Goal: Task Accomplishment & Management: Manage account settings

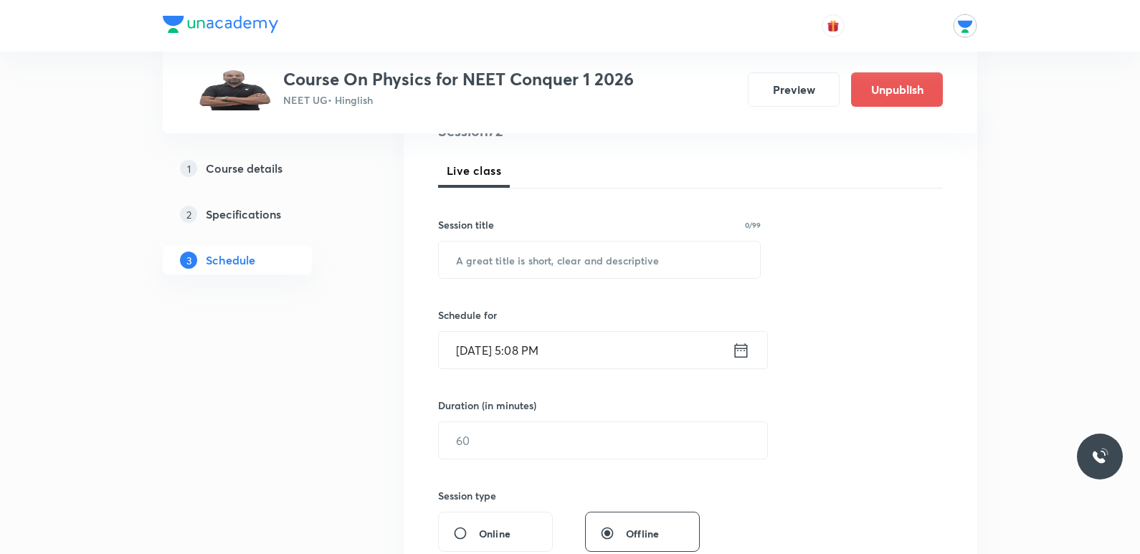
scroll to position [215, 0]
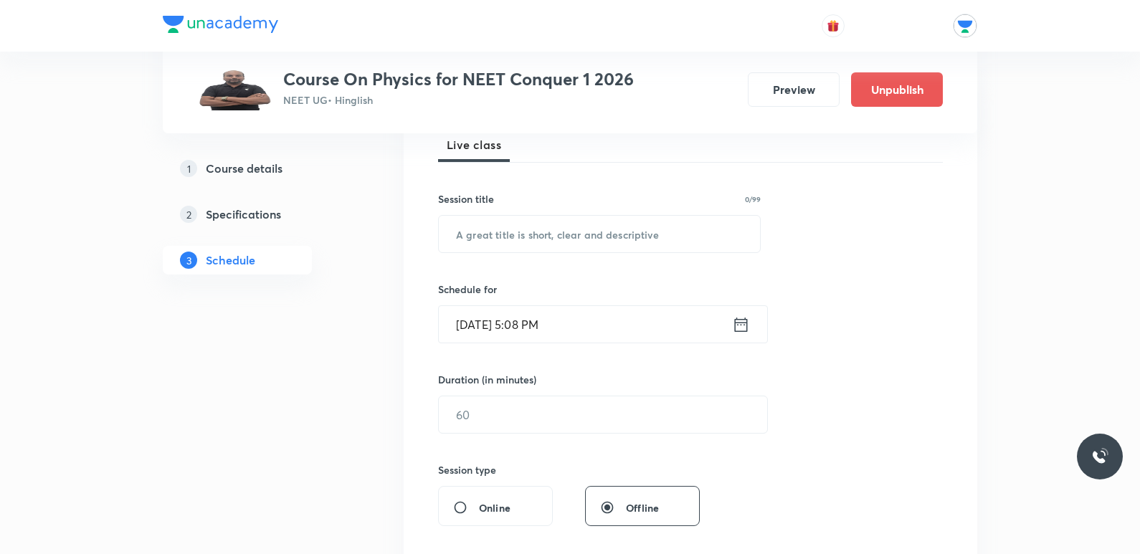
click at [745, 325] on icon at bounding box center [741, 325] width 18 height 20
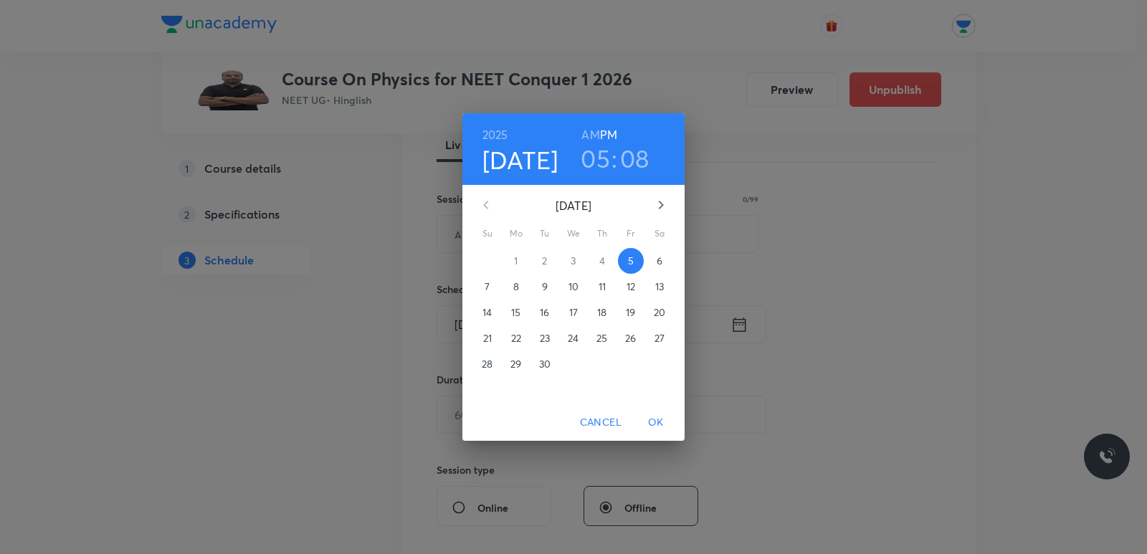
click at [515, 287] on p "8" at bounding box center [516, 287] width 6 height 14
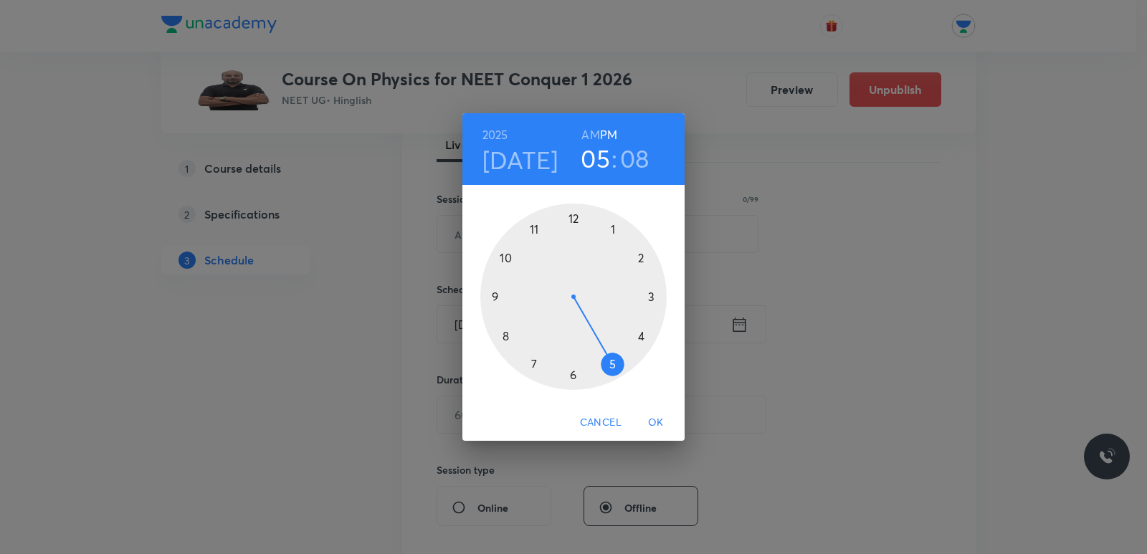
click at [506, 261] on div at bounding box center [573, 297] width 186 height 186
click at [589, 136] on h6 "AM" at bounding box center [590, 135] width 18 height 20
click at [568, 221] on div at bounding box center [573, 297] width 186 height 186
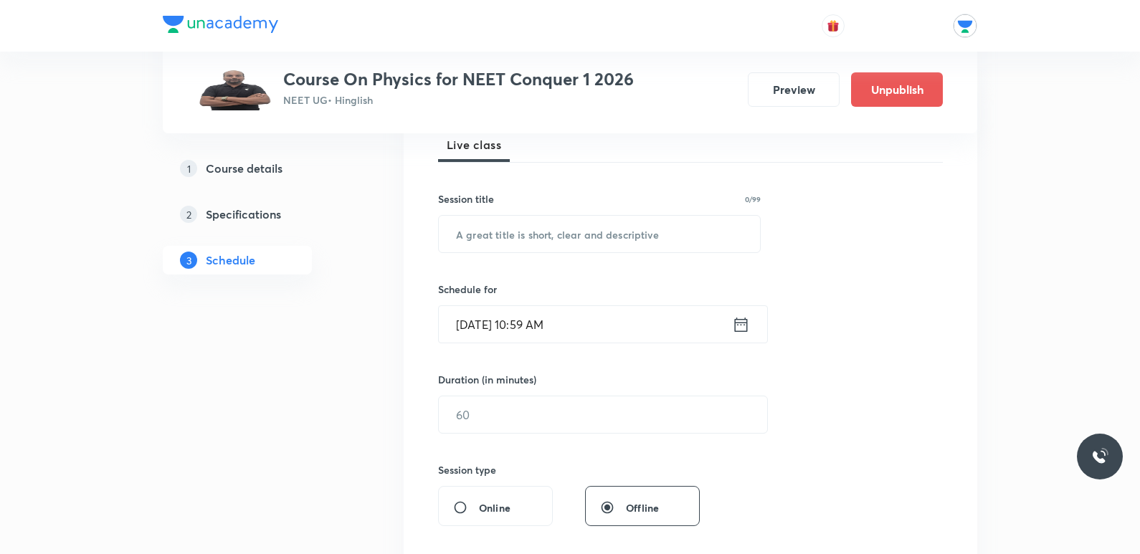
click at [739, 320] on icon at bounding box center [741, 324] width 13 height 14
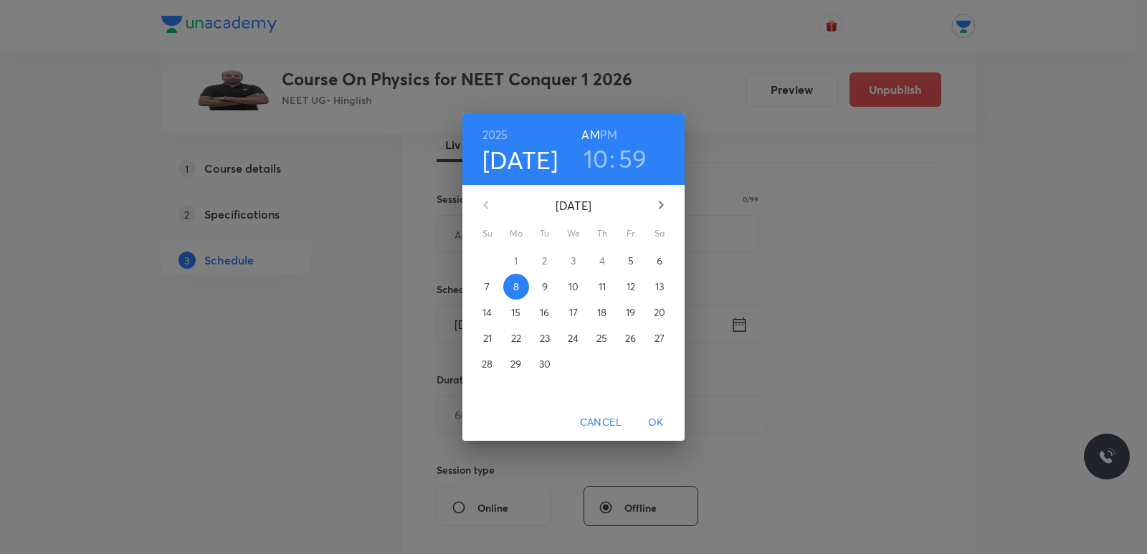
click at [629, 156] on h3 "59" at bounding box center [633, 158] width 29 height 30
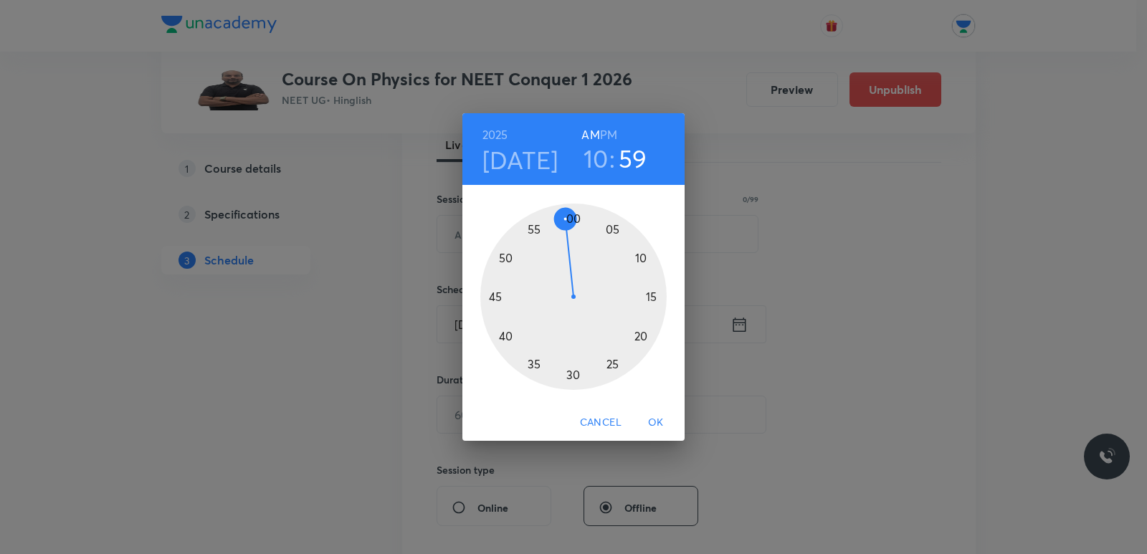
click at [573, 219] on div at bounding box center [573, 297] width 186 height 186
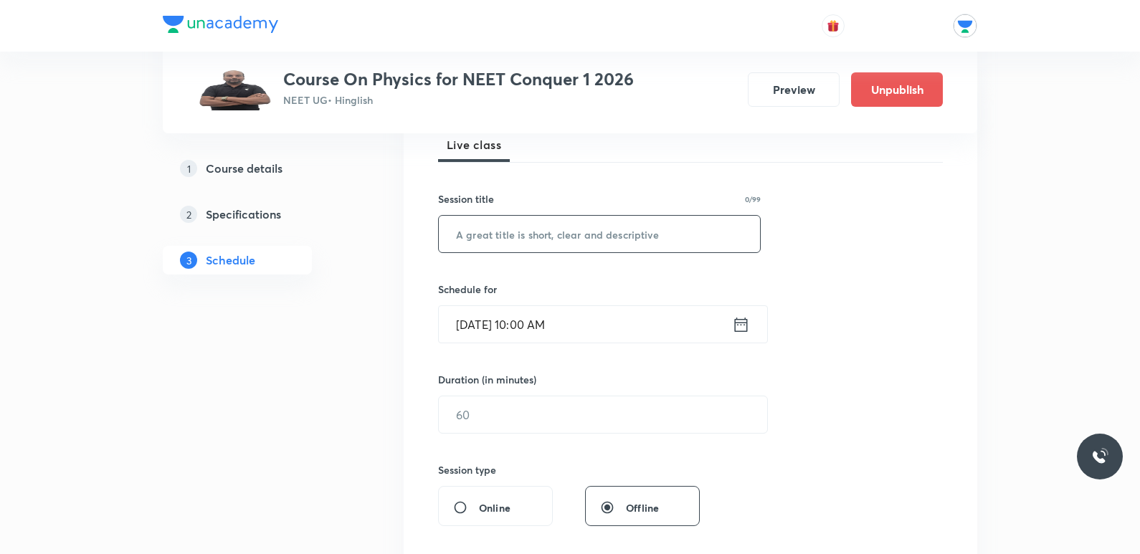
click at [532, 234] on input "text" at bounding box center [599, 234] width 321 height 37
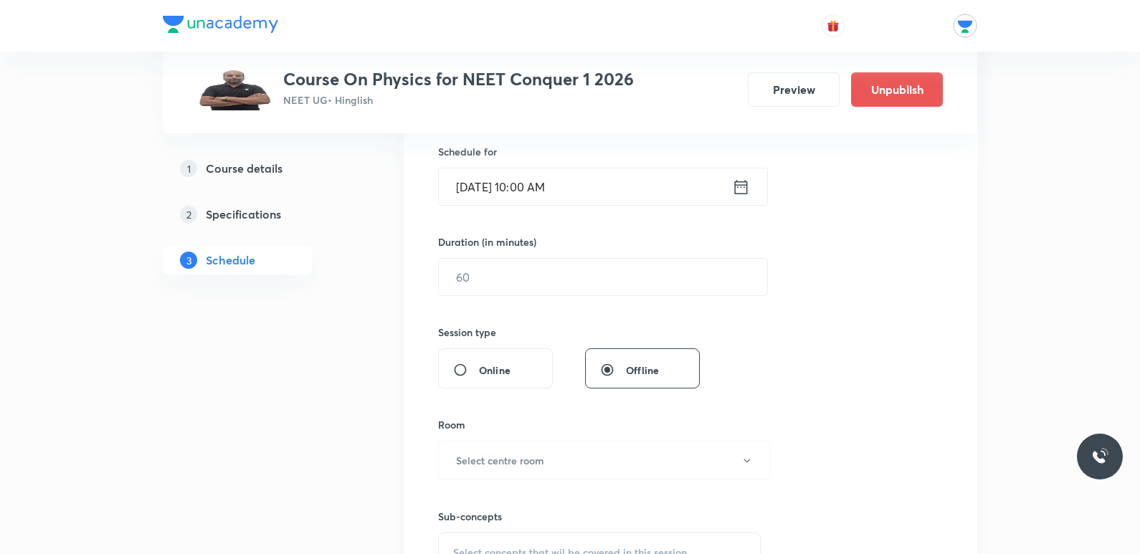
scroll to position [358, 0]
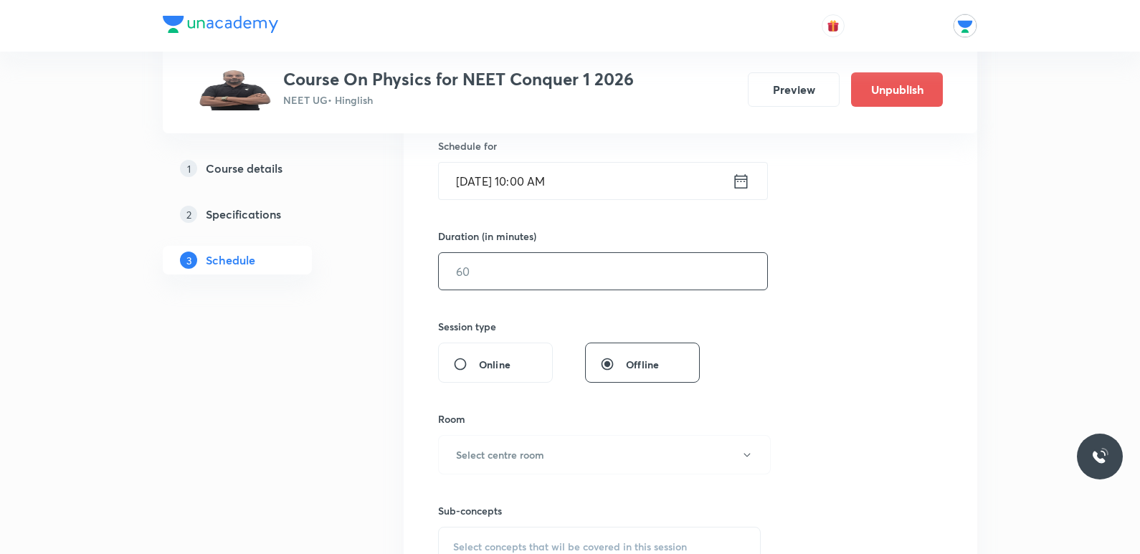
type input "Rotational Motion"
click at [551, 262] on input "text" at bounding box center [603, 271] width 328 height 37
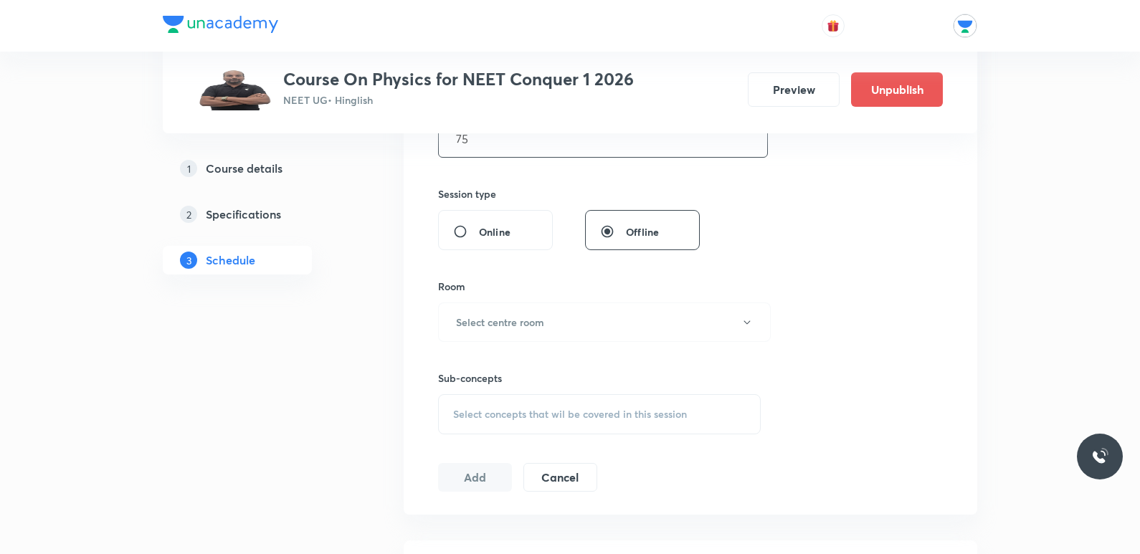
scroll to position [502, 0]
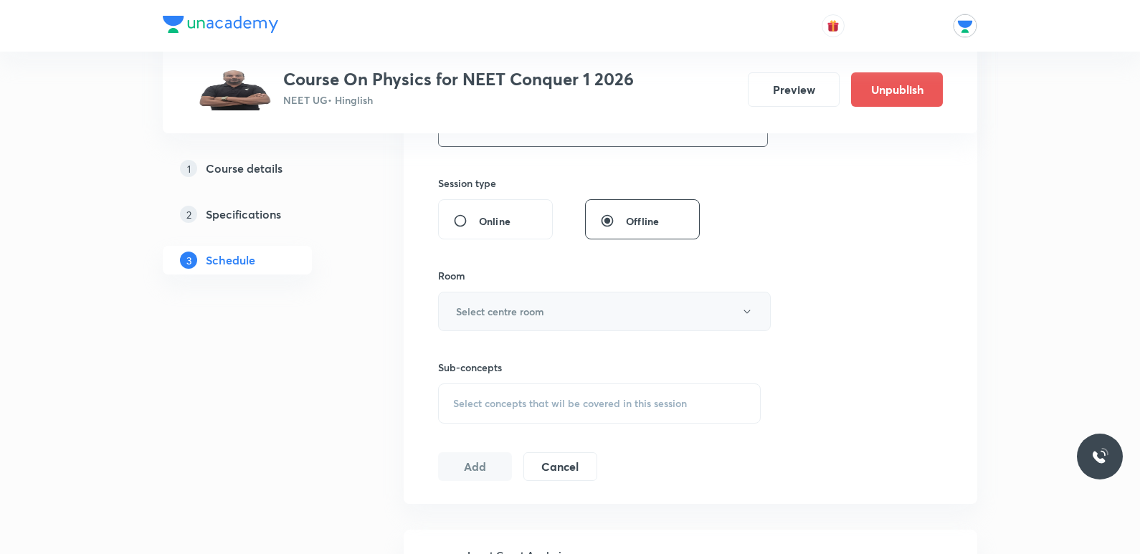
type input "75"
click at [553, 315] on button "Select centre room" at bounding box center [604, 311] width 333 height 39
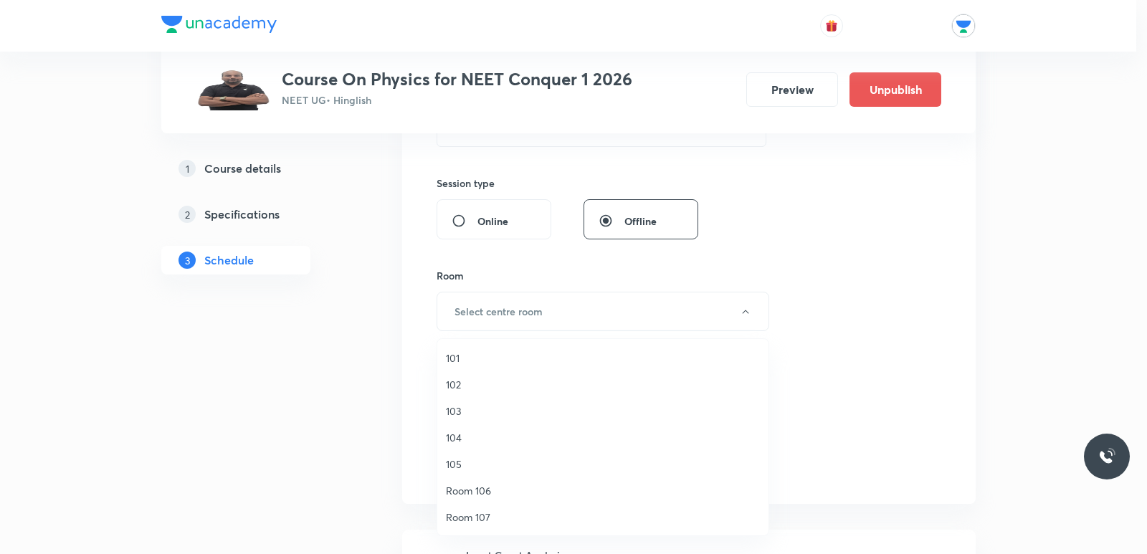
click at [460, 441] on span "104" at bounding box center [603, 437] width 314 height 15
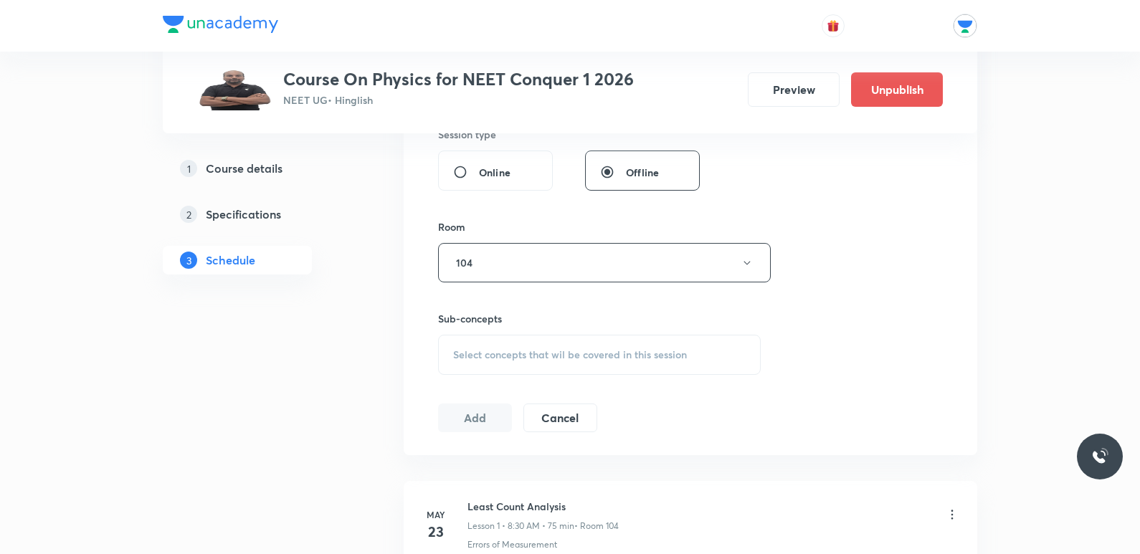
scroll to position [573, 0]
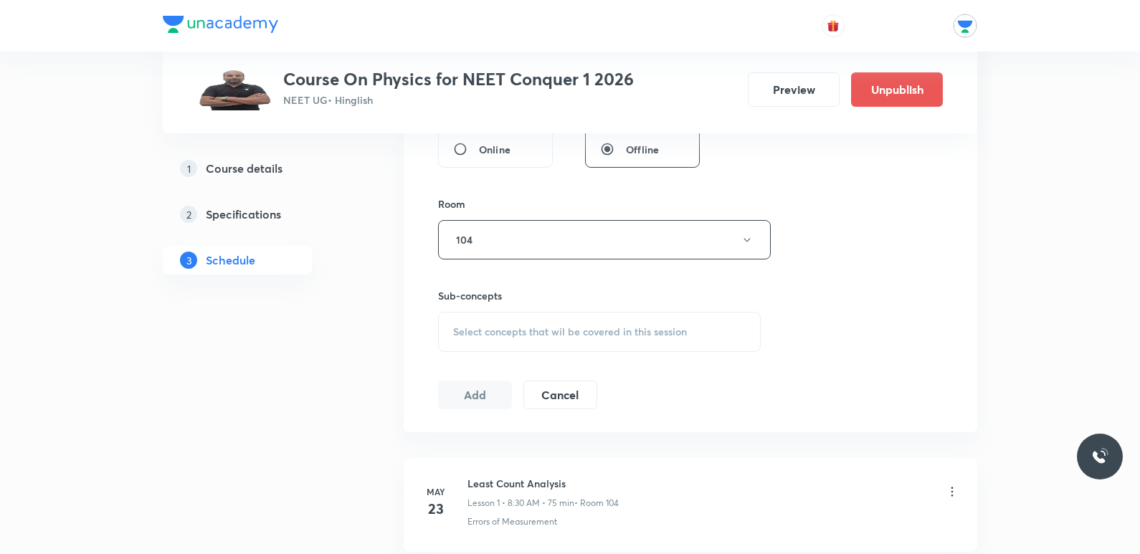
click at [651, 321] on div "Select concepts that wil be covered in this session" at bounding box center [599, 332] width 323 height 40
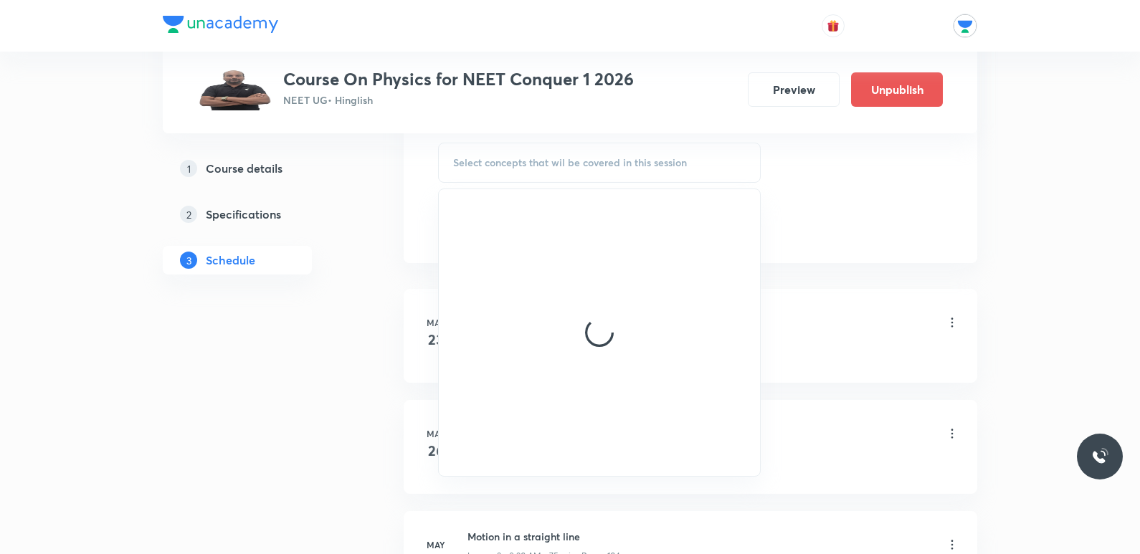
scroll to position [717, 0]
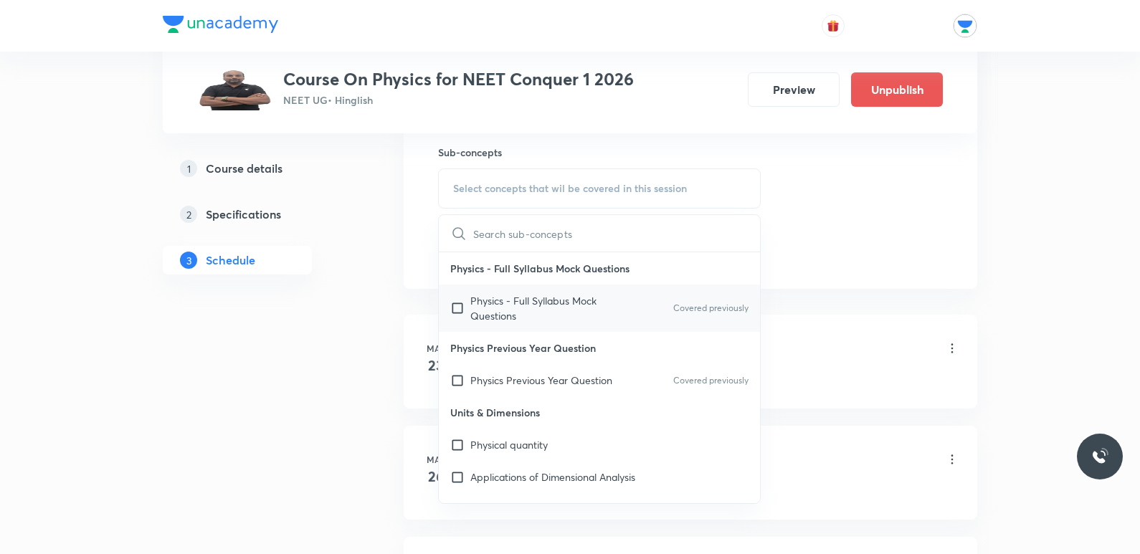
click at [453, 305] on input "checkbox" at bounding box center [460, 308] width 20 height 30
checkbox input "true"
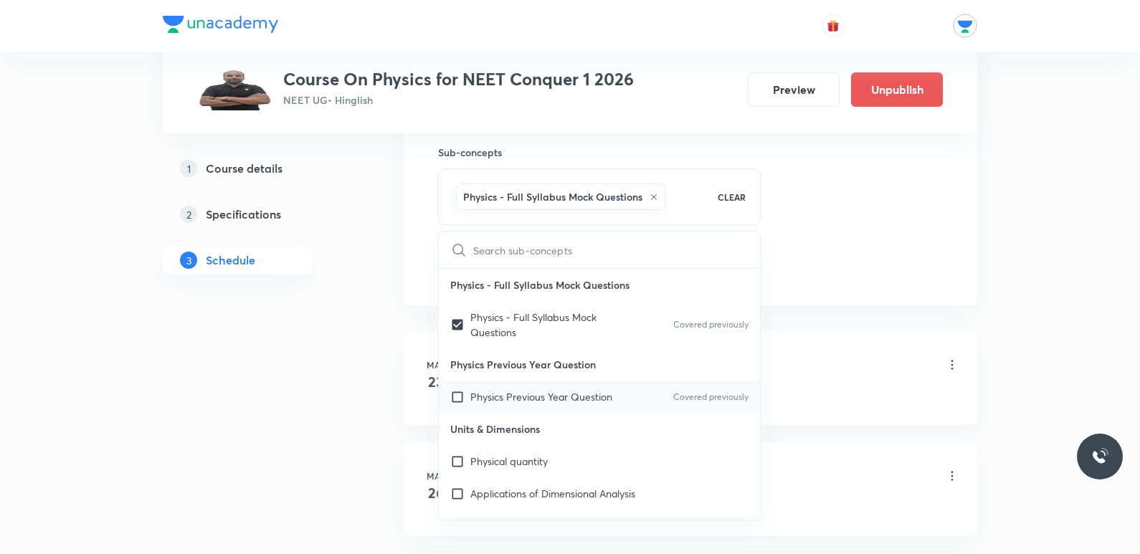
click at [458, 404] on input "checkbox" at bounding box center [460, 396] width 20 height 15
checkbox input "true"
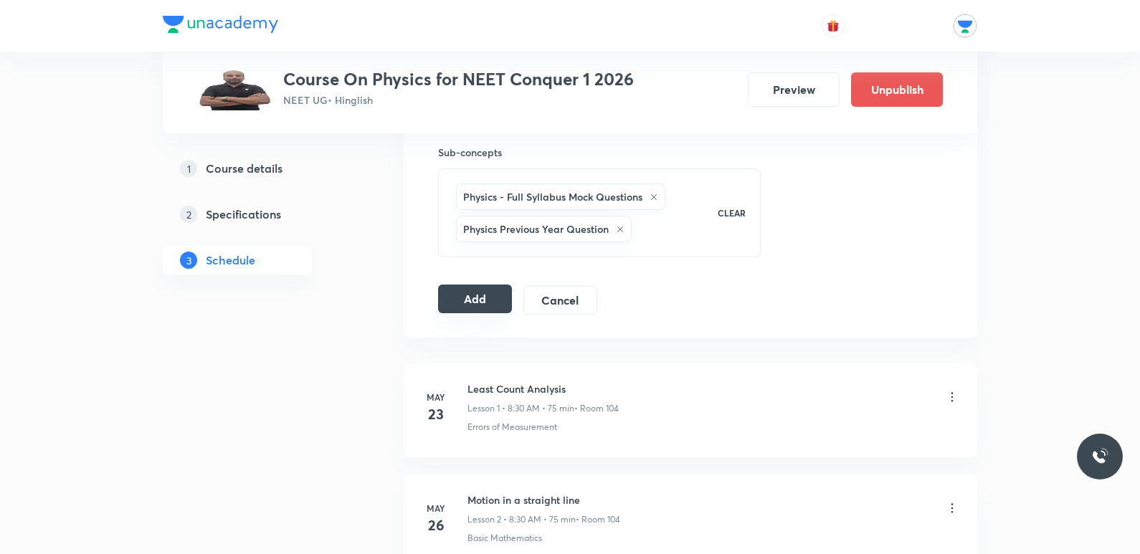
click at [459, 300] on button "Add" at bounding box center [475, 299] width 74 height 29
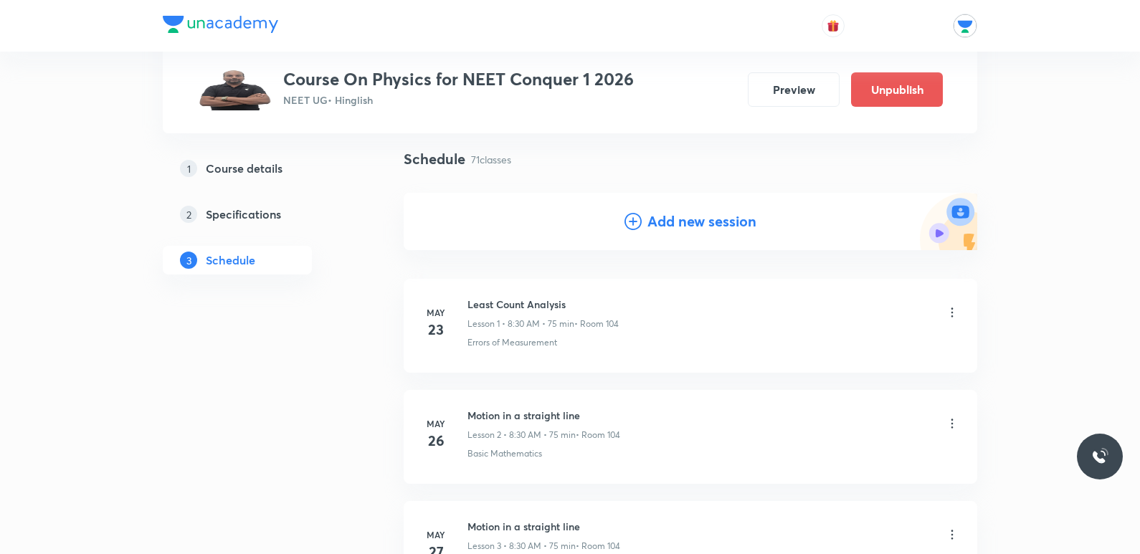
scroll to position [72, 0]
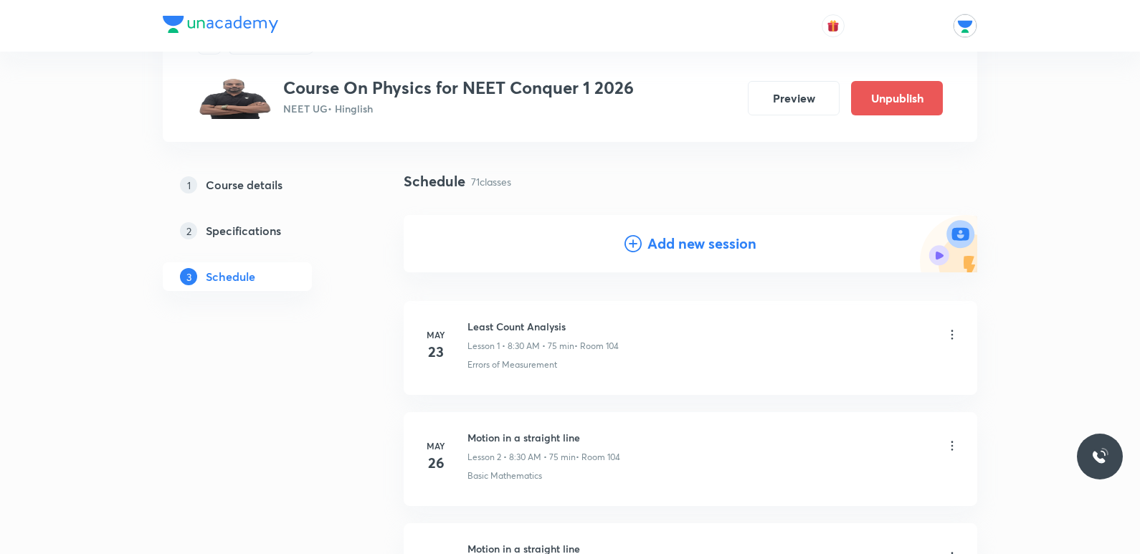
click at [666, 241] on h4 "Add new session" at bounding box center [701, 244] width 109 height 22
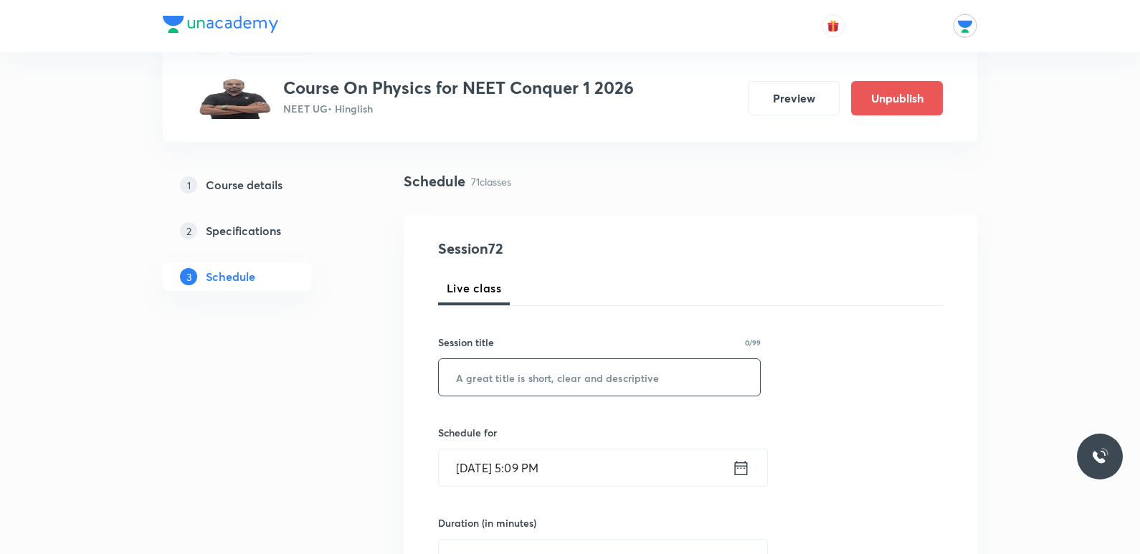
click at [513, 374] on input "text" at bounding box center [599, 377] width 321 height 37
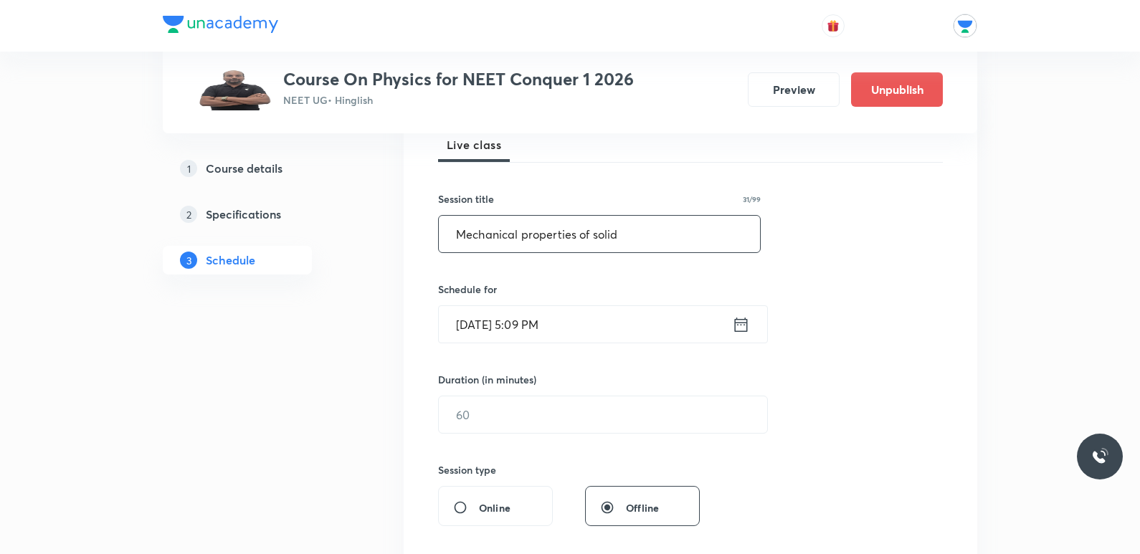
type input "Mechanical properties of solid"
click at [745, 332] on icon at bounding box center [741, 325] width 18 height 20
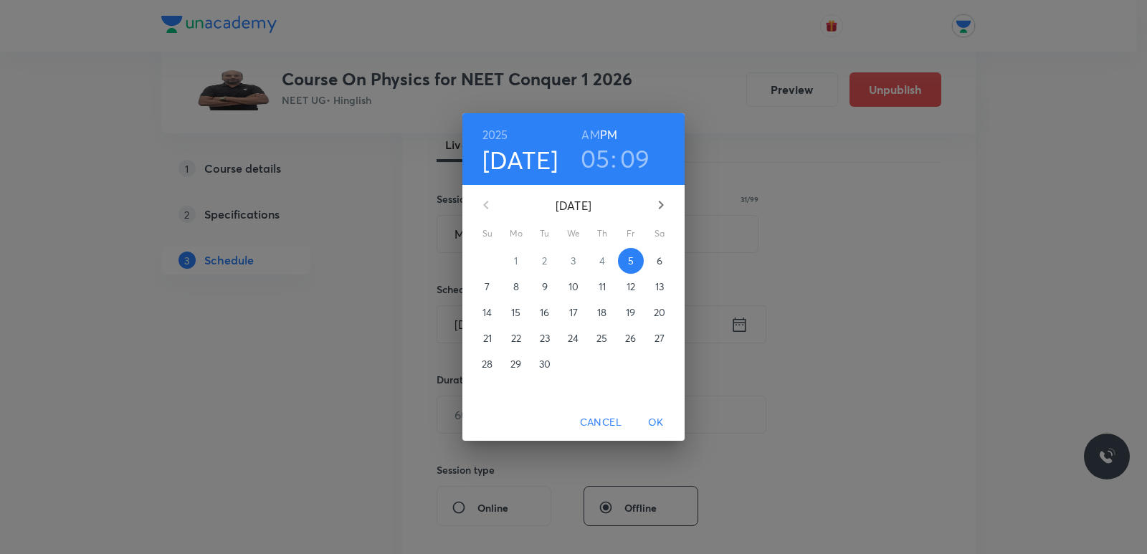
click at [540, 290] on span "9" at bounding box center [545, 287] width 26 height 14
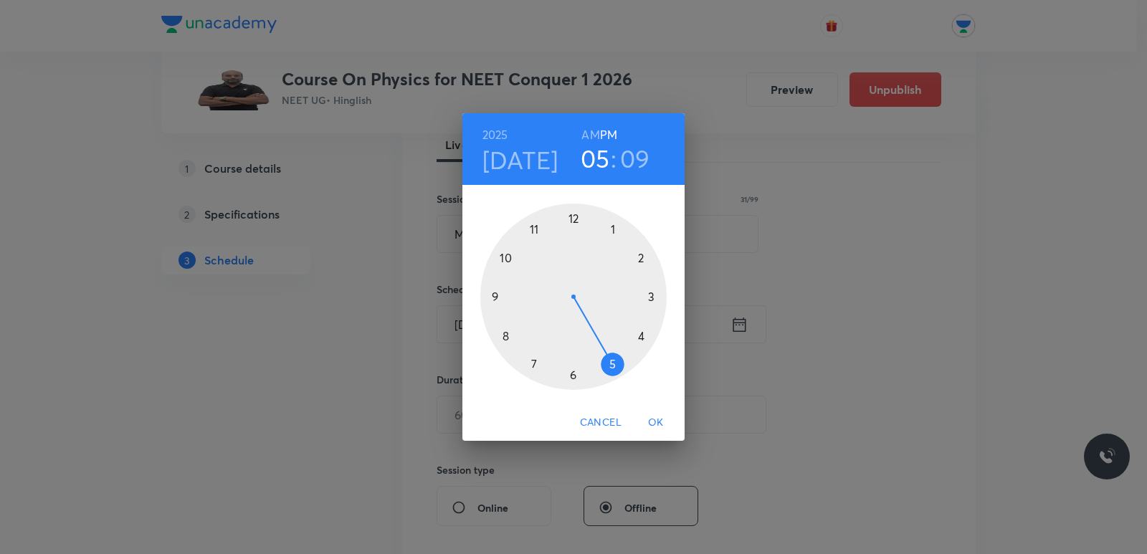
click at [597, 161] on h3 "05" at bounding box center [595, 158] width 29 height 30
click at [591, 137] on h6 "AM" at bounding box center [590, 135] width 18 height 20
click at [499, 262] on div at bounding box center [573, 297] width 186 height 186
click at [573, 219] on div at bounding box center [573, 297] width 186 height 186
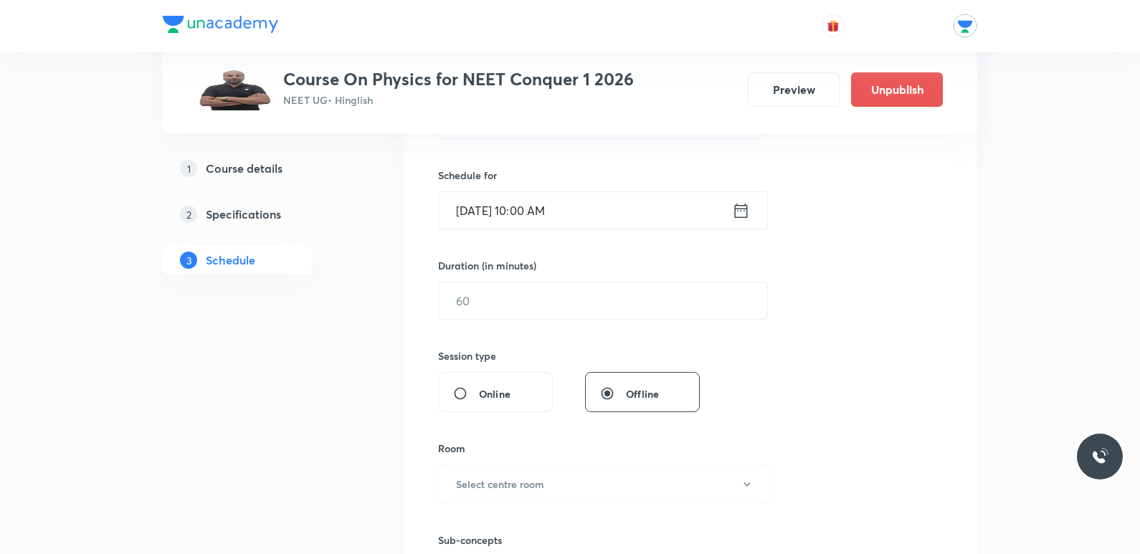
scroll to position [358, 0]
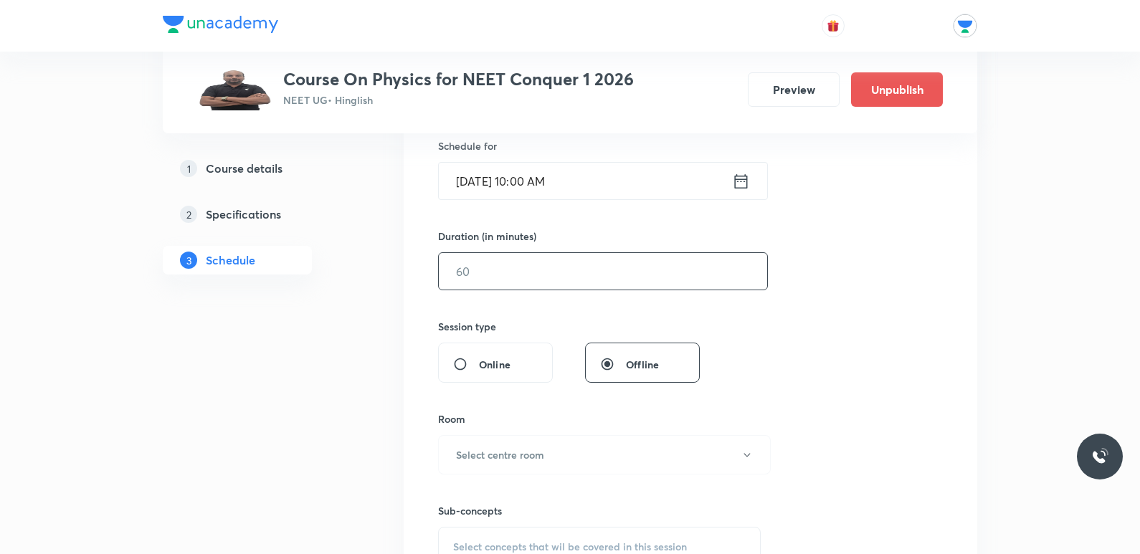
click at [577, 276] on input "text" at bounding box center [603, 271] width 328 height 37
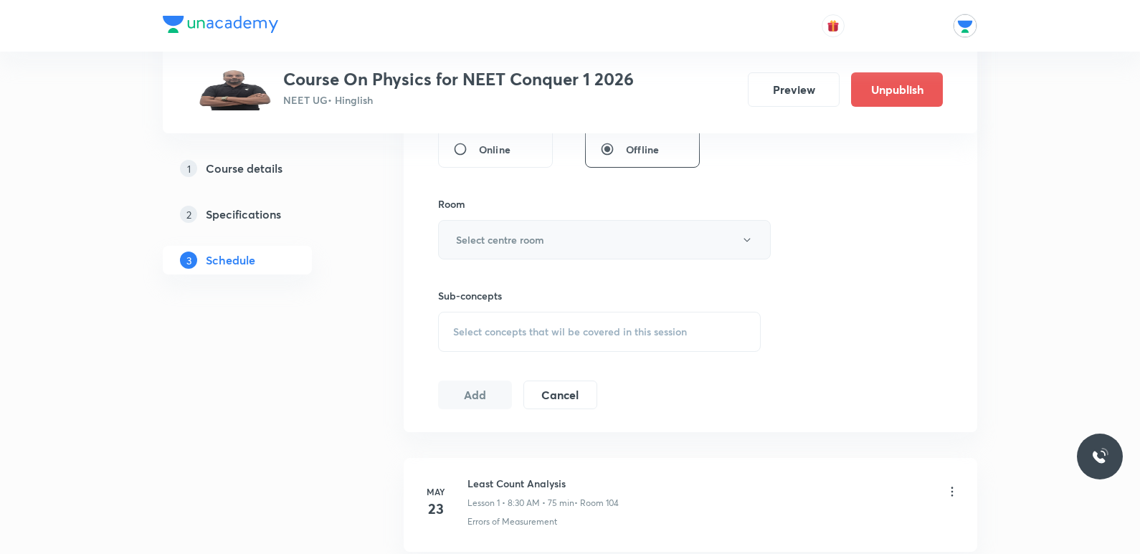
type input "75"
click at [543, 244] on h6 "Select centre room" at bounding box center [500, 239] width 88 height 15
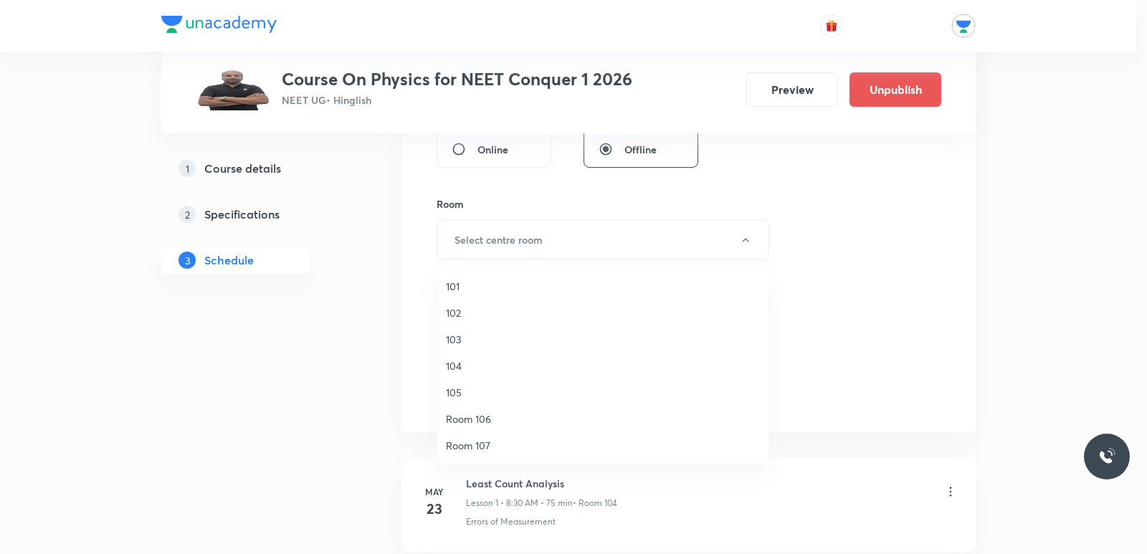
click at [463, 368] on span "104" at bounding box center [603, 365] width 314 height 15
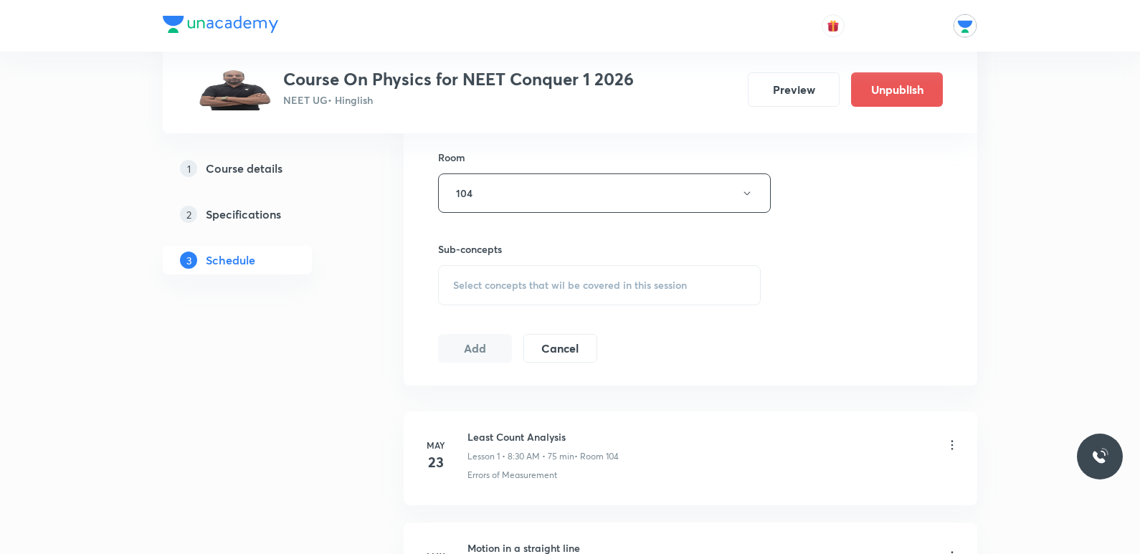
scroll to position [645, 0]
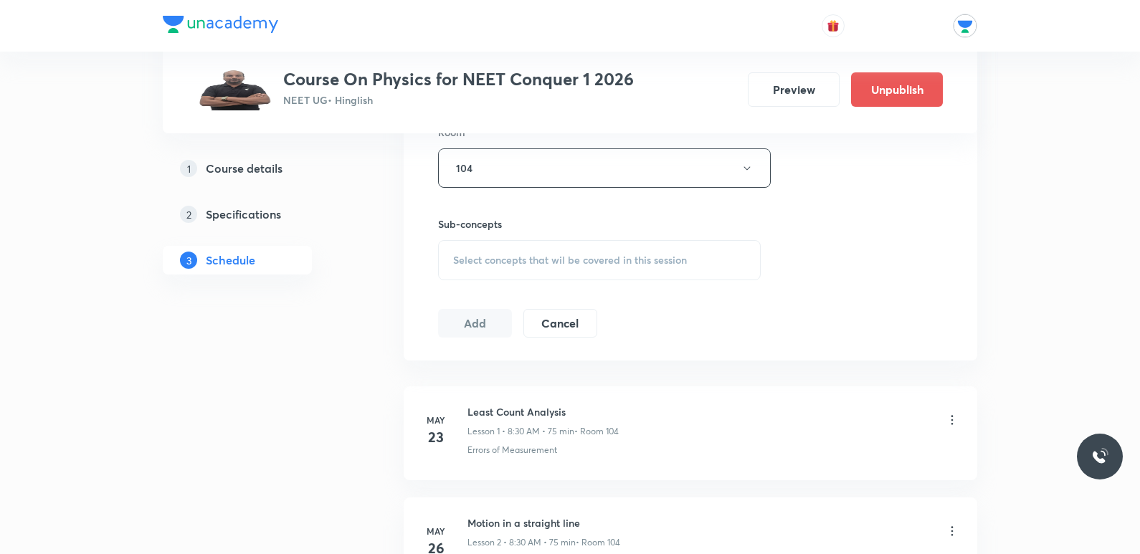
click at [547, 254] on span "Select concepts that wil be covered in this session" at bounding box center [570, 259] width 234 height 11
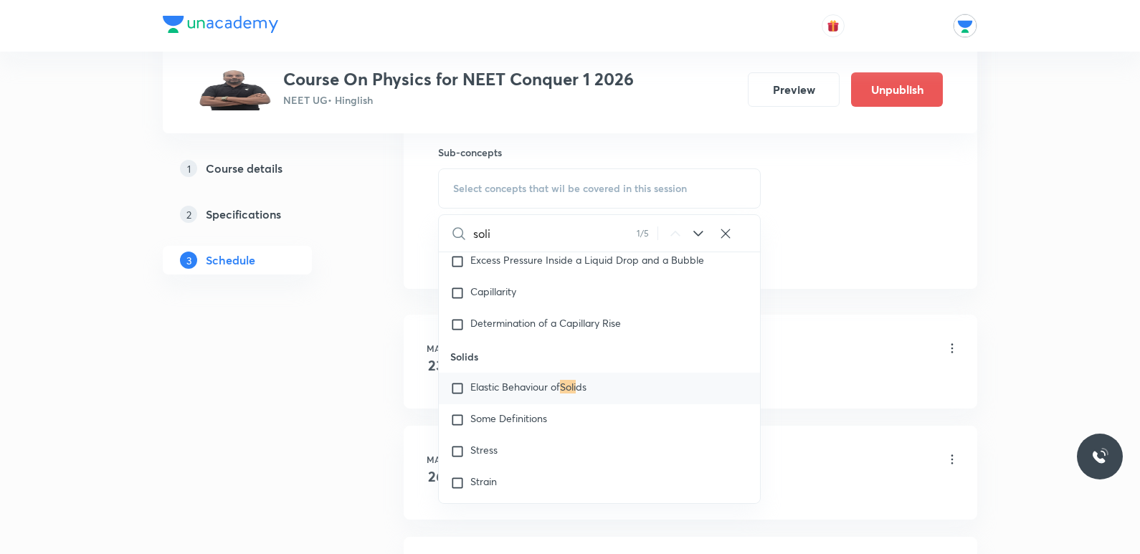
scroll to position [8749, 0]
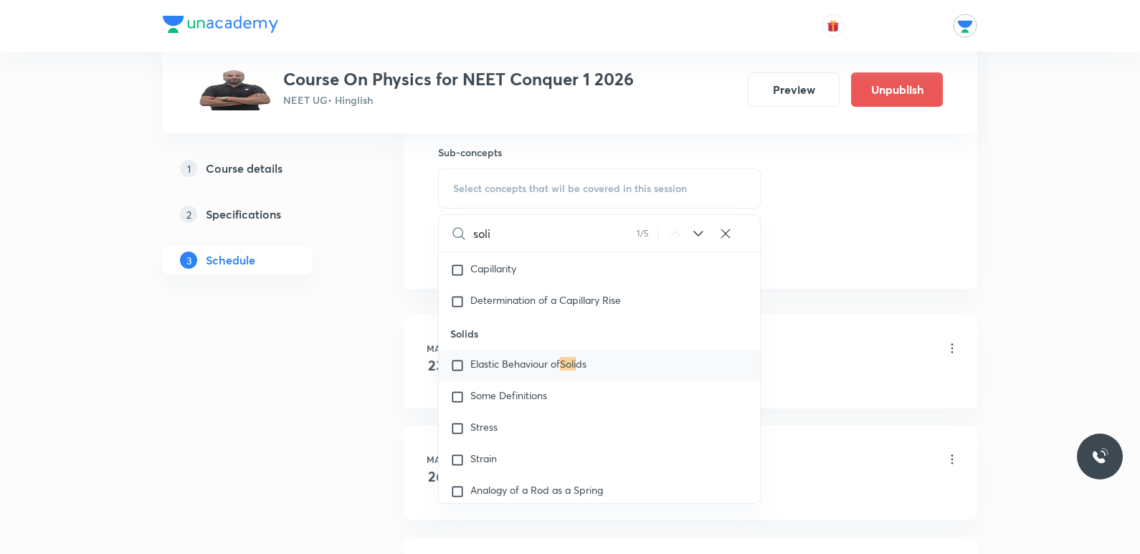
type input "soli"
click at [581, 364] on span "ds" at bounding box center [581, 364] width 11 height 14
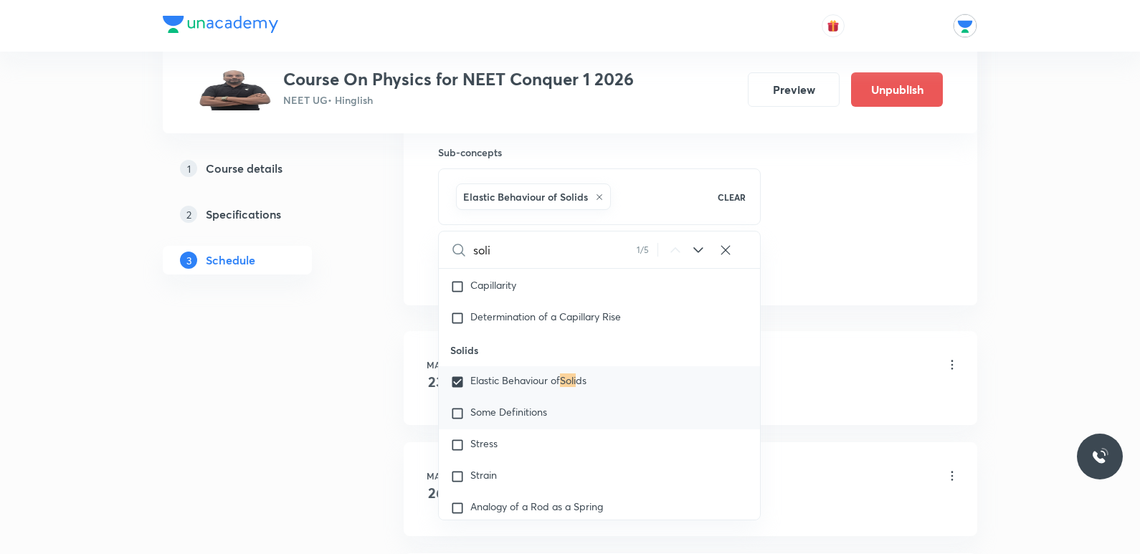
click at [545, 406] on span "Some Definitions" at bounding box center [508, 412] width 77 height 14
checkbox input "true"
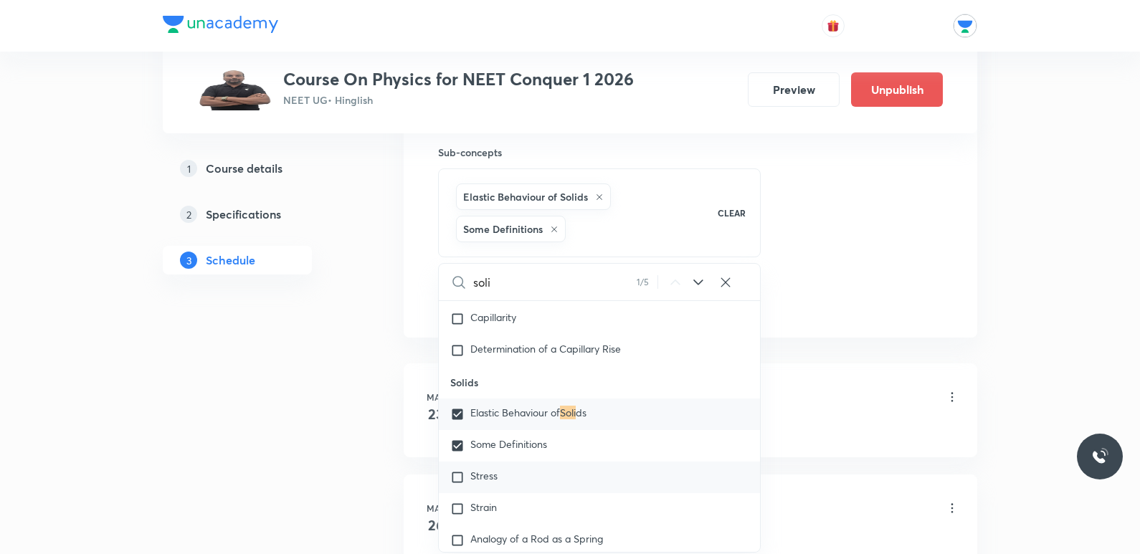
click at [512, 469] on div "Stress" at bounding box center [599, 478] width 321 height 32
checkbox input "true"
click at [516, 505] on div "Strain" at bounding box center [599, 509] width 321 height 32
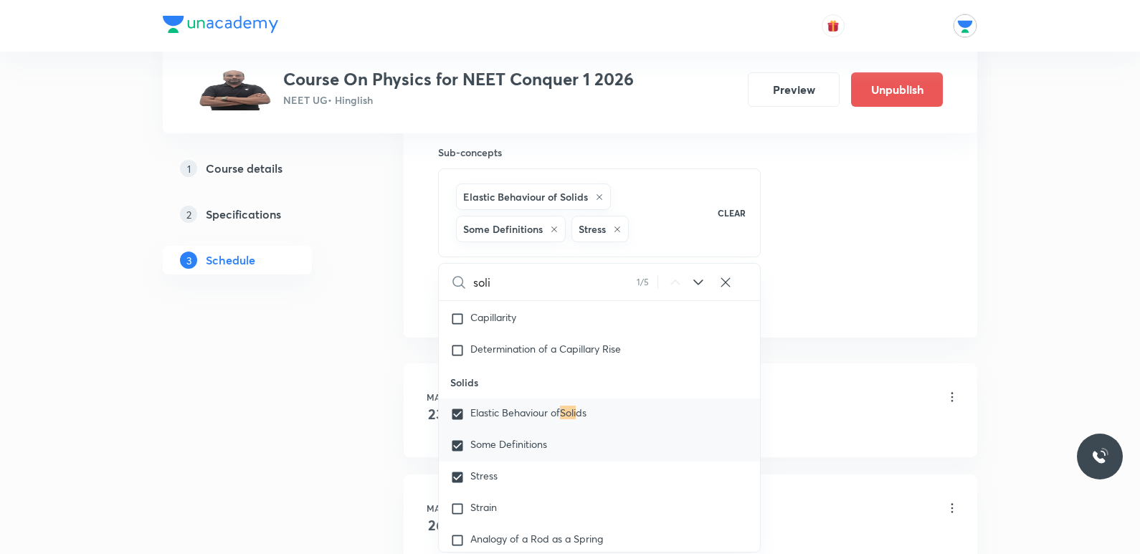
checkbox input "true"
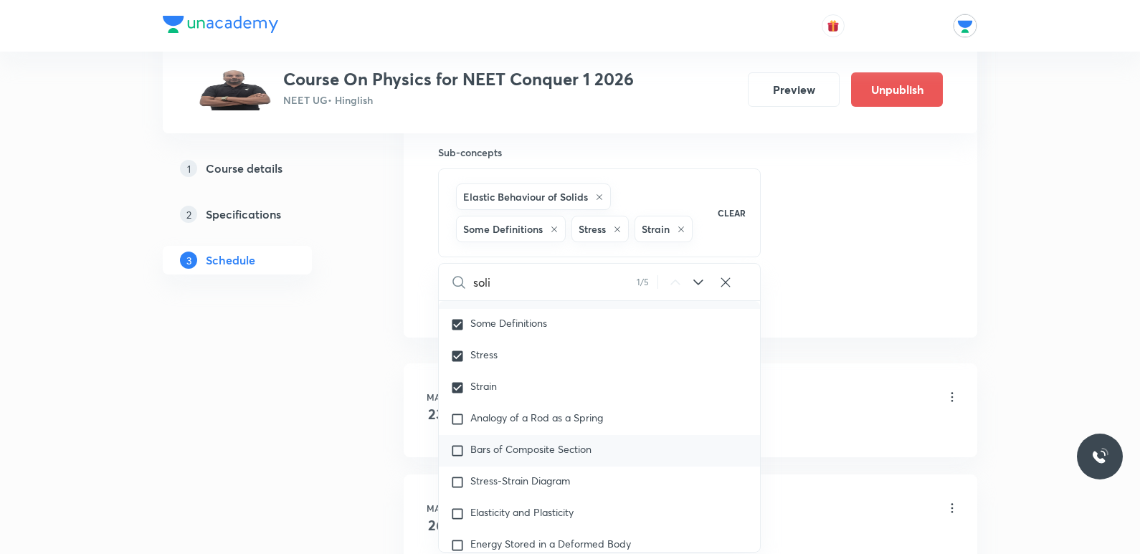
scroll to position [8892, 0]
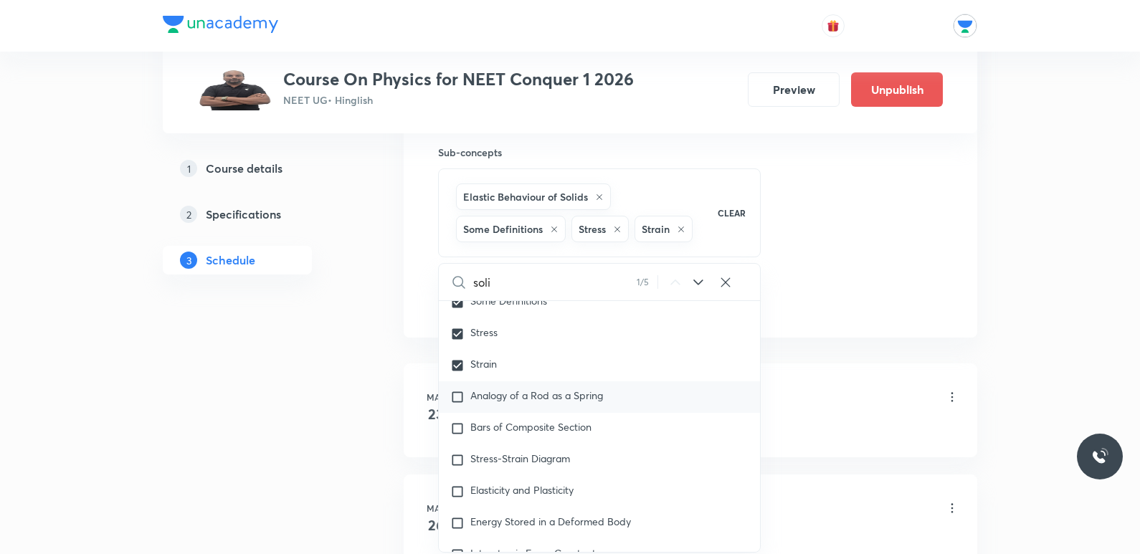
click at [594, 395] on span "Analogy of a Rod as a Spring" at bounding box center [536, 396] width 133 height 14
checkbox input "true"
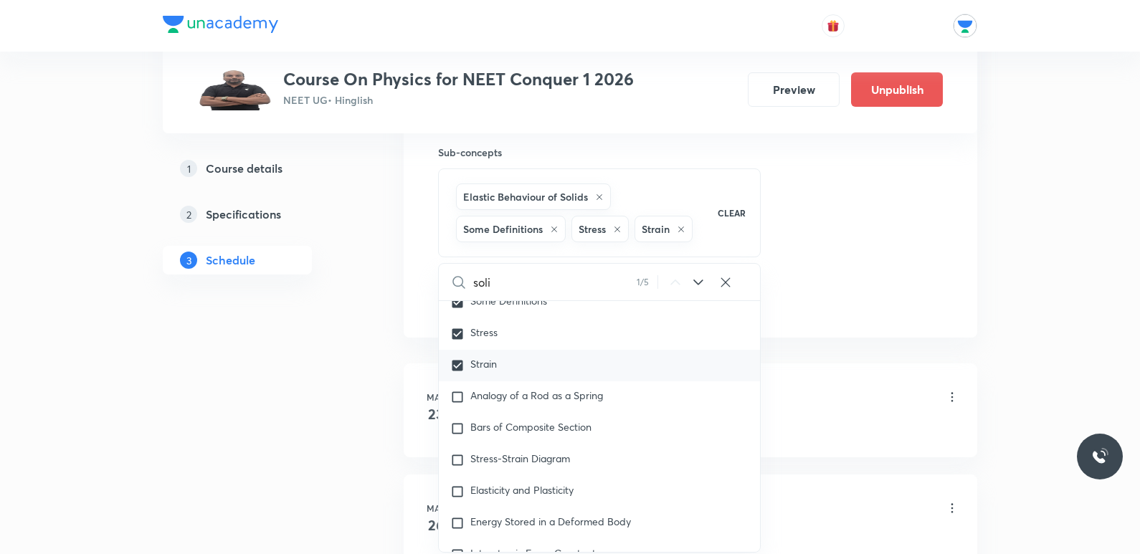
checkbox input "true"
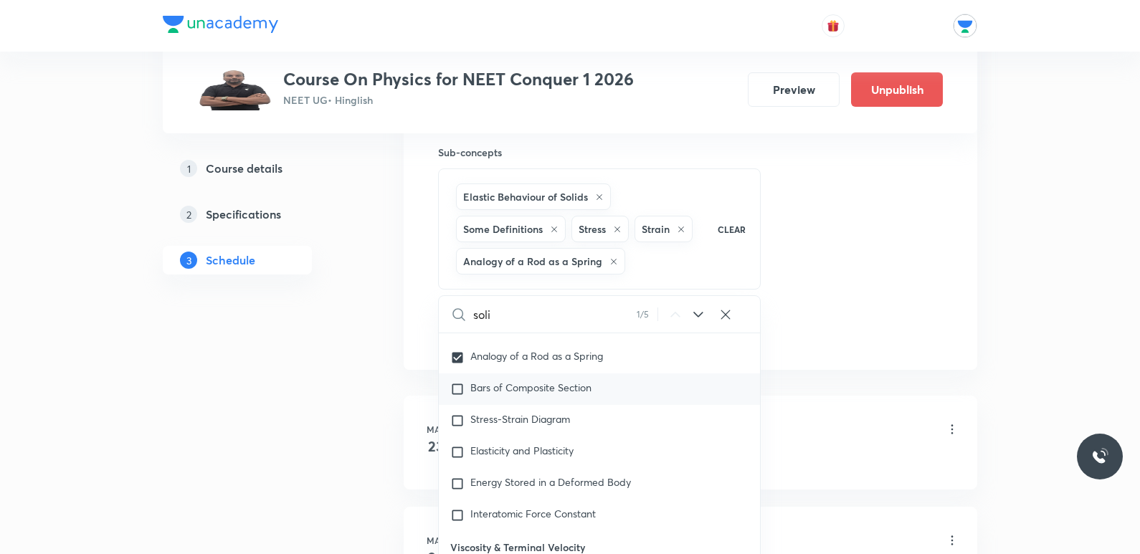
scroll to position [9035, 0]
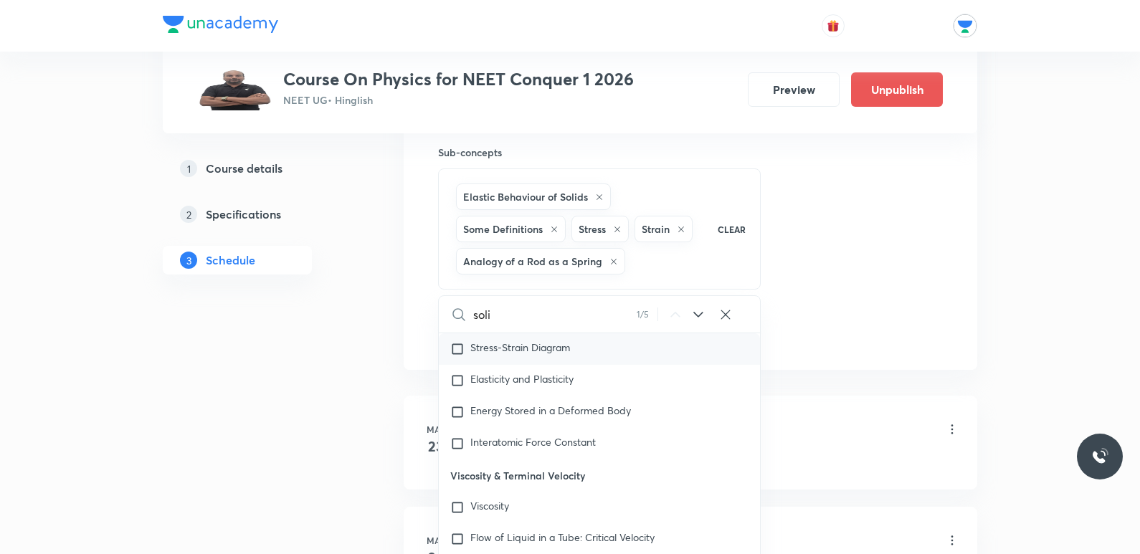
click at [560, 353] on span "Stress-Strain Diagram" at bounding box center [520, 347] width 100 height 14
checkbox input "true"
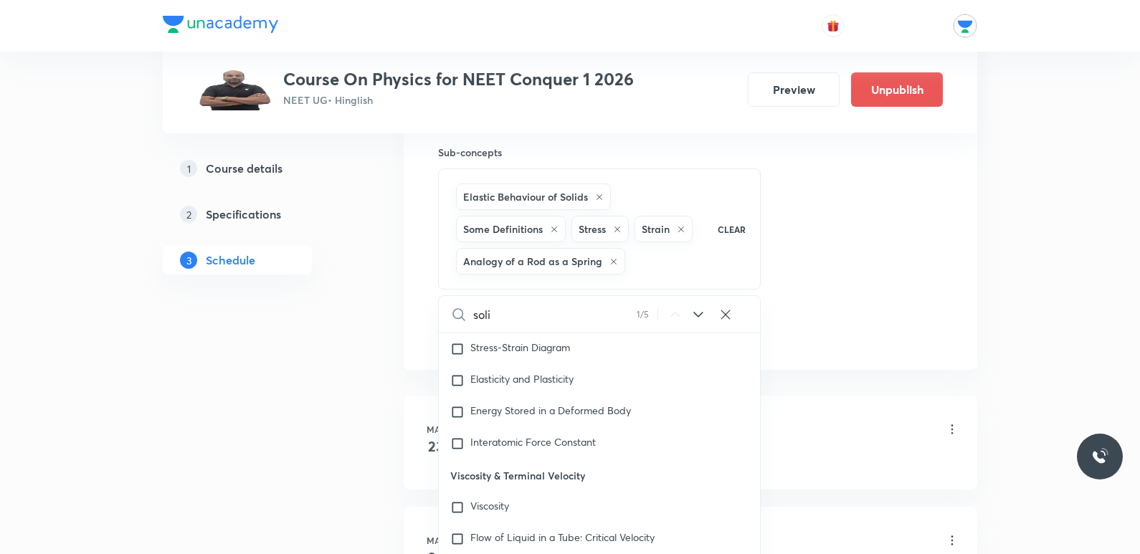
checkbox input "true"
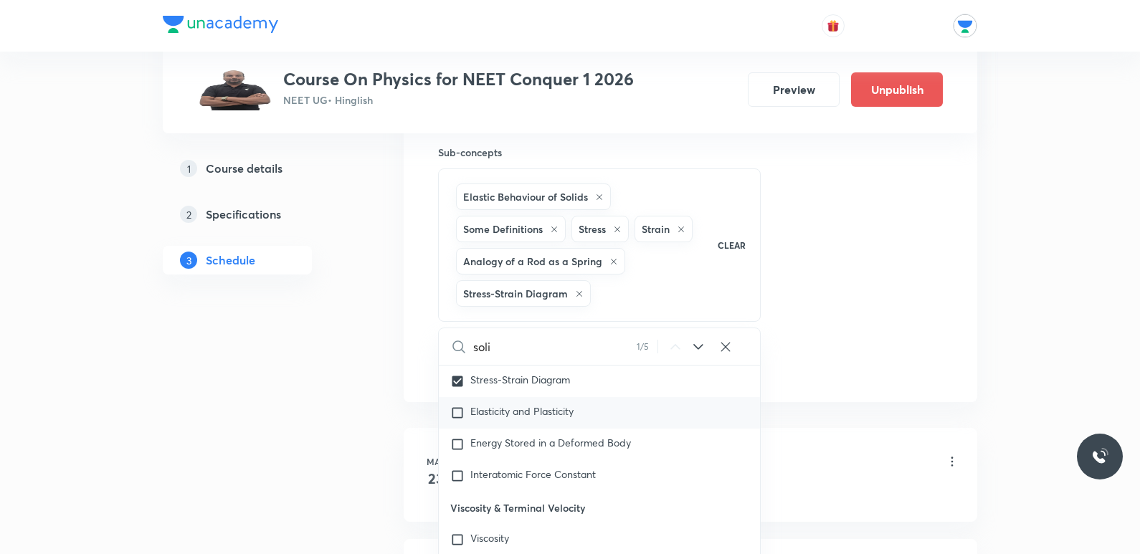
click at [568, 414] on span "Elasticity and Plasticity" at bounding box center [521, 411] width 103 height 14
checkbox input "true"
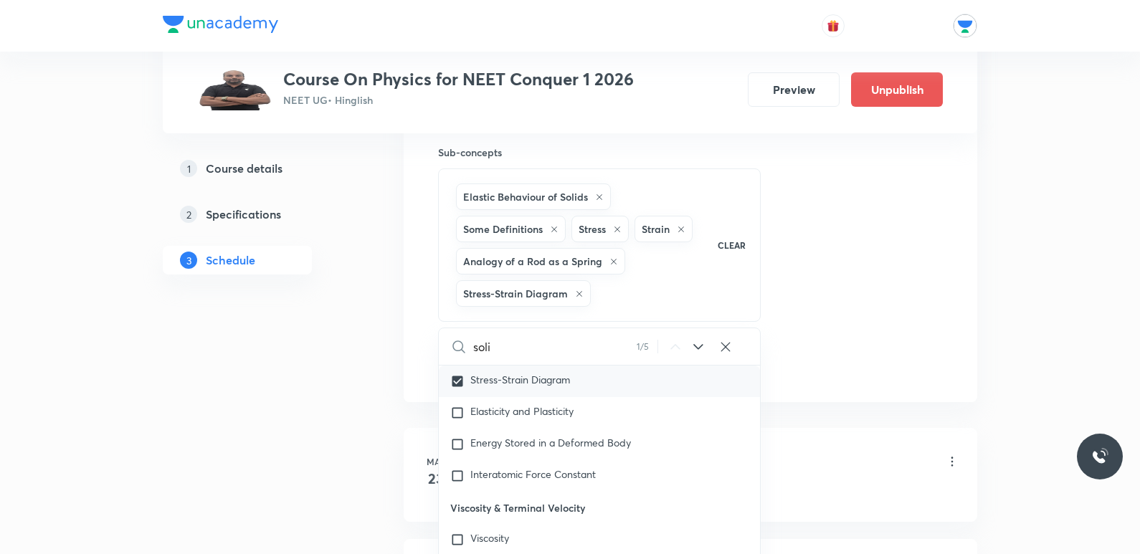
checkbox input "true"
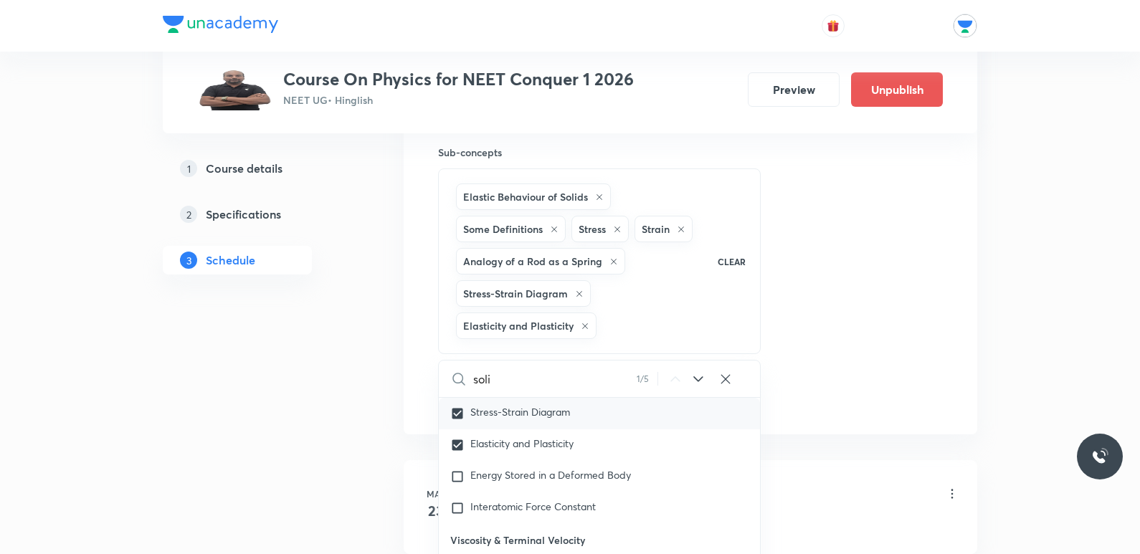
scroll to position [9107, 0]
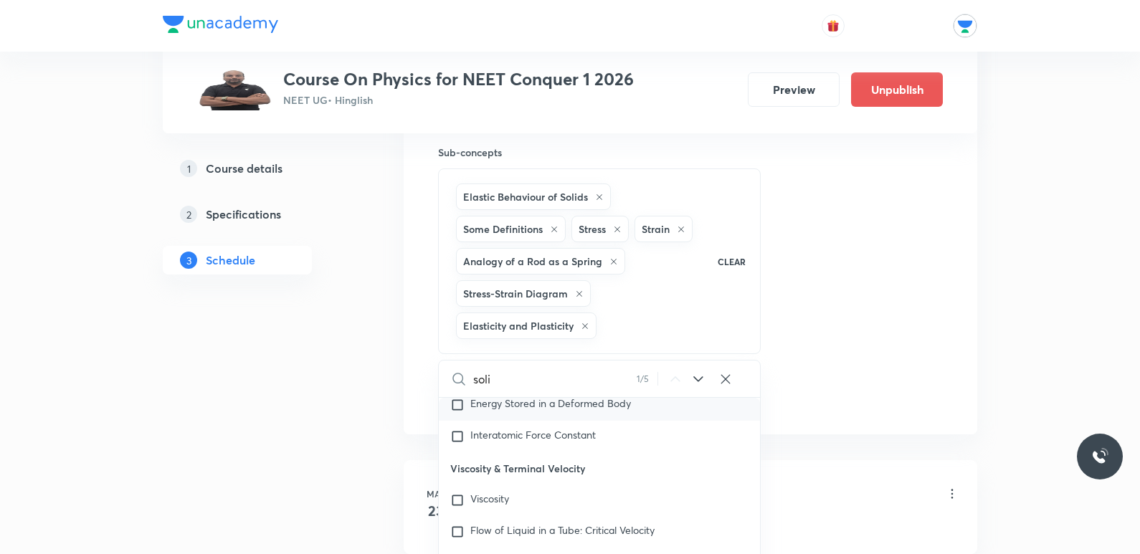
click at [577, 407] on span "Energy Stored in a Deformed Body" at bounding box center [550, 403] width 161 height 14
checkbox input "true"
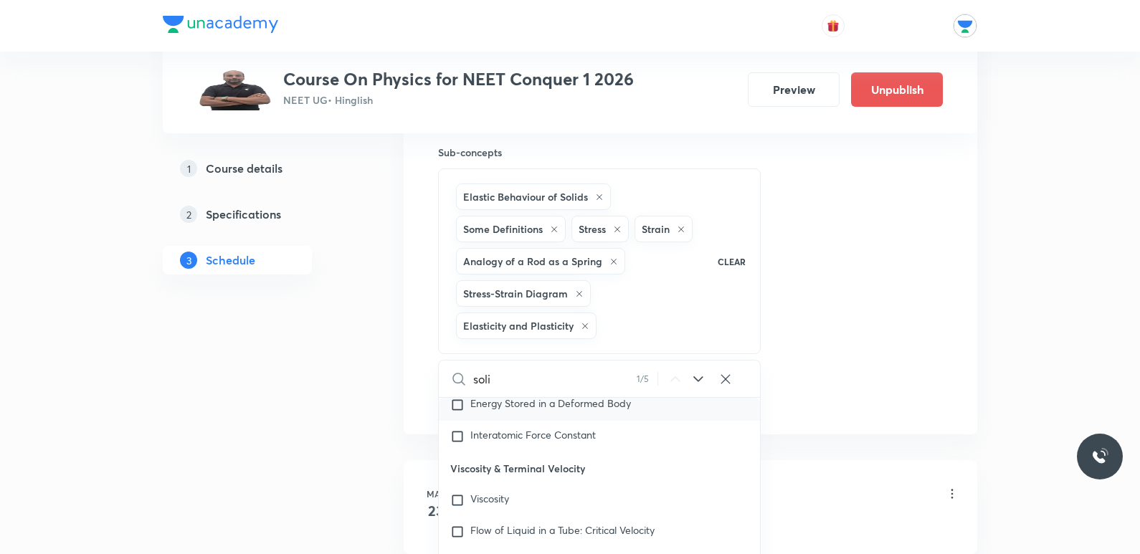
checkbox input "true"
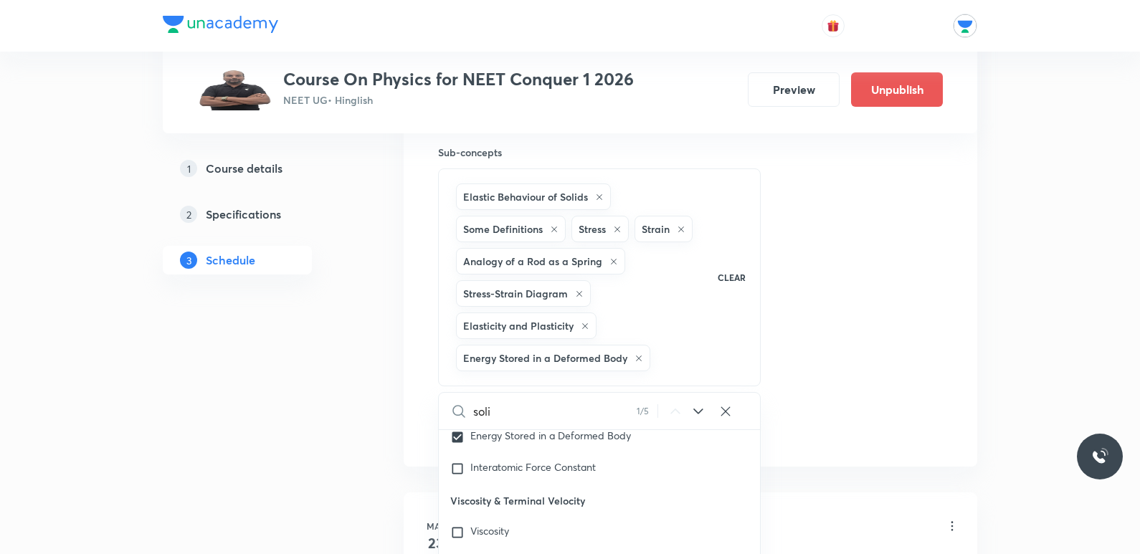
click at [836, 344] on div "Session 73 Live class Session title 31/99 Mechanical properties of solid ​ Sche…" at bounding box center [690, 18] width 505 height 851
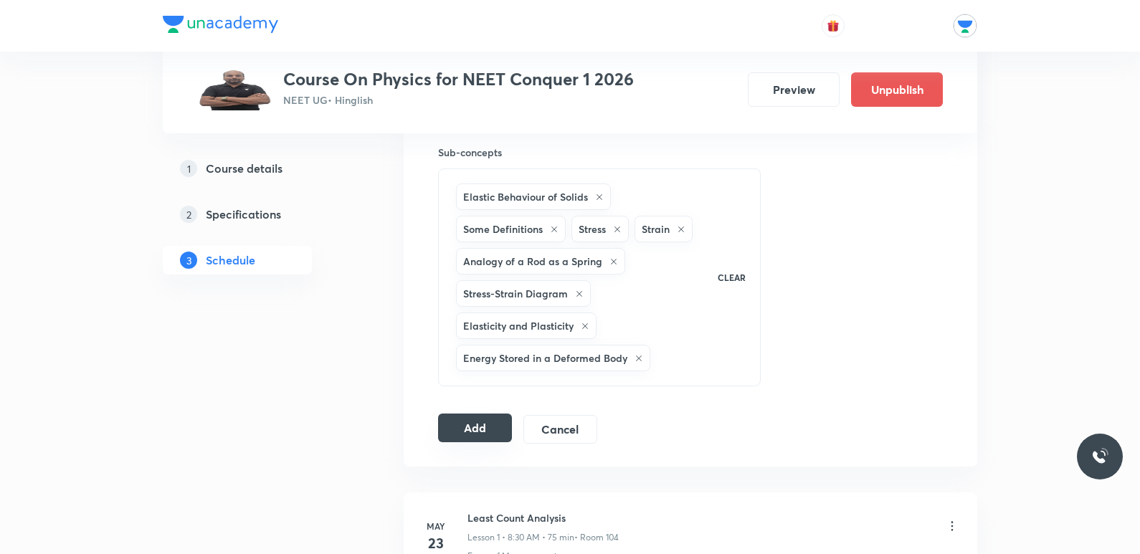
click at [501, 423] on button "Add" at bounding box center [475, 428] width 74 height 29
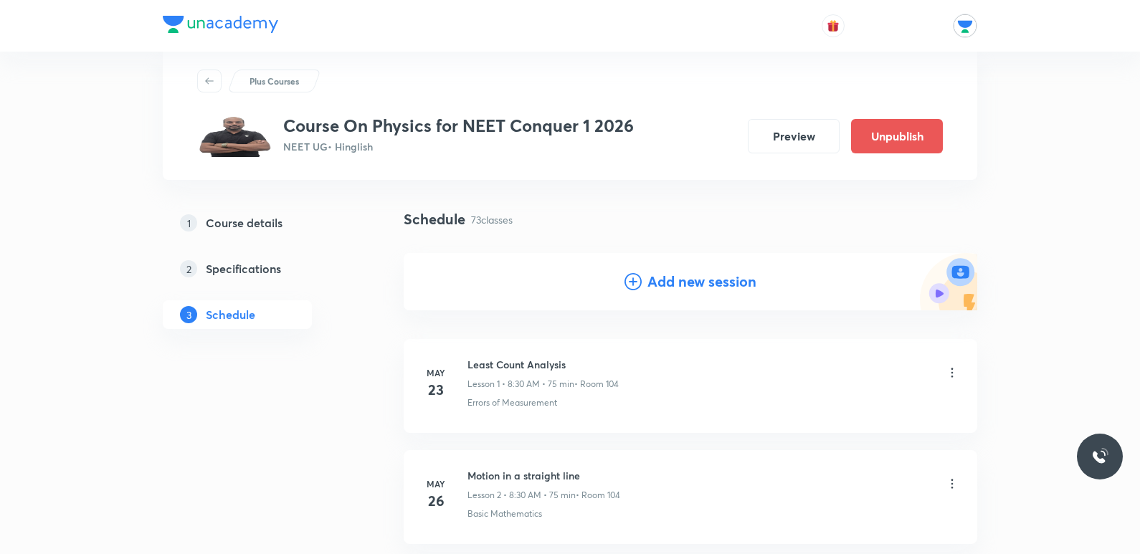
scroll to position [0, 0]
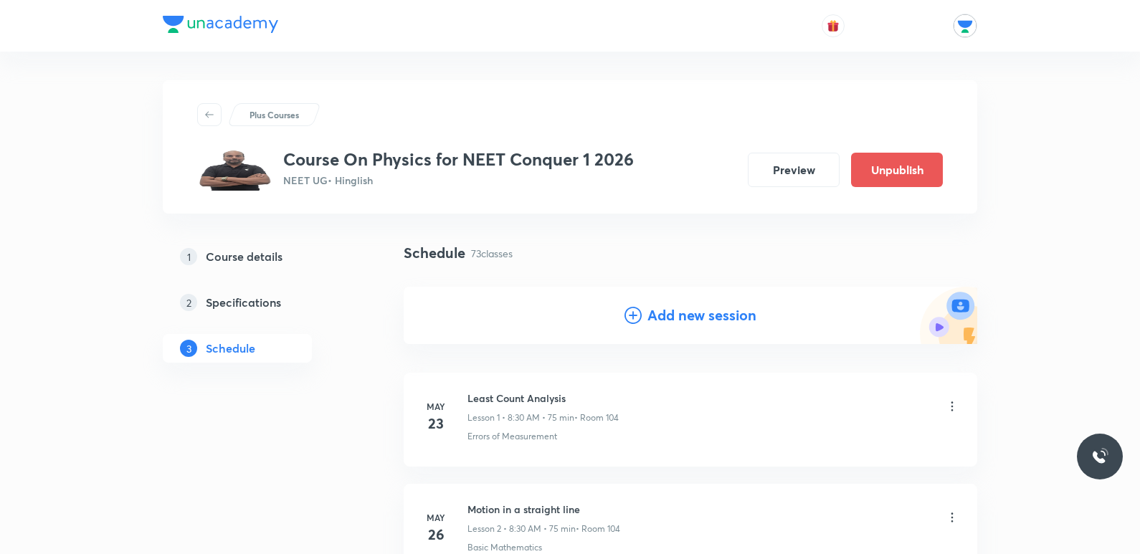
click at [677, 310] on h4 "Add new session" at bounding box center [701, 316] width 109 height 22
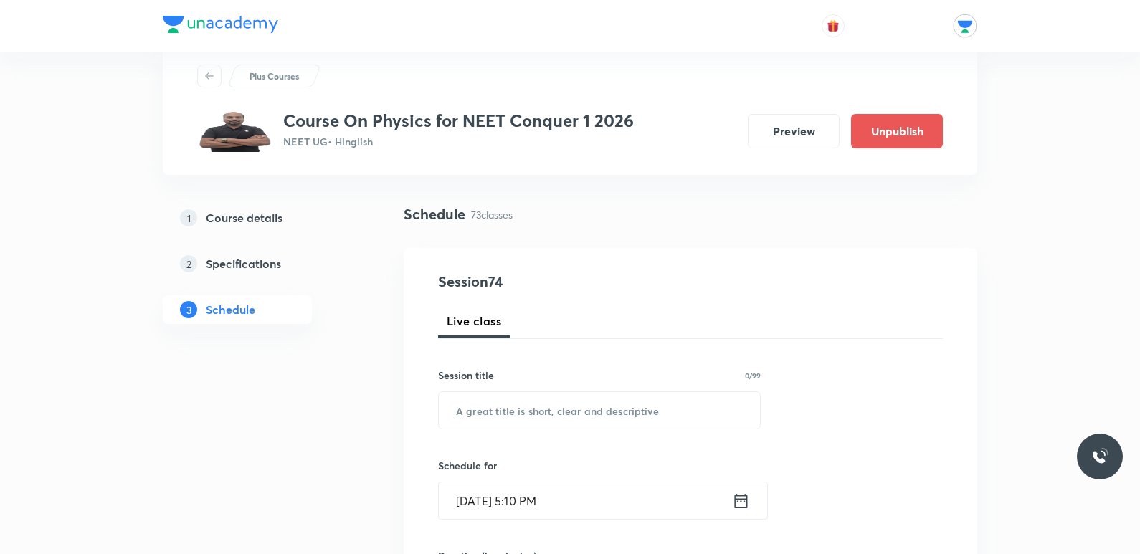
scroll to position [72, 0]
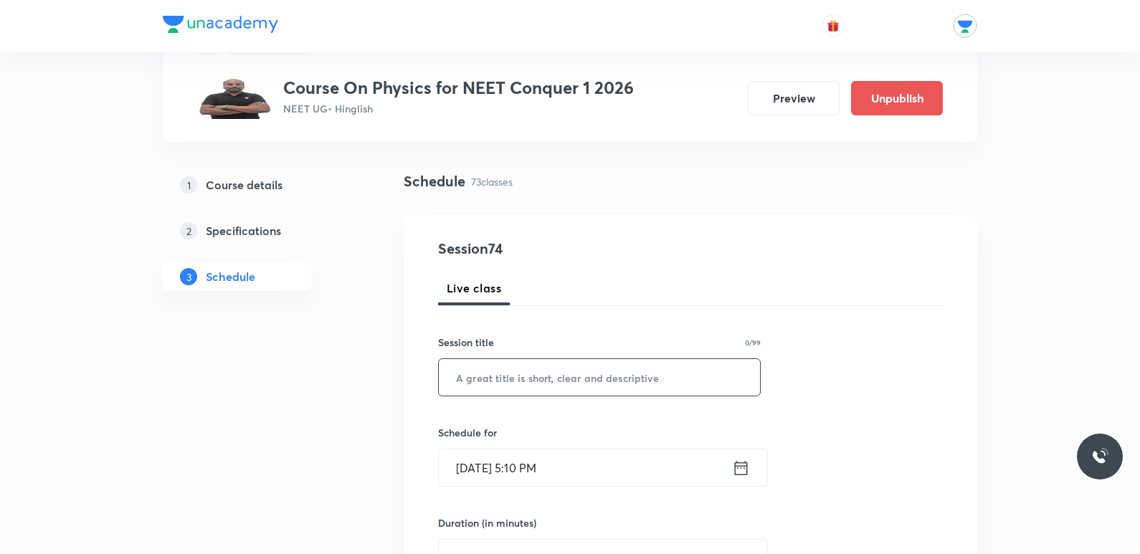
click at [634, 378] on input "text" at bounding box center [599, 377] width 321 height 37
type input "Mechanical properties of solid"
click at [746, 475] on icon at bounding box center [741, 467] width 13 height 14
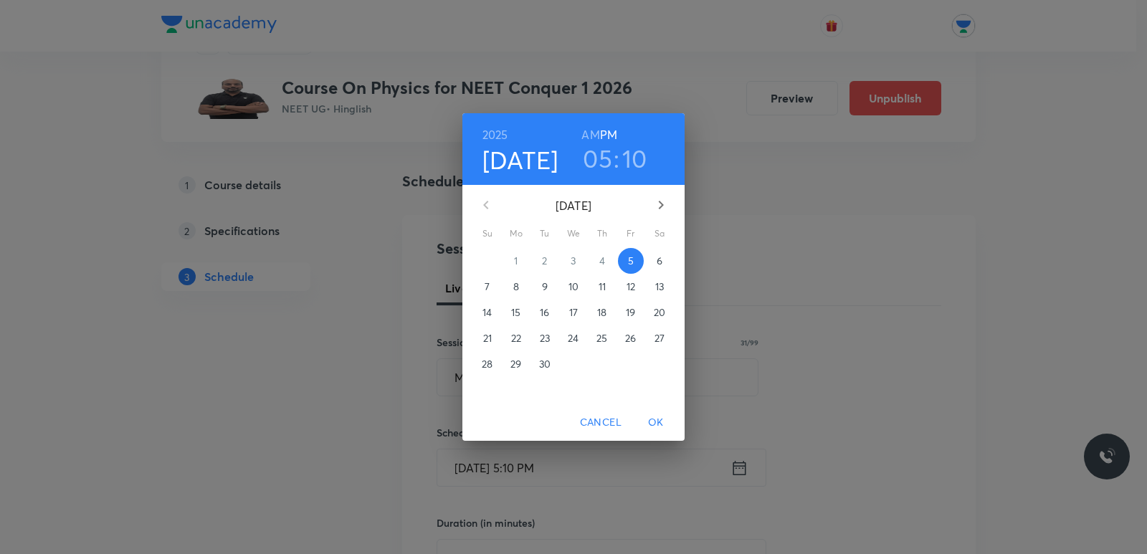
click at [573, 285] on p "10" at bounding box center [573, 287] width 10 height 14
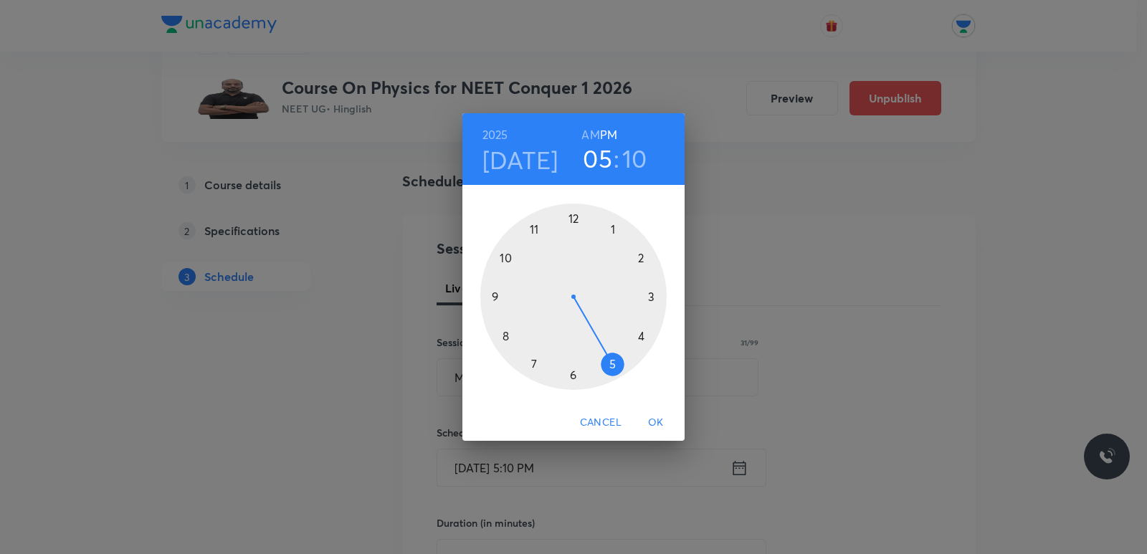
click at [507, 259] on div at bounding box center [573, 297] width 186 height 186
click at [567, 225] on div at bounding box center [573, 297] width 186 height 186
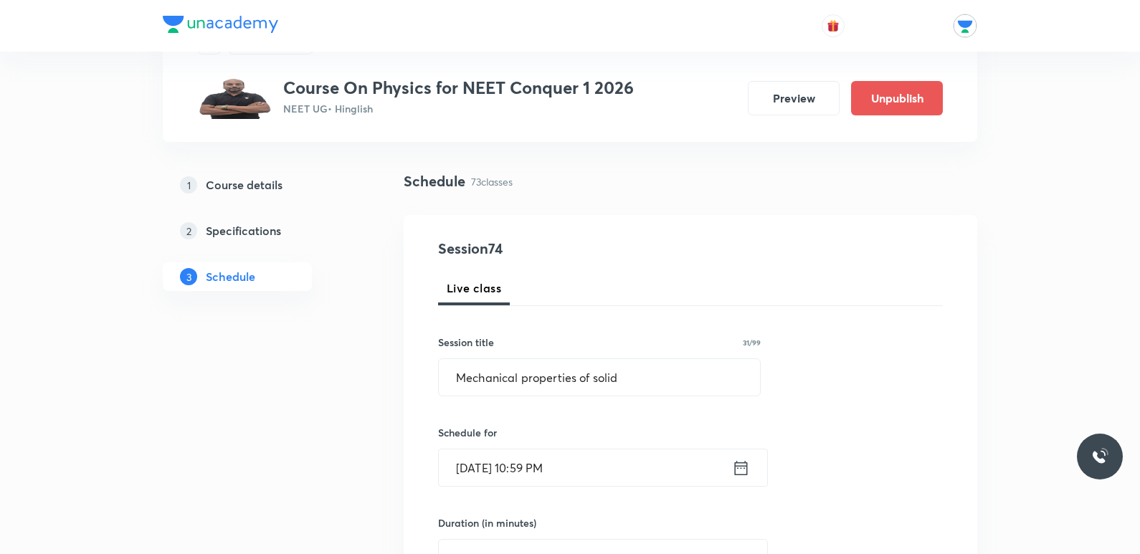
click at [740, 472] on icon at bounding box center [741, 468] width 18 height 20
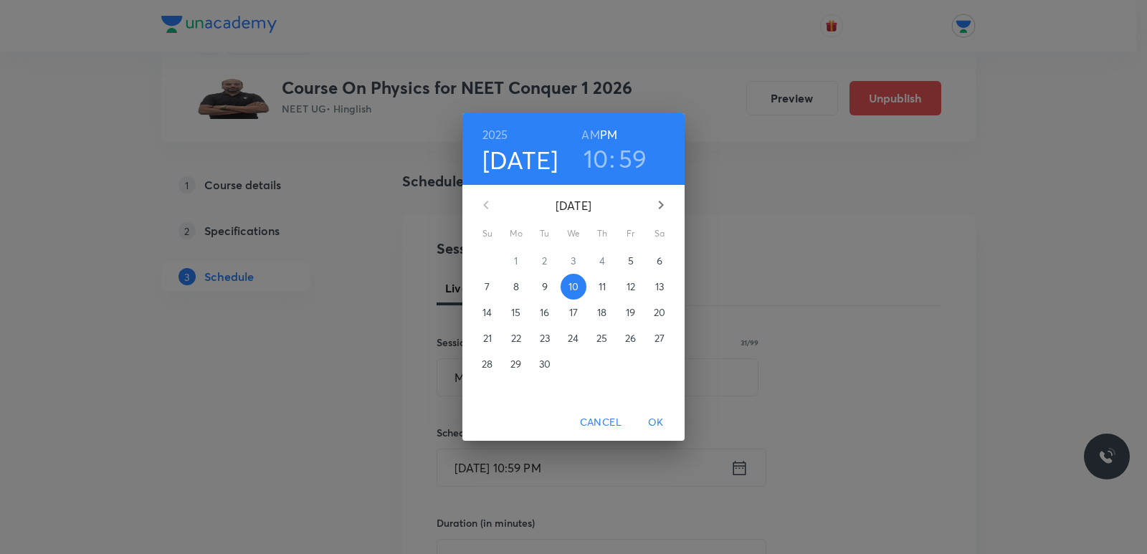
click at [598, 130] on h6 "AM" at bounding box center [590, 135] width 18 height 20
click at [648, 156] on div "10 : 59" at bounding box center [615, 158] width 100 height 30
click at [639, 152] on h3 "59" at bounding box center [633, 158] width 29 height 30
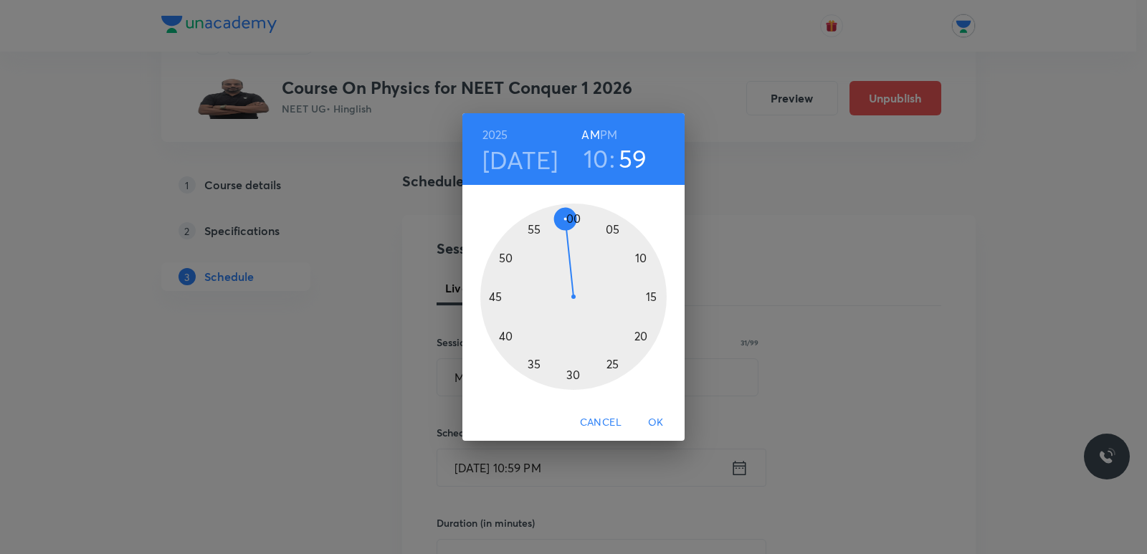
click at [578, 216] on div at bounding box center [573, 297] width 186 height 186
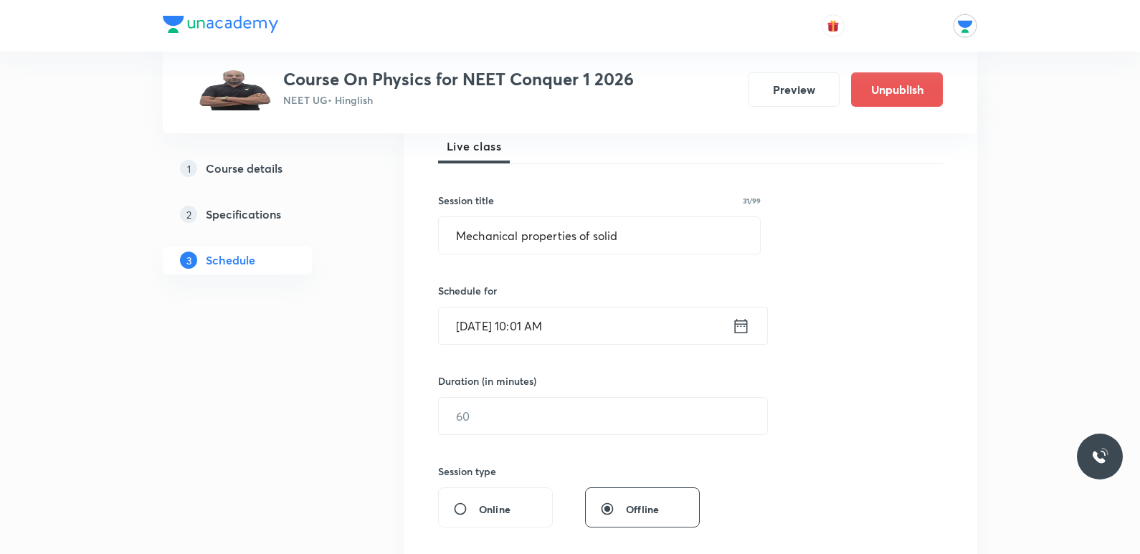
scroll to position [215, 0]
click at [741, 325] on icon at bounding box center [741, 325] width 18 height 20
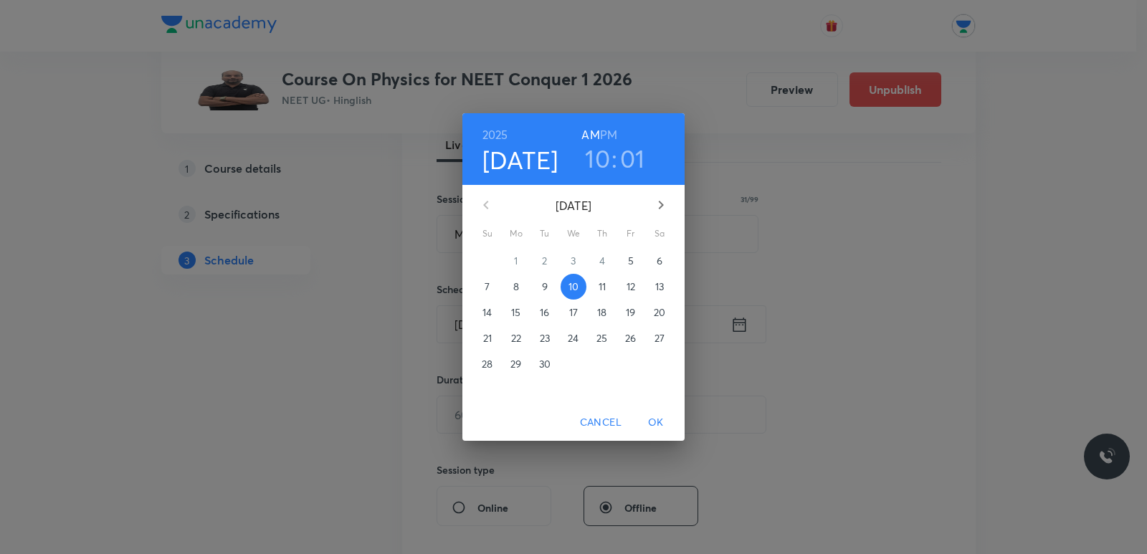
click at [632, 162] on h3 "01" at bounding box center [632, 158] width 25 height 30
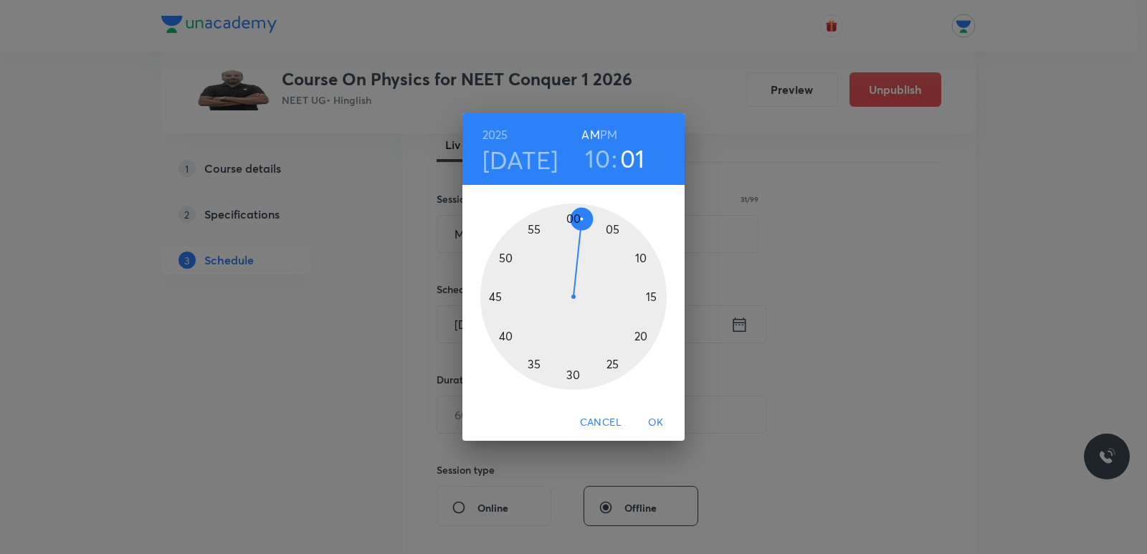
click at [572, 211] on div at bounding box center [573, 297] width 186 height 186
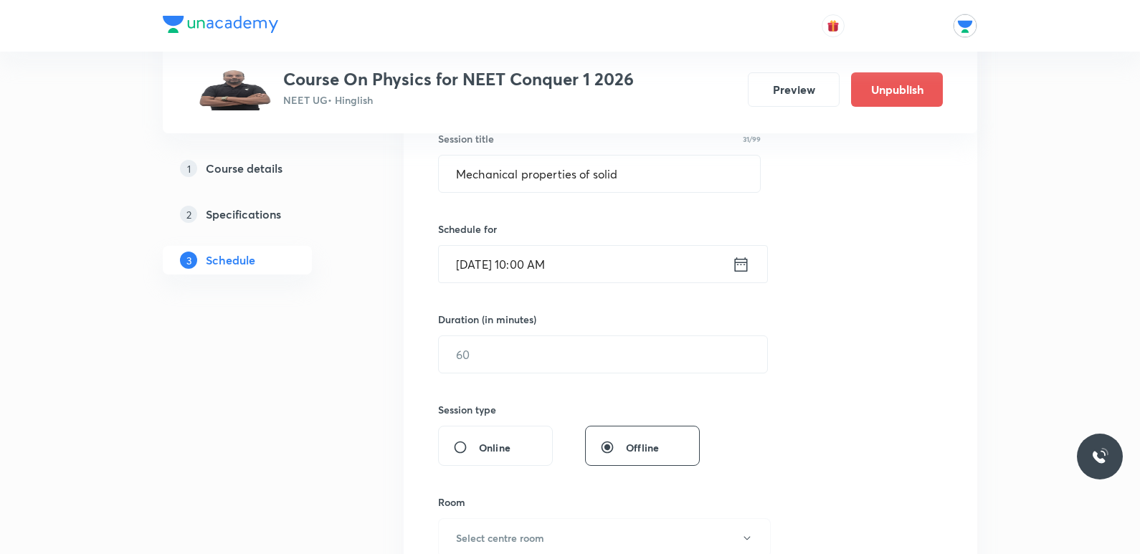
scroll to position [358, 0]
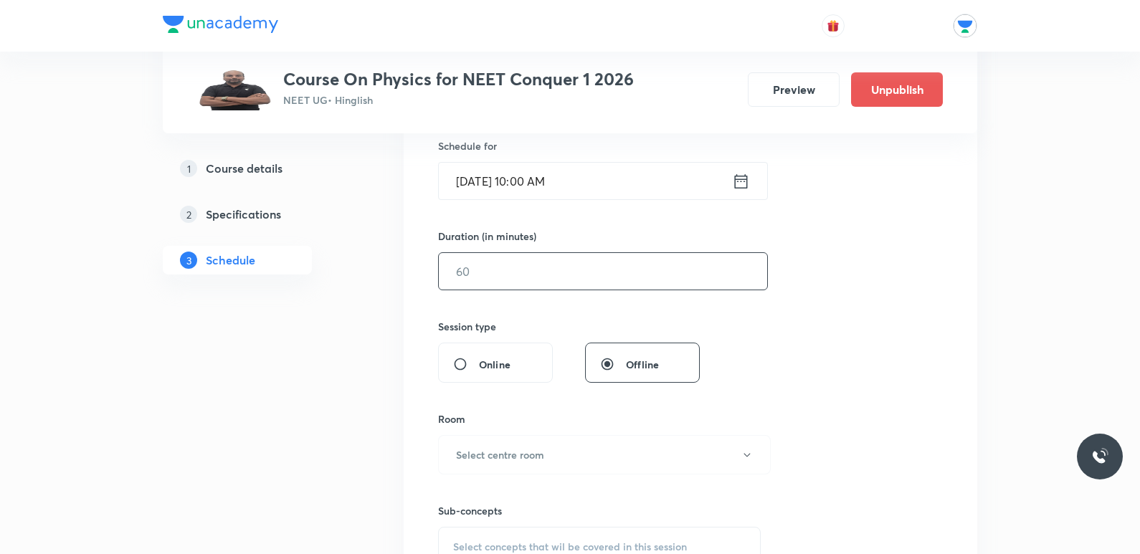
click at [550, 265] on input "text" at bounding box center [603, 271] width 328 height 37
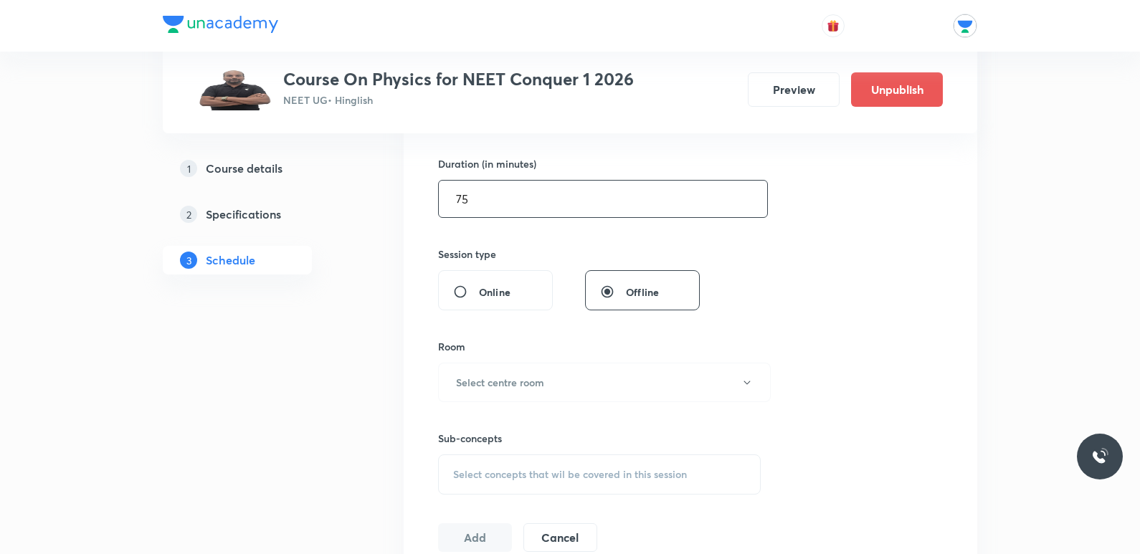
scroll to position [573, 0]
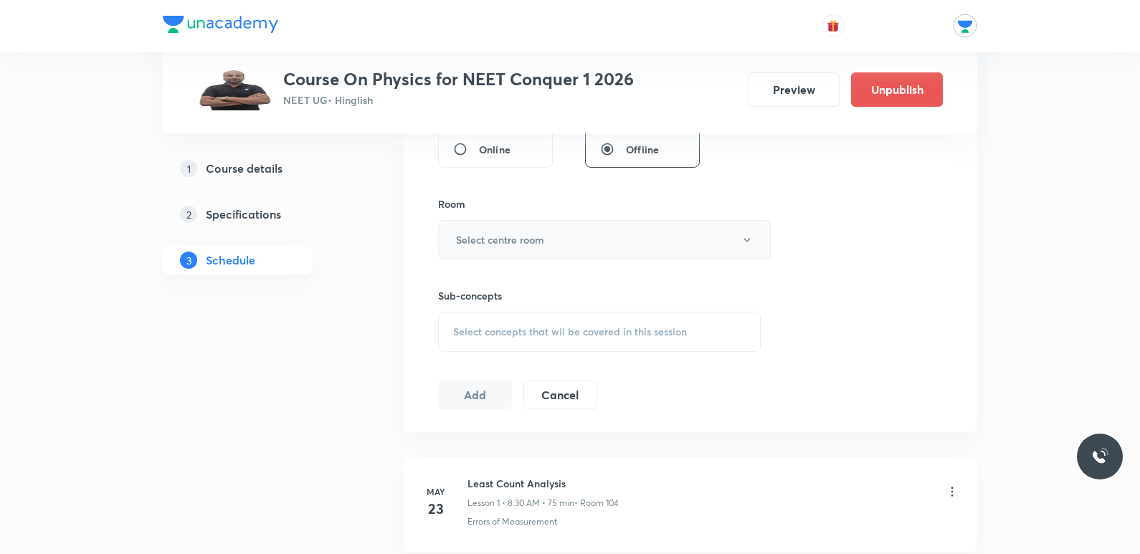
type input "75"
click at [561, 243] on button "Select centre room" at bounding box center [604, 239] width 333 height 39
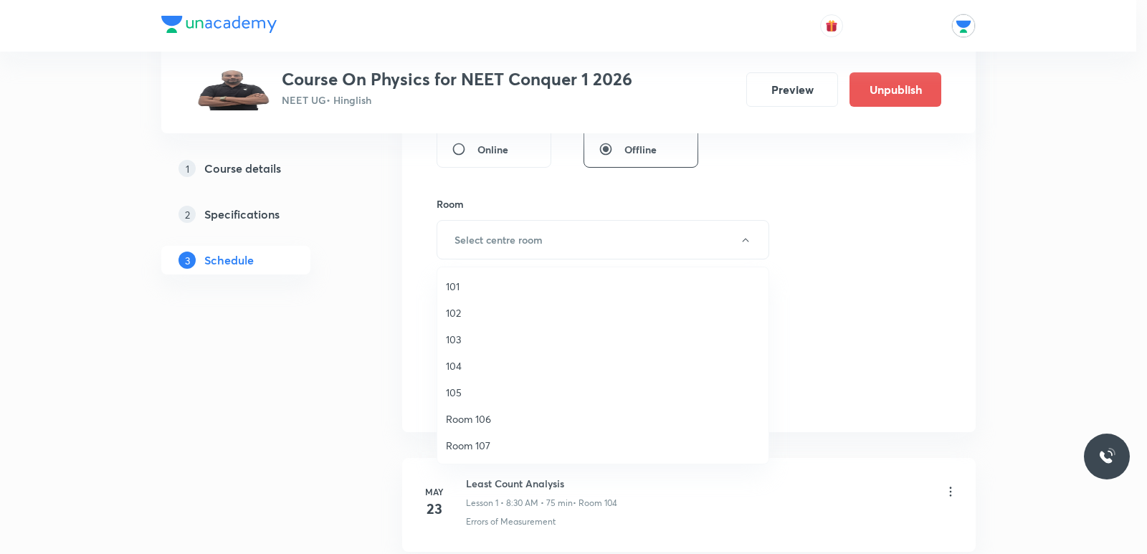
click at [457, 366] on span "104" at bounding box center [603, 365] width 314 height 15
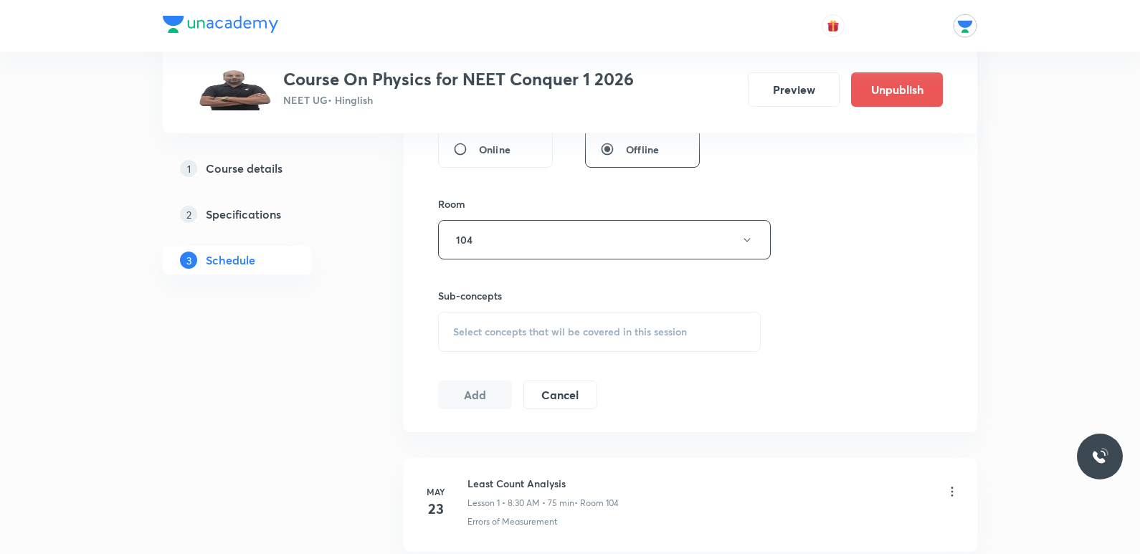
click at [578, 334] on span "Select concepts that wil be covered in this session" at bounding box center [570, 331] width 234 height 11
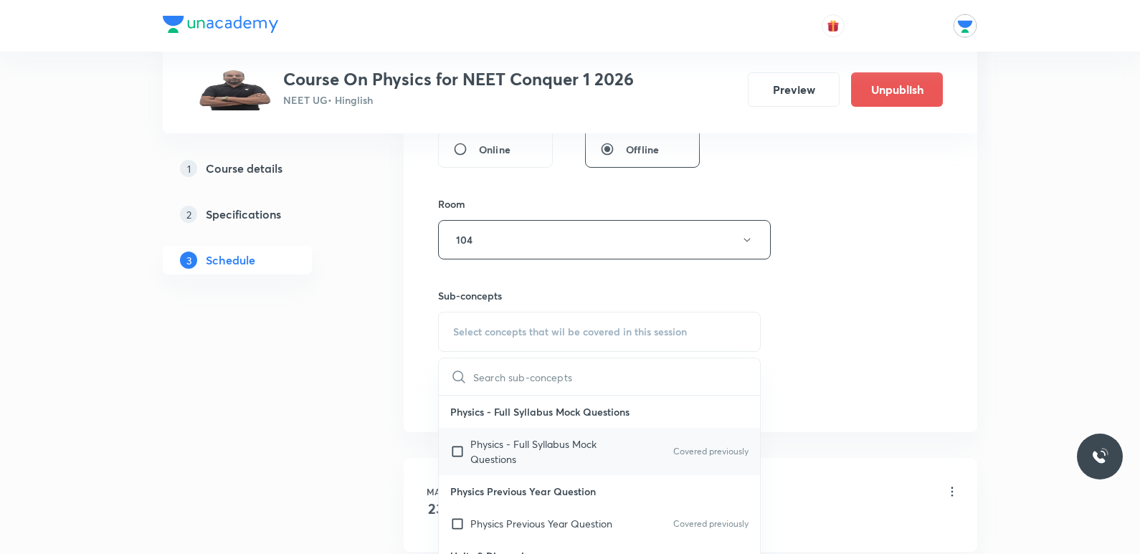
click at [571, 449] on p "Physics - Full Syllabus Mock Questions" at bounding box center [542, 452] width 145 height 30
checkbox input "true"
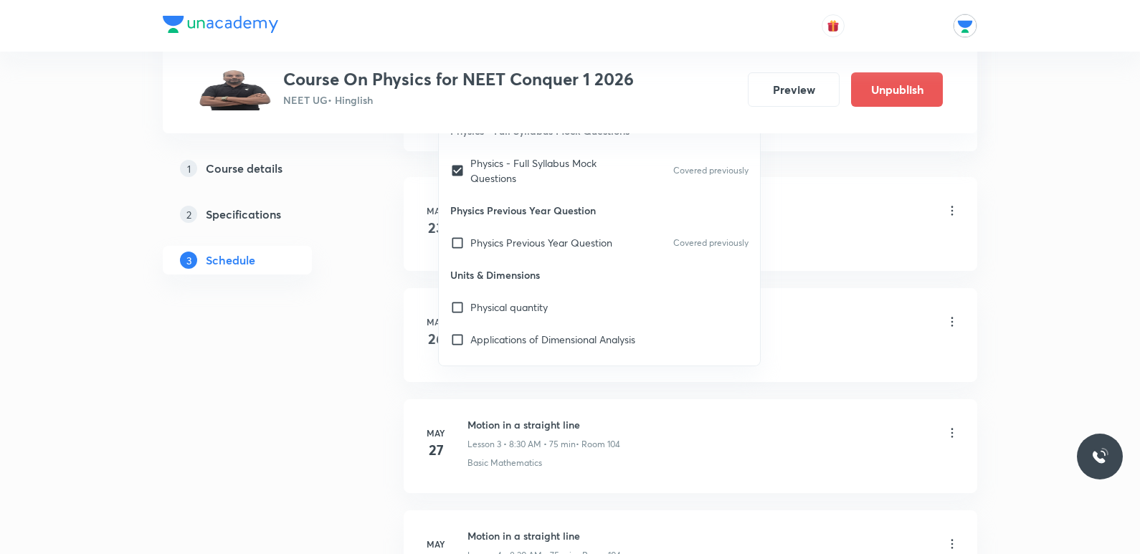
scroll to position [717, 0]
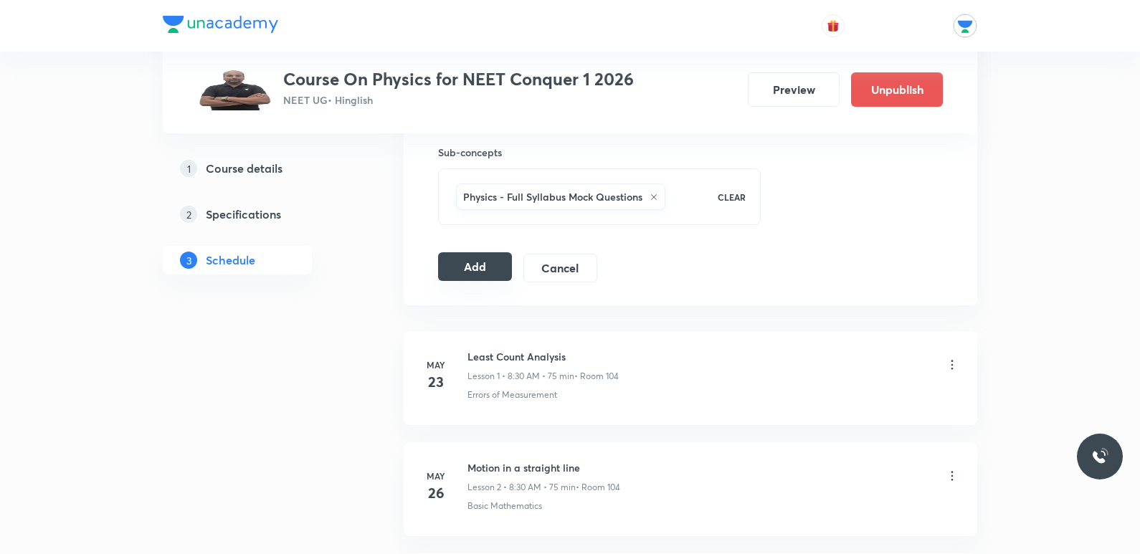
click at [458, 275] on button "Add" at bounding box center [475, 266] width 74 height 29
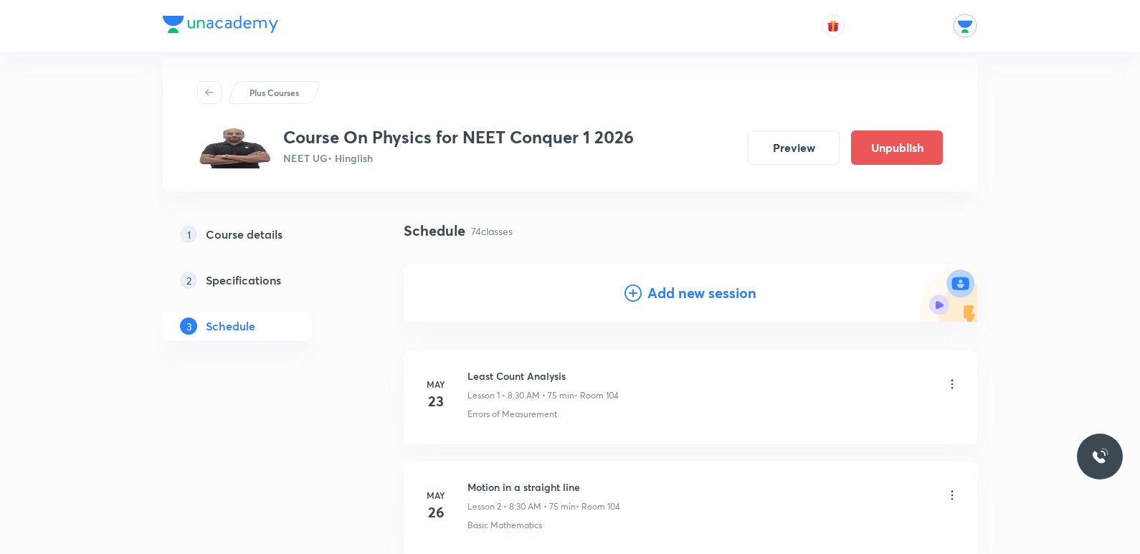
scroll to position [0, 0]
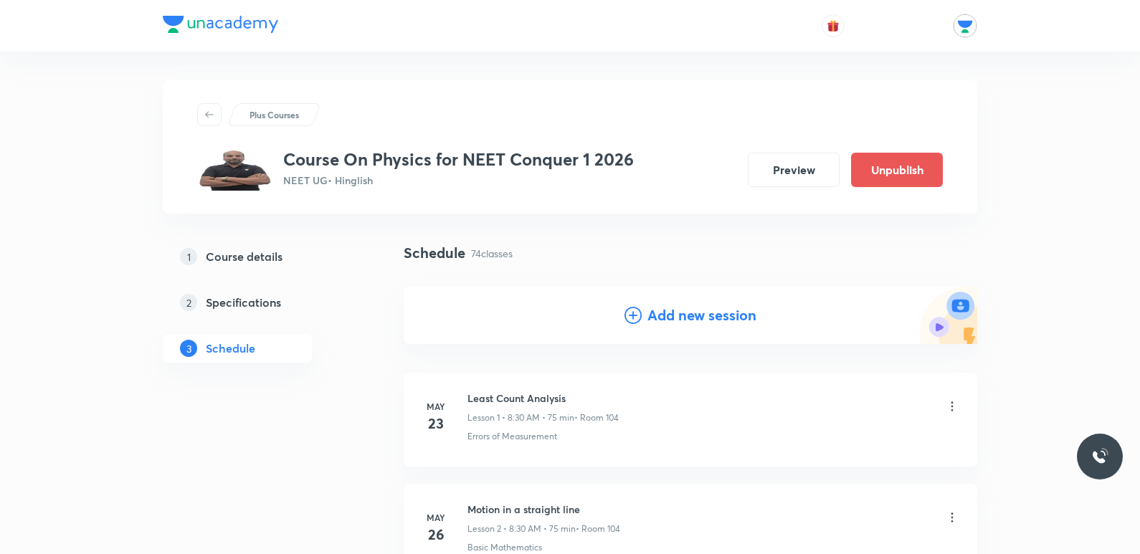
click at [674, 315] on h4 "Add new session" at bounding box center [701, 316] width 109 height 22
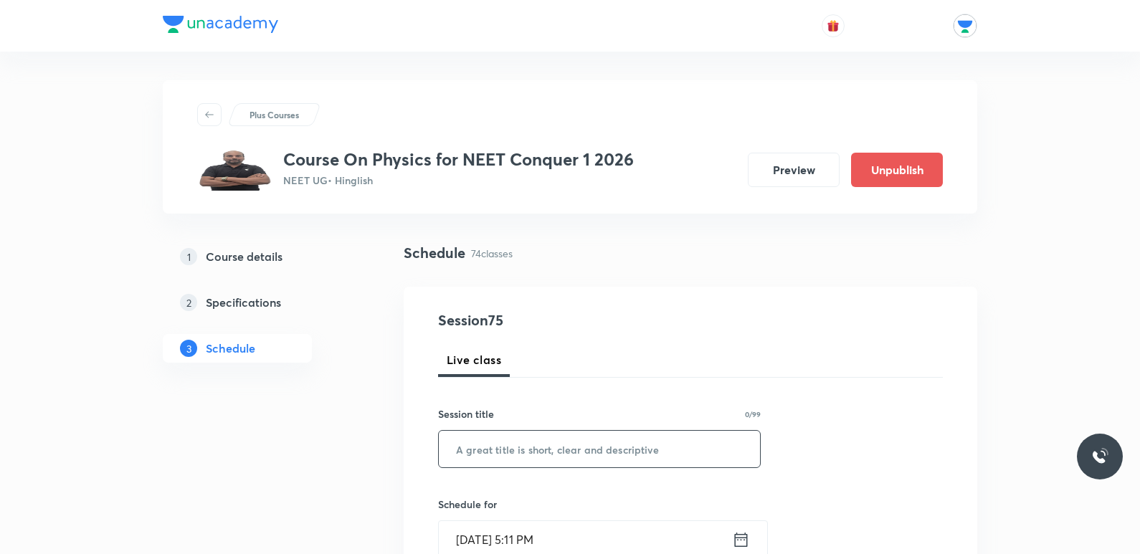
click at [504, 440] on input "text" at bounding box center [599, 449] width 321 height 37
type input "M"
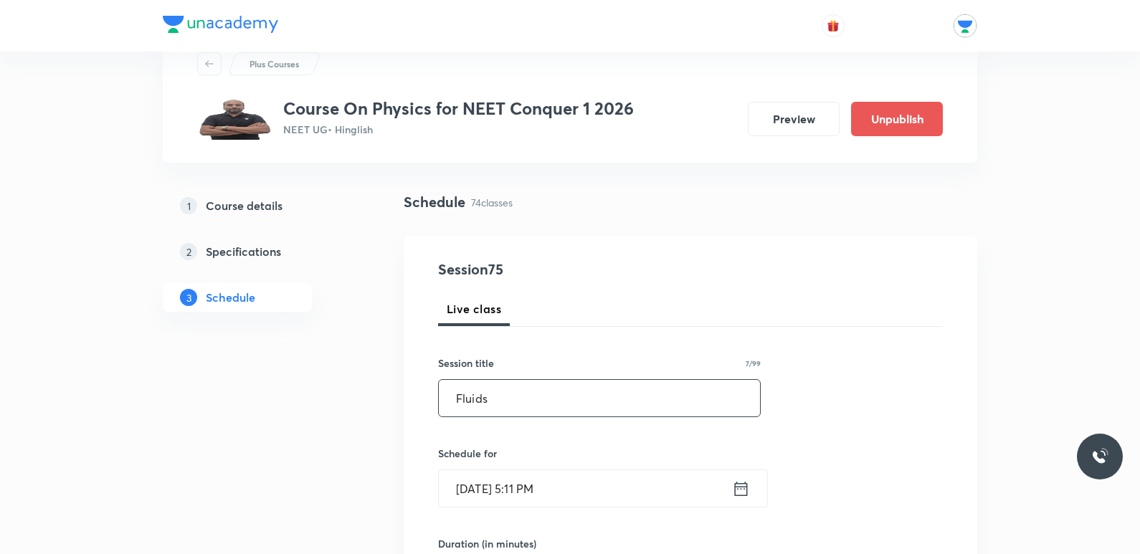
scroll to position [215, 0]
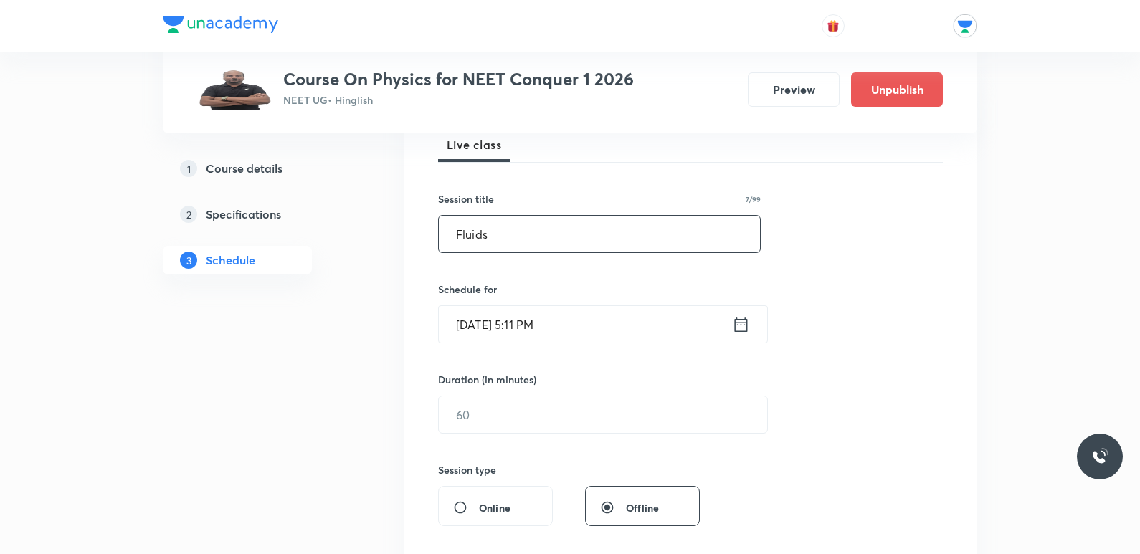
type input "Fluids"
click at [738, 321] on icon at bounding box center [741, 325] width 18 height 20
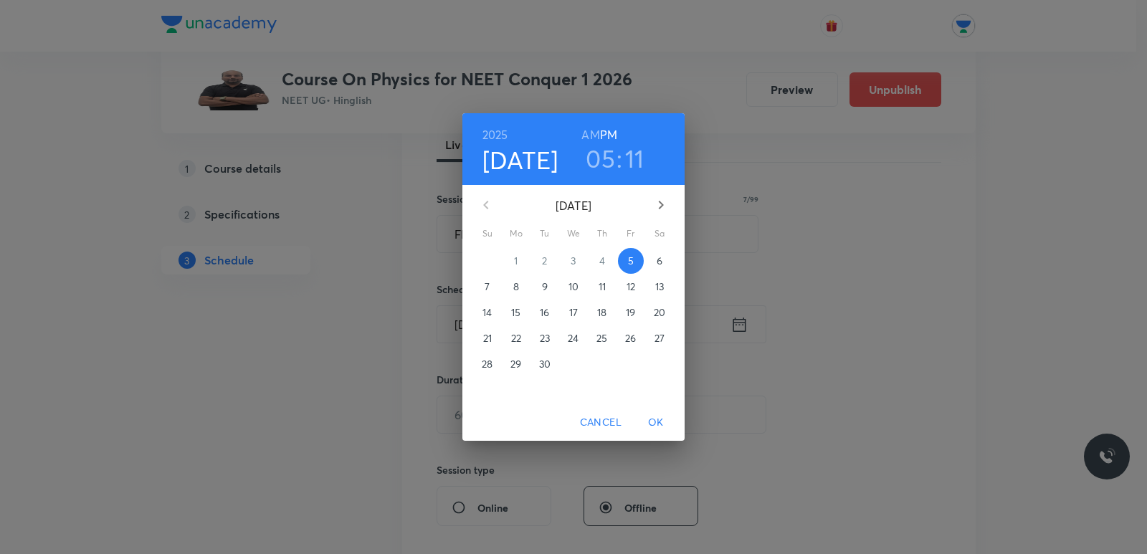
click at [605, 293] on p "11" at bounding box center [602, 287] width 7 height 14
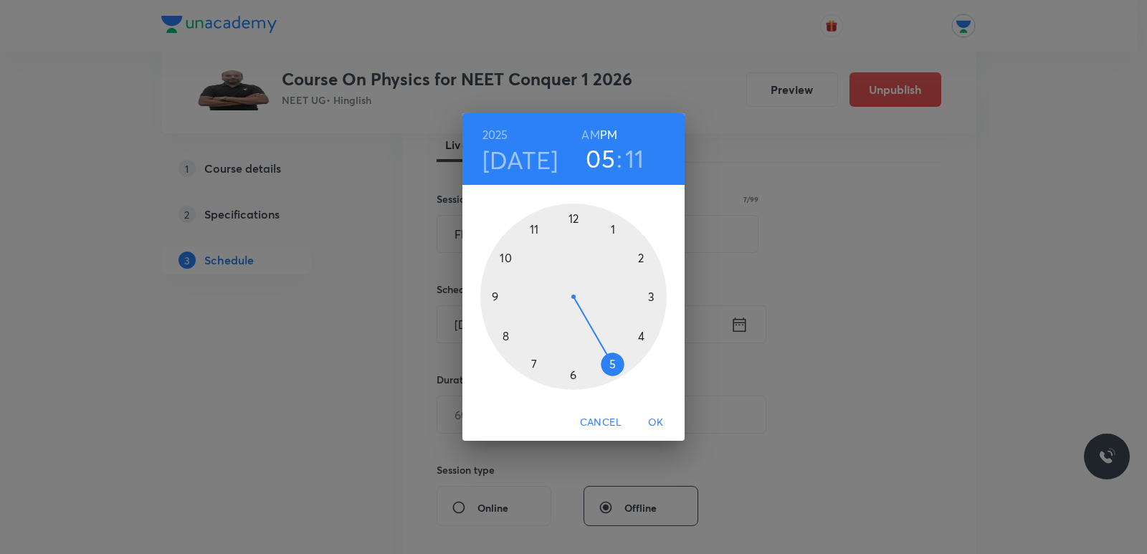
click at [594, 133] on h6 "AM" at bounding box center [590, 135] width 18 height 20
click at [509, 256] on div at bounding box center [573, 297] width 186 height 186
click at [575, 212] on div at bounding box center [573, 297] width 186 height 186
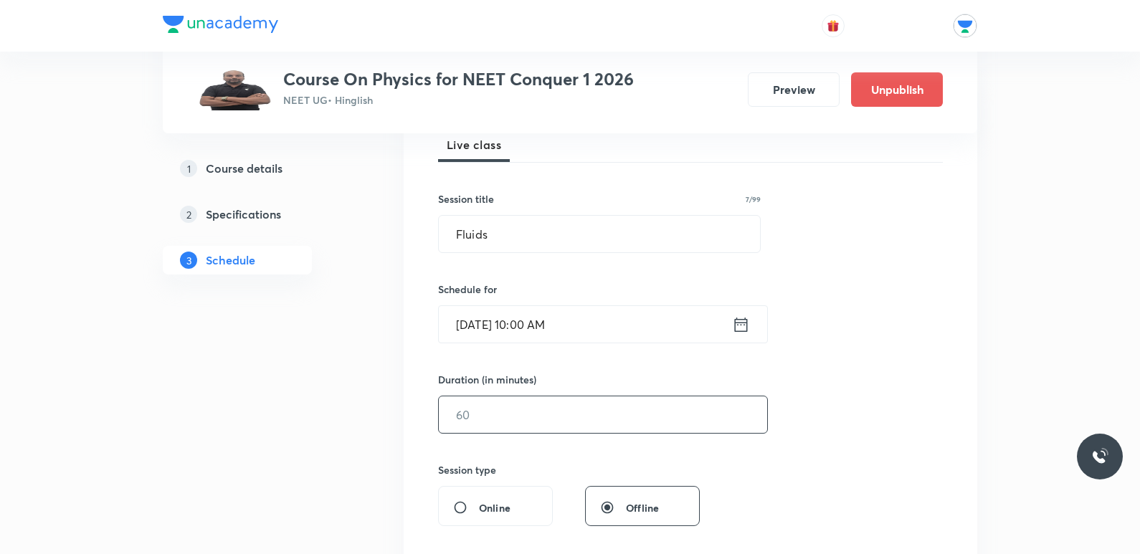
click at [581, 414] on input "text" at bounding box center [603, 414] width 328 height 37
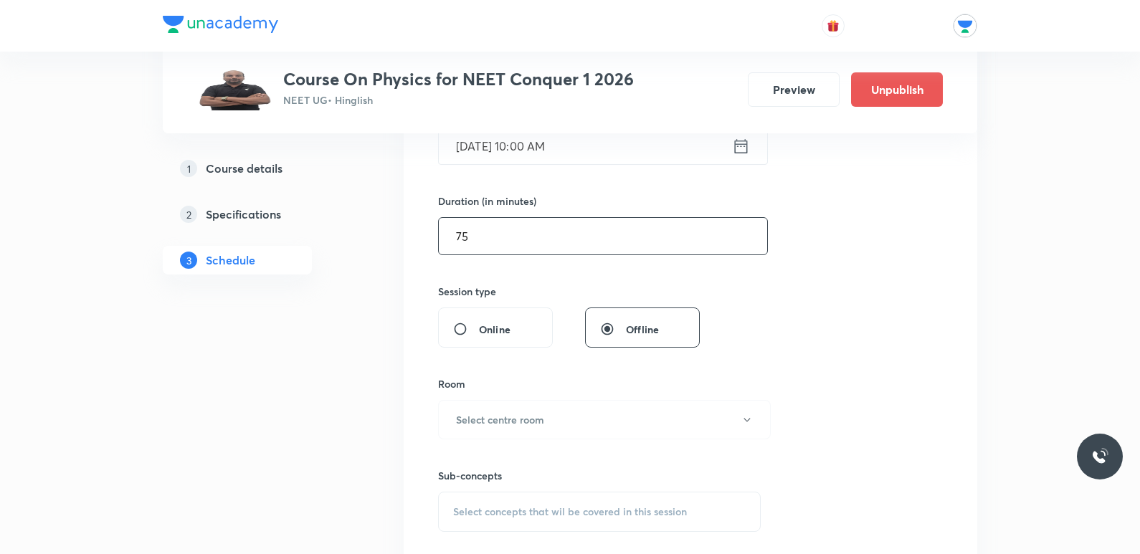
scroll to position [502, 0]
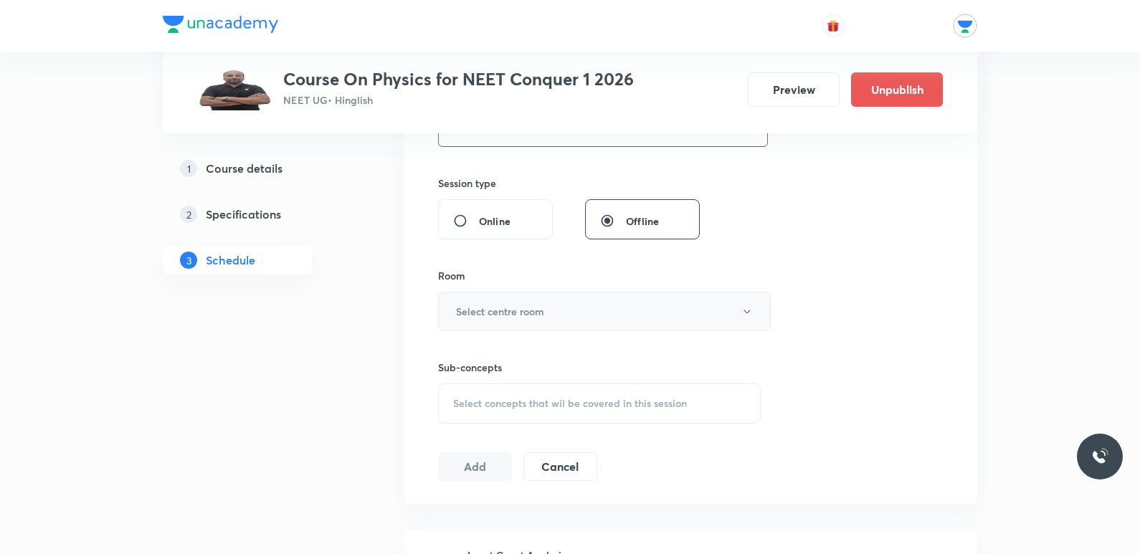
type input "75"
click at [573, 314] on button "Select centre room" at bounding box center [604, 311] width 333 height 39
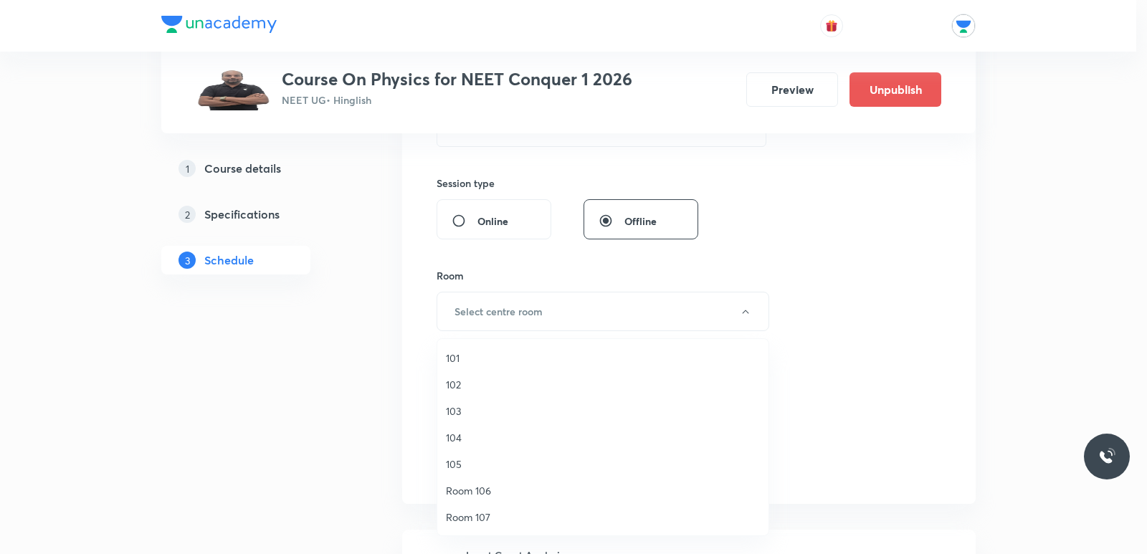
click at [465, 447] on li "104" at bounding box center [602, 437] width 331 height 27
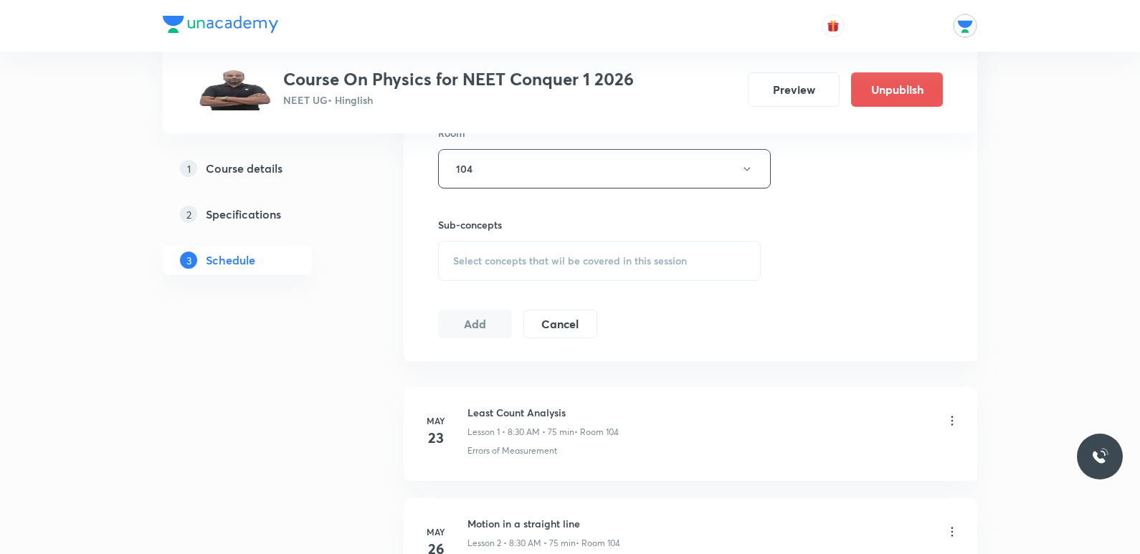
scroll to position [645, 0]
click at [578, 259] on span "Select concepts that wil be covered in this session" at bounding box center [570, 259] width 234 height 11
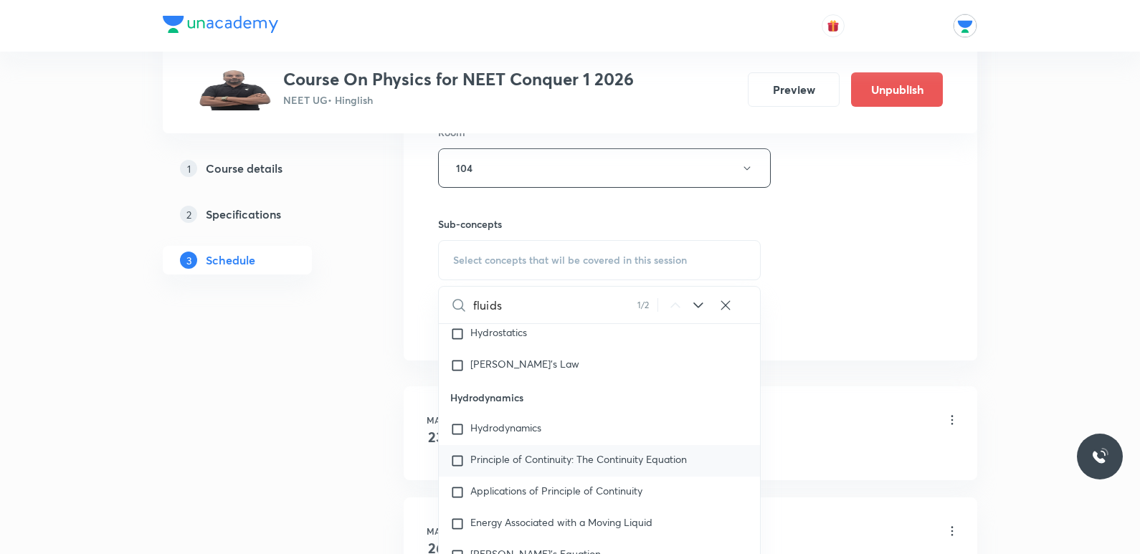
scroll to position [8021, 0]
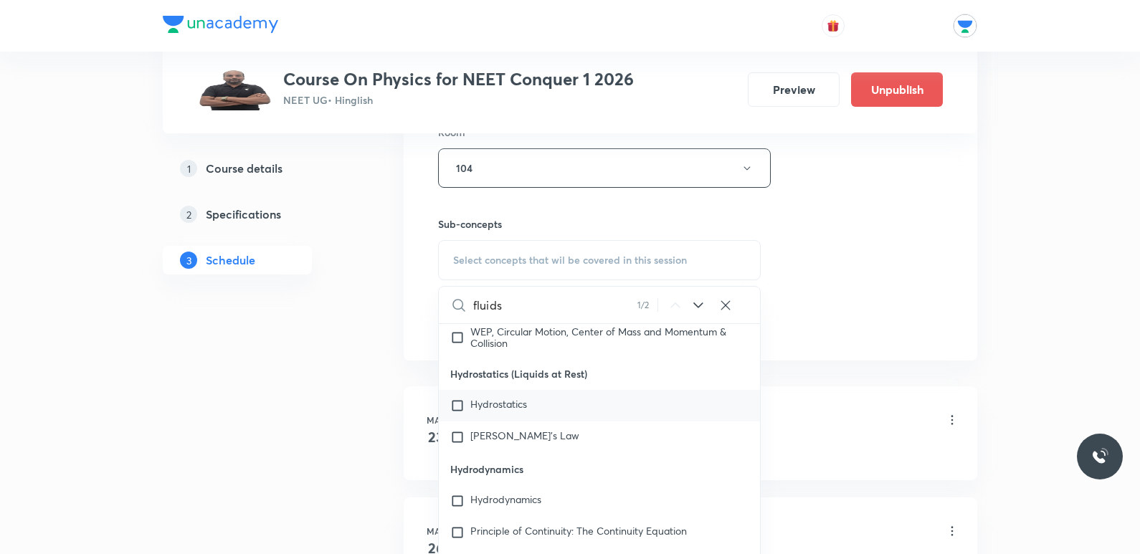
type input "fluids"
click at [454, 403] on input "checkbox" at bounding box center [460, 406] width 20 height 14
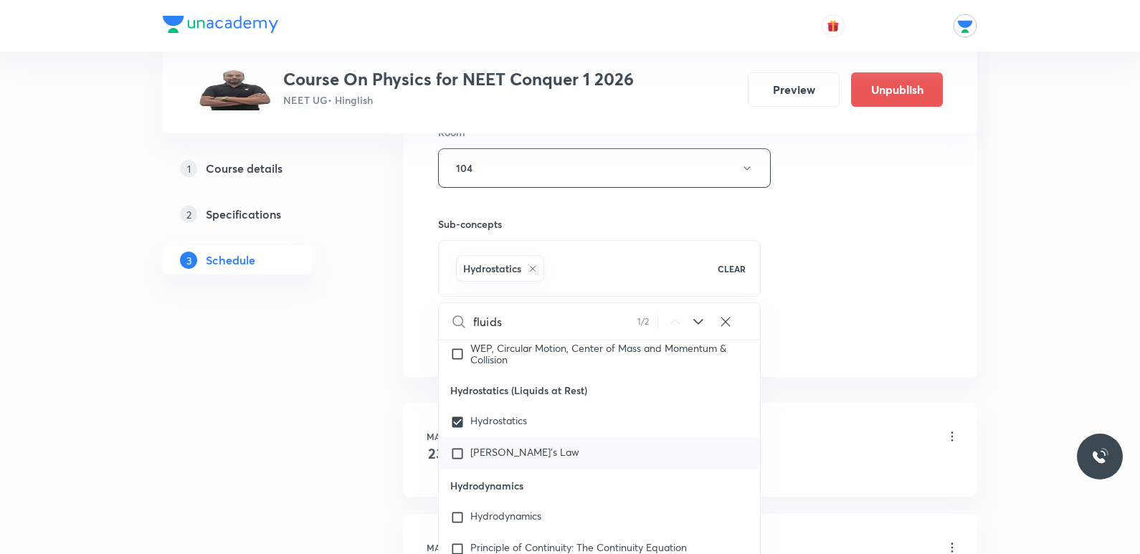
click at [459, 444] on div "[PERSON_NAME]'s Law" at bounding box center [599, 454] width 321 height 32
checkbox input "true"
click at [869, 287] on div "Session 75 Live class Session title 7/99 Fluids ​ Schedule for Sept 11, 2025, 1…" at bounding box center [690, 10] width 505 height 690
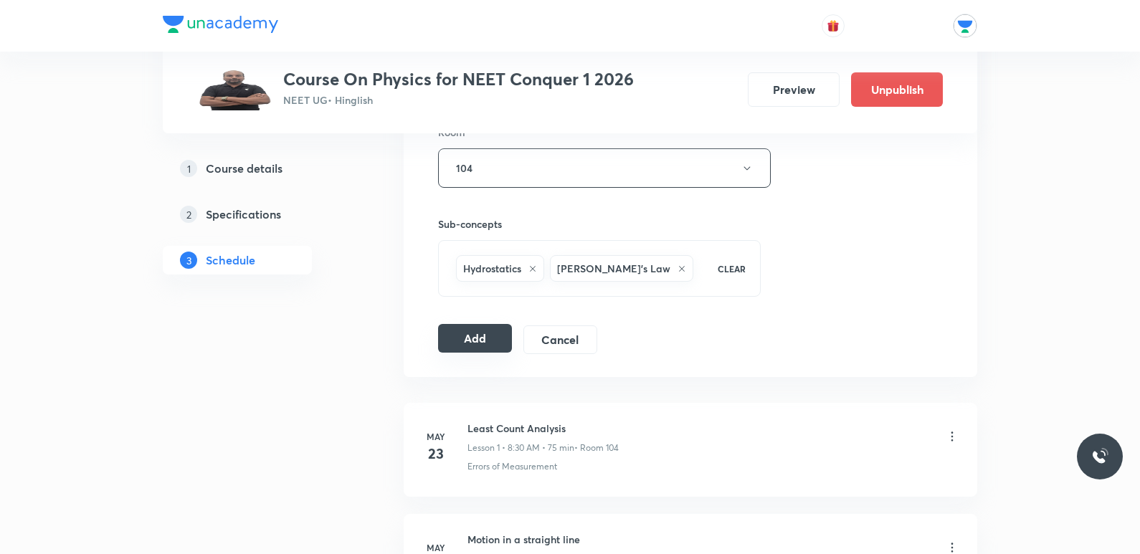
click at [489, 338] on button "Add" at bounding box center [475, 338] width 74 height 29
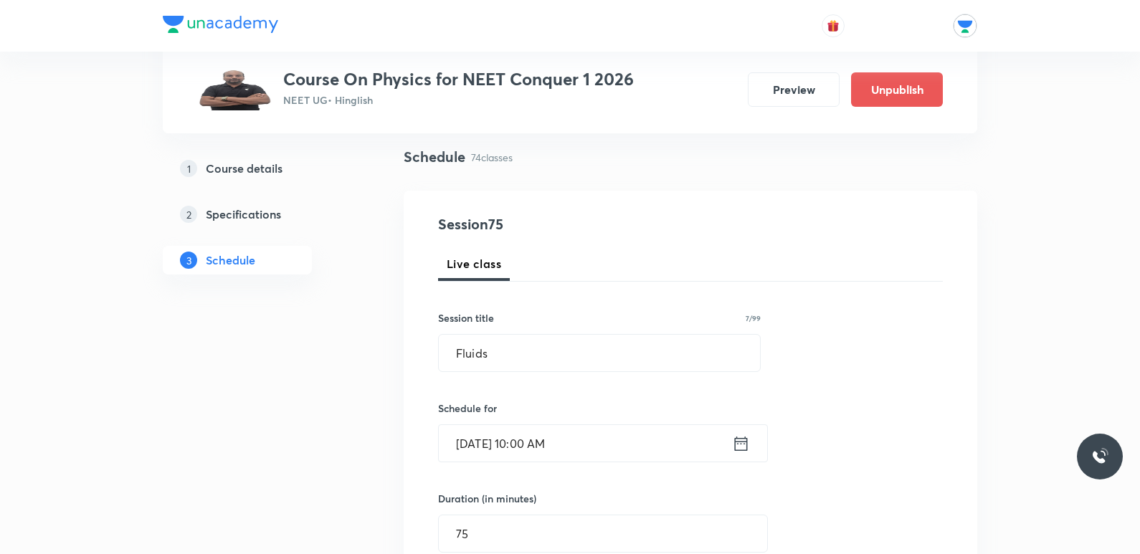
scroll to position [72, 0]
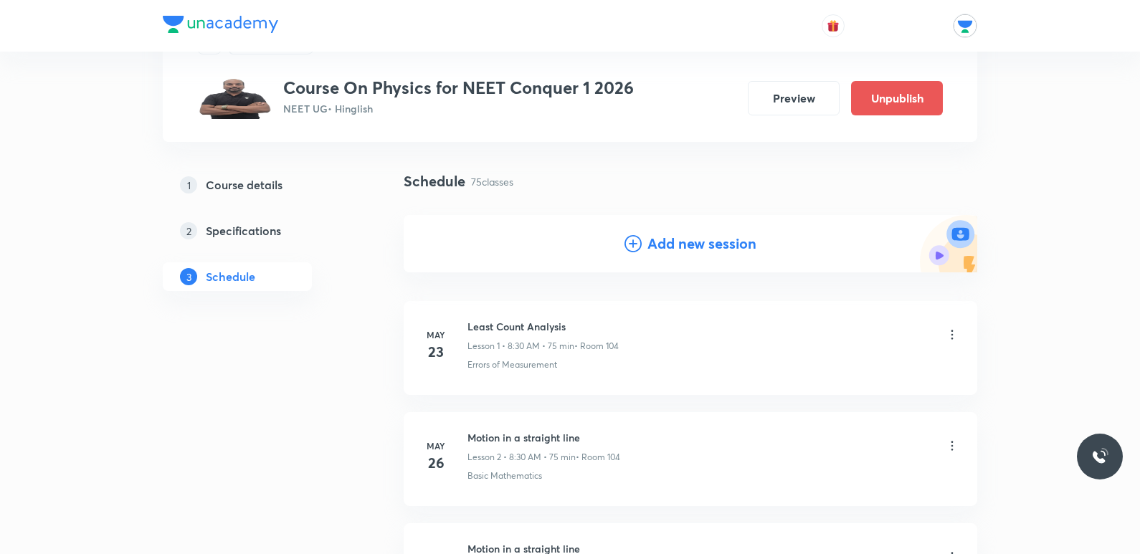
click at [677, 257] on div "Add new session" at bounding box center [690, 243] width 573 height 57
click at [677, 248] on h4 "Add new session" at bounding box center [701, 244] width 109 height 22
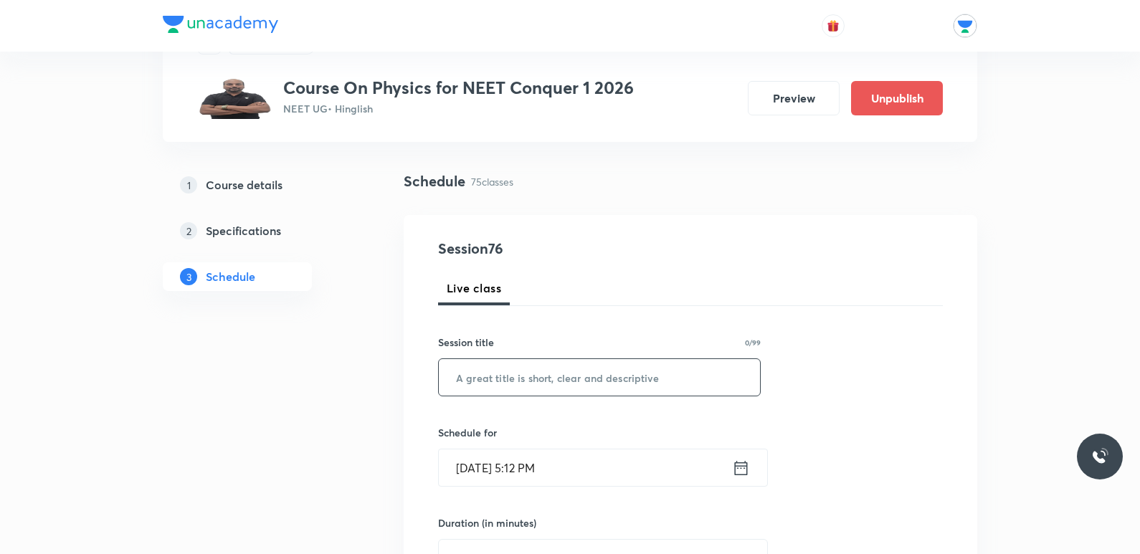
click at [601, 378] on input "text" at bounding box center [599, 377] width 321 height 37
type input "Fluids"
click at [735, 471] on icon at bounding box center [741, 467] width 13 height 14
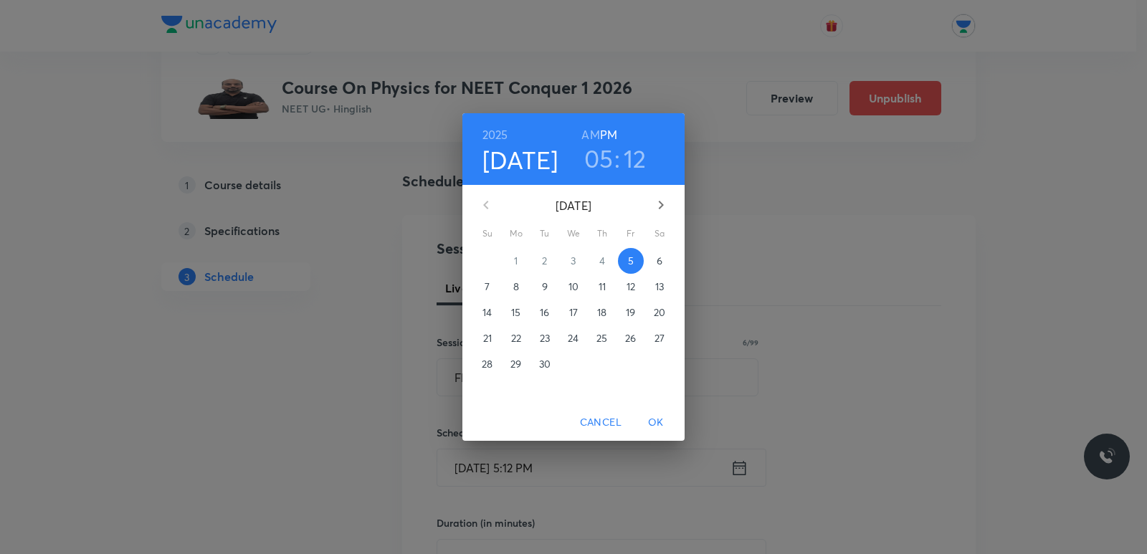
click at [633, 287] on p "12" at bounding box center [630, 287] width 9 height 14
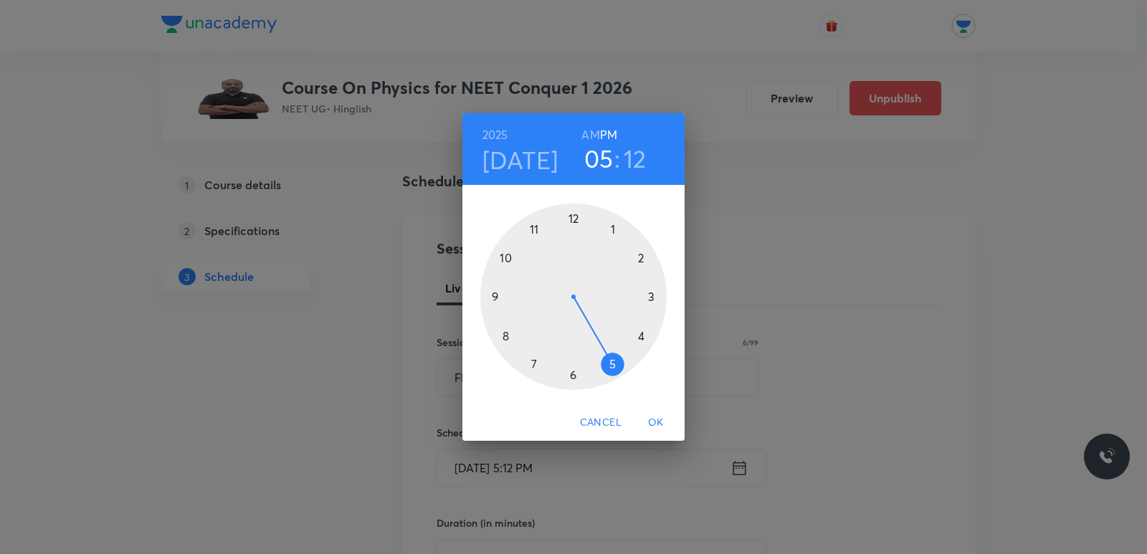
click at [506, 256] on div at bounding box center [573, 297] width 186 height 186
click at [576, 217] on div at bounding box center [573, 297] width 186 height 186
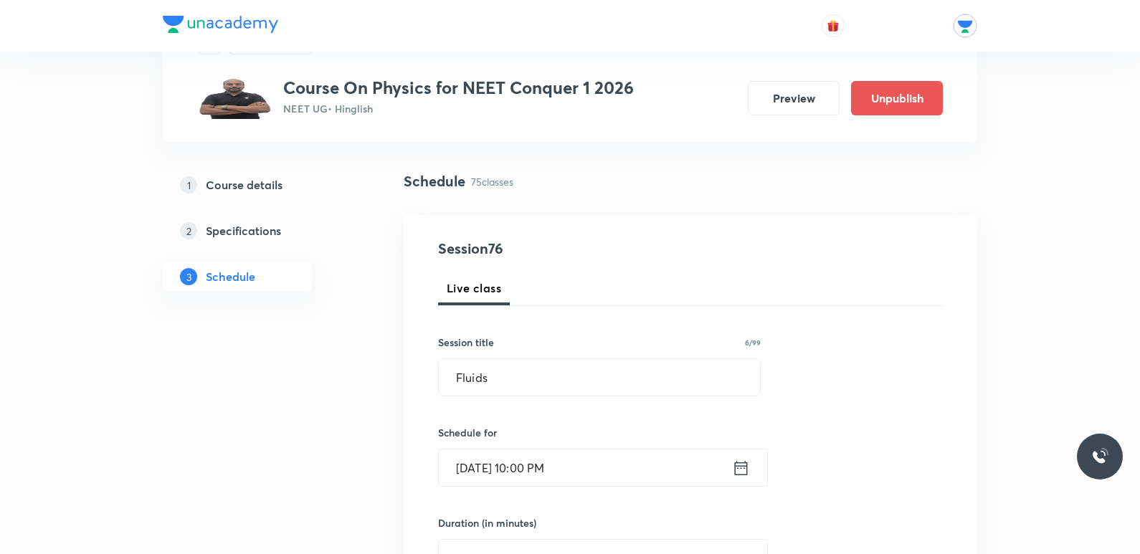
click at [737, 465] on icon at bounding box center [741, 467] width 13 height 14
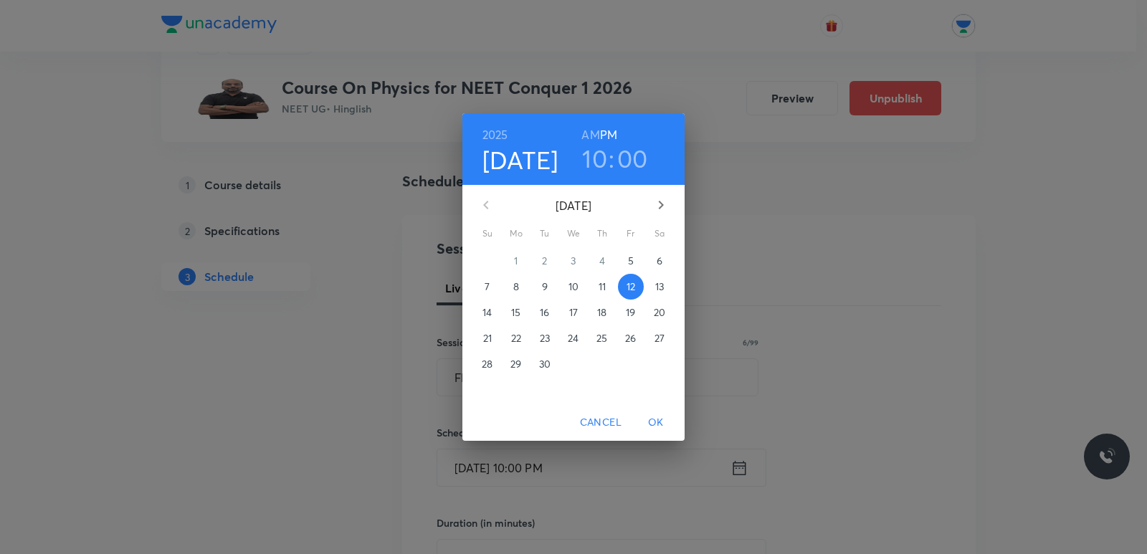
click at [586, 138] on h6 "AM" at bounding box center [590, 135] width 18 height 20
click at [956, 215] on div "2025 Sep 12 10 : 00 AM PM September 2025 Su Mo Tu We Th Fr Sa 31 1 2 3 4 5 6 7 …" at bounding box center [573, 277] width 1147 height 554
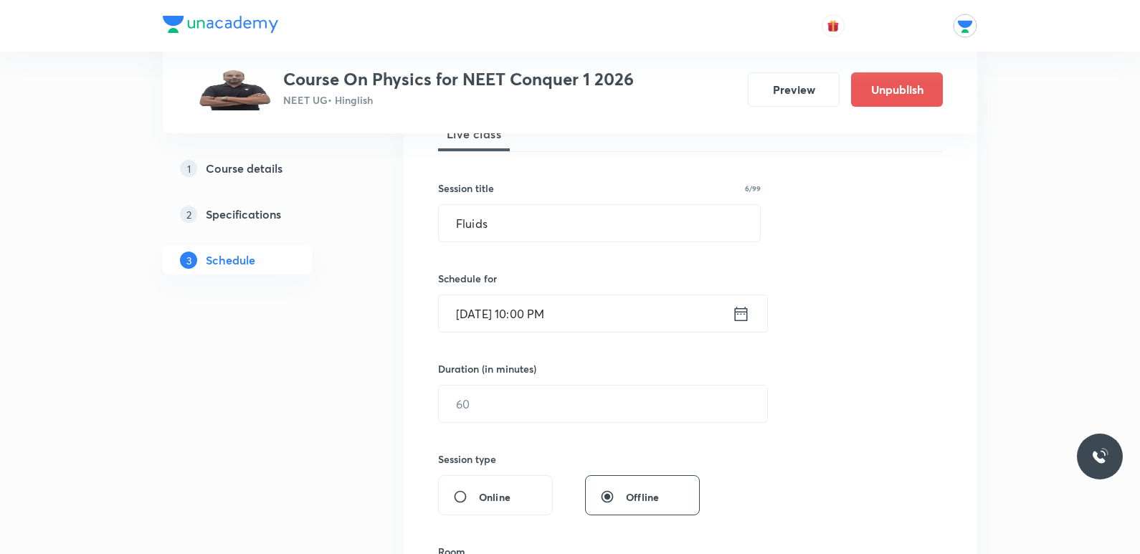
scroll to position [287, 0]
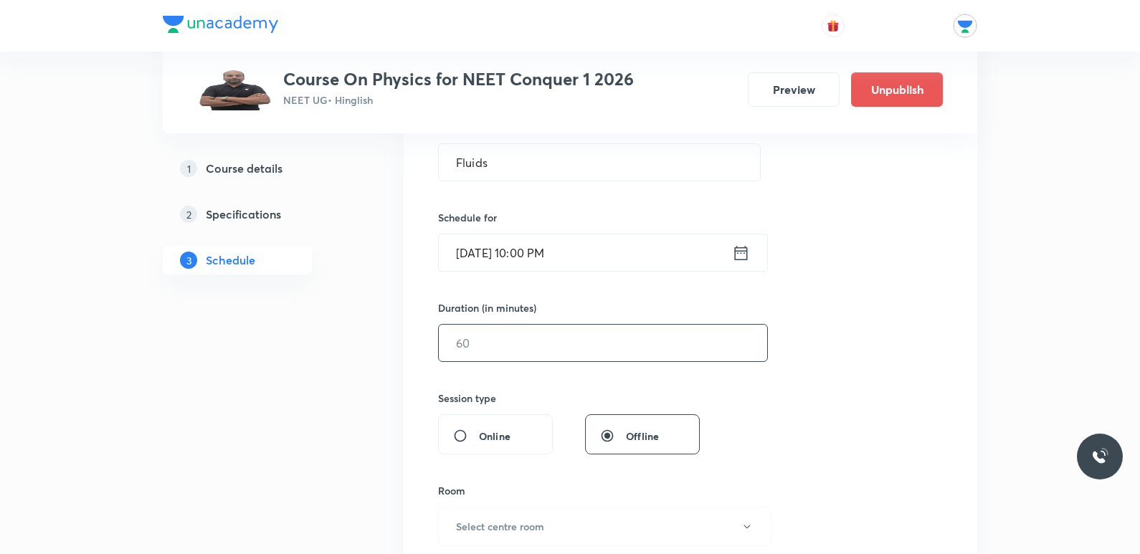
drag, startPoint x: 485, startPoint y: 349, endPoint x: 414, endPoint y: 349, distance: 71.0
click at [414, 349] on div "Session 76 Live class Session title 6/99 Fluids ​ Schedule for Sept 12, 2025, 1…" at bounding box center [690, 359] width 573 height 719
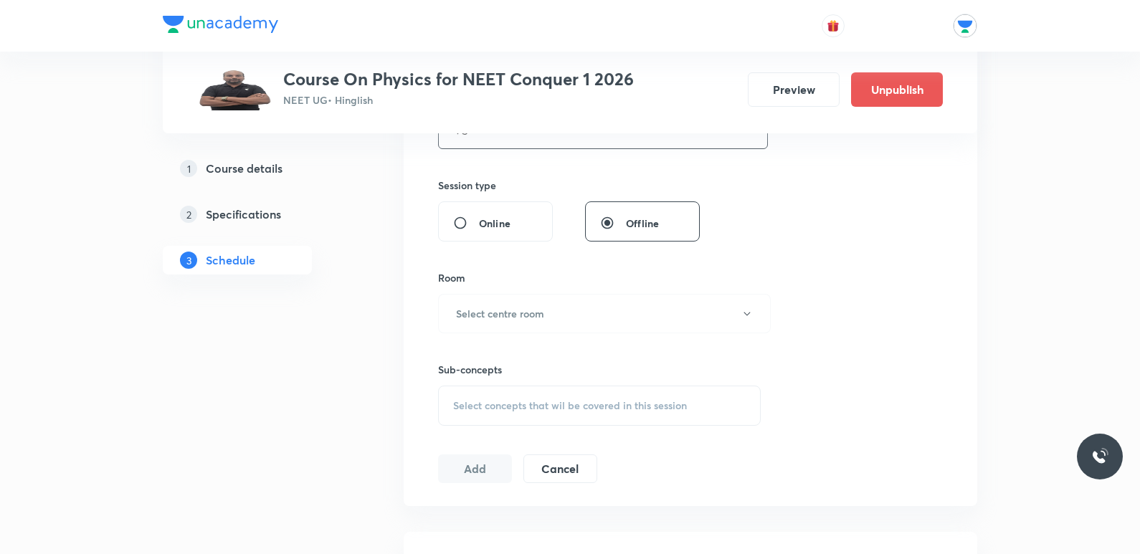
scroll to position [502, 0]
type input "75"
click at [520, 320] on button "Select centre room" at bounding box center [604, 311] width 333 height 39
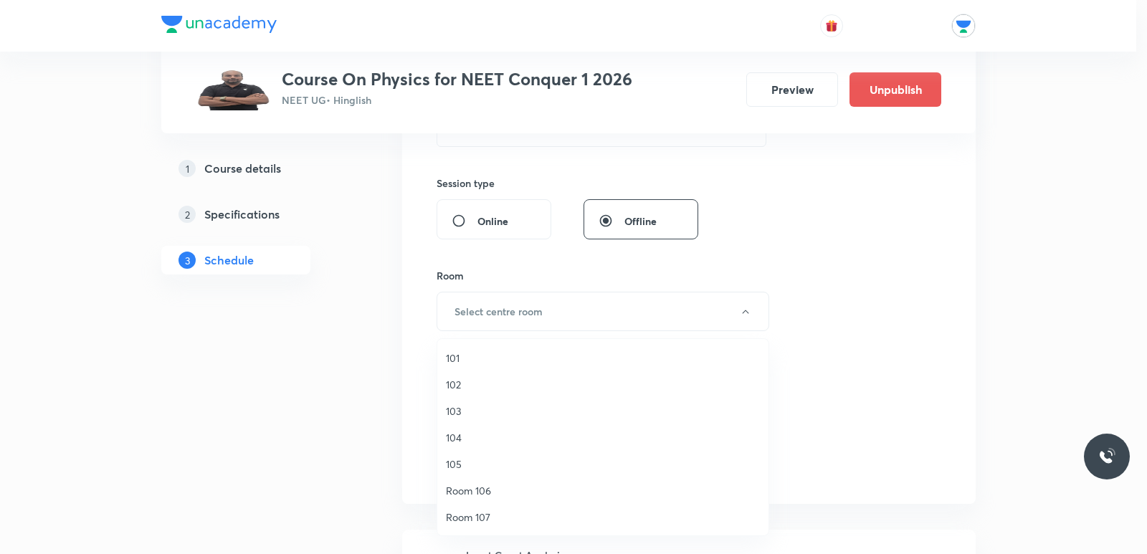
click at [467, 439] on span "104" at bounding box center [603, 437] width 314 height 15
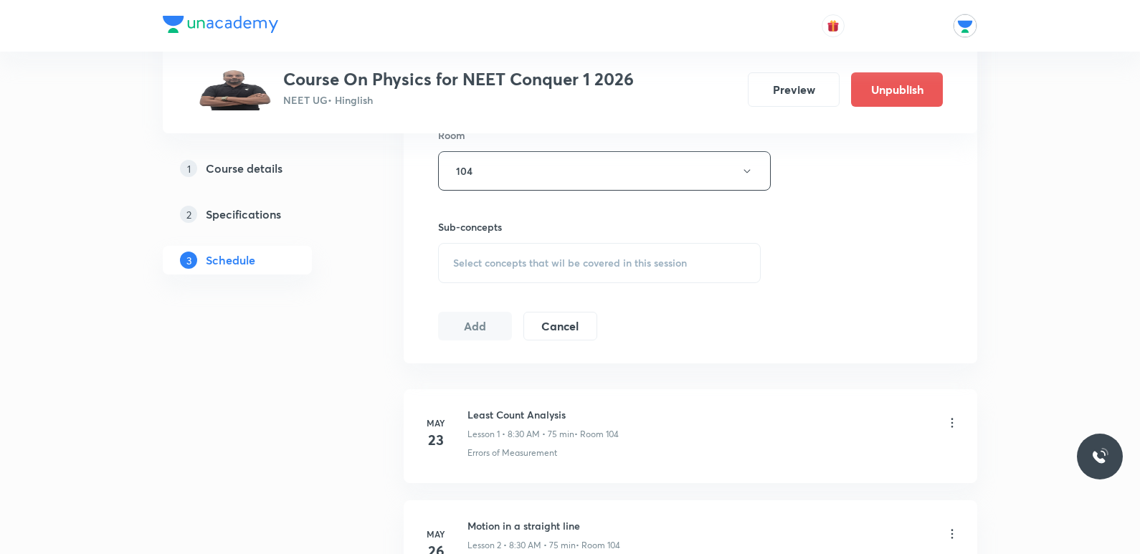
scroll to position [645, 0]
click at [527, 263] on span "Select concepts that wil be covered in this session" at bounding box center [570, 259] width 234 height 11
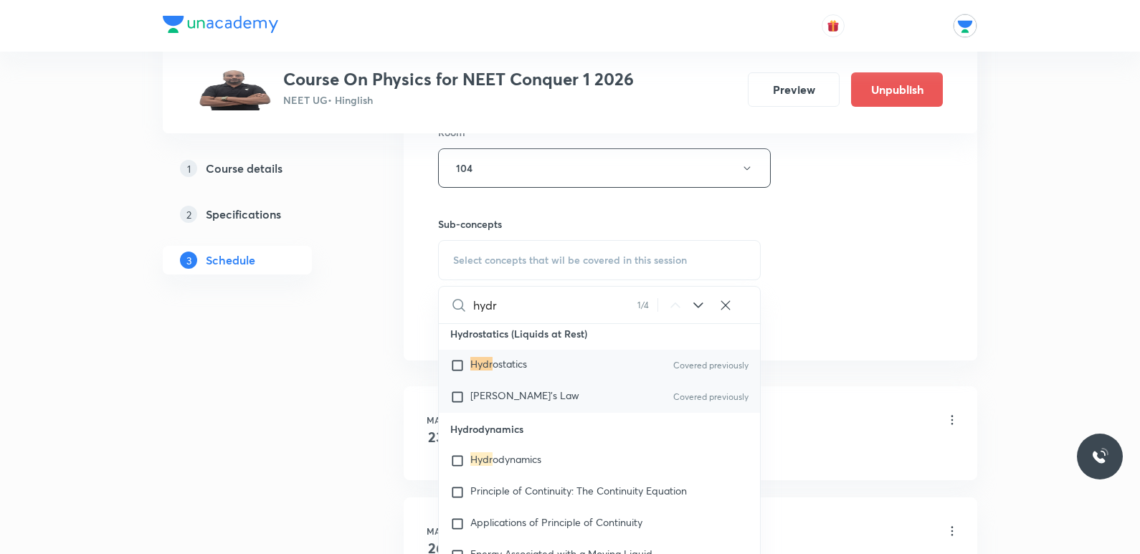
scroll to position [8133, 0]
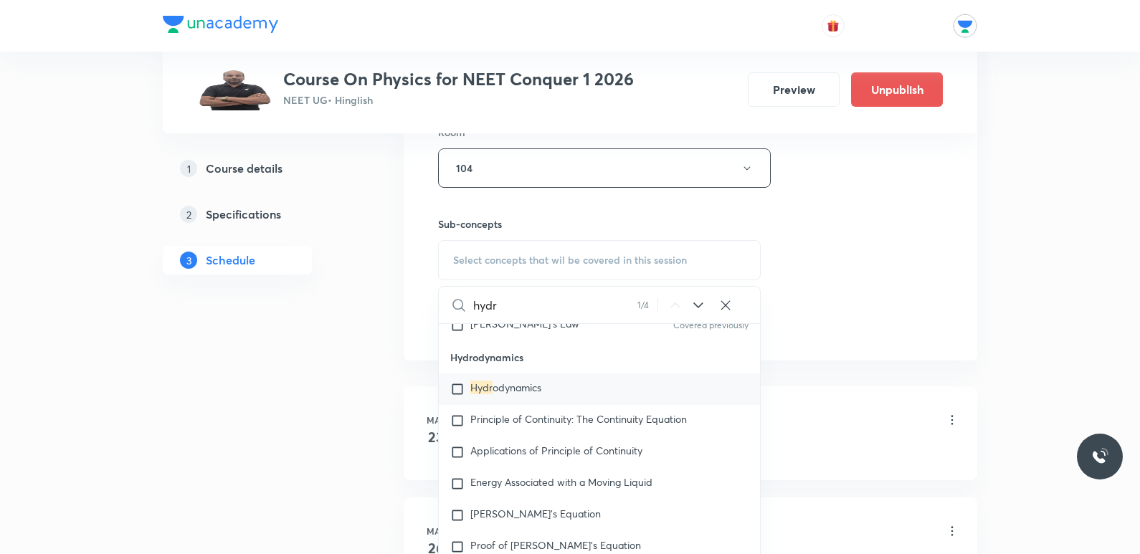
type input "hydr"
click at [526, 388] on span "odynamics" at bounding box center [516, 388] width 49 height 14
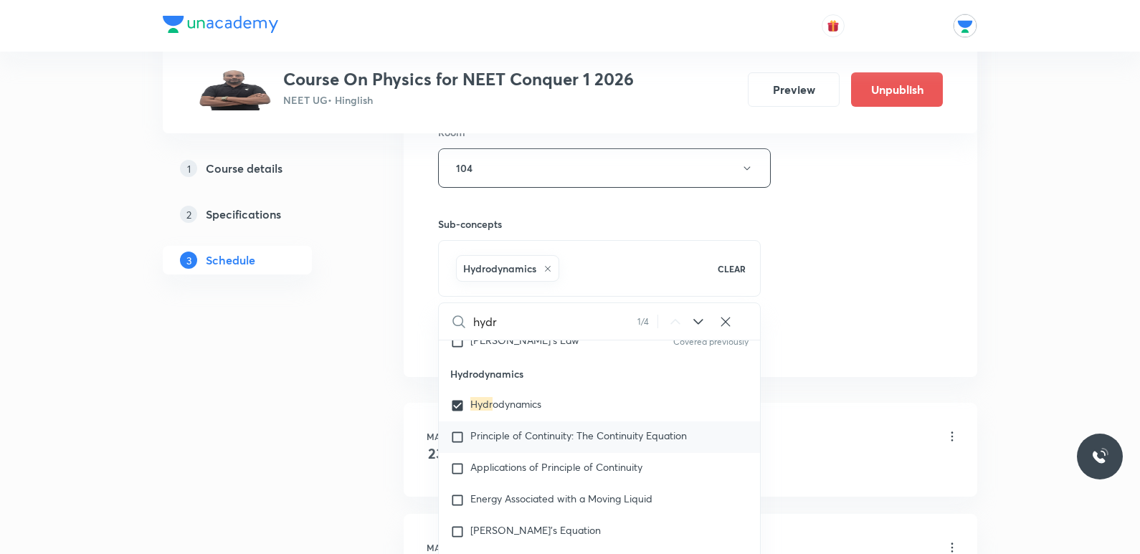
click at [545, 435] on span "Principle of Continuity: The Continuity Equation" at bounding box center [578, 436] width 216 height 14
checkbox input "true"
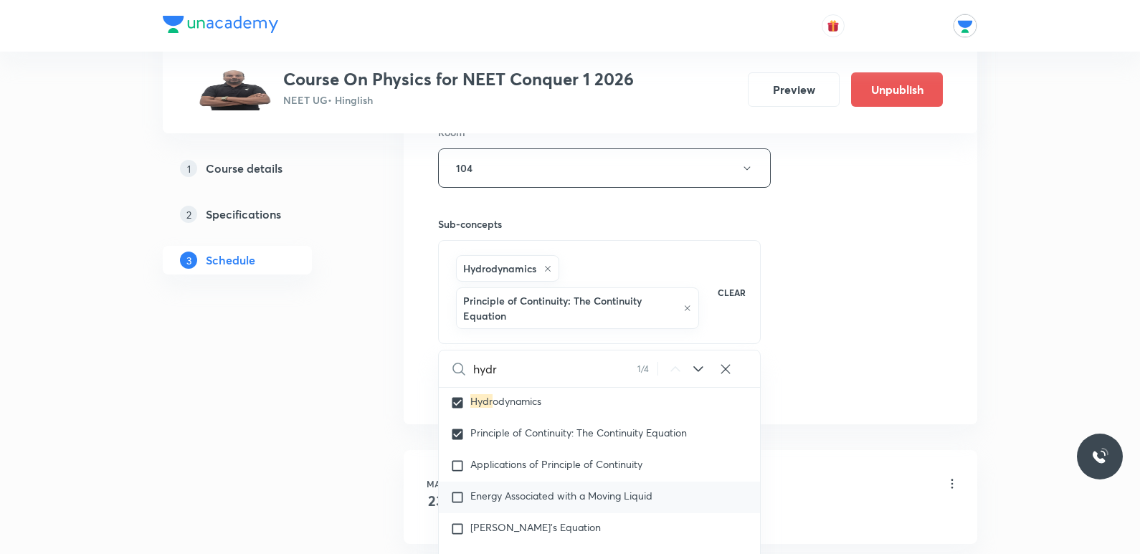
scroll to position [8205, 0]
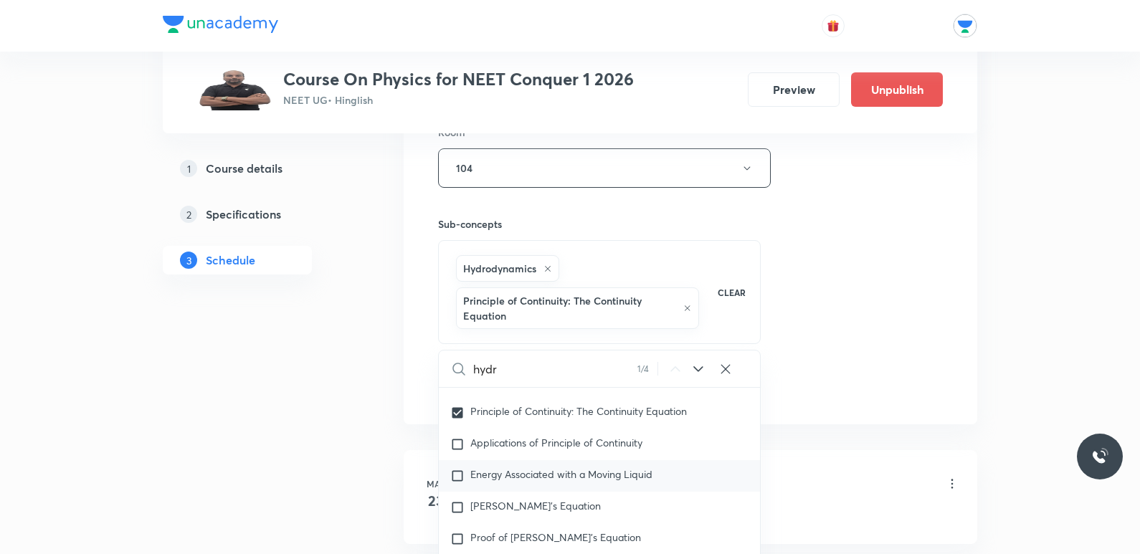
click at [543, 477] on span "Energy Associated with a Moving Liquid" at bounding box center [561, 474] width 182 height 14
checkbox input "true"
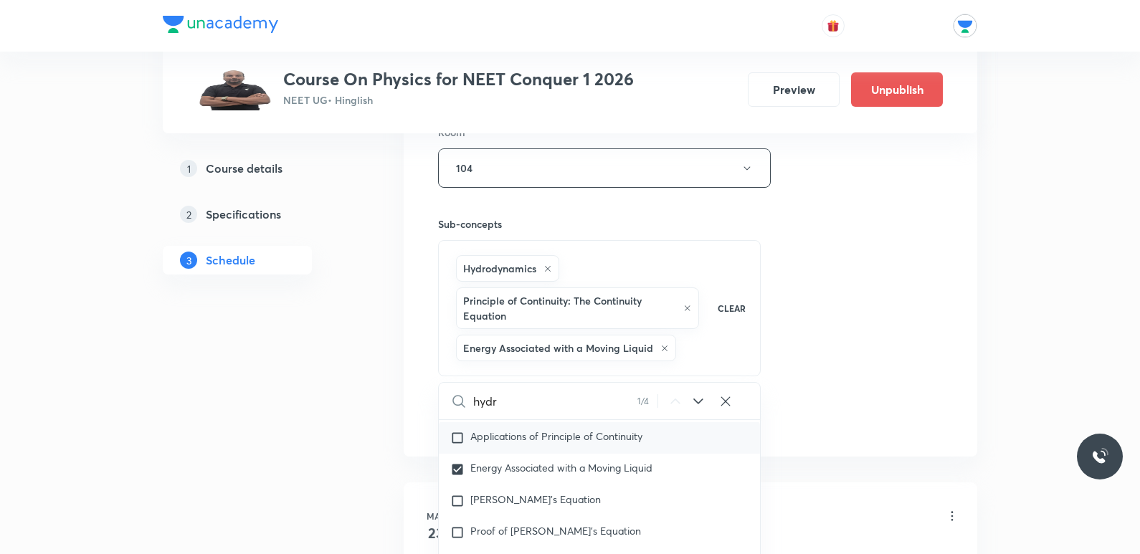
scroll to position [8276, 0]
click at [874, 293] on div "Session 76 Live class Session title 6/99 Fluids ​ Schedule for Sept 12, 2025, 1…" at bounding box center [690, 49] width 505 height 769
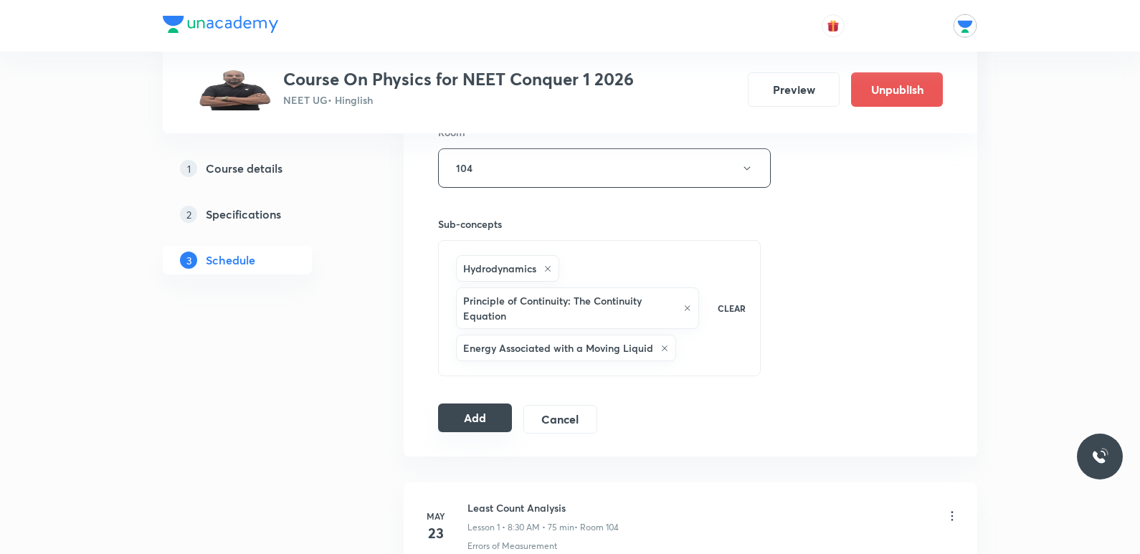
click at [460, 421] on button "Add" at bounding box center [475, 418] width 74 height 29
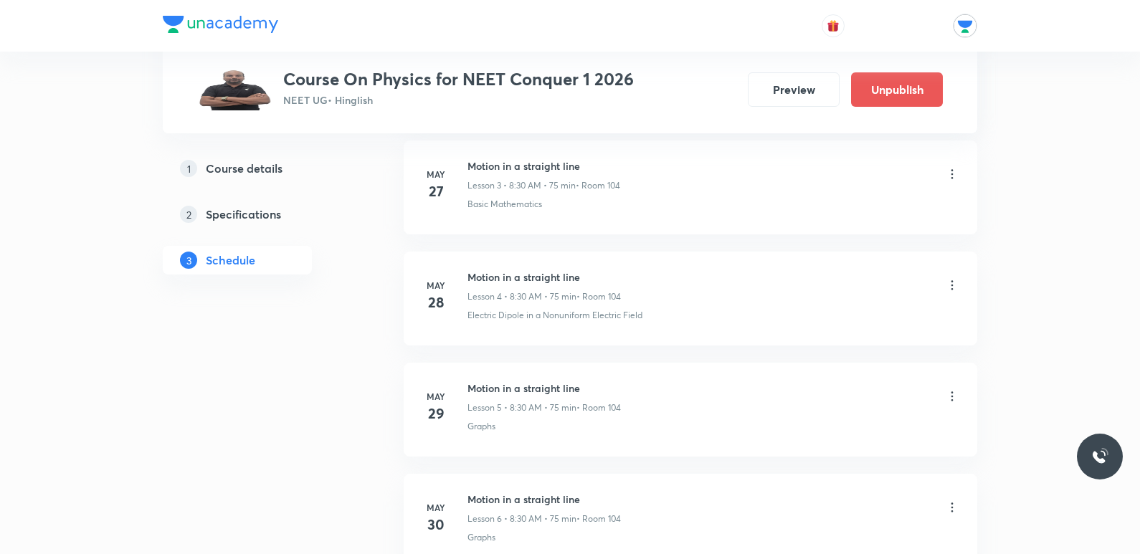
scroll to position [0, 0]
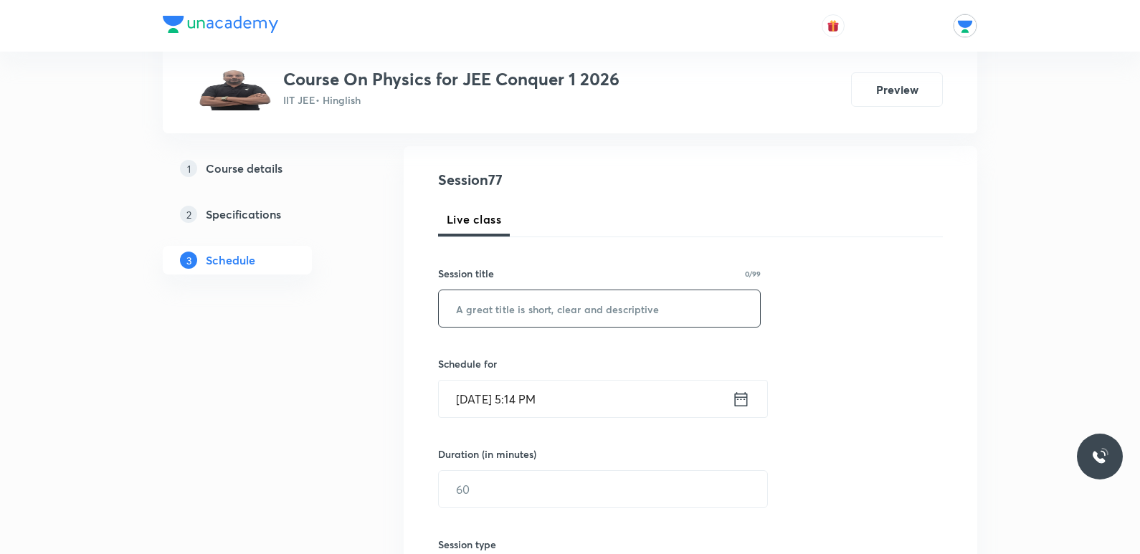
scroll to position [143, 0]
click at [549, 308] on input "text" at bounding box center [599, 305] width 321 height 37
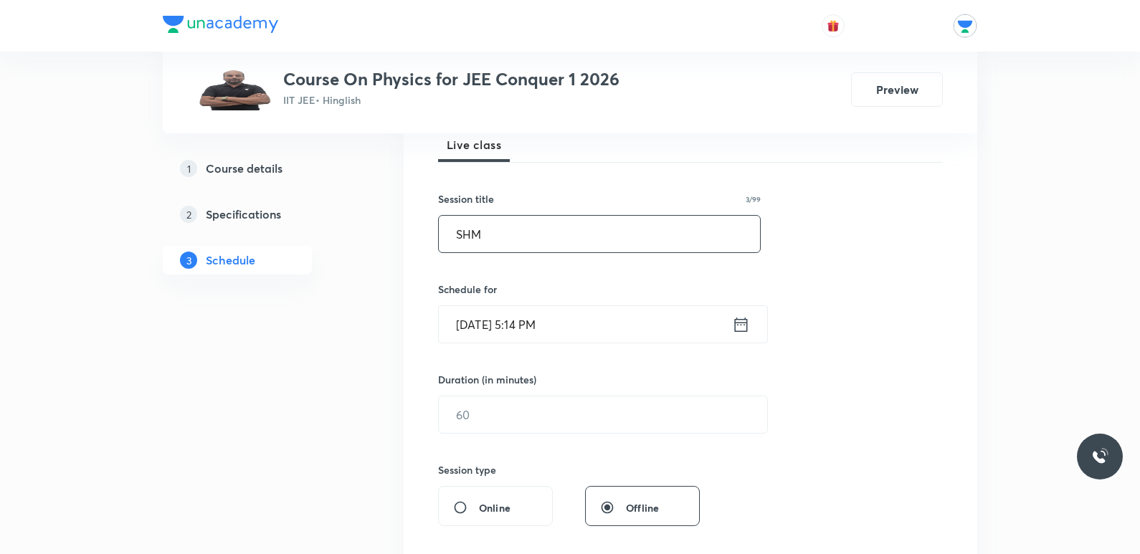
type input "SHM"
click at [738, 322] on icon at bounding box center [741, 324] width 13 height 14
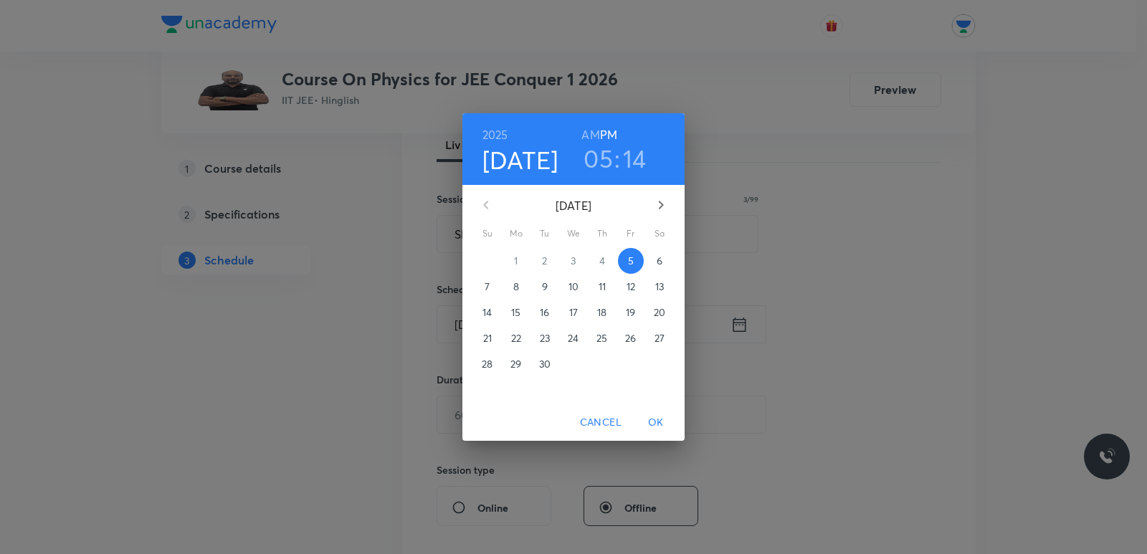
click at [515, 287] on p "8" at bounding box center [516, 287] width 6 height 14
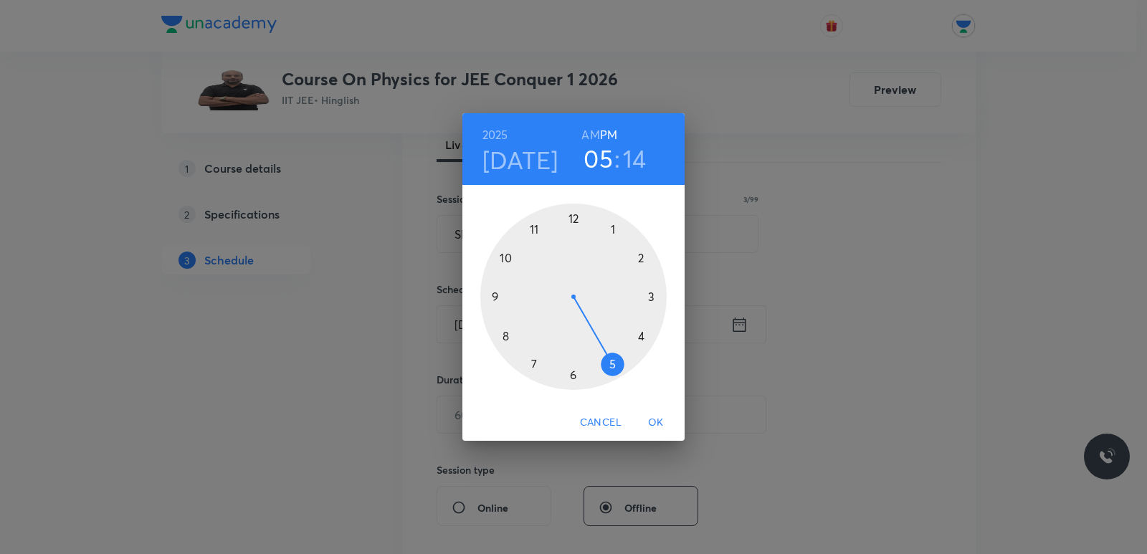
click at [502, 337] on div at bounding box center [573, 297] width 186 height 186
click at [593, 134] on h6 "AM" at bounding box center [590, 135] width 18 height 20
click at [507, 338] on div at bounding box center [573, 297] width 186 height 186
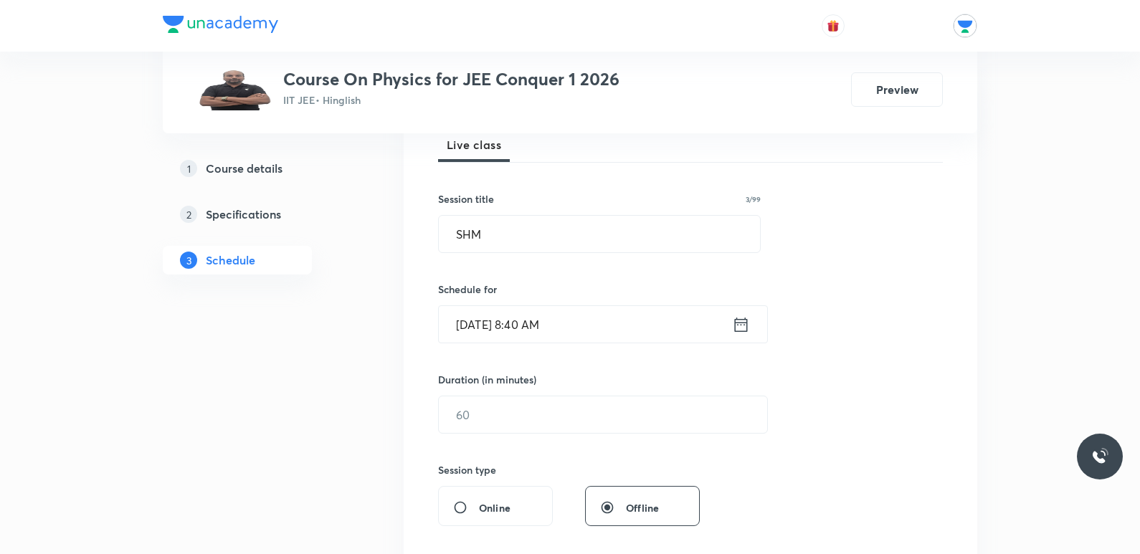
click at [738, 329] on icon at bounding box center [741, 325] width 18 height 20
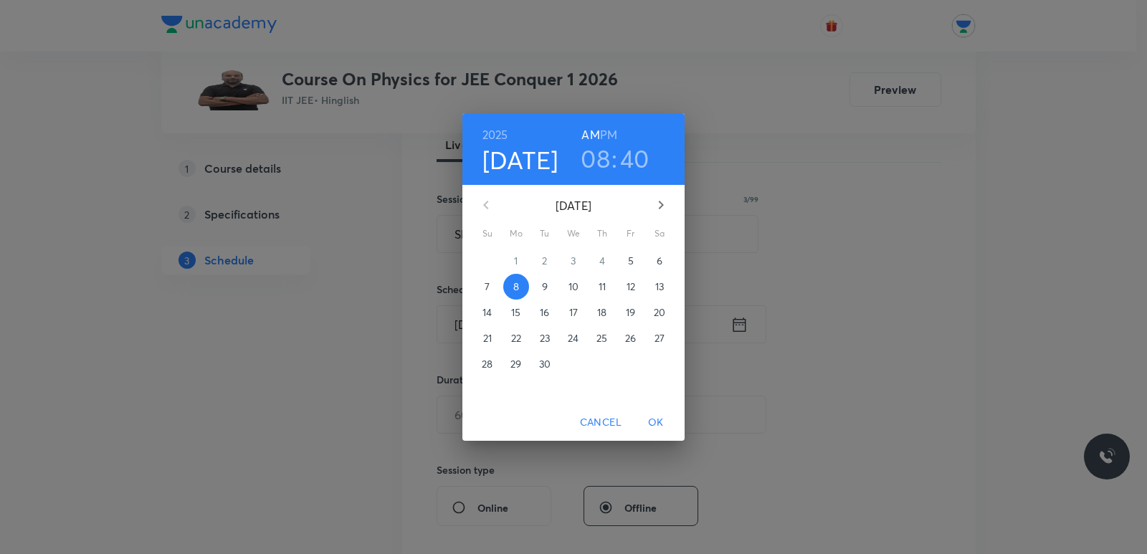
click at [632, 152] on h3 "40" at bounding box center [634, 158] width 29 height 30
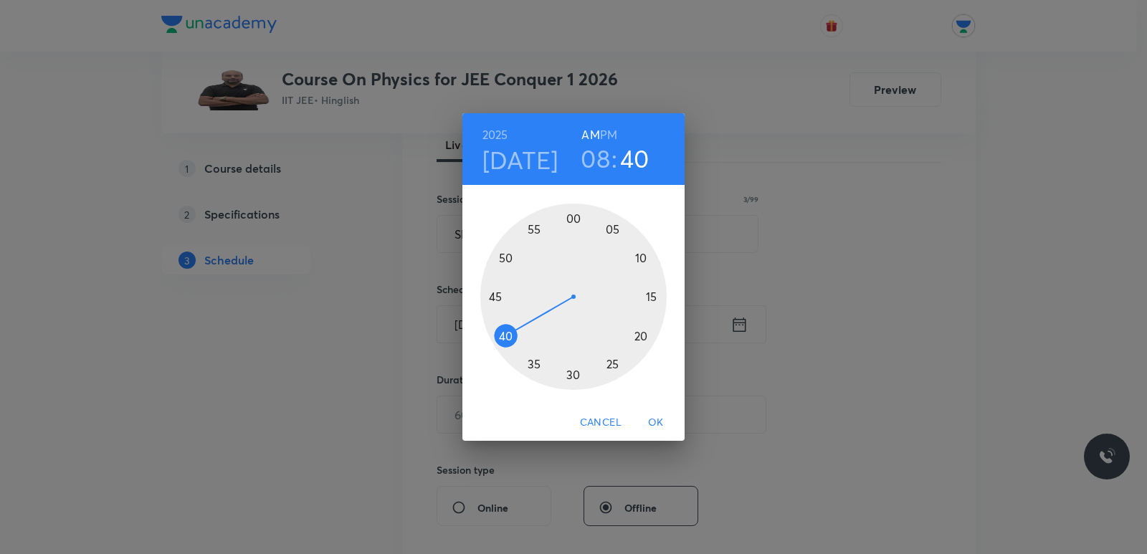
click at [540, 358] on div at bounding box center [573, 297] width 186 height 186
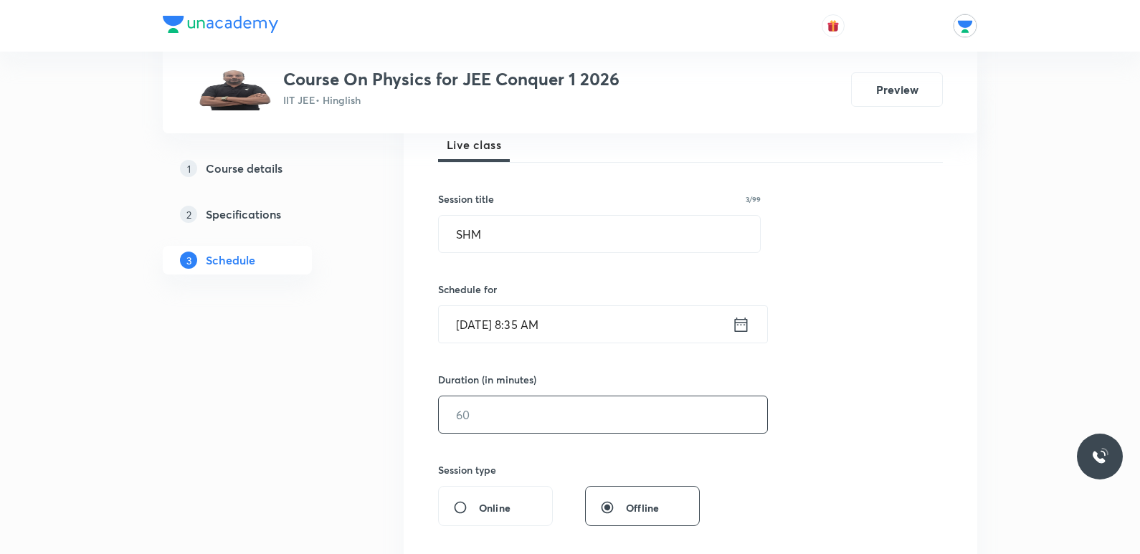
click at [577, 414] on input "text" at bounding box center [603, 414] width 328 height 37
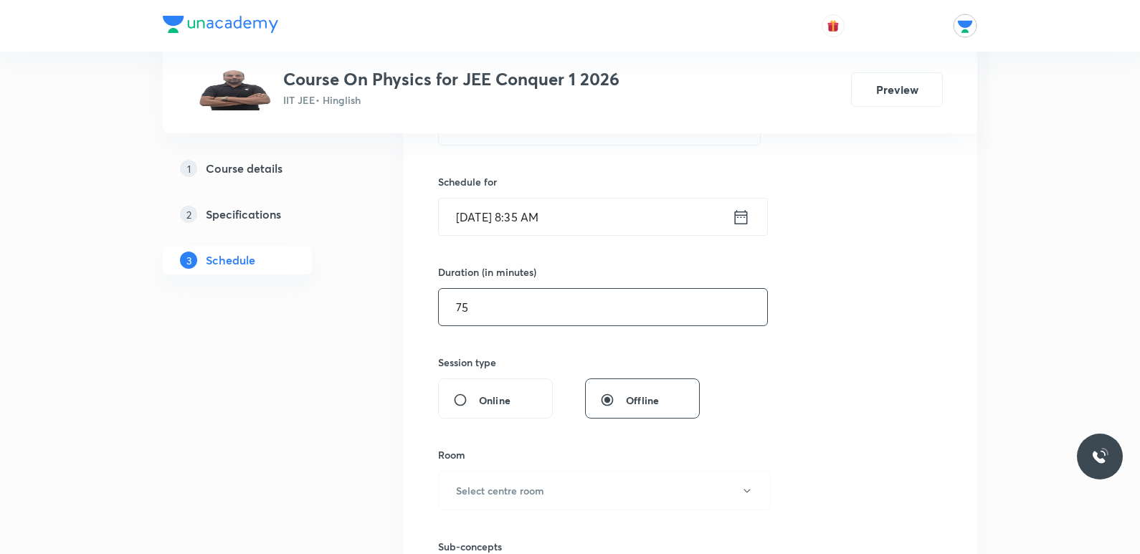
scroll to position [502, 0]
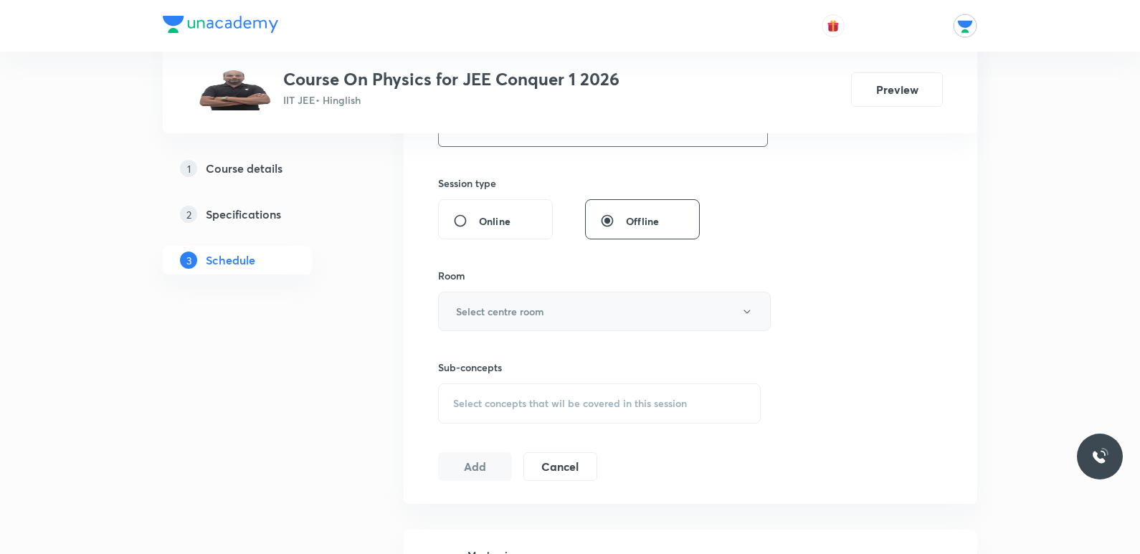
type input "75"
click at [563, 309] on button "Select centre room" at bounding box center [604, 311] width 333 height 39
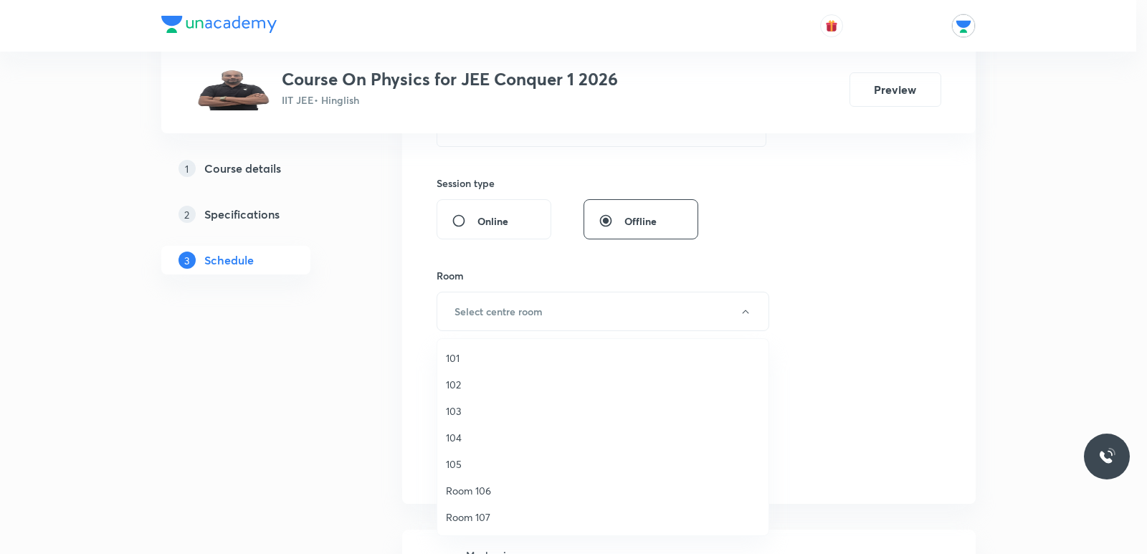
click at [465, 412] on span "103" at bounding box center [603, 411] width 314 height 15
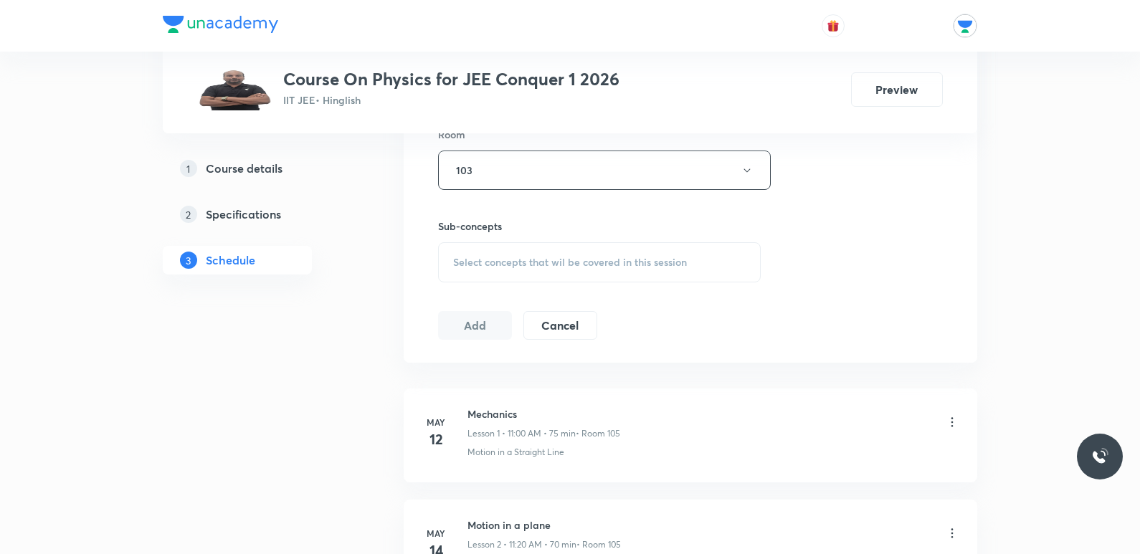
scroll to position [645, 0]
click at [575, 257] on span "Select concepts that wil be covered in this session" at bounding box center [570, 259] width 234 height 11
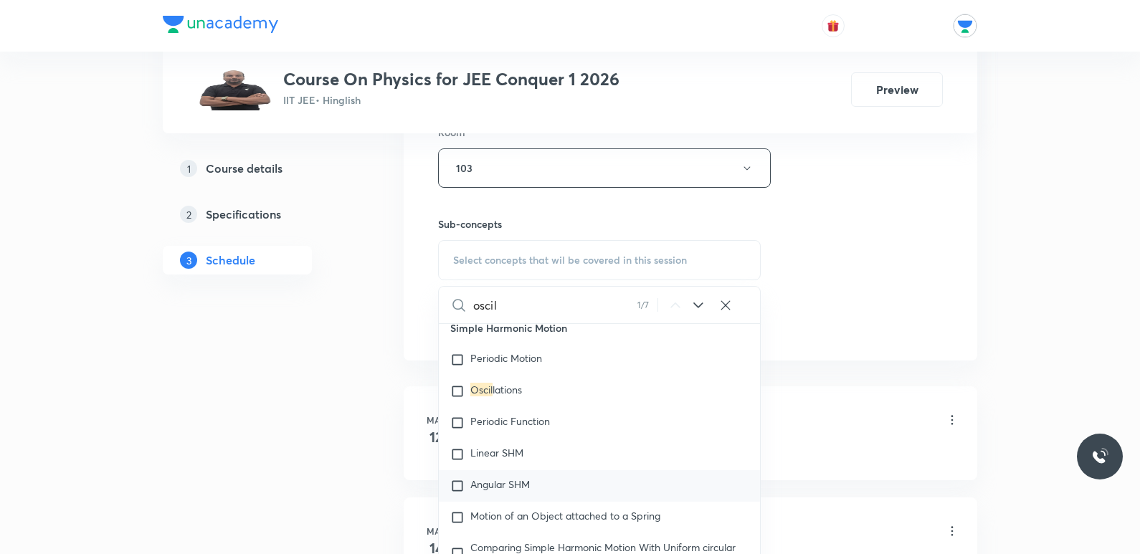
scroll to position [6205, 0]
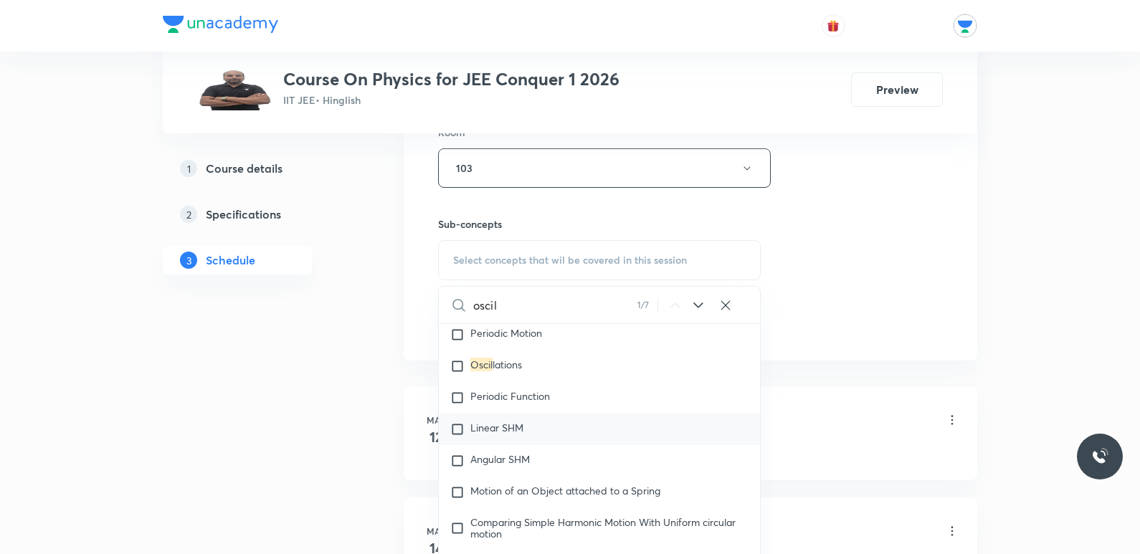
type input "oscil"
click at [515, 435] on p "Linear SHM" at bounding box center [496, 429] width 53 height 14
checkbox input "true"
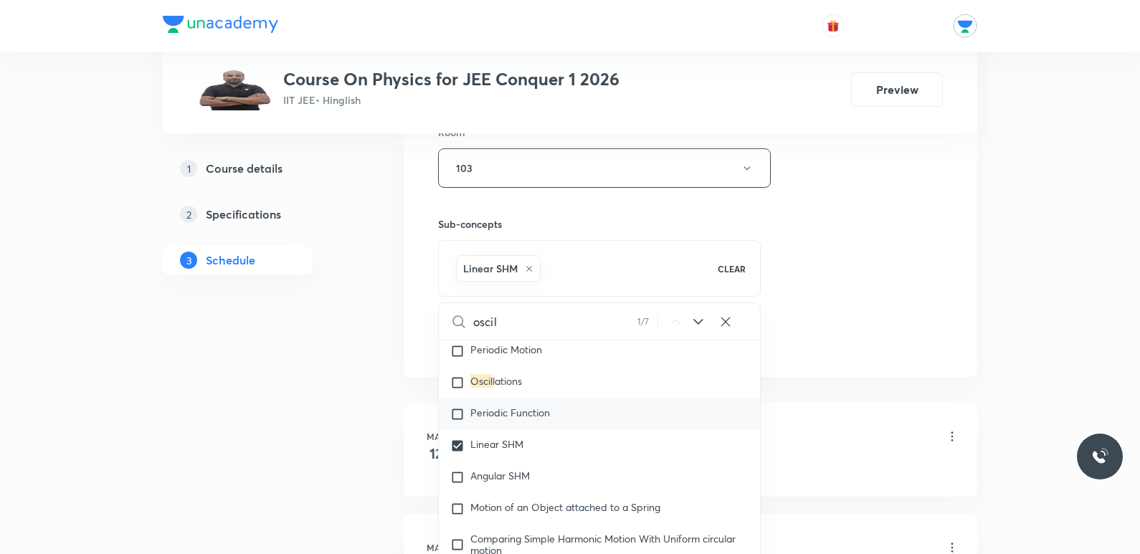
click at [523, 412] on span "Periodic Function" at bounding box center [510, 413] width 80 height 14
checkbox input "true"
click at [524, 385] on div "Oscil lations" at bounding box center [599, 383] width 321 height 32
checkbox input "true"
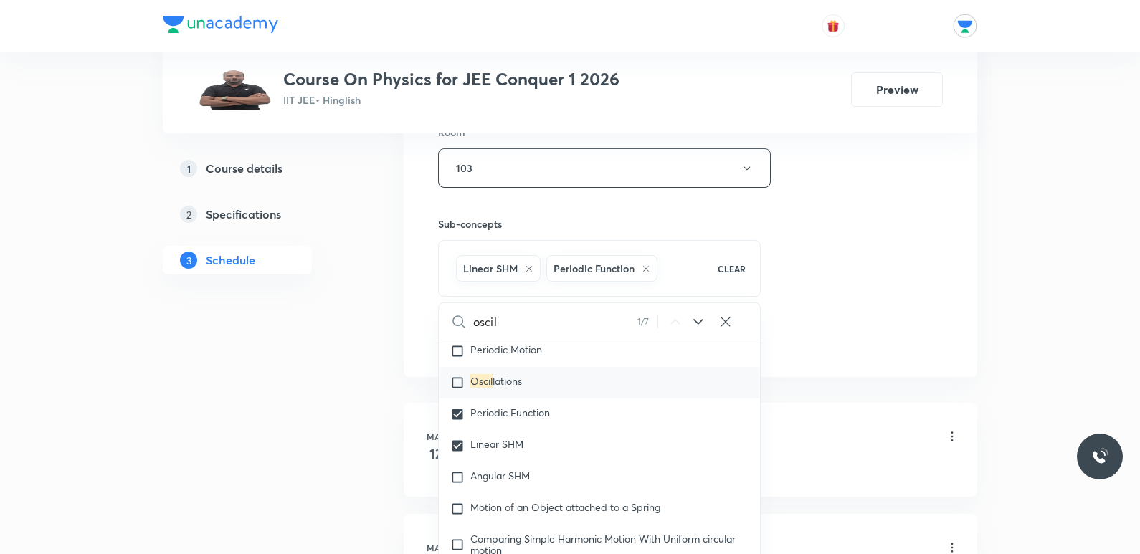
checkbox input "true"
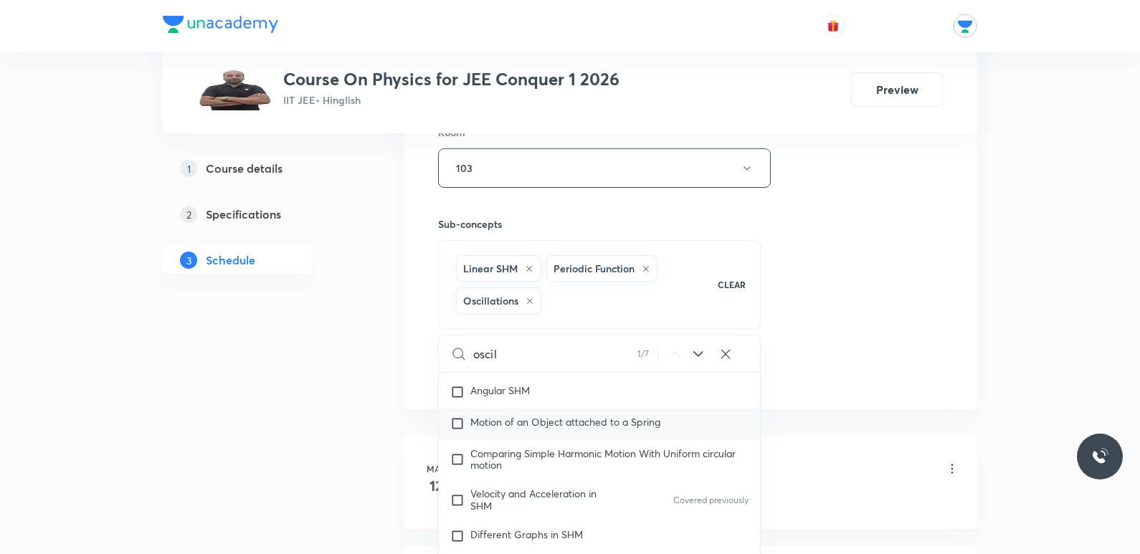
scroll to position [6349, 0]
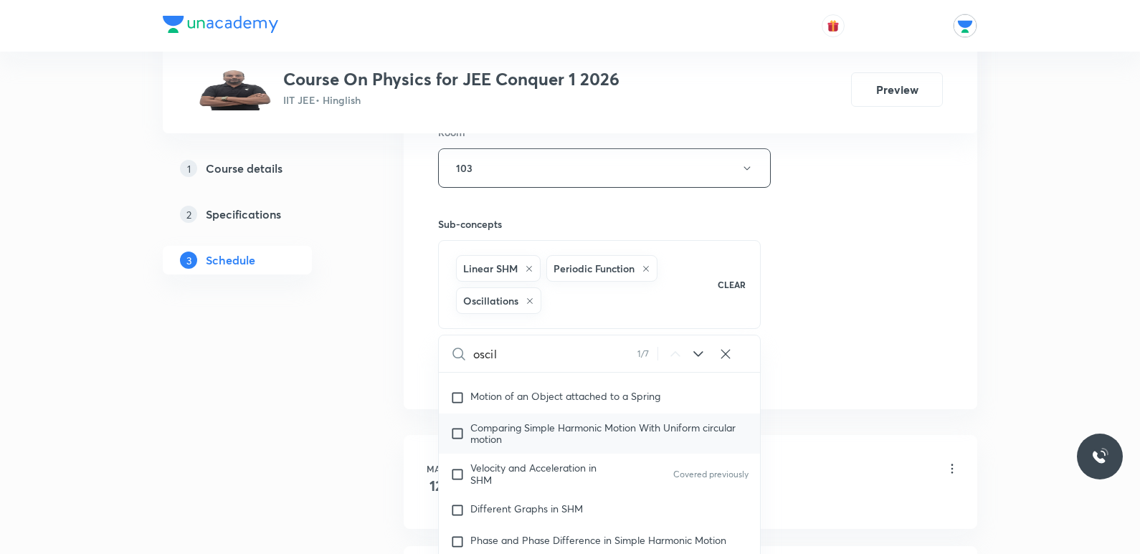
click at [596, 434] on span "Comparing Simple Harmonic Motion With Uniform circular motion" at bounding box center [602, 433] width 265 height 25
checkbox input "true"
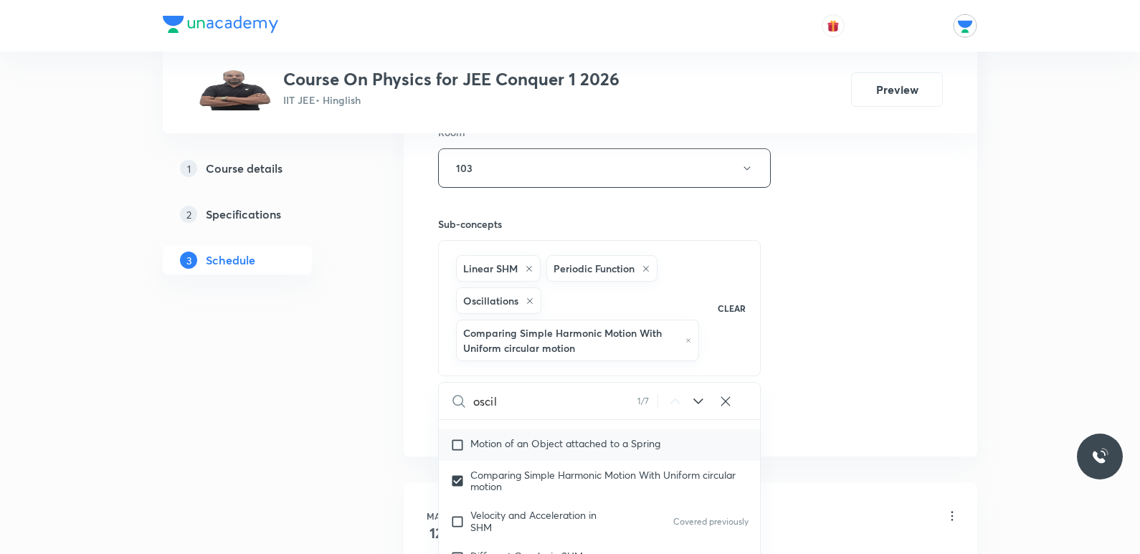
scroll to position [6420, 0]
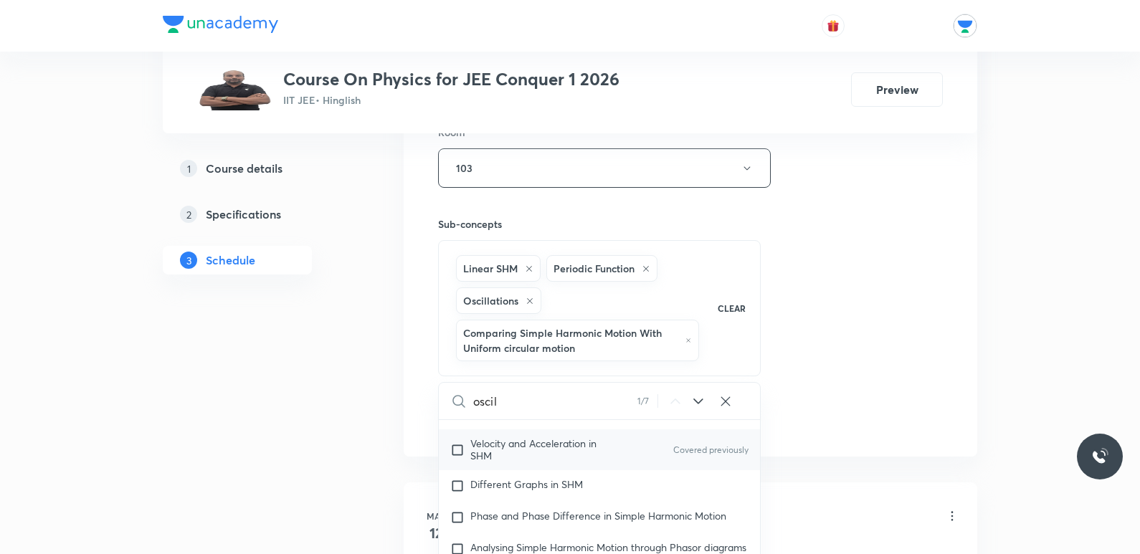
click at [584, 440] on span "Velocity and Acceleration in SHM" at bounding box center [533, 449] width 126 height 25
checkbox input "true"
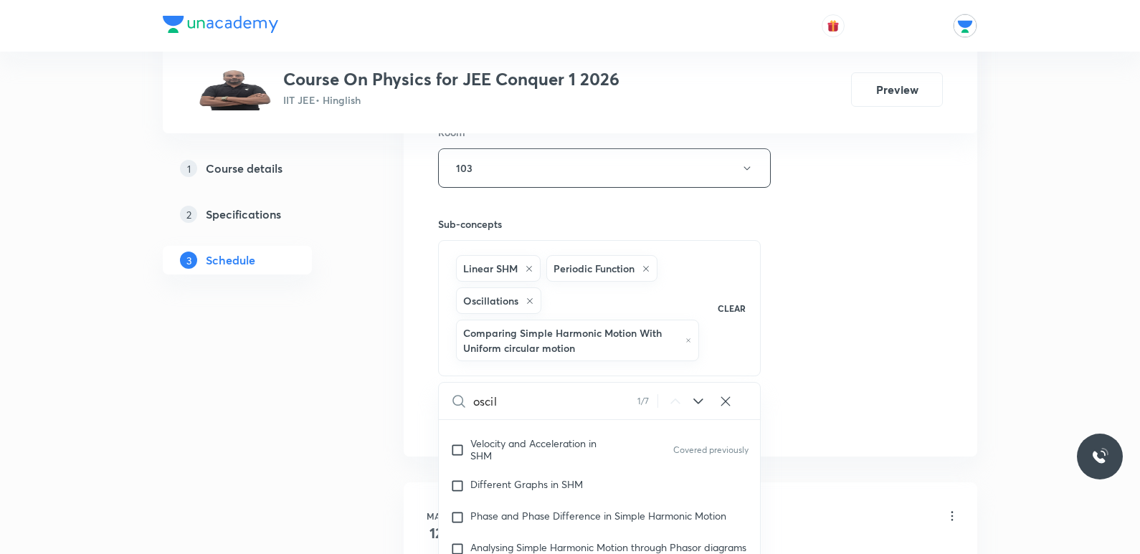
checkbox input "true"
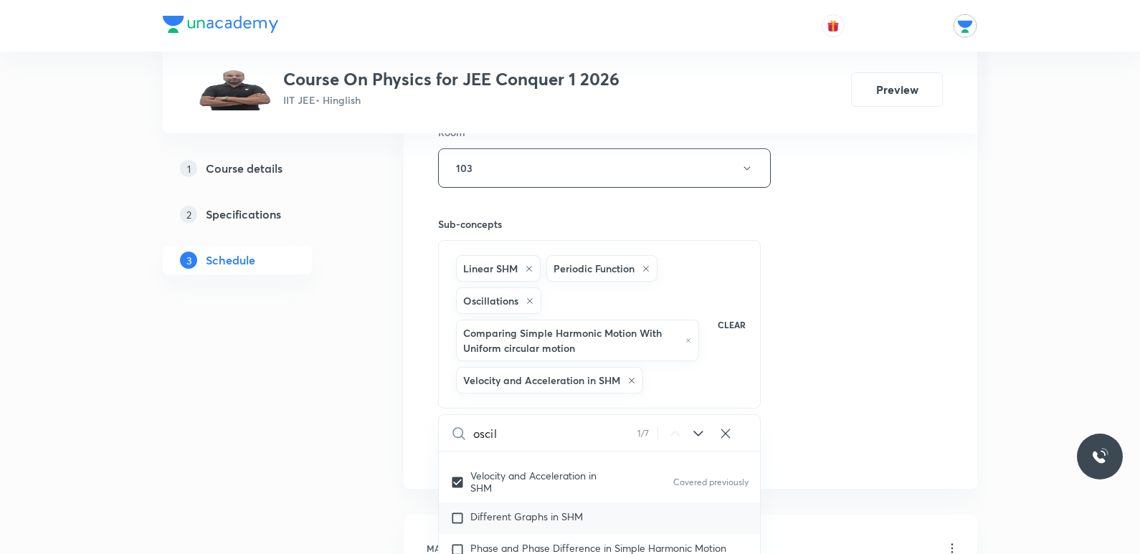
click at [579, 514] on span "Different Graphs in SHM" at bounding box center [526, 517] width 113 height 14
checkbox input "true"
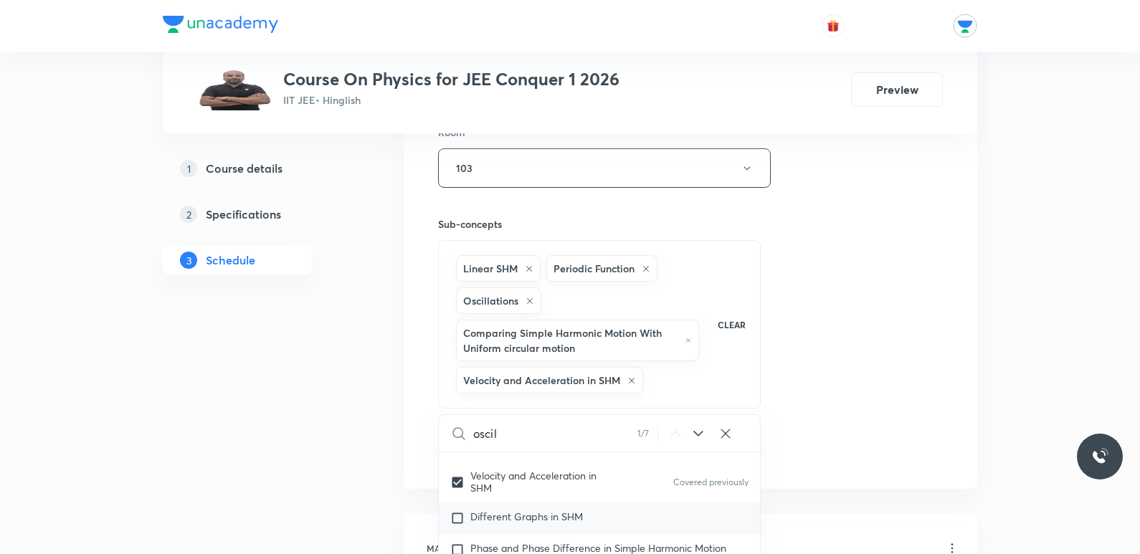
checkbox input "true"
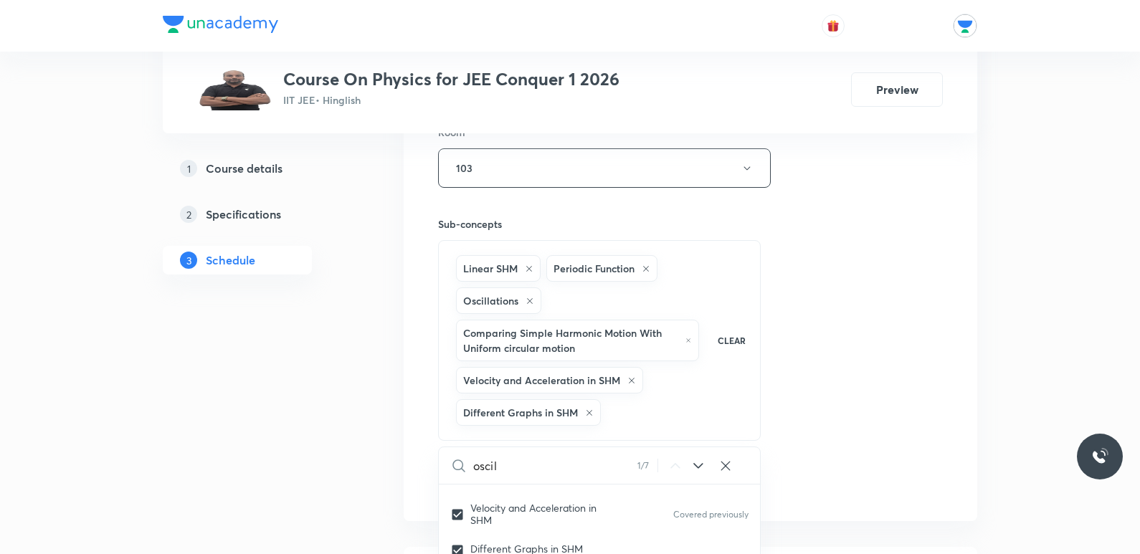
click at [892, 318] on div "Session 77 Live class Session title 3/99 SHM ​ Schedule for [DATE] 8:35 AM ​ Du…" at bounding box center [690, 82] width 505 height 834
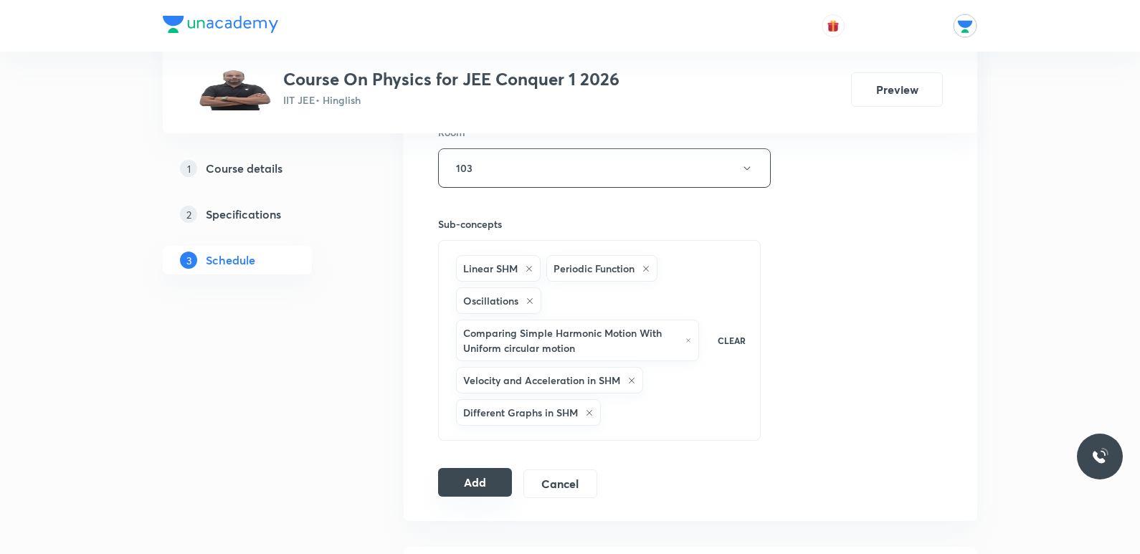
click at [467, 488] on button "Add" at bounding box center [475, 482] width 74 height 29
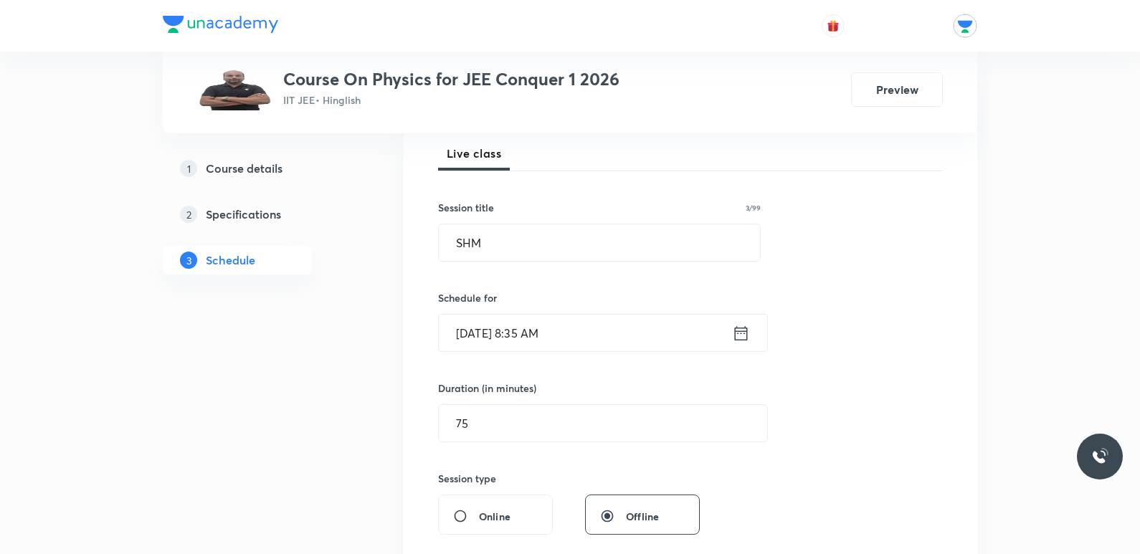
scroll to position [72, 0]
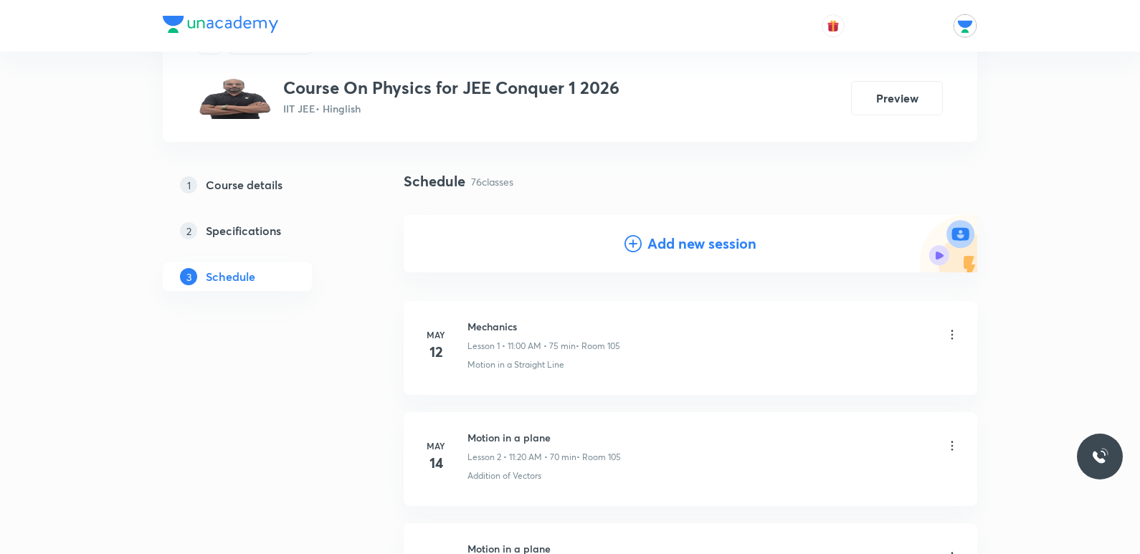
click at [672, 250] on h4 "Add new session" at bounding box center [701, 244] width 109 height 22
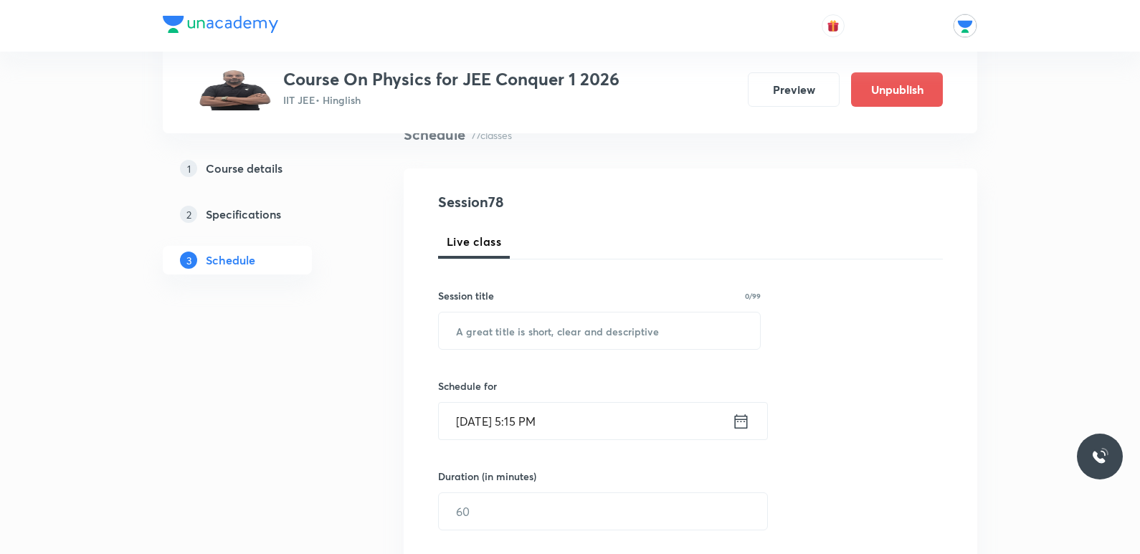
scroll to position [143, 0]
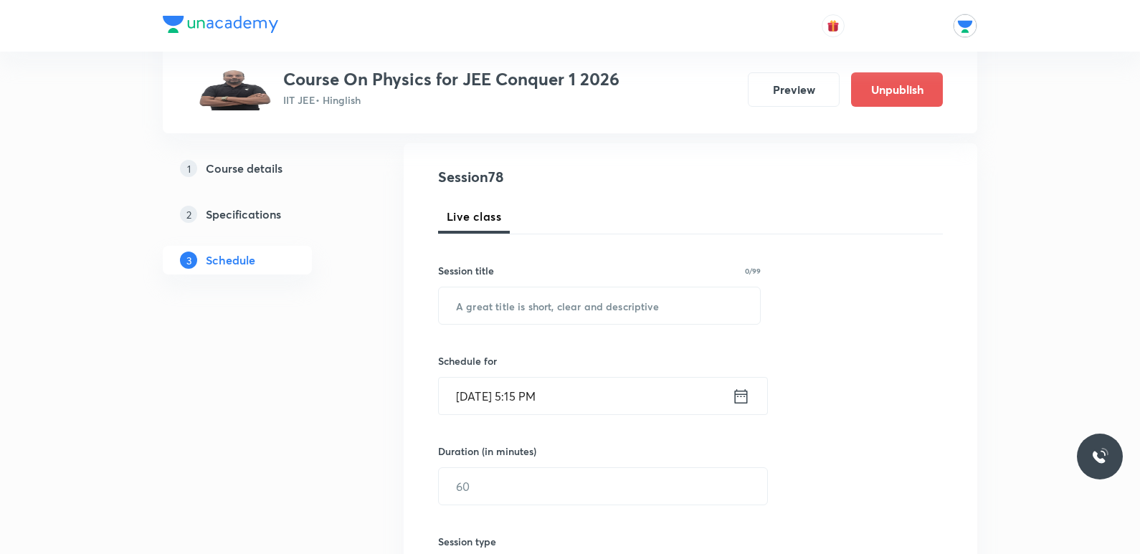
click at [739, 401] on icon at bounding box center [741, 396] width 18 height 20
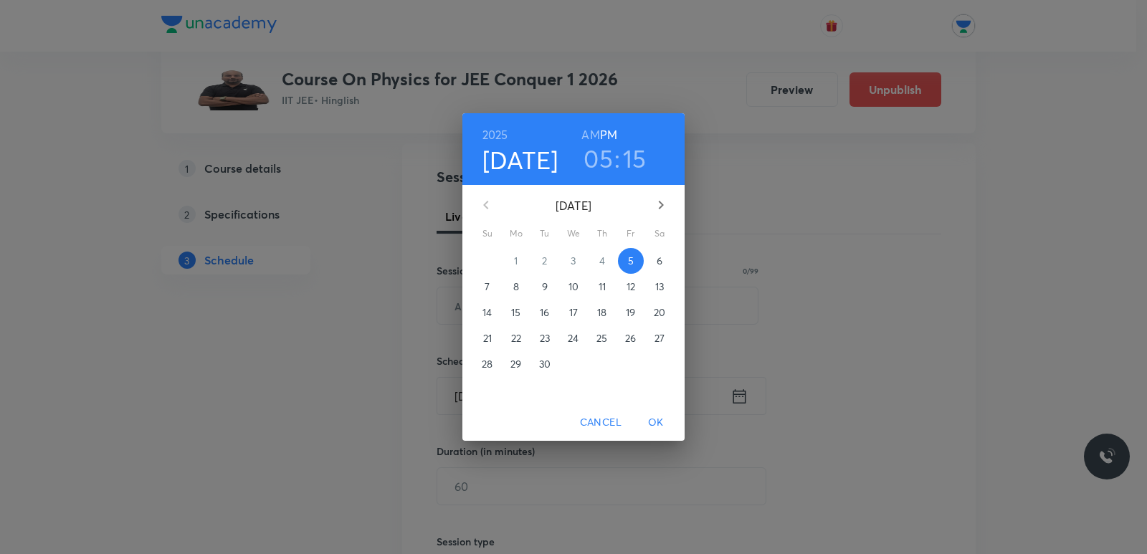
click at [544, 289] on p "9" at bounding box center [545, 287] width 6 height 14
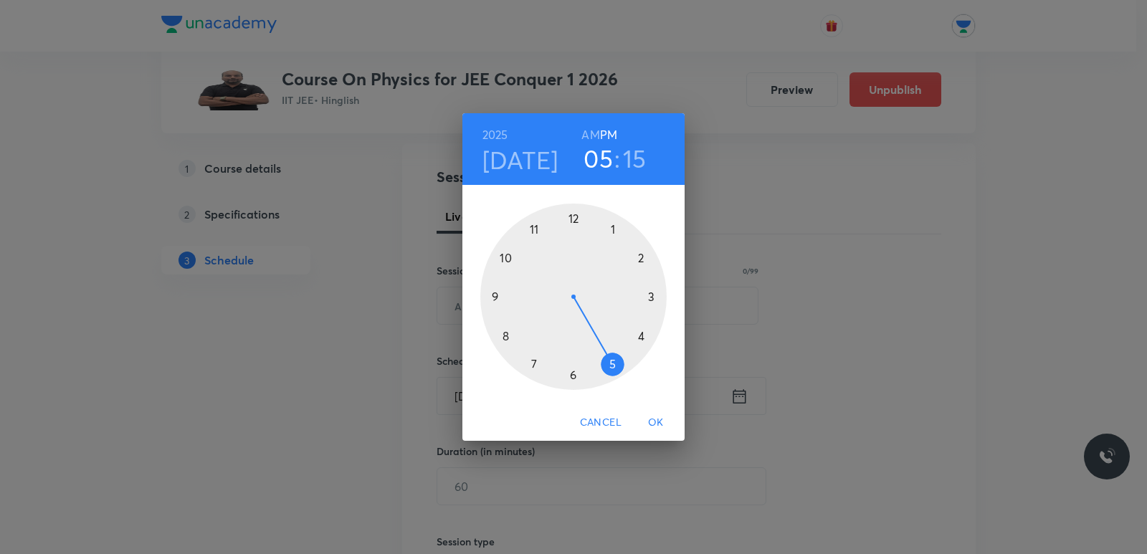
click at [507, 335] on div at bounding box center [573, 297] width 186 height 186
click at [535, 364] on div at bounding box center [573, 297] width 186 height 186
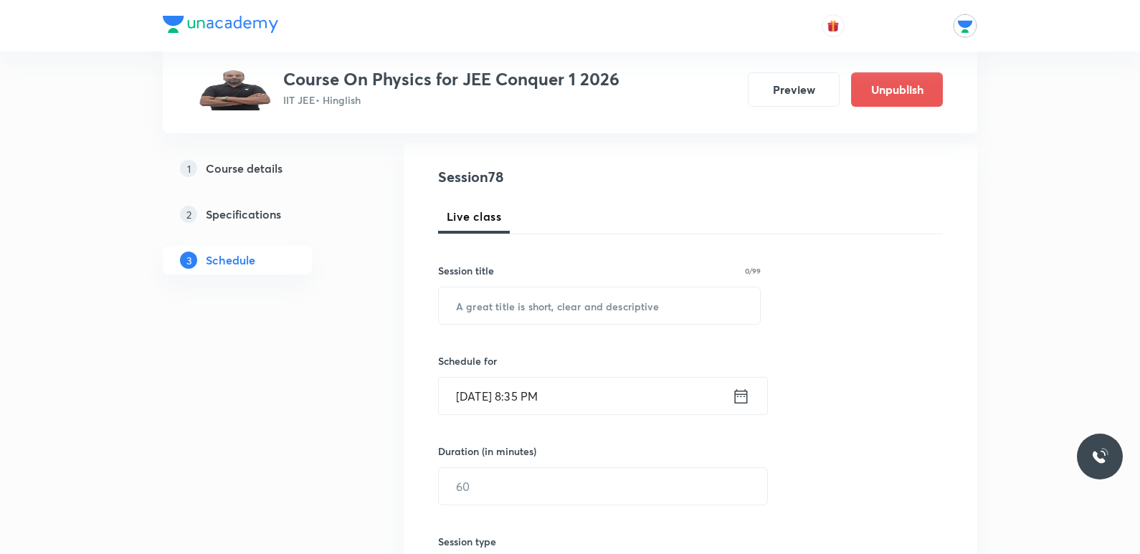
click at [733, 395] on icon at bounding box center [741, 396] width 18 height 20
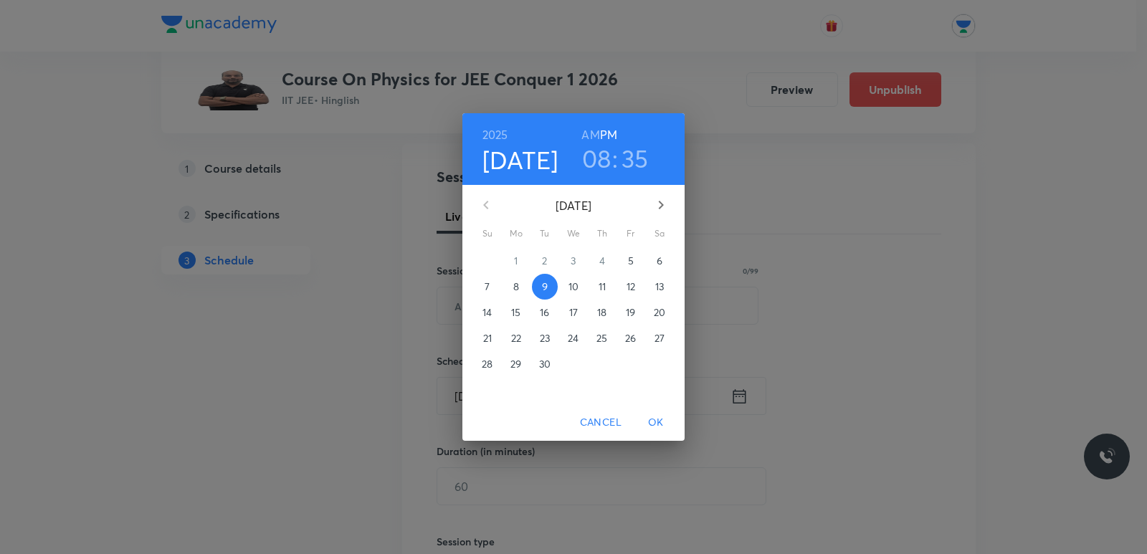
click at [598, 129] on h6 "AM" at bounding box center [590, 135] width 18 height 20
click at [910, 328] on div "[DATE] 08 : 35 AM PM [DATE] Su Mo Tu We Th Fr Sa 31 1 2 3 4 5 6 7 8 9 10 11 12 …" at bounding box center [573, 277] width 1147 height 554
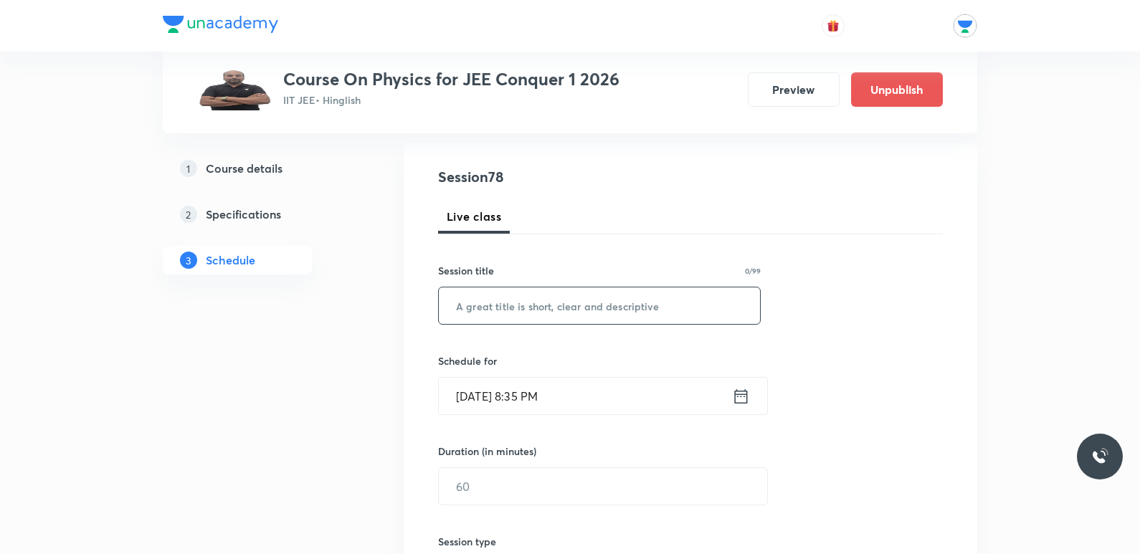
drag, startPoint x: 515, startPoint y: 326, endPoint x: 513, endPoint y: 301, distance: 25.2
click at [513, 312] on div "Session 78 Live class Session title 0/99 ​ Schedule for [DATE] 8:35 PM ​ Durati…" at bounding box center [690, 502] width 505 height 673
click at [513, 301] on input "text" at bounding box center [599, 305] width 321 height 37
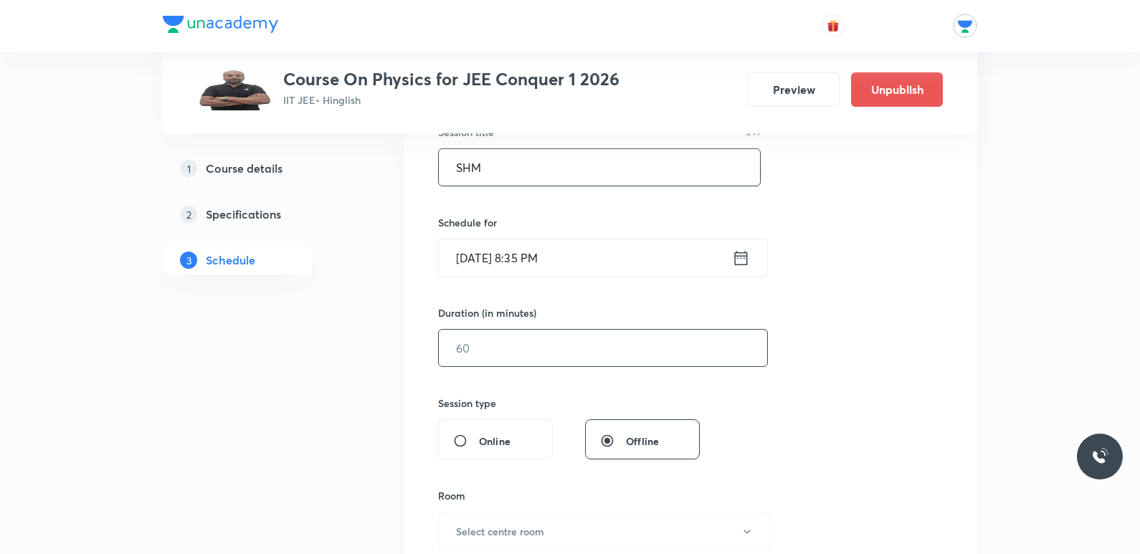
scroll to position [287, 0]
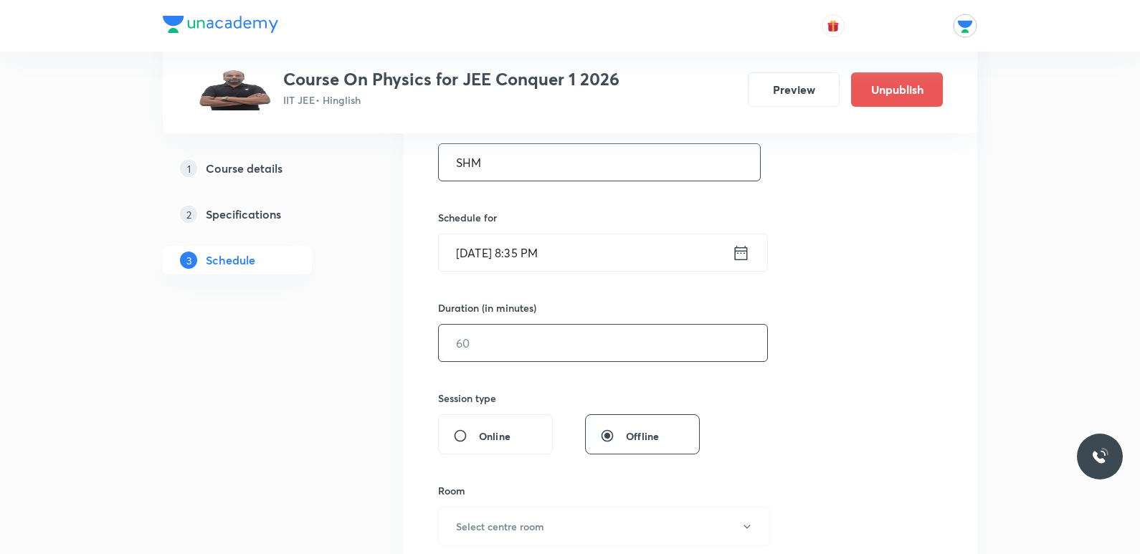
type input "SHM"
click at [532, 356] on input "text" at bounding box center [603, 343] width 328 height 37
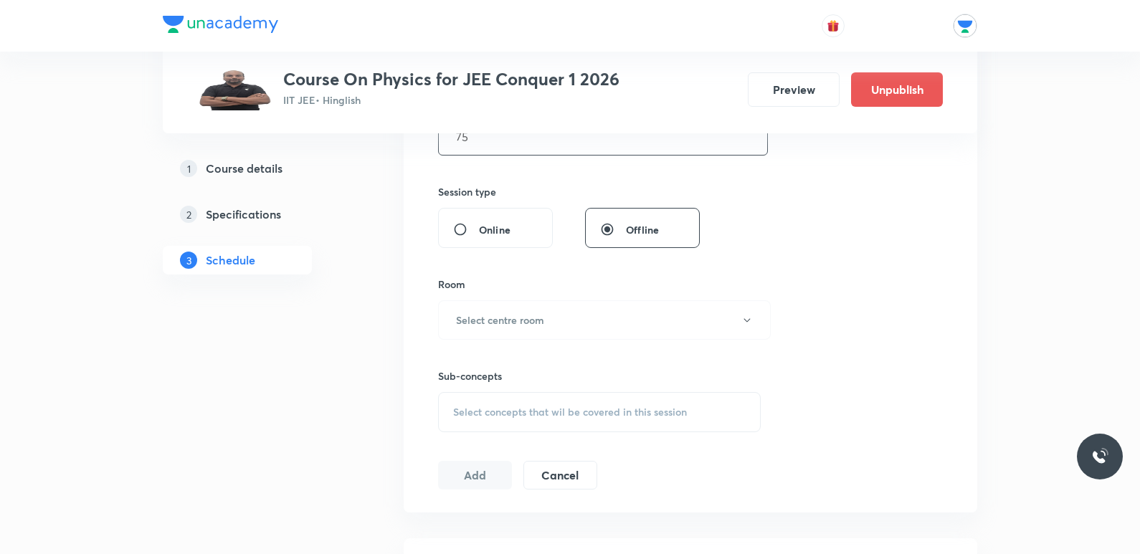
scroll to position [502, 0]
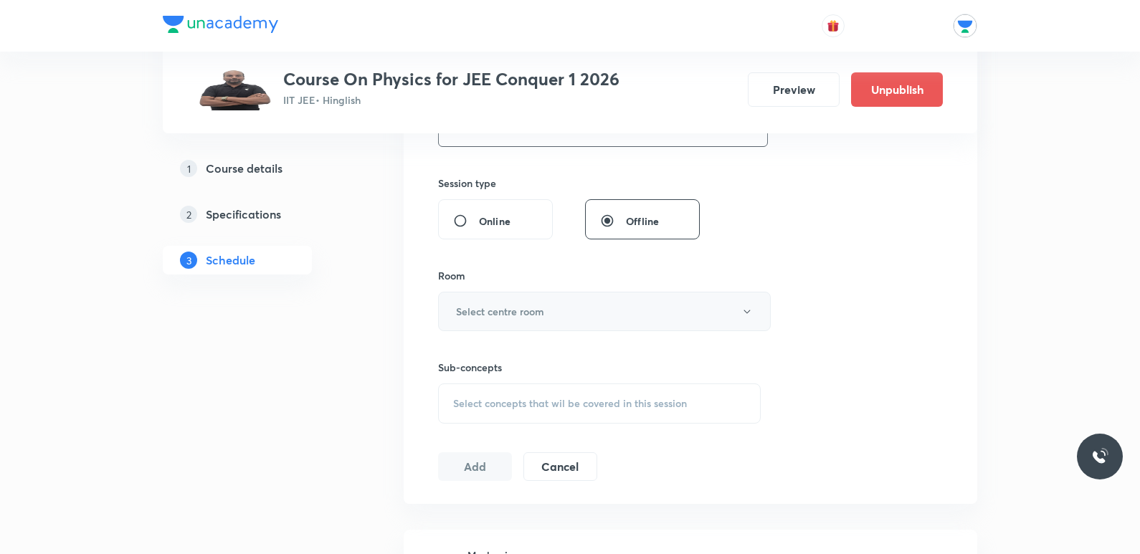
type input "75"
click at [537, 313] on h6 "Select centre room" at bounding box center [500, 311] width 88 height 15
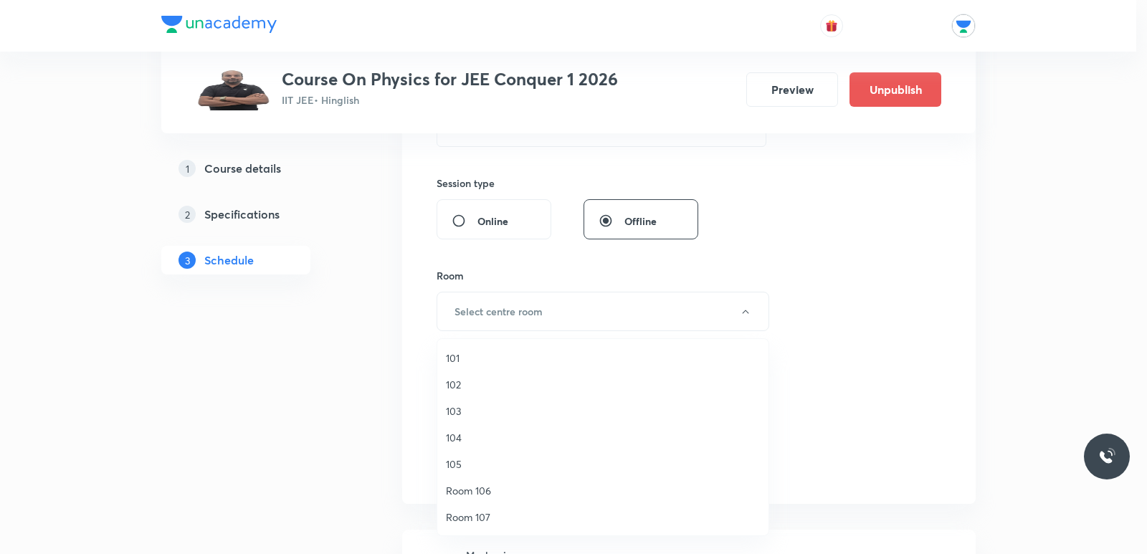
click at [445, 412] on li "103" at bounding box center [602, 411] width 331 height 27
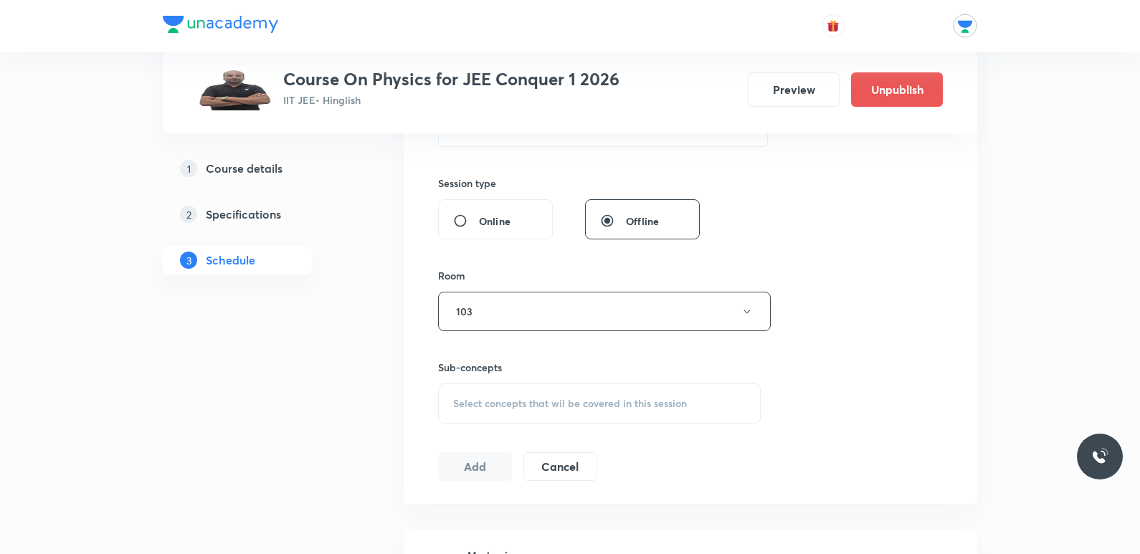
click at [523, 402] on span "Select concepts that wil be covered in this session" at bounding box center [570, 403] width 234 height 11
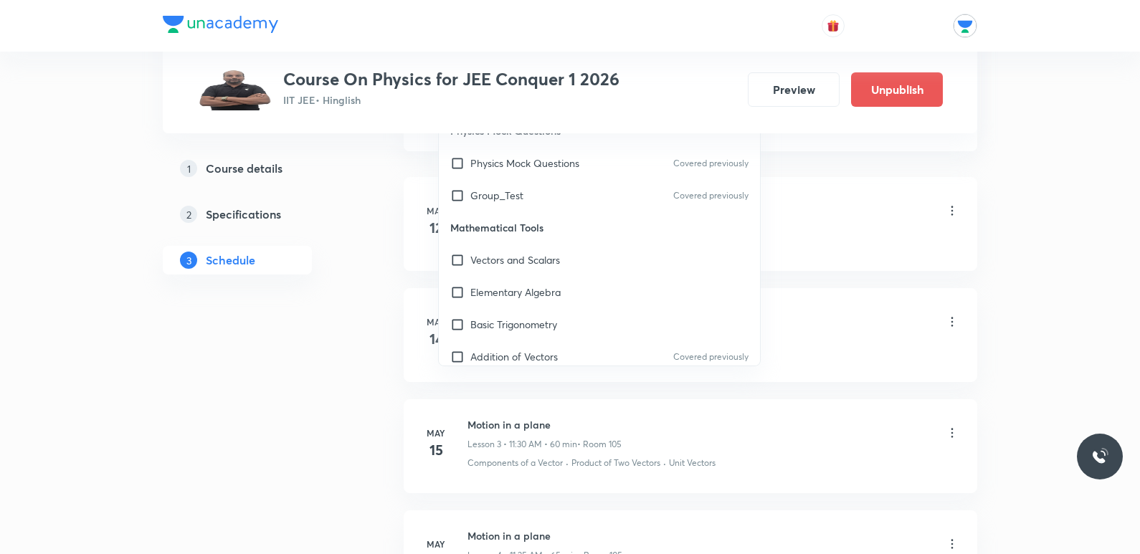
scroll to position [788, 0]
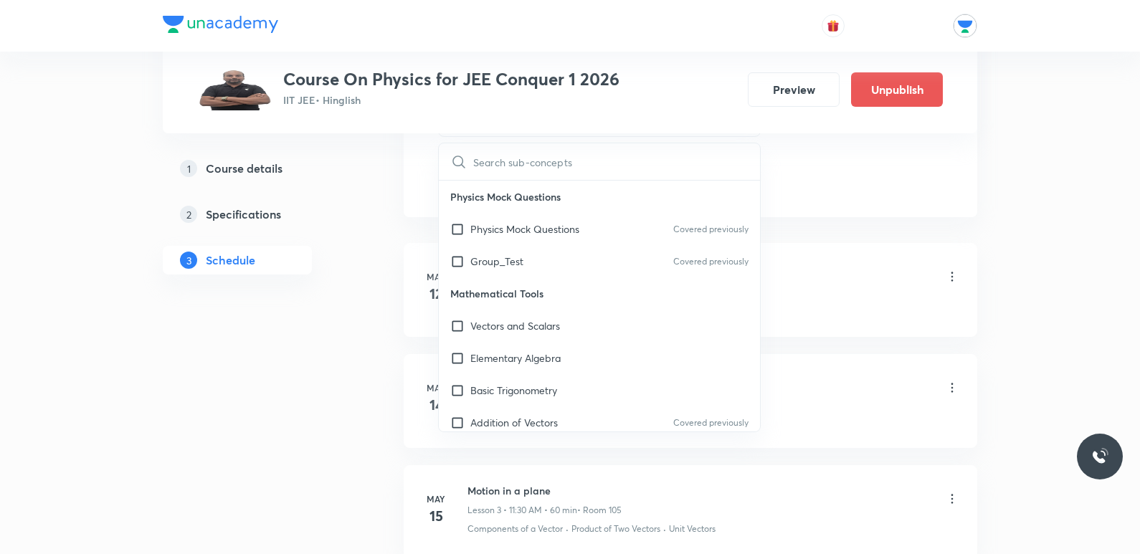
click at [538, 167] on input "text" at bounding box center [616, 161] width 287 height 37
click at [566, 224] on p "Physics Mock Questions" at bounding box center [524, 228] width 109 height 15
checkbox input "true"
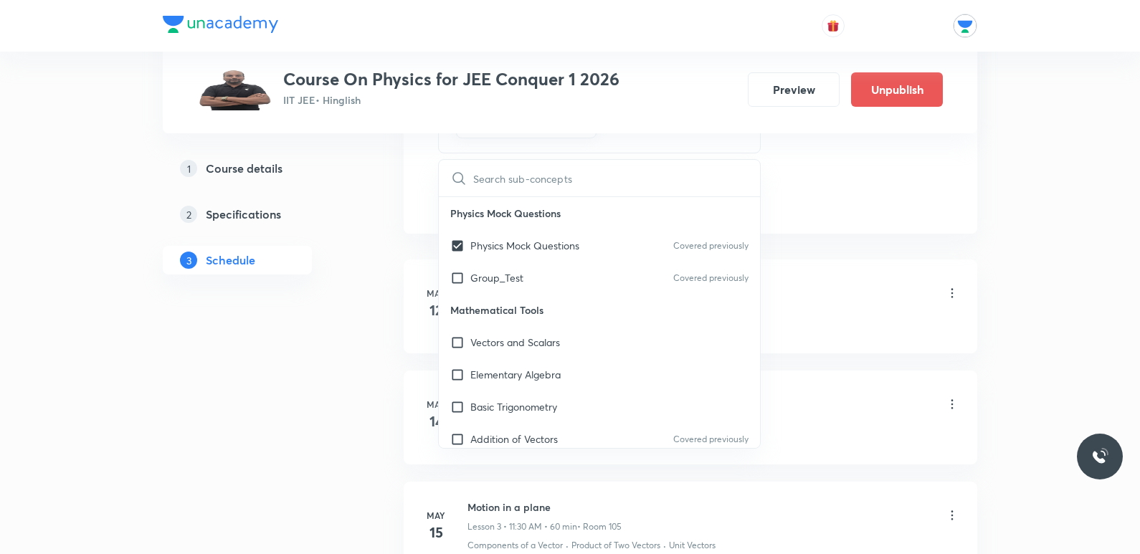
click at [831, 313] on div "Mechanics Lesson 1 • 11:00 AM • 75 min • Room 105 Motion in a Straight Line" at bounding box center [713, 303] width 492 height 52
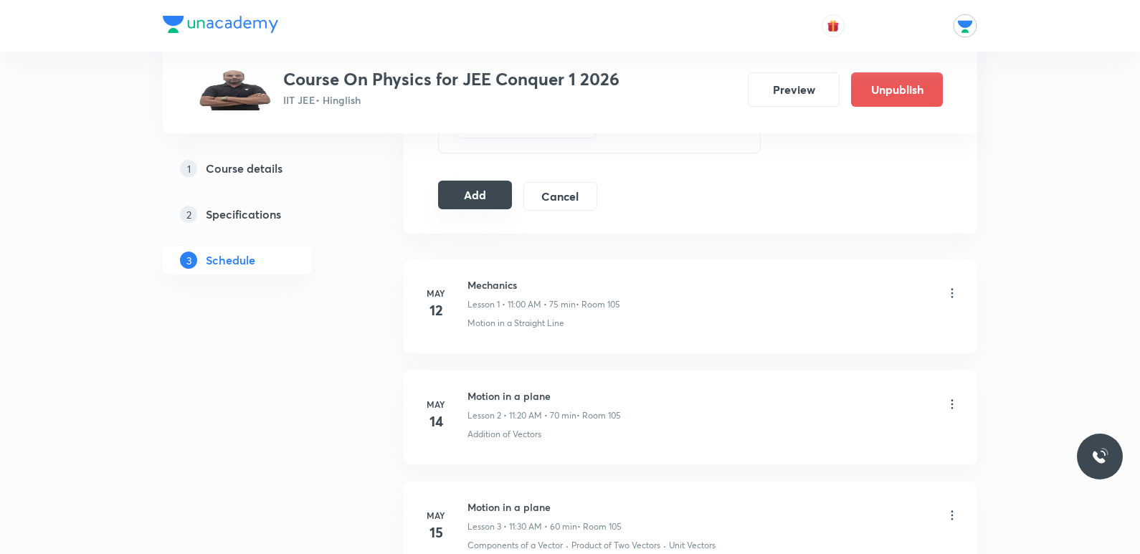
click at [466, 204] on button "Add" at bounding box center [475, 195] width 74 height 29
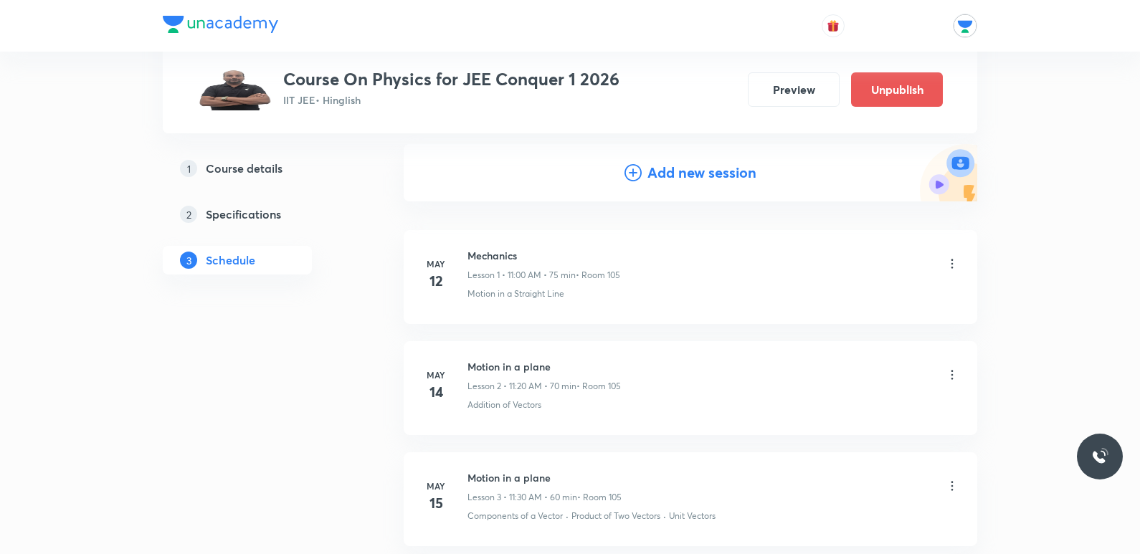
scroll to position [0, 0]
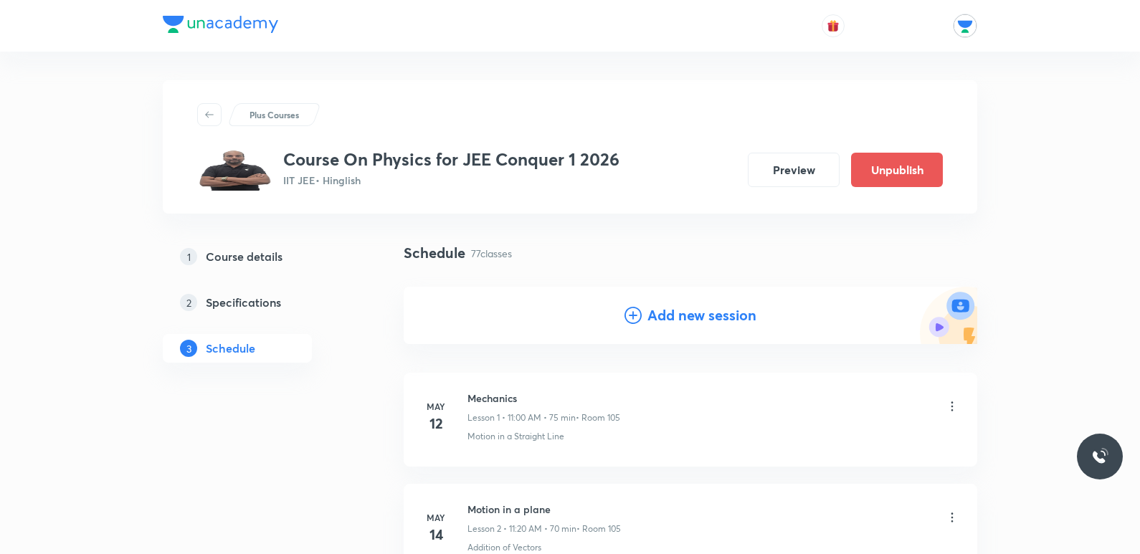
click at [699, 306] on h4 "Add new session" at bounding box center [701, 316] width 109 height 22
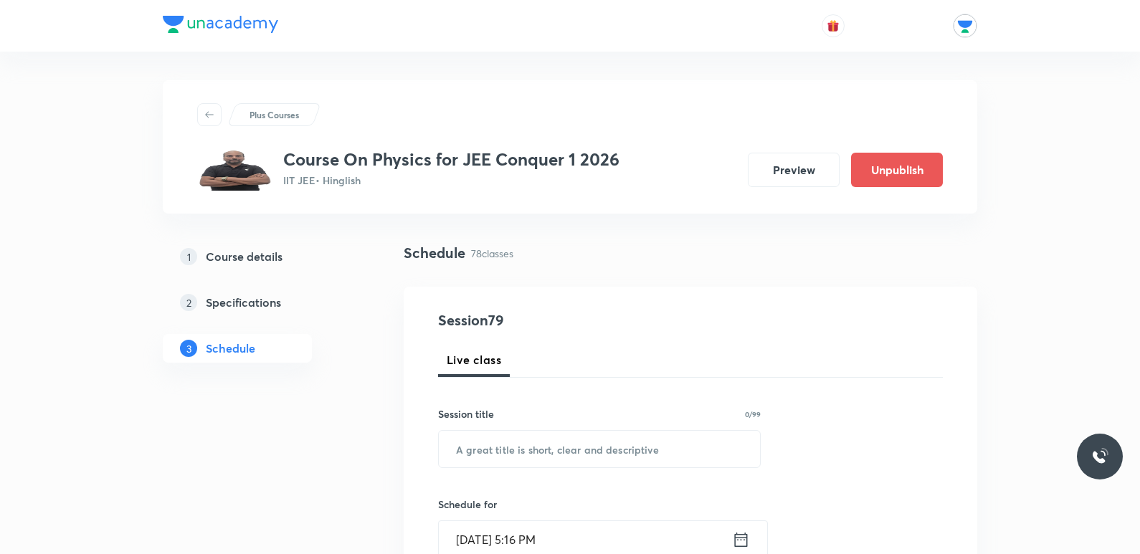
scroll to position [143, 0]
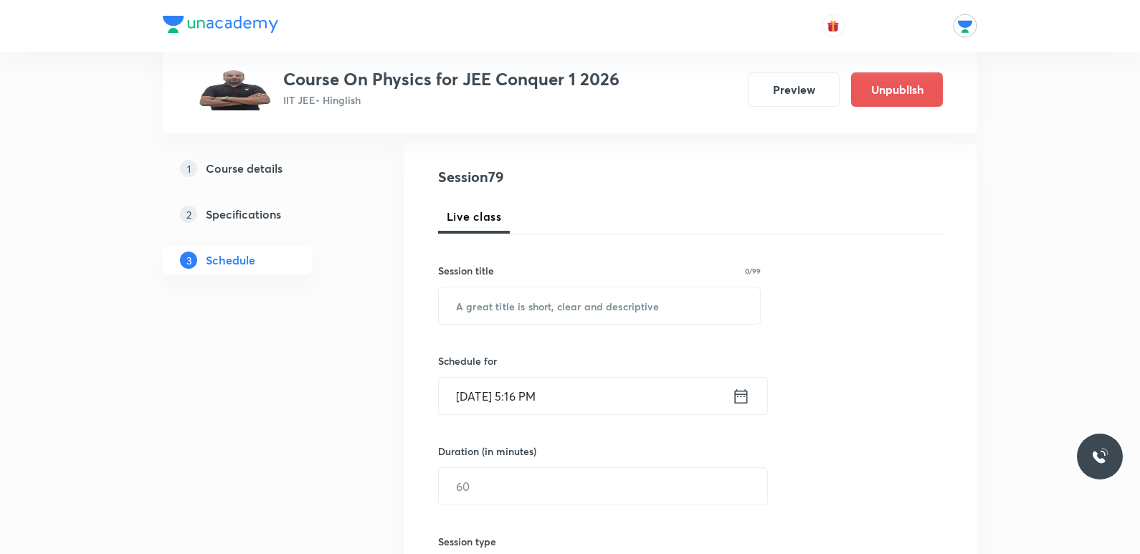
click at [738, 394] on icon at bounding box center [741, 396] width 18 height 20
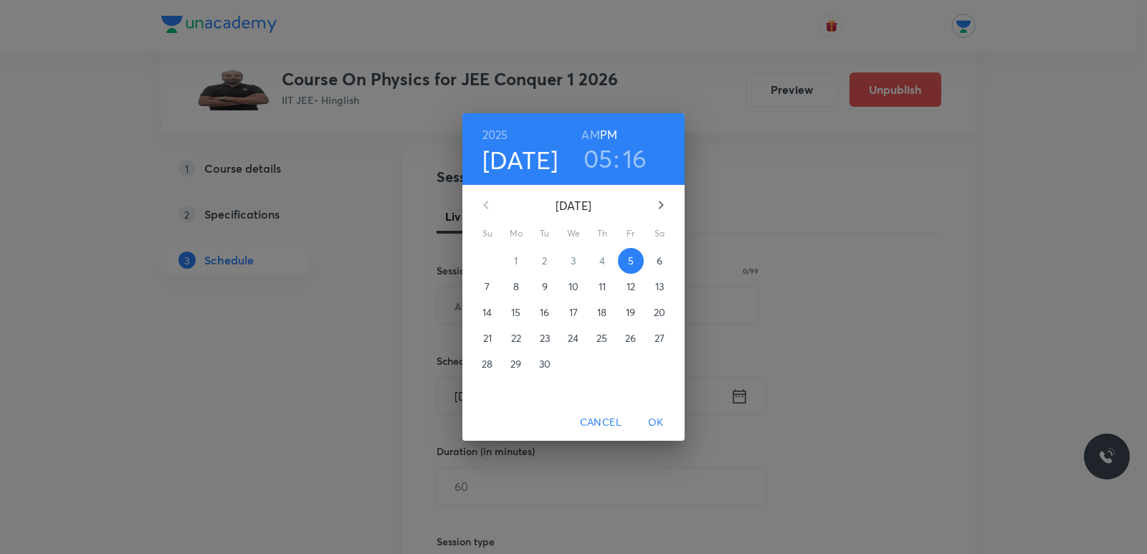
click at [572, 283] on p "10" at bounding box center [573, 287] width 10 height 14
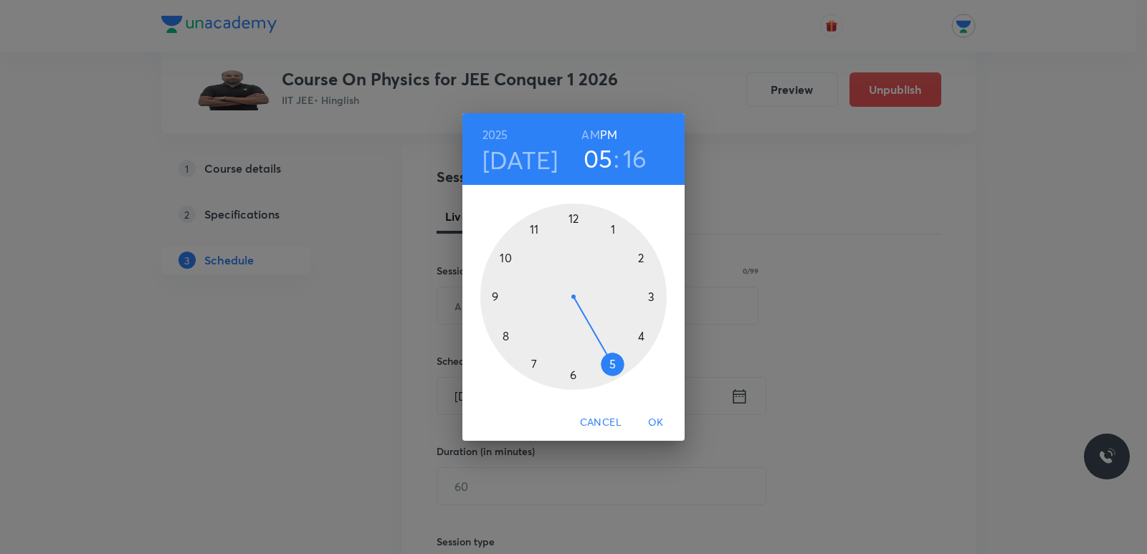
click at [506, 339] on div at bounding box center [573, 297] width 186 height 186
click at [594, 136] on h6 "AM" at bounding box center [590, 135] width 18 height 20
click at [533, 369] on div at bounding box center [573, 297] width 186 height 186
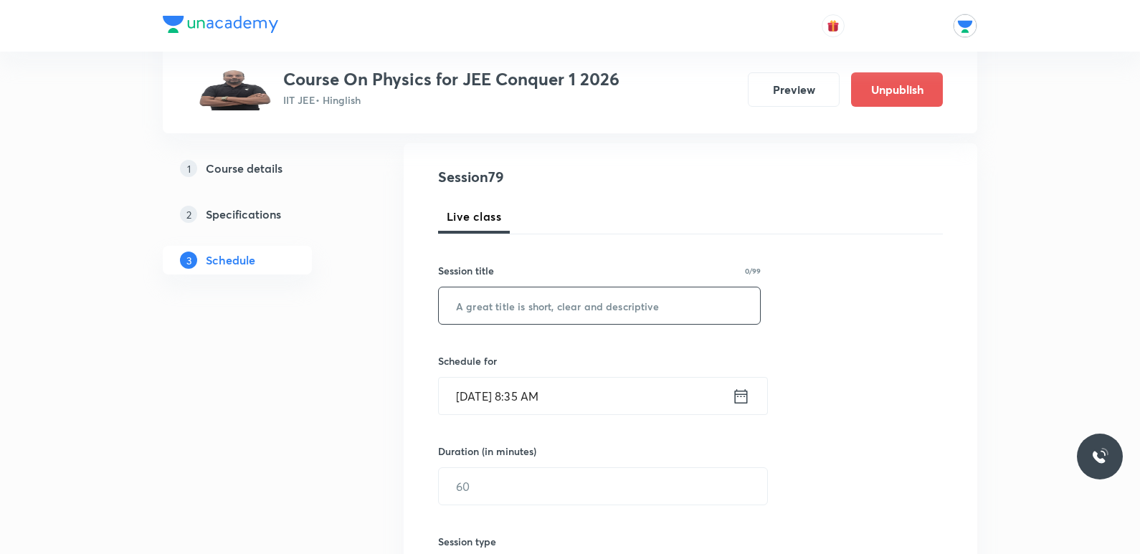
click at [561, 313] on input "text" at bounding box center [599, 305] width 321 height 37
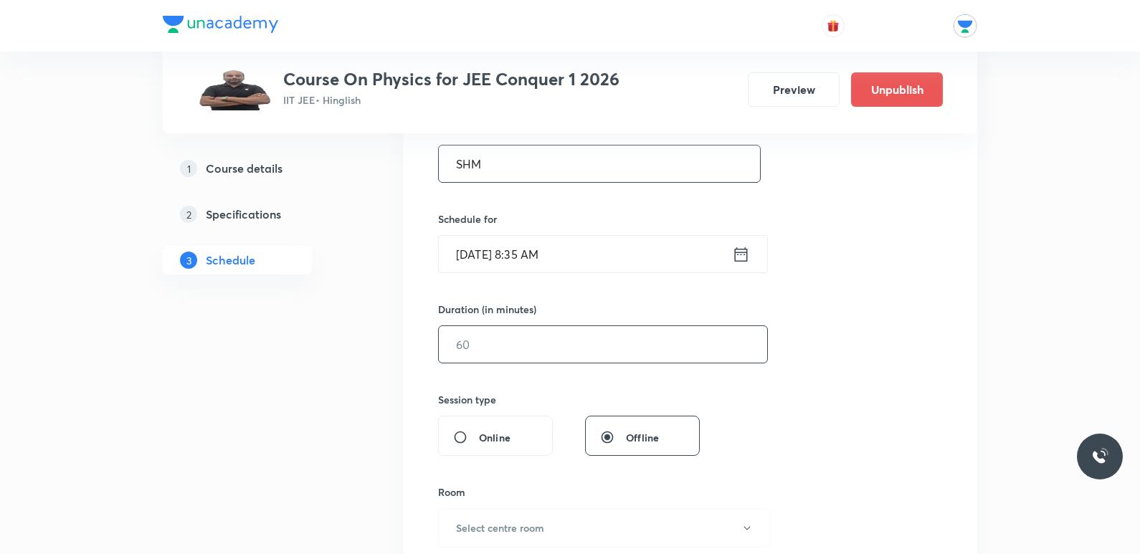
scroll to position [287, 0]
type input "SHM"
click at [561, 353] on input "text" at bounding box center [603, 343] width 328 height 37
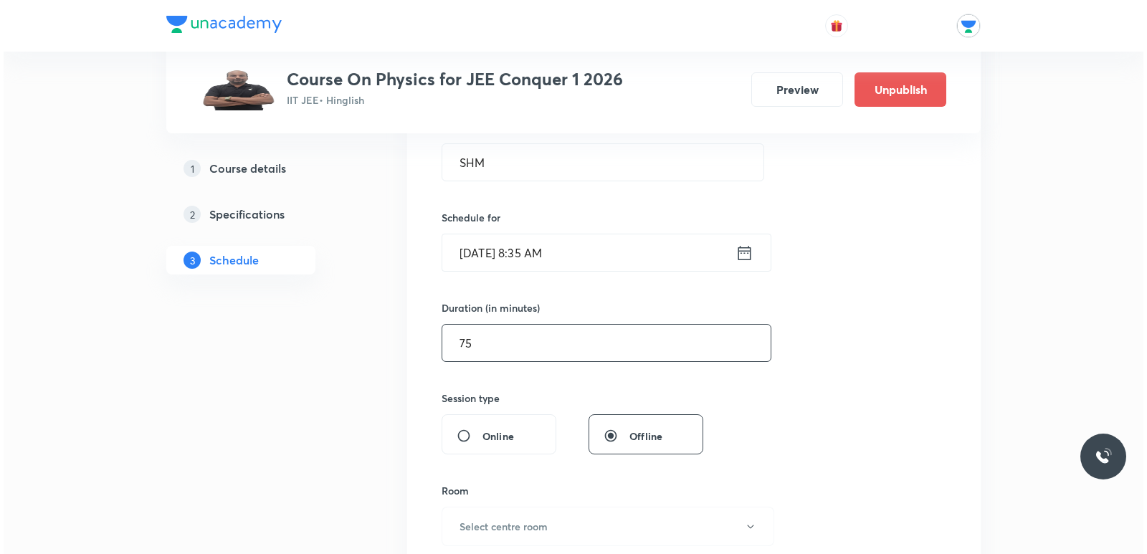
scroll to position [358, 0]
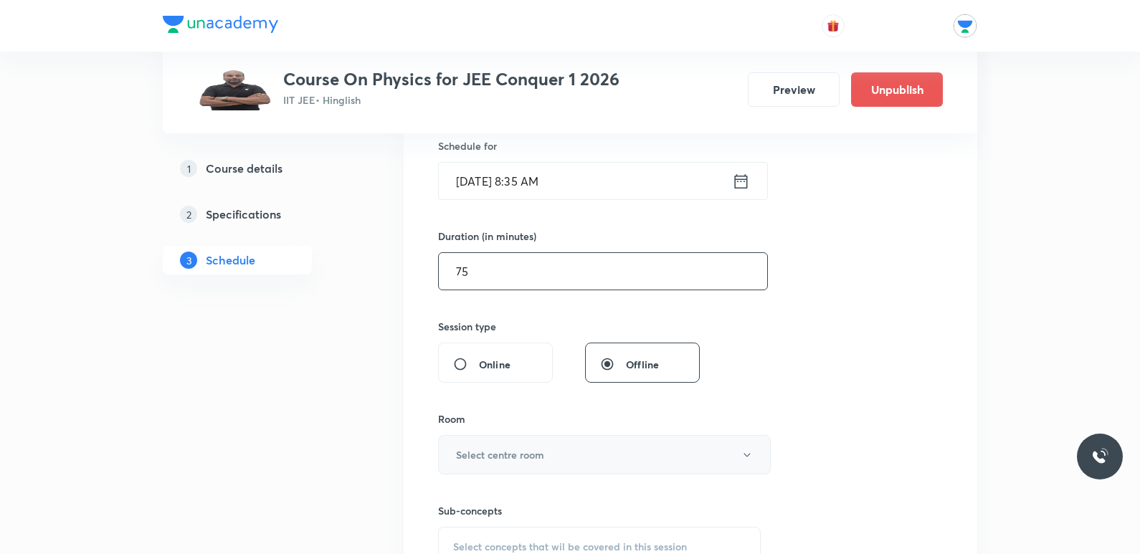
type input "75"
click at [563, 456] on button "Select centre room" at bounding box center [604, 454] width 333 height 39
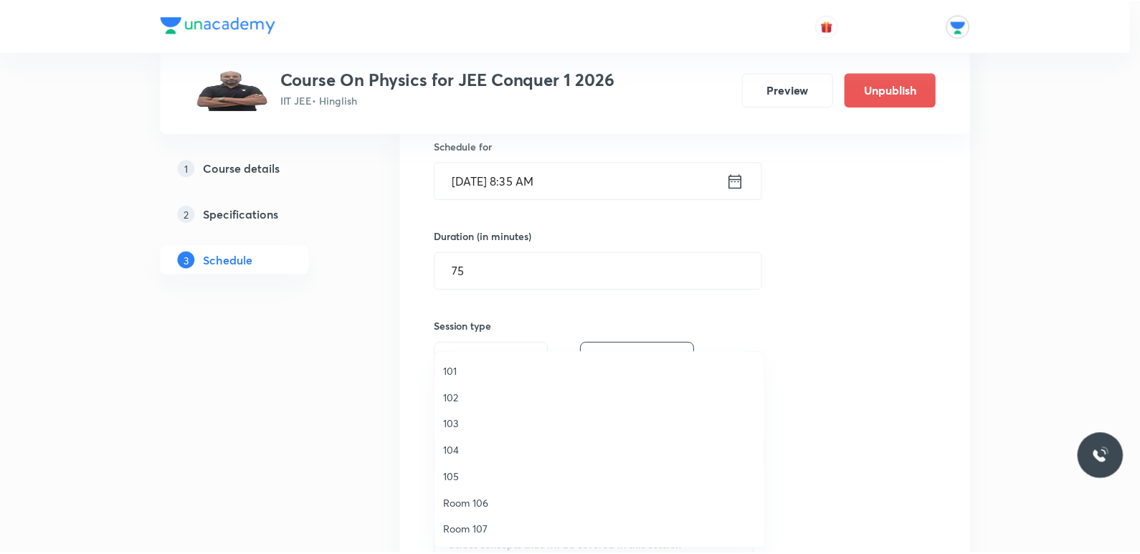
scroll to position [1, 0]
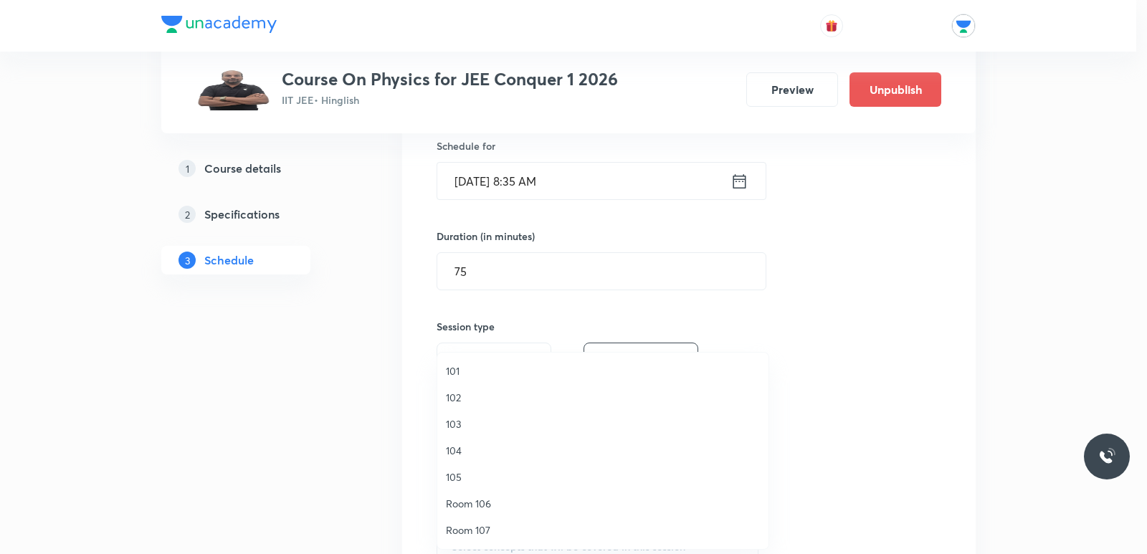
click at [479, 456] on span "104" at bounding box center [603, 450] width 314 height 15
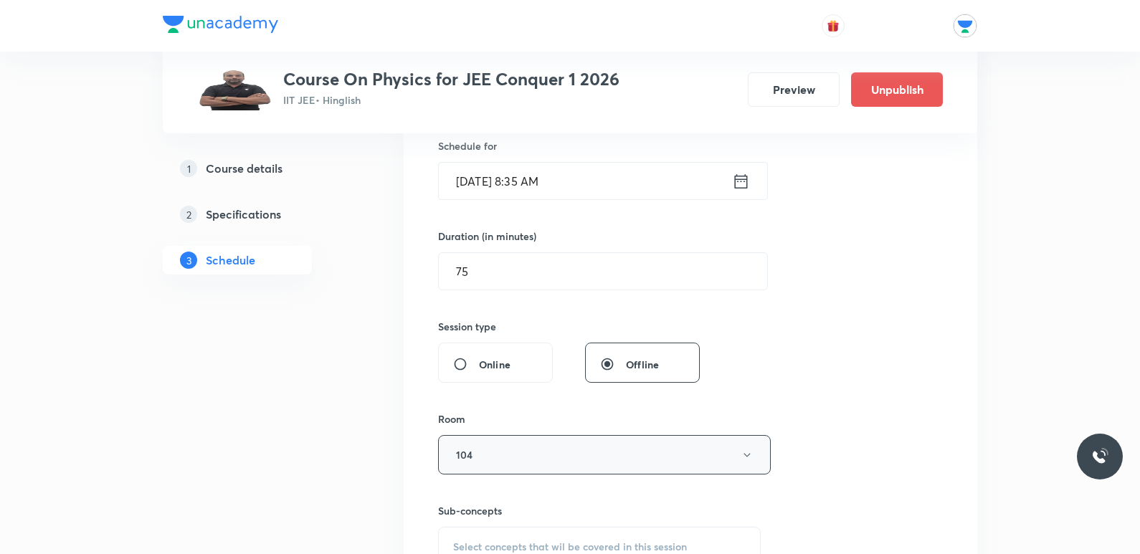
click at [488, 456] on button "104" at bounding box center [604, 454] width 333 height 39
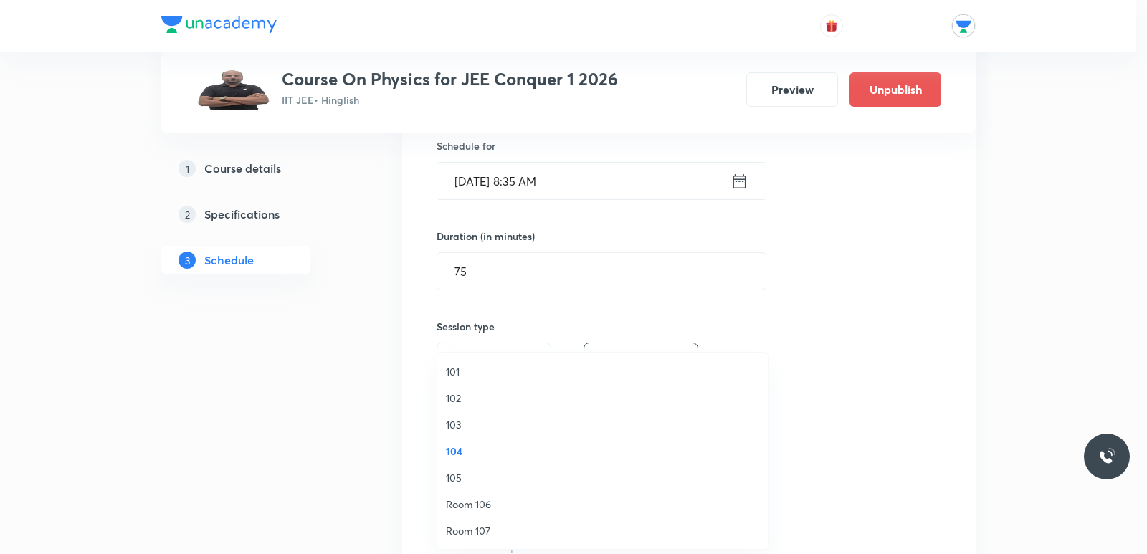
click at [481, 427] on span "103" at bounding box center [603, 424] width 314 height 15
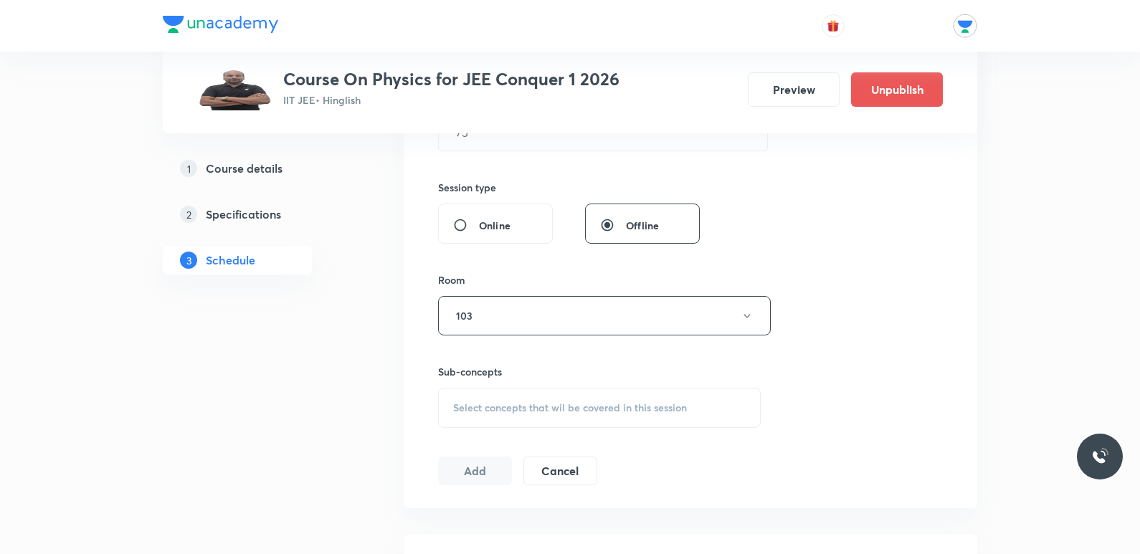
scroll to position [502, 0]
click at [512, 401] on span "Select concepts that wil be covered in this session" at bounding box center [570, 403] width 234 height 11
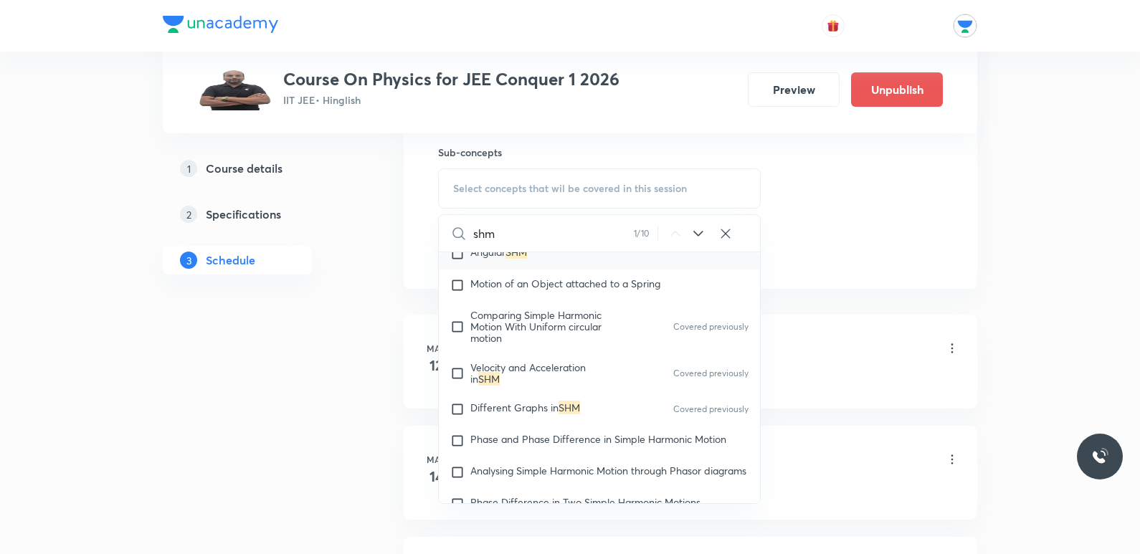
scroll to position [6413, 0]
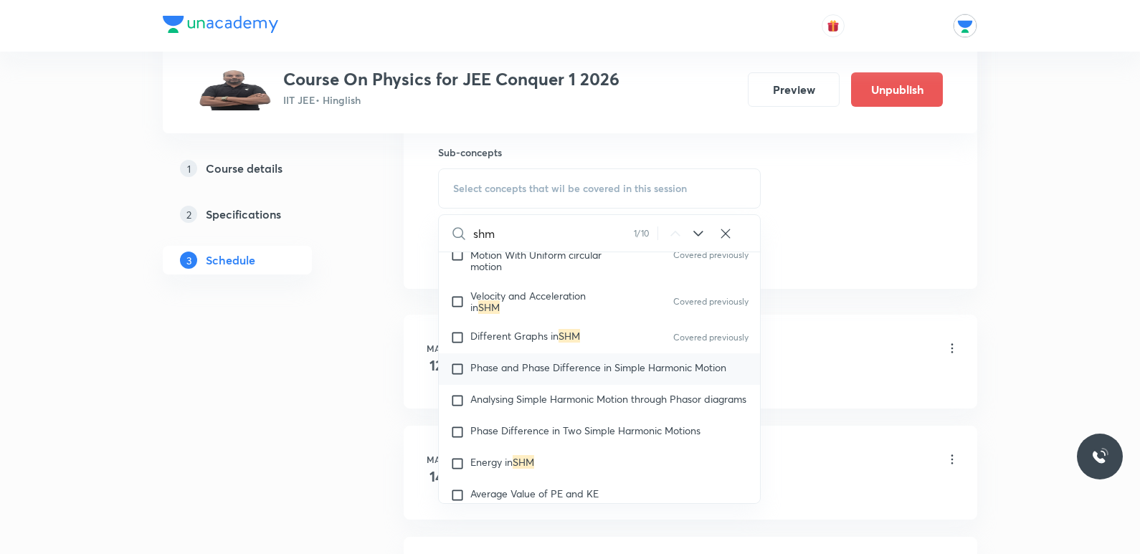
type input "shm"
click at [584, 361] on span "Phase and Phase Difference in Simple Harmonic Motion" at bounding box center [598, 368] width 256 height 14
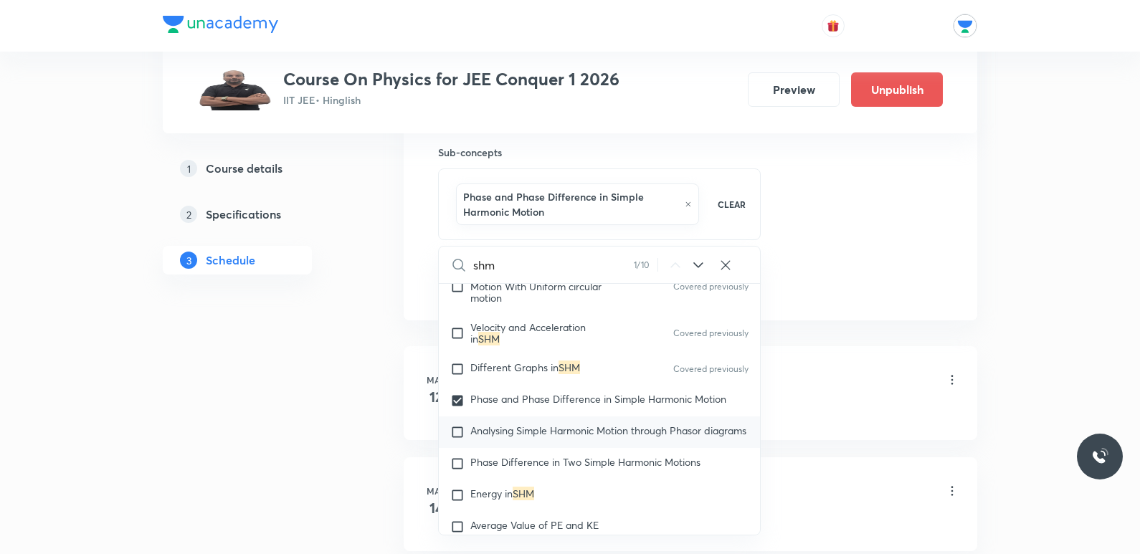
click at [598, 428] on span "Analysing Simple Harmonic Motion through Phasor diagrams" at bounding box center [608, 431] width 276 height 14
checkbox input "true"
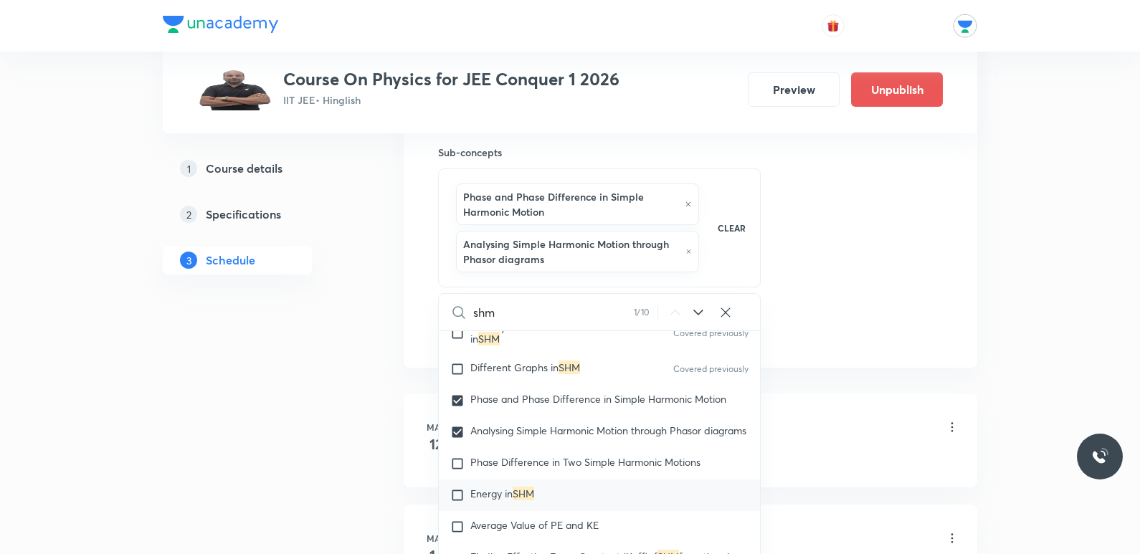
scroll to position [6484, 0]
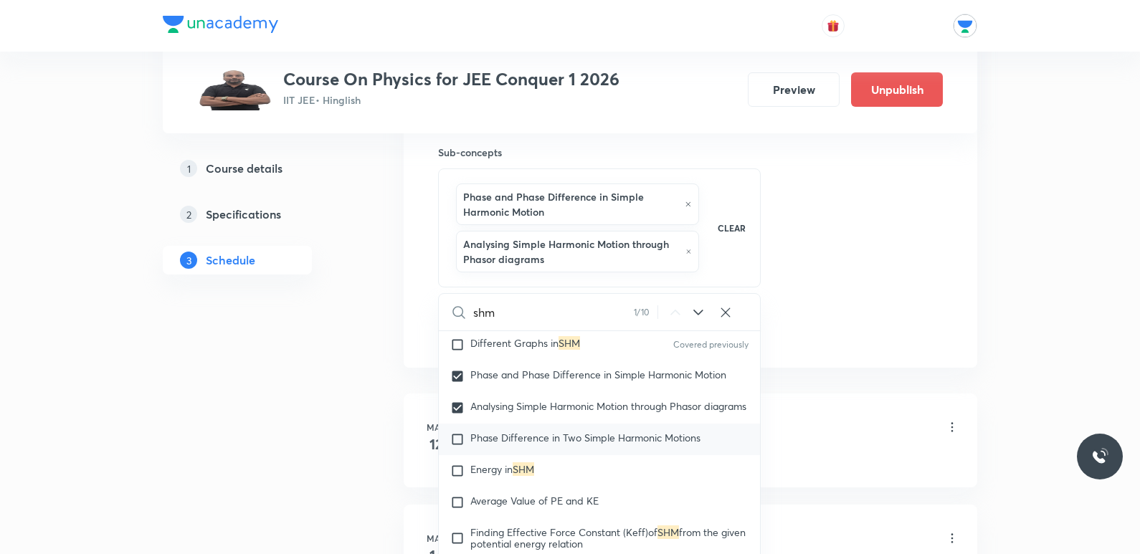
click at [584, 444] on span "Phase Difference in Two Simple Harmonic Motions" at bounding box center [585, 438] width 230 height 14
checkbox input "true"
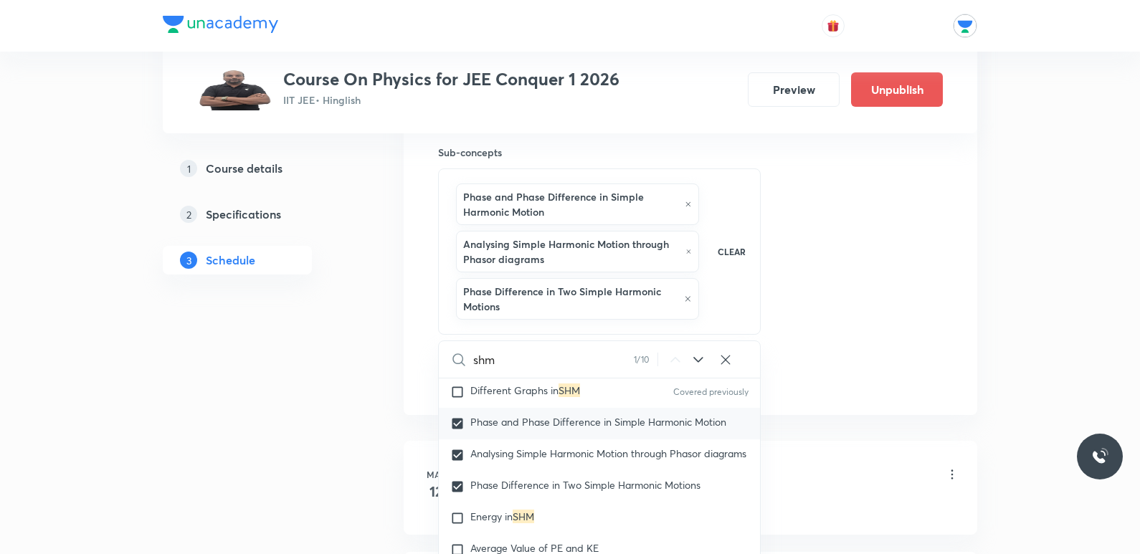
scroll to position [6628, 0]
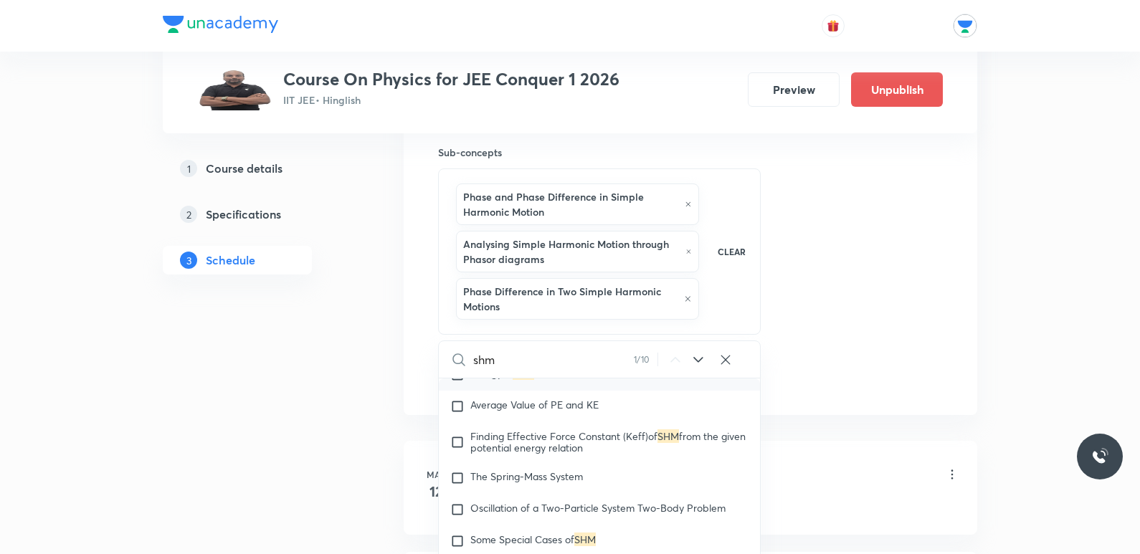
click at [524, 380] on mark "SHM" at bounding box center [524, 373] width 22 height 14
checkbox input "true"
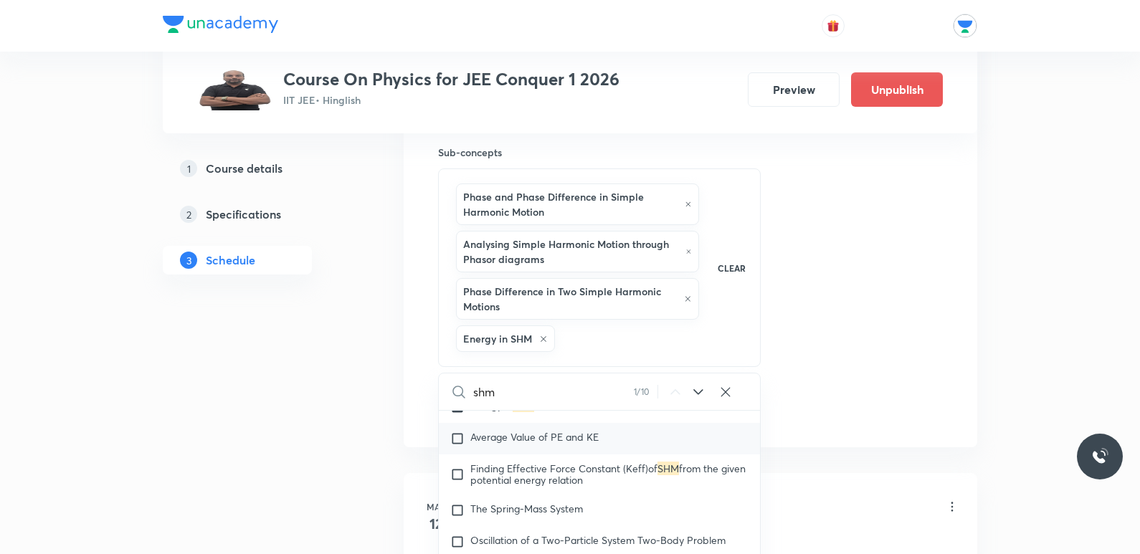
click at [538, 444] on span "Average Value of PE and KE" at bounding box center [534, 437] width 128 height 14
checkbox input "true"
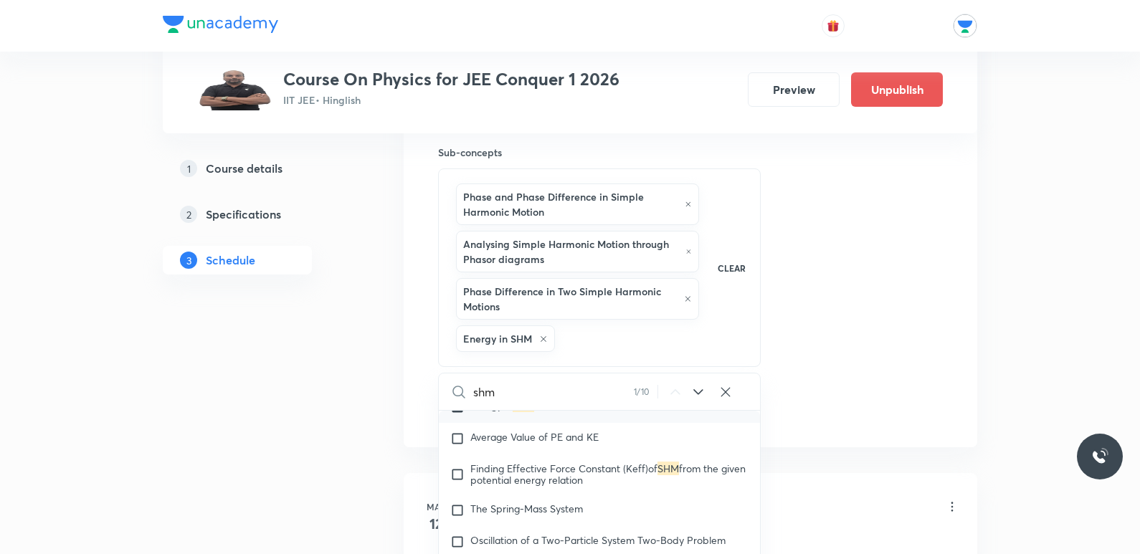
checkbox input "true"
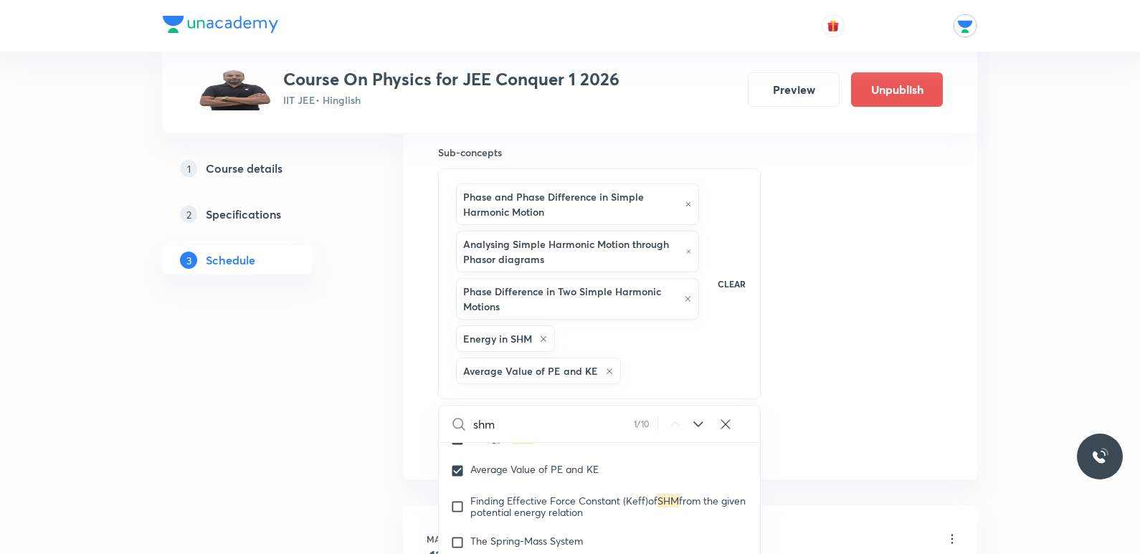
click at [890, 320] on div "Session 79 Live class Session title 3/99 SHM ​ Schedule for [DATE] 8:35 AM ​ Du…" at bounding box center [690, 25] width 505 height 864
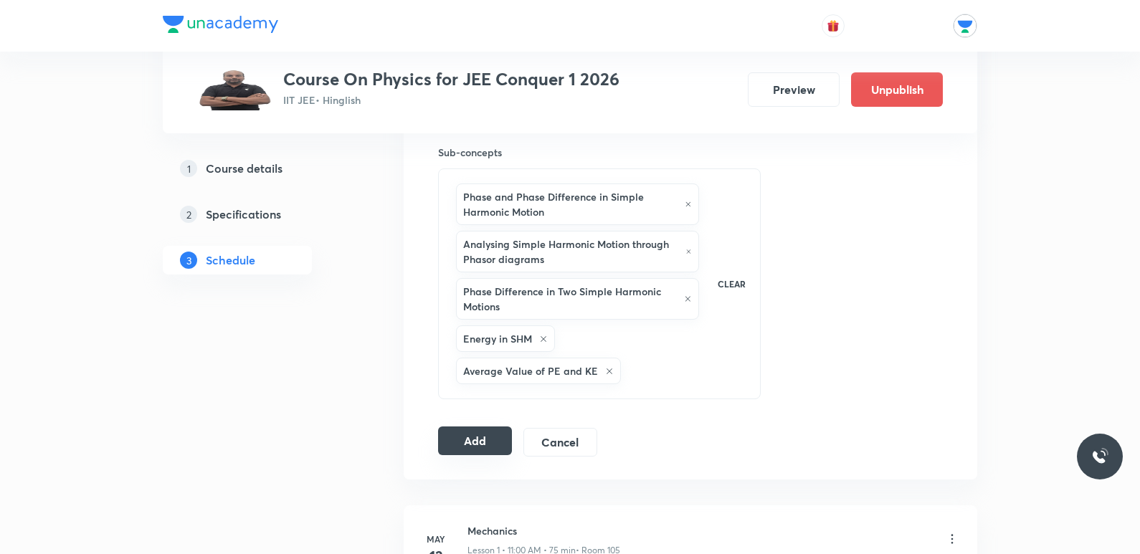
click at [477, 447] on button "Add" at bounding box center [475, 441] width 74 height 29
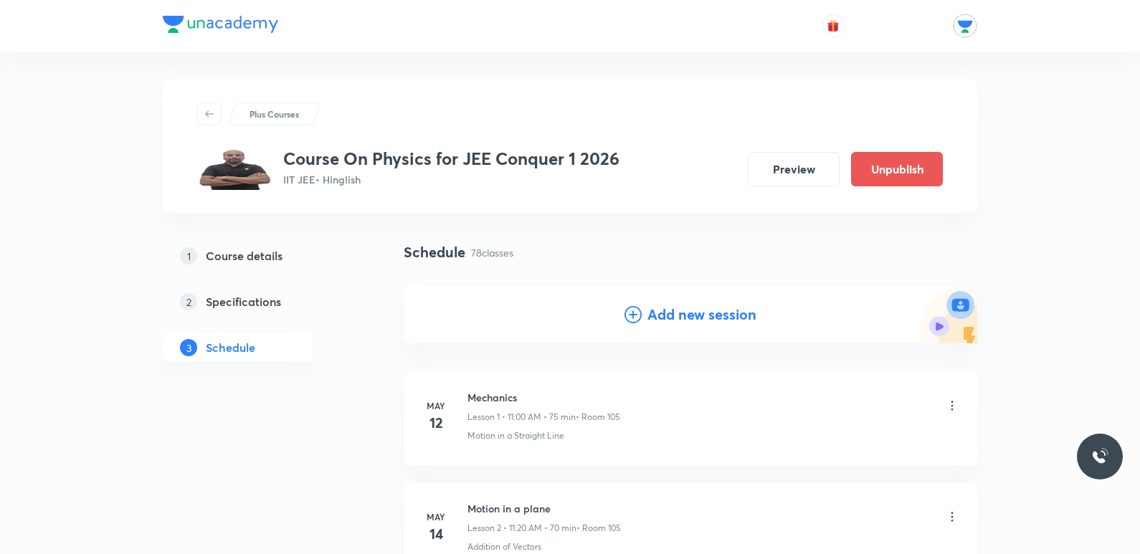
scroll to position [0, 0]
click at [666, 323] on h4 "Add new session" at bounding box center [701, 316] width 109 height 22
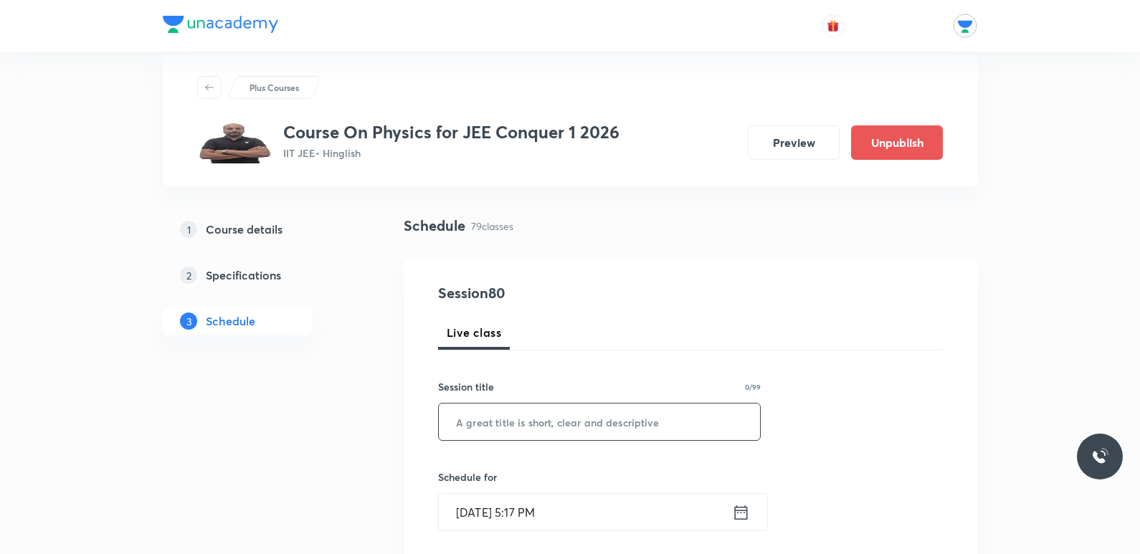
scroll to position [72, 0]
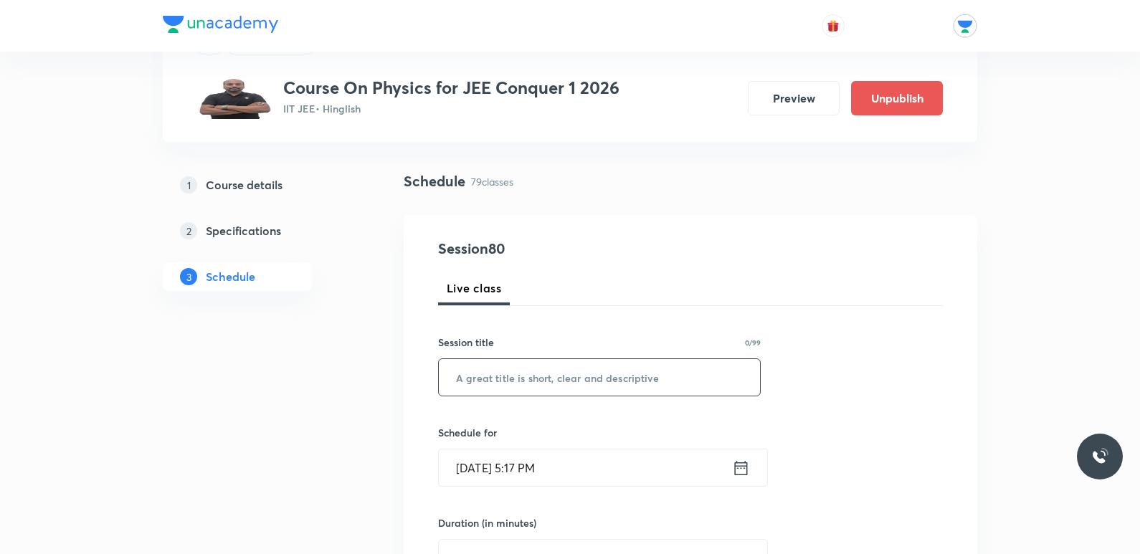
click at [677, 376] on input "text" at bounding box center [599, 377] width 321 height 37
type input "SHM"
click at [739, 473] on icon at bounding box center [741, 468] width 18 height 20
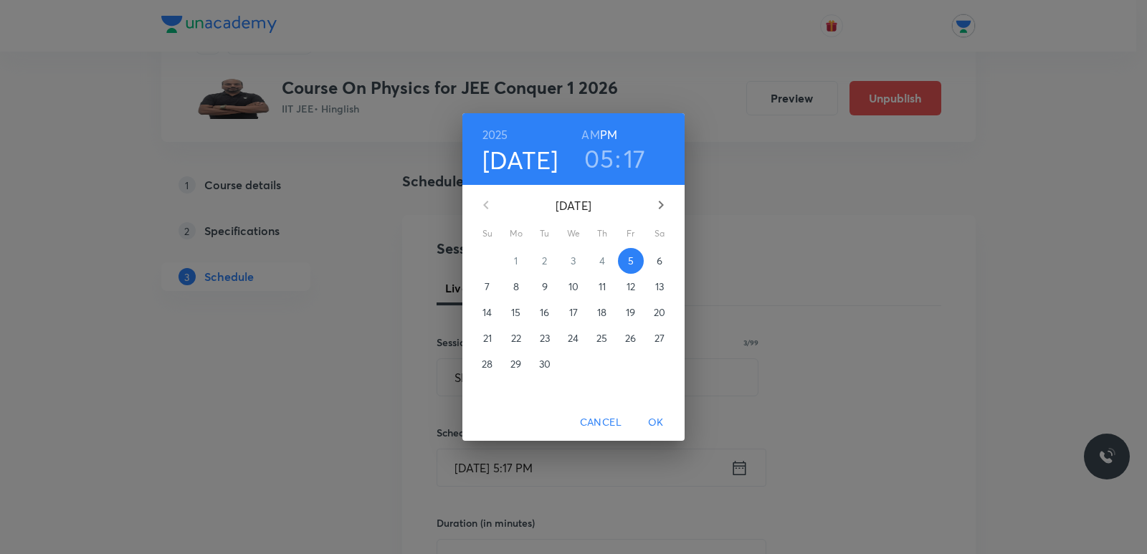
click at [599, 288] on p "11" at bounding box center [602, 287] width 7 height 14
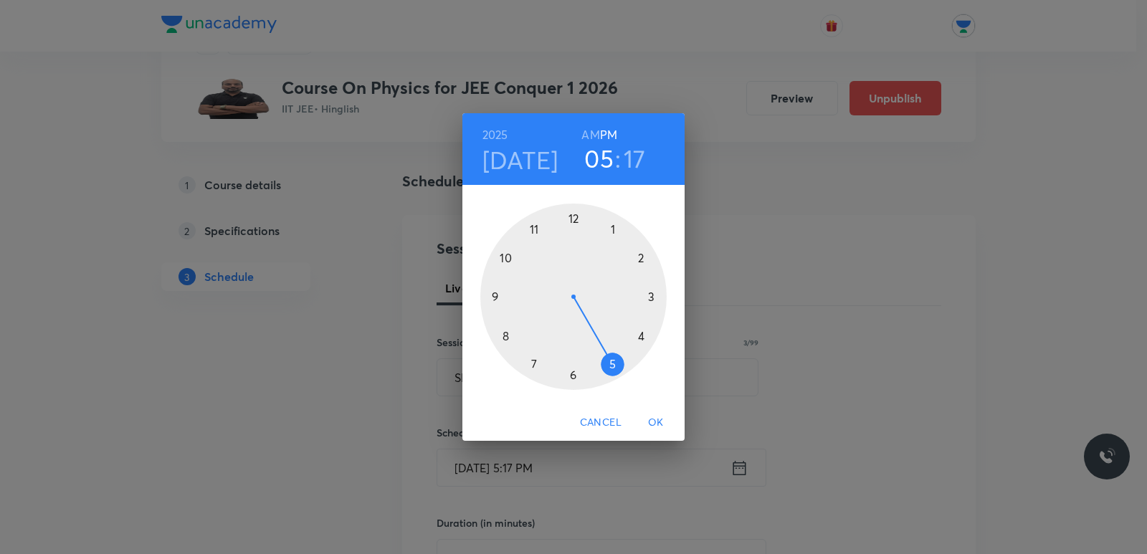
click at [510, 338] on div at bounding box center [573, 297] width 186 height 186
click at [534, 367] on div at bounding box center [573, 297] width 186 height 186
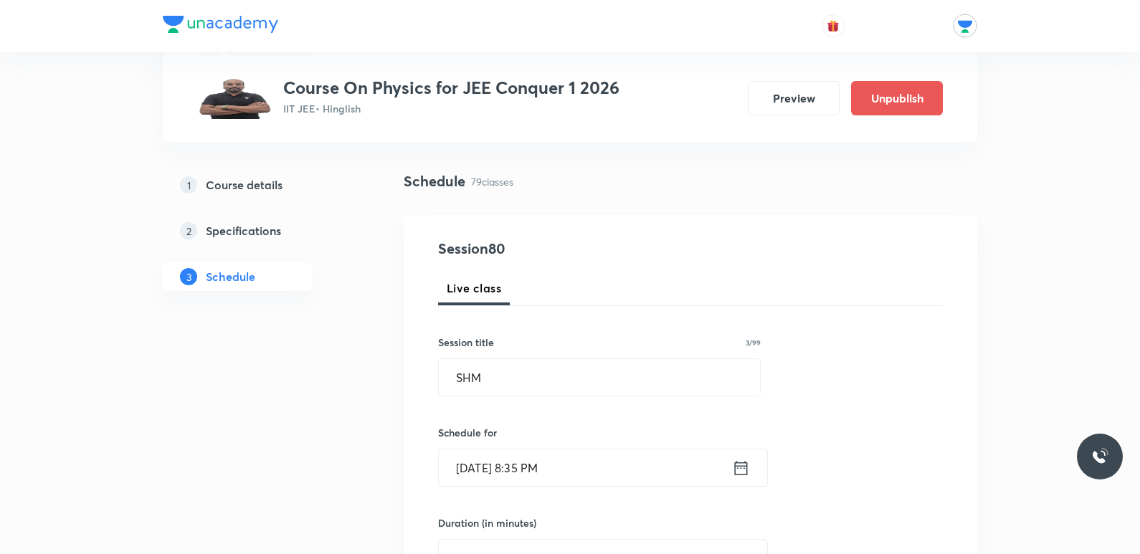
click at [750, 467] on div "[DATE] 8:35 PM ​" at bounding box center [603, 468] width 330 height 38
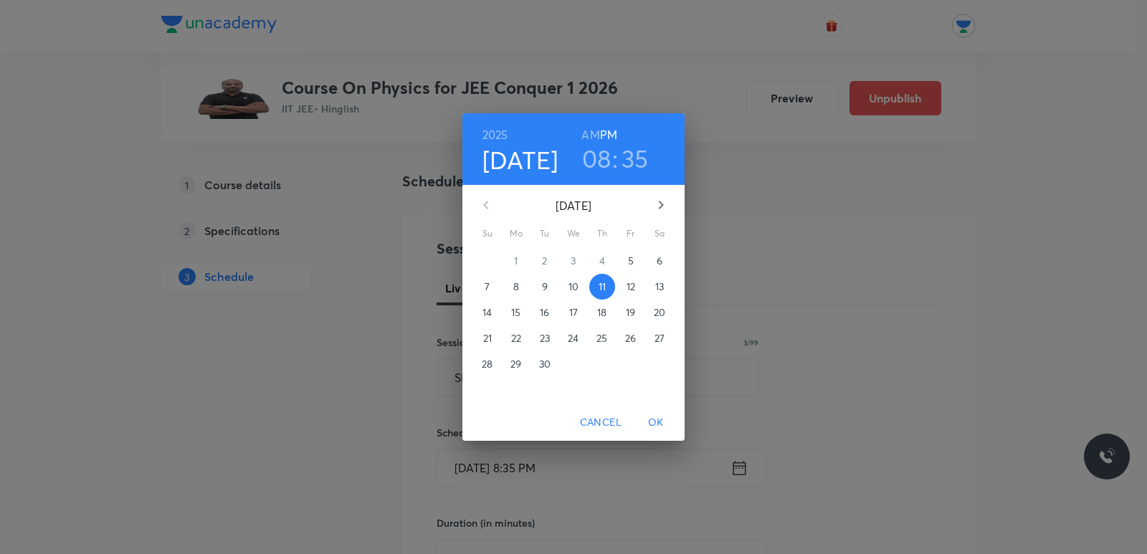
click at [585, 133] on h6 "AM" at bounding box center [590, 135] width 18 height 20
click at [764, 236] on div "[DATE] 08 : 35 AM PM [DATE] Su Mo Tu We Th Fr Sa 31 1 2 3 4 5 6 7 8 9 10 11 12 …" at bounding box center [573, 277] width 1147 height 554
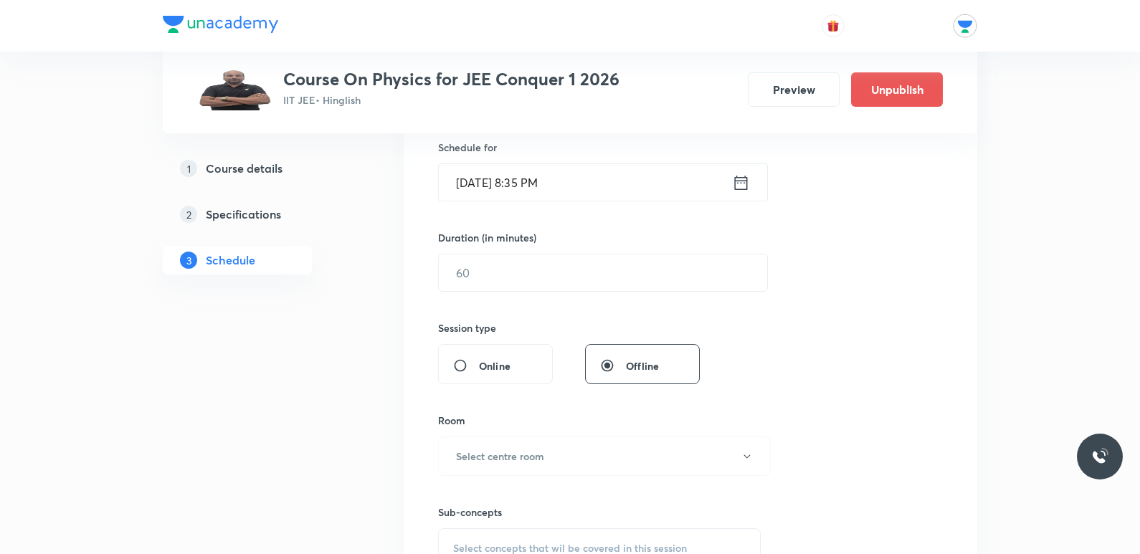
scroll to position [358, 0]
click at [566, 271] on input "text" at bounding box center [603, 271] width 328 height 37
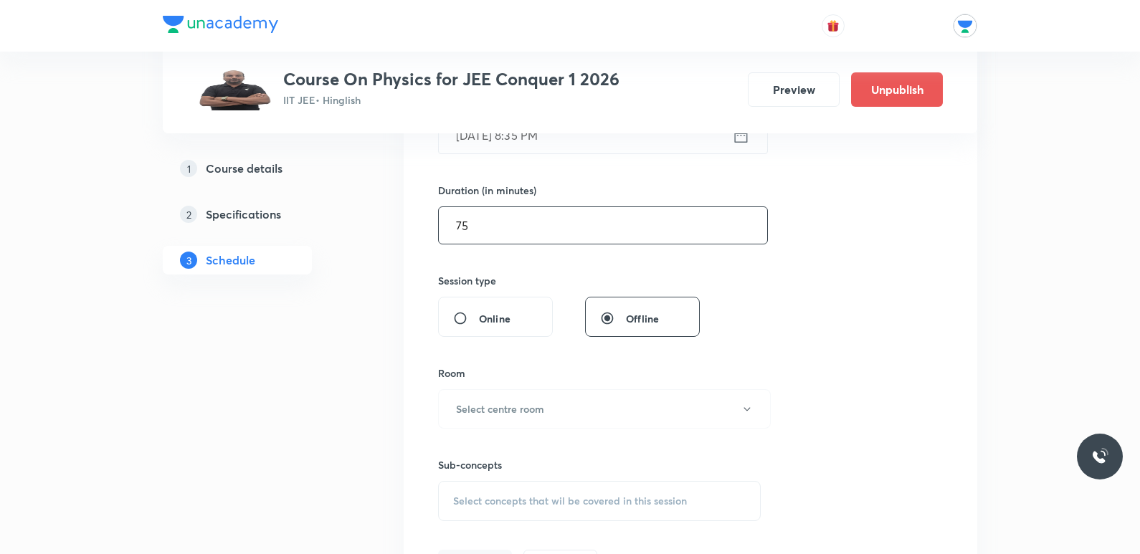
scroll to position [430, 0]
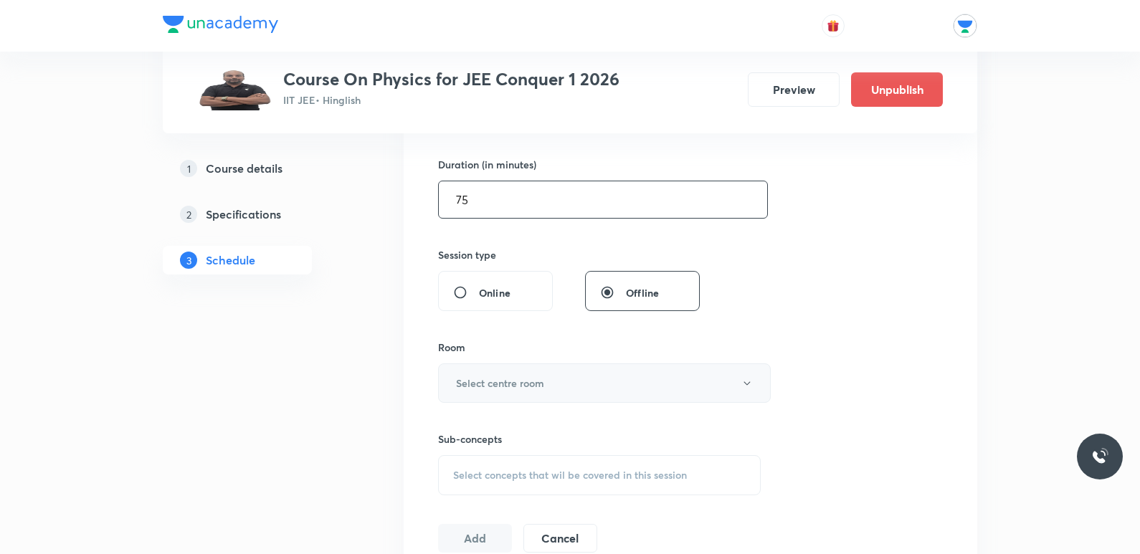
type input "75"
click at [570, 381] on button "Select centre room" at bounding box center [604, 382] width 333 height 39
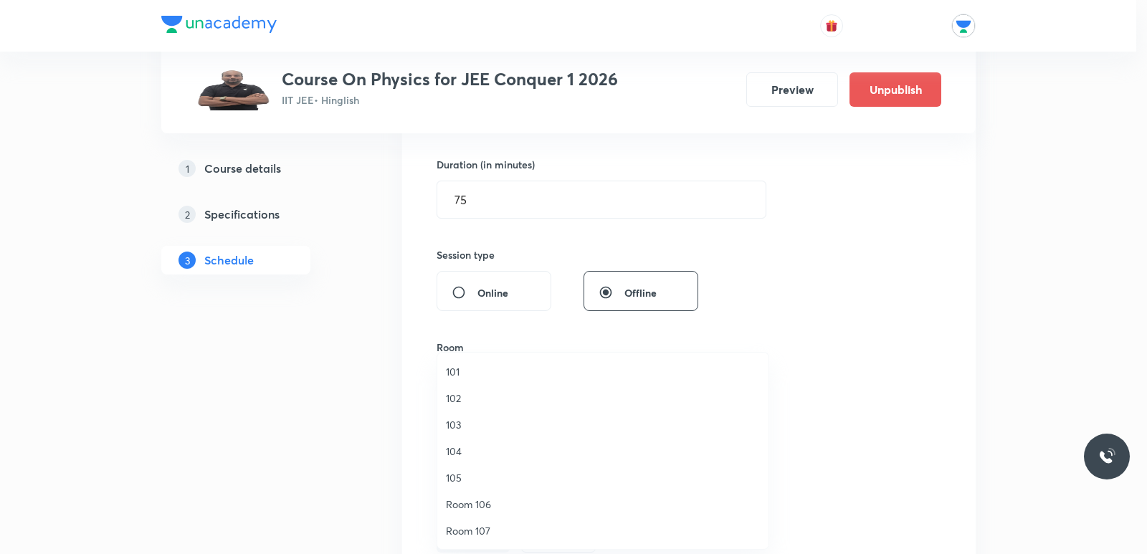
click at [462, 427] on span "103" at bounding box center [603, 424] width 314 height 15
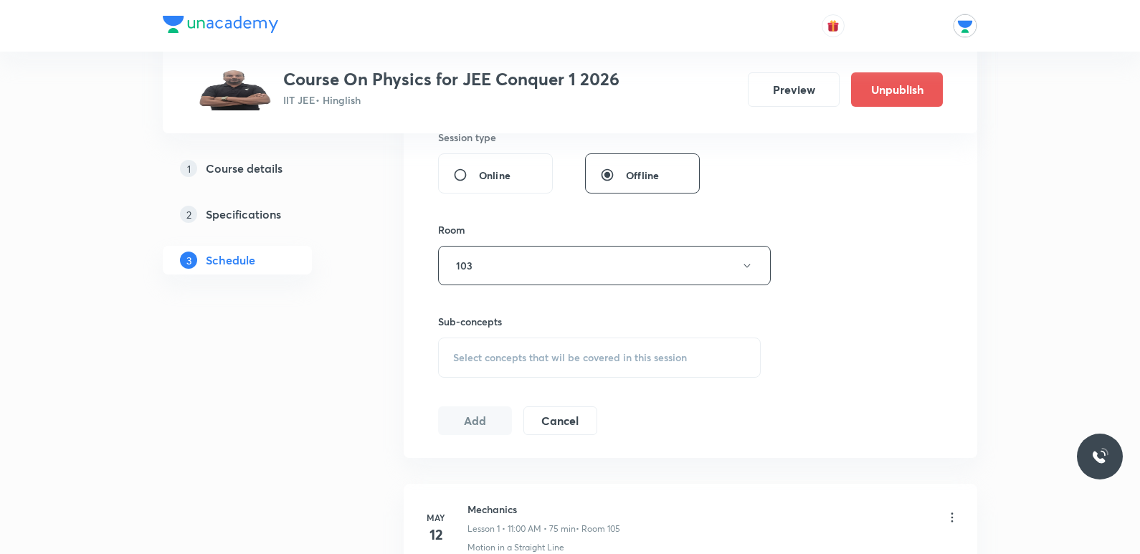
scroll to position [573, 0]
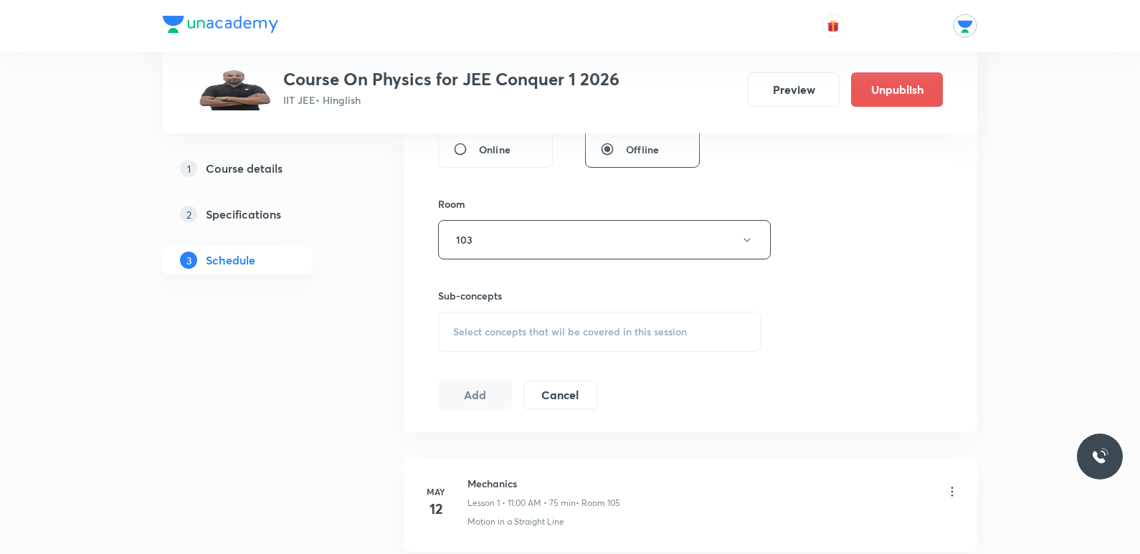
click at [528, 343] on div "Select concepts that wil be covered in this session" at bounding box center [599, 332] width 323 height 40
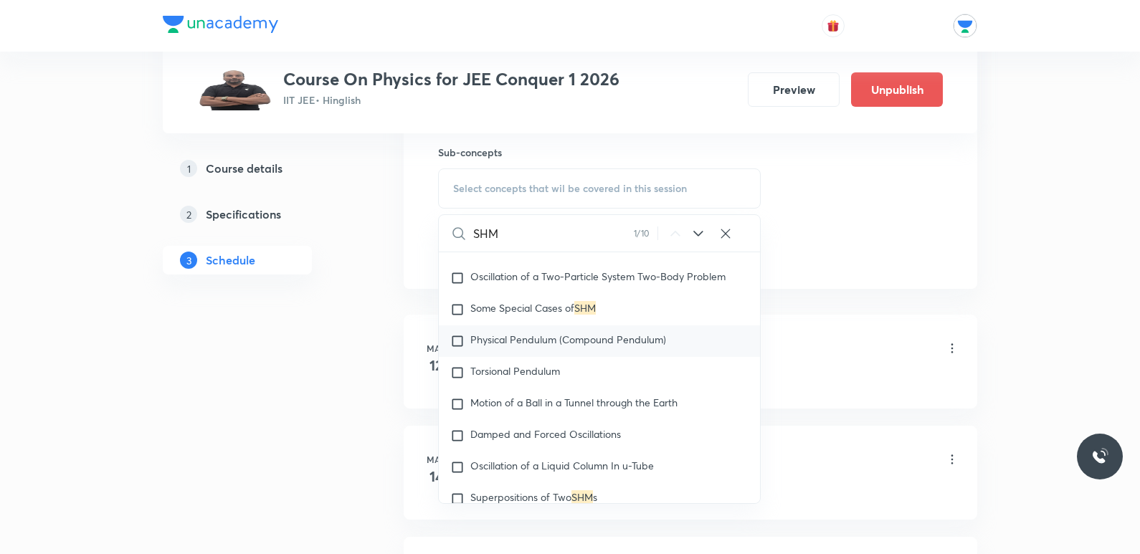
scroll to position [6699, 0]
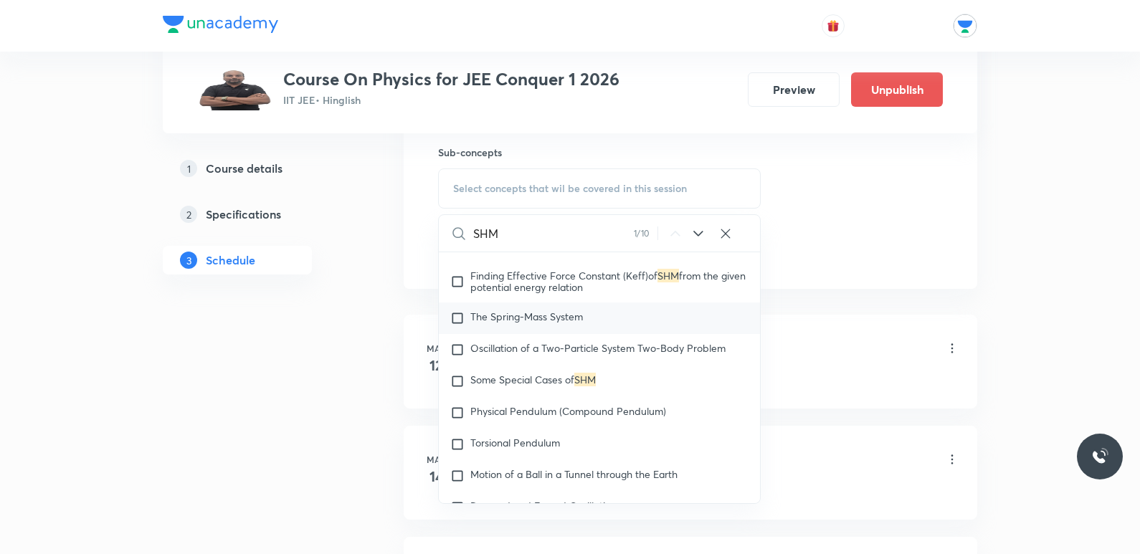
type input "SHM"
click at [534, 313] on span "The Spring-Mass System" at bounding box center [526, 317] width 113 height 14
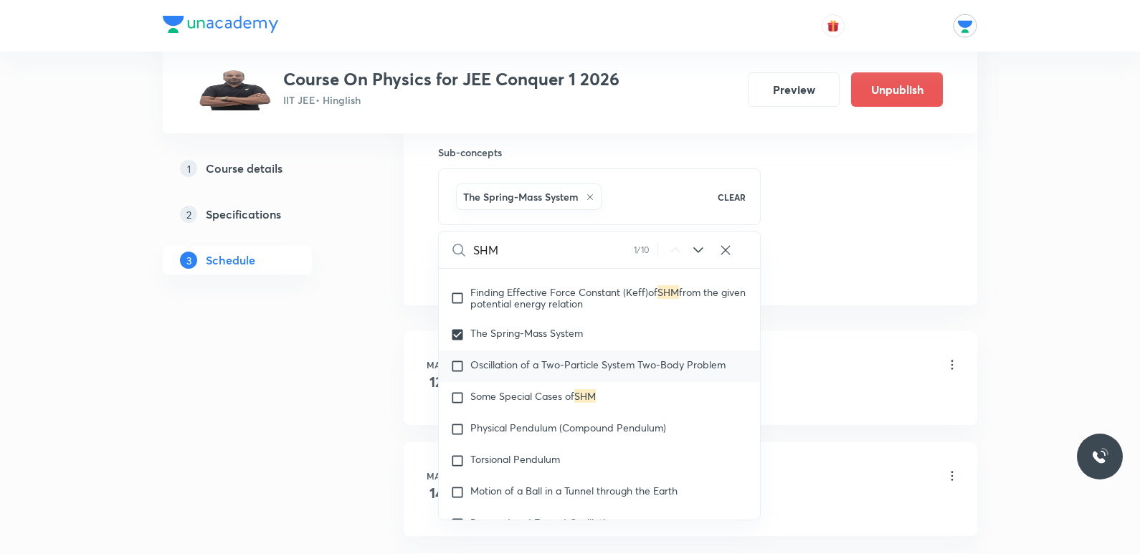
click at [604, 367] on span "Oscillation of a Two-Particle System Two-Body Problem" at bounding box center [597, 365] width 255 height 14
checkbox input "true"
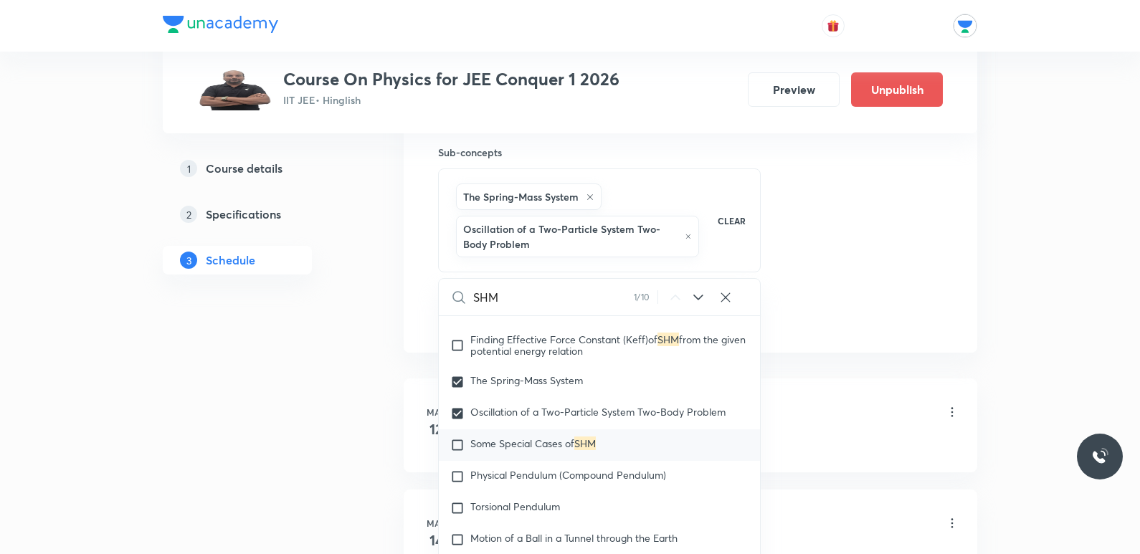
click at [571, 444] on span "Some Special Cases of" at bounding box center [522, 444] width 104 height 14
checkbox input "true"
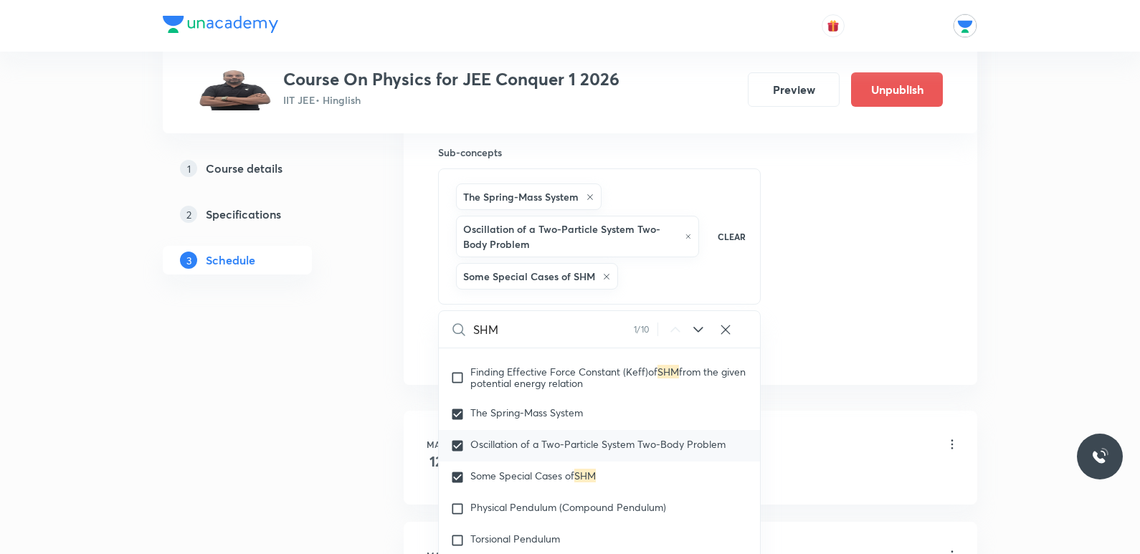
scroll to position [6771, 0]
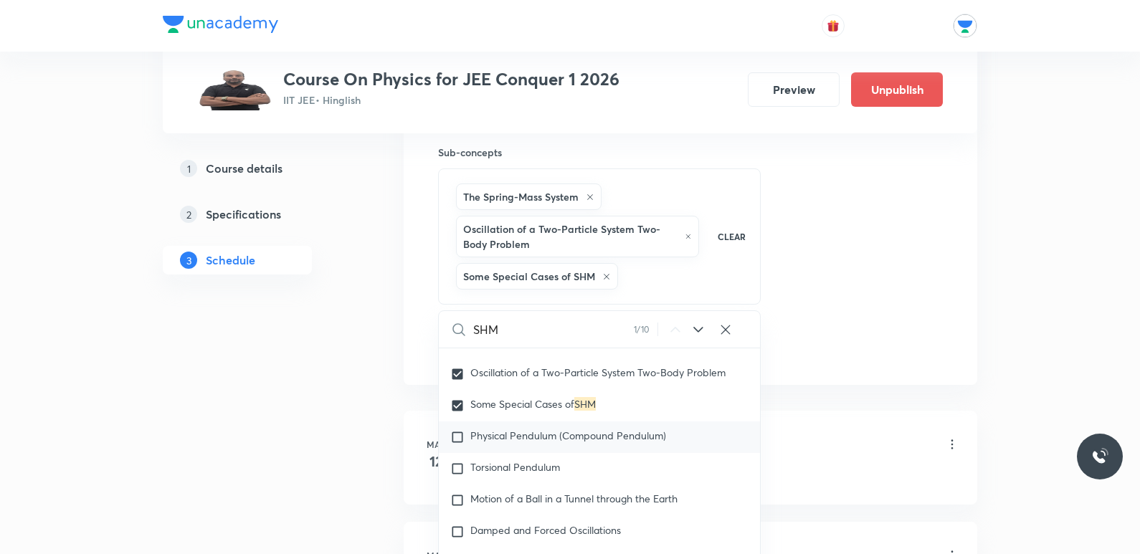
click at [649, 434] on span "Physical Pendulum (Compound Pendulum)" at bounding box center [568, 436] width 196 height 14
checkbox input "true"
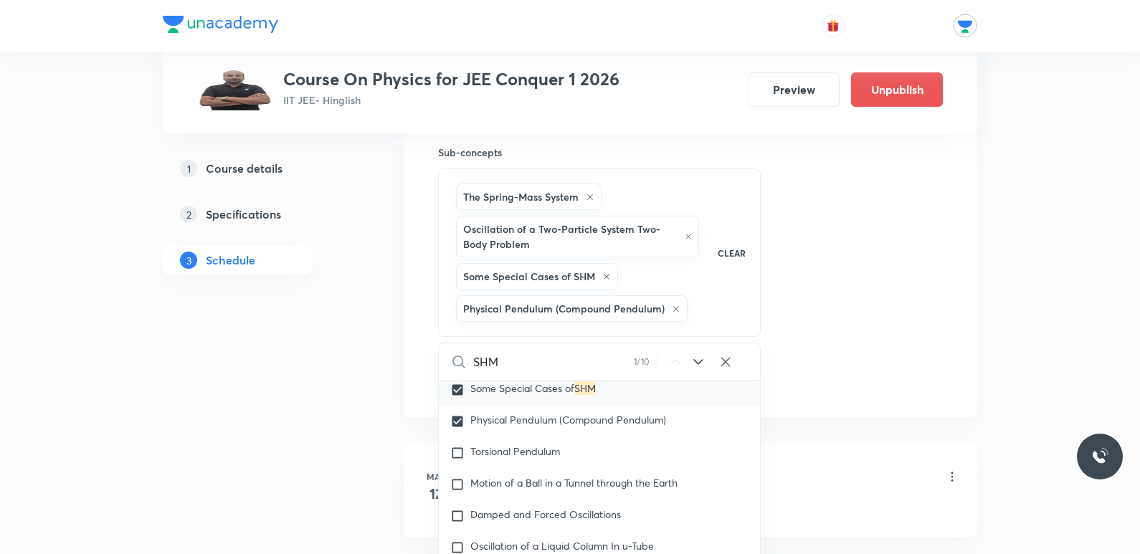
scroll to position [6843, 0]
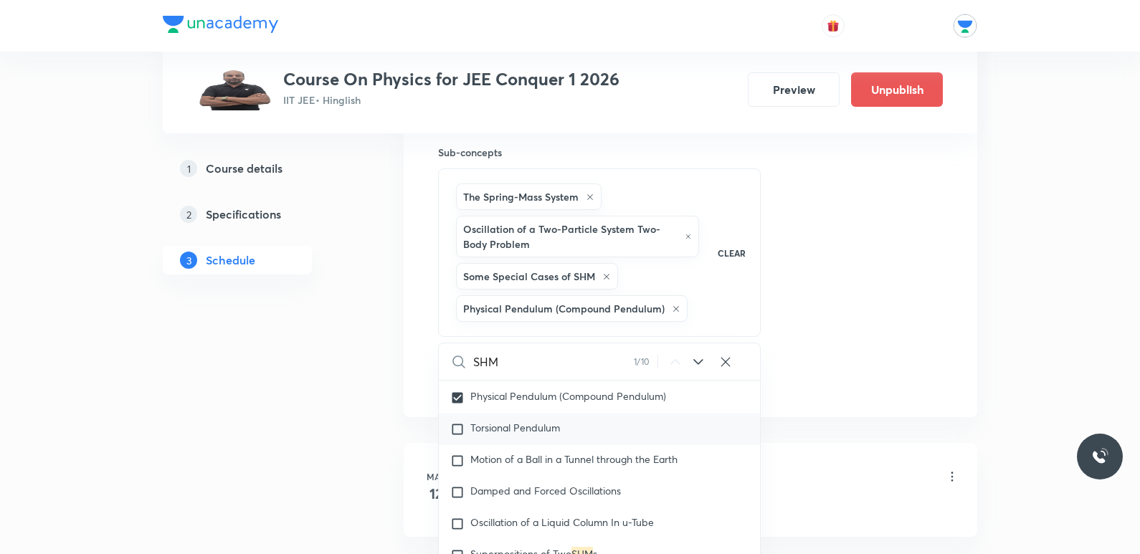
click at [510, 430] on span "Torsional Pendulum" at bounding box center [515, 428] width 90 height 14
checkbox input "true"
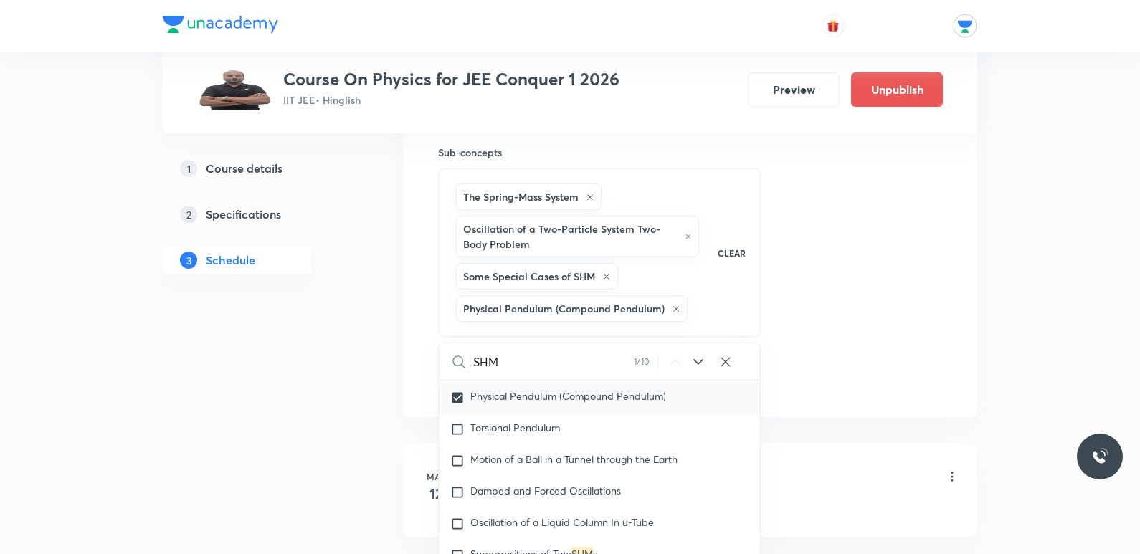
checkbox input "true"
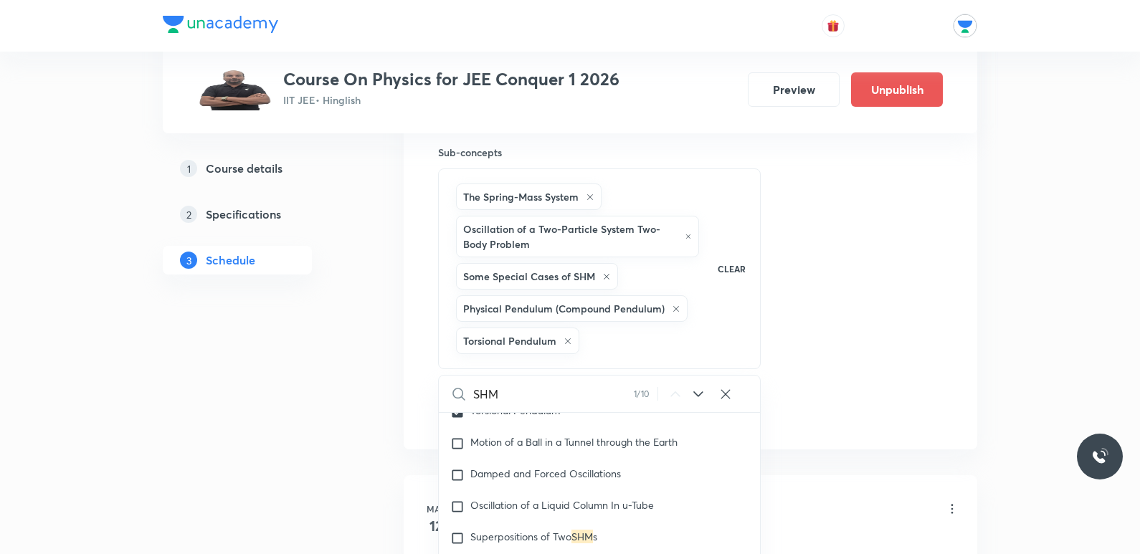
scroll to position [6914, 0]
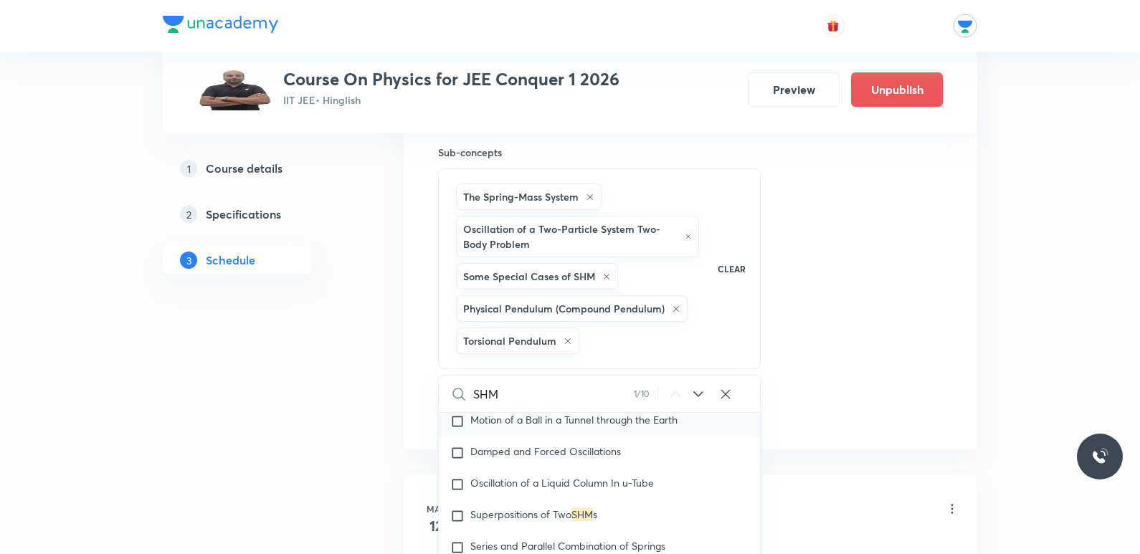
click at [627, 433] on div "Motion of a Ball in a Tunnel through the Earth" at bounding box center [599, 422] width 321 height 32
checkbox input "true"
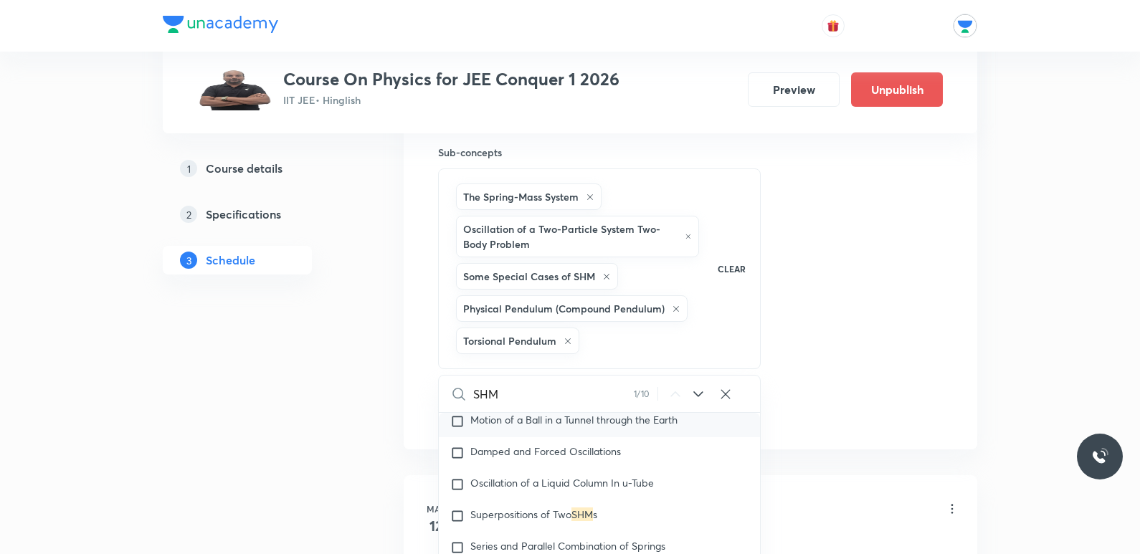
checkbox input "true"
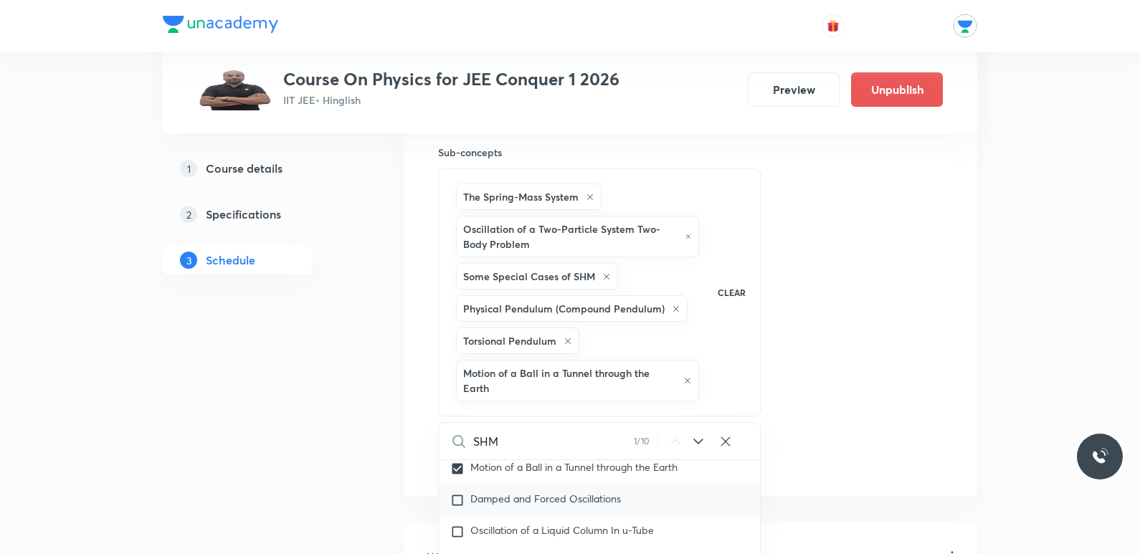
click at [596, 498] on span "Damped and Forced Oscillations" at bounding box center [545, 499] width 151 height 14
checkbox input "true"
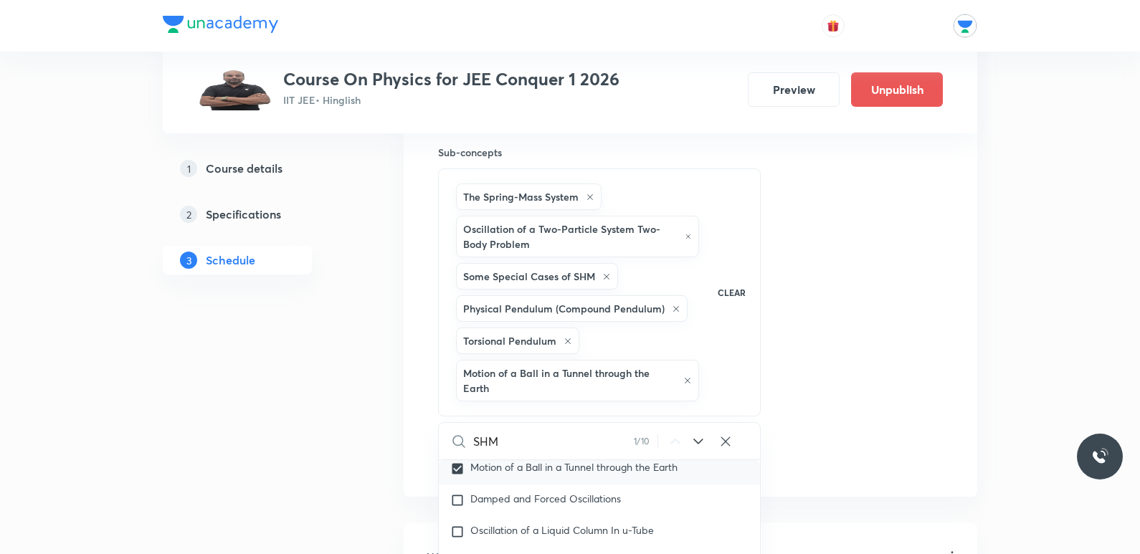
checkbox input "true"
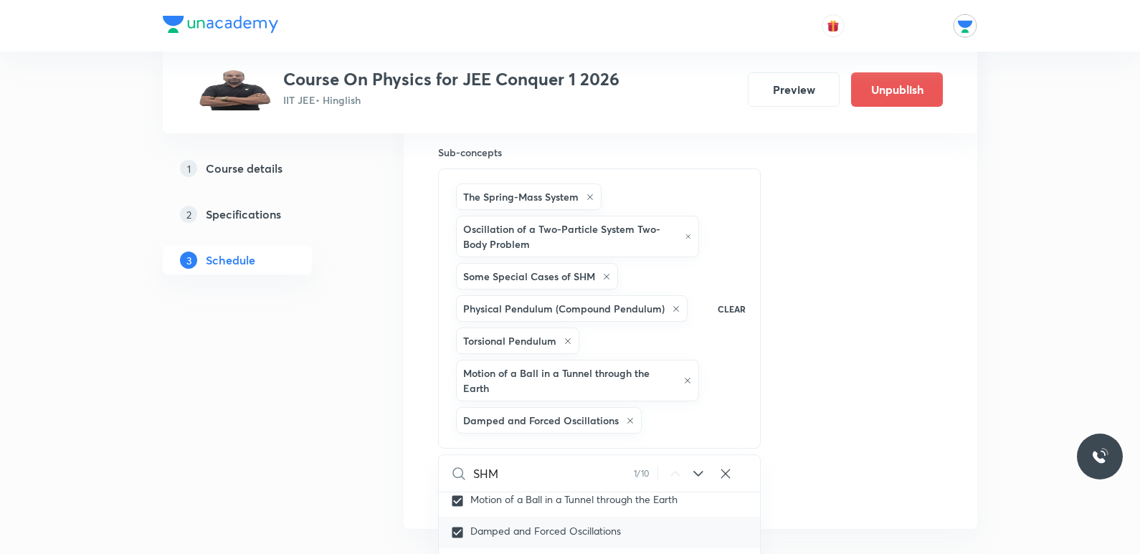
click at [596, 525] on span "Damped and Forced Oscillations" at bounding box center [545, 531] width 151 height 14
checkbox input "true"
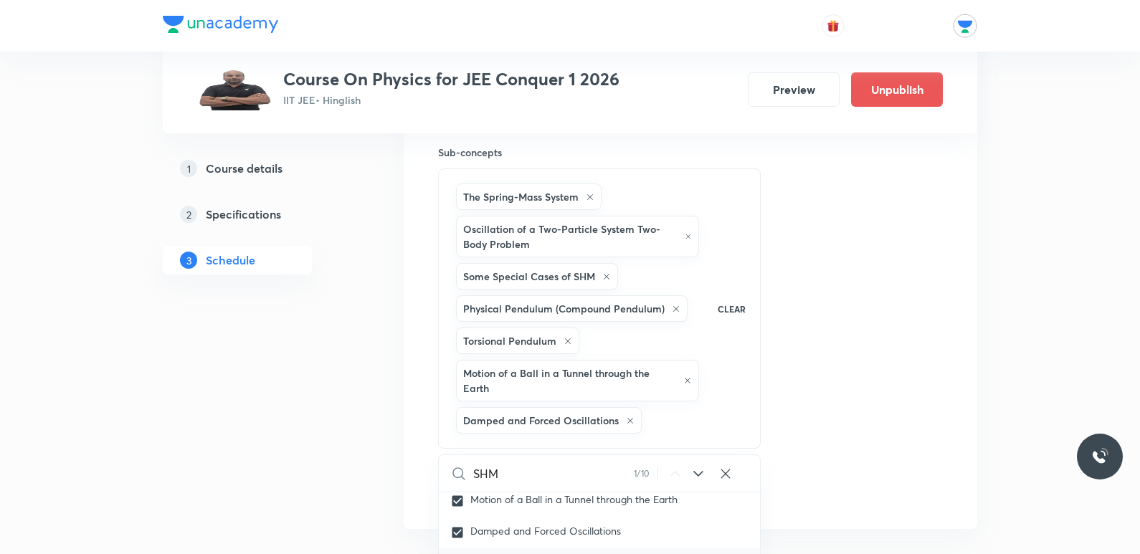
checkbox input "true"
checkbox input "false"
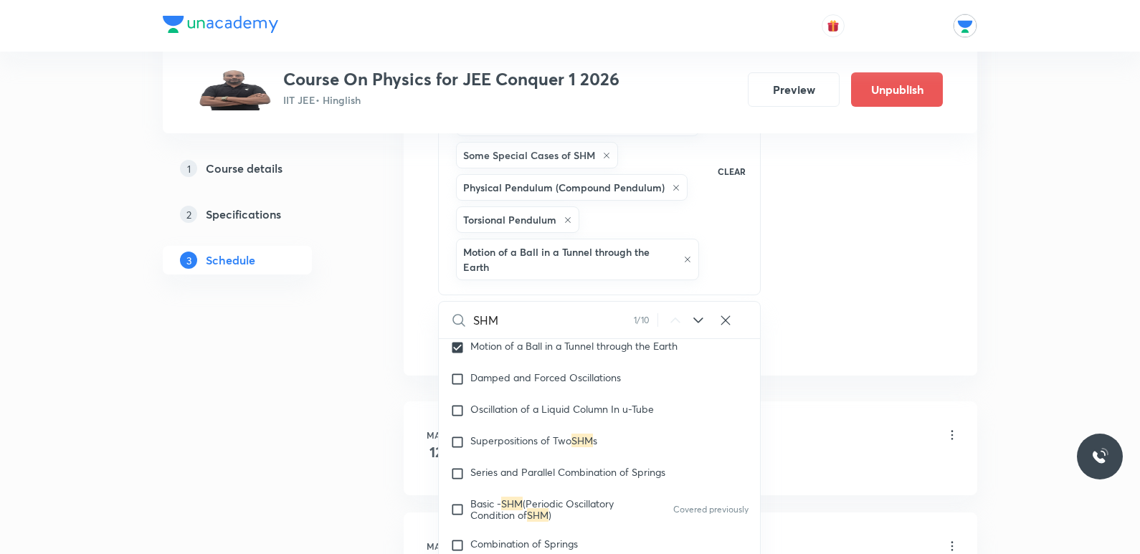
scroll to position [860, 0]
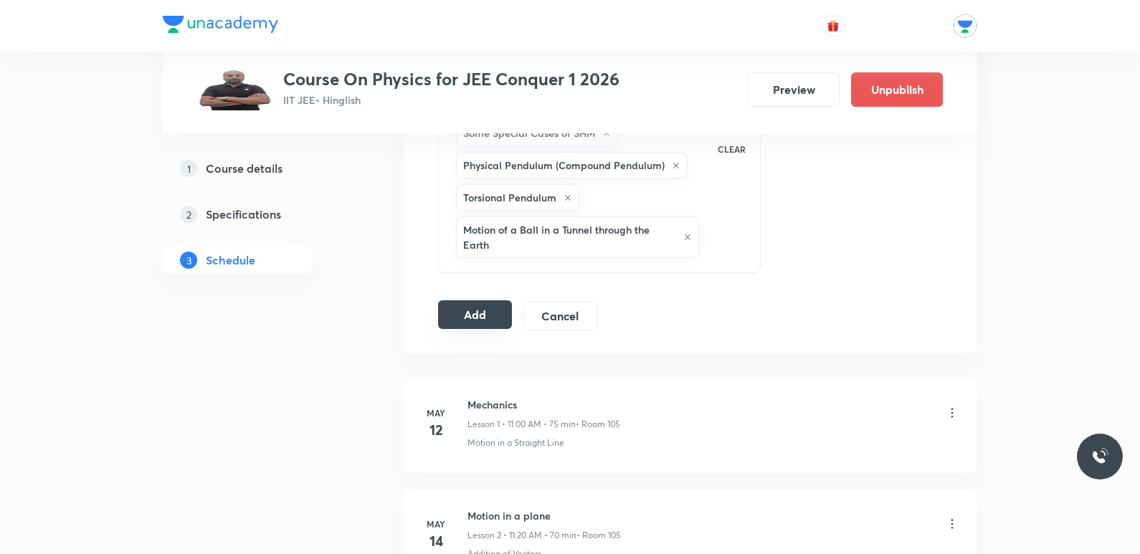
click at [453, 315] on button "Add" at bounding box center [475, 314] width 74 height 29
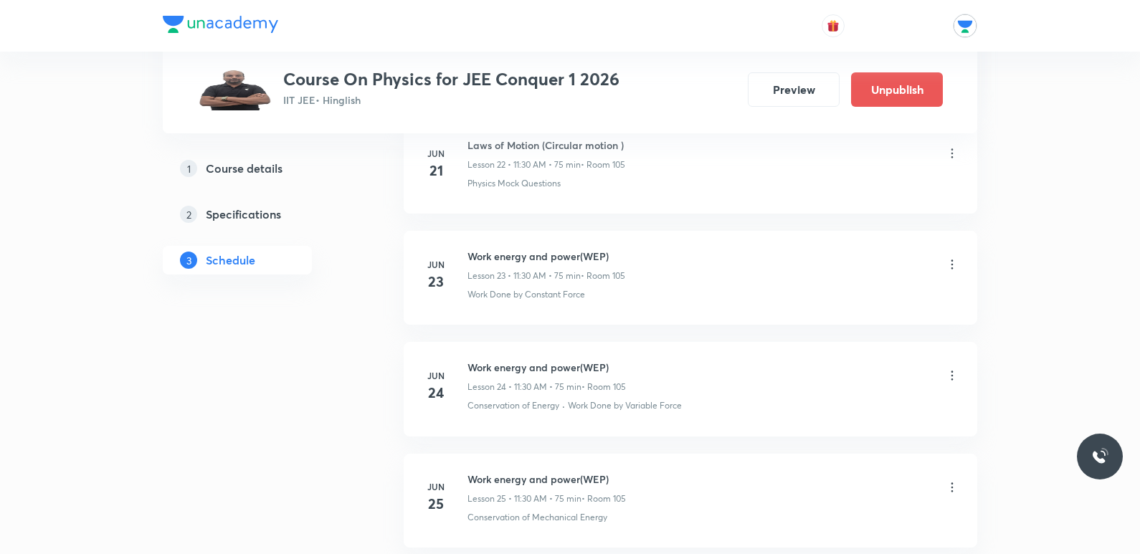
scroll to position [0, 0]
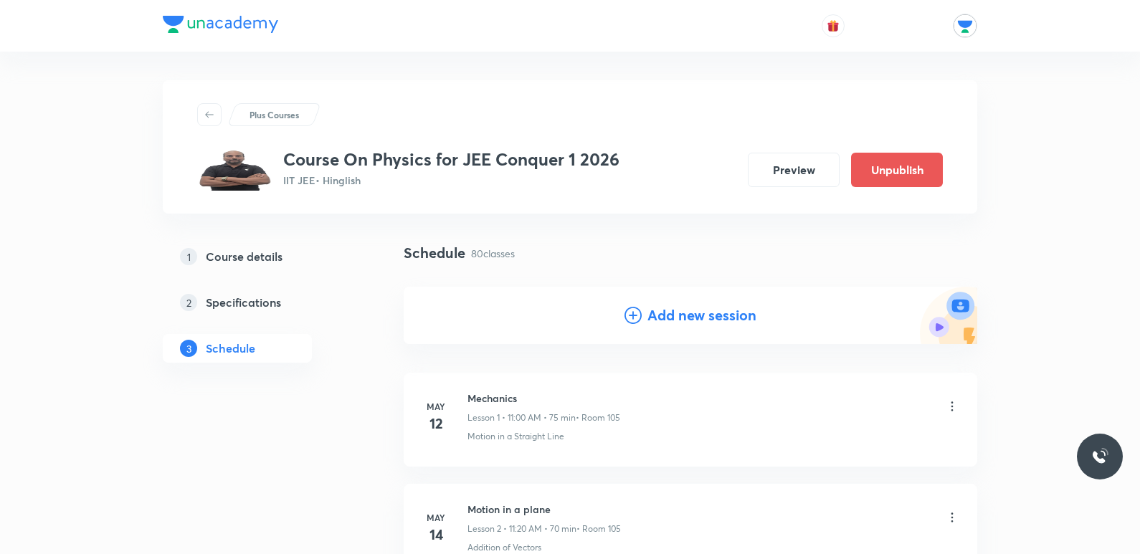
click at [671, 314] on h4 "Add new session" at bounding box center [701, 316] width 109 height 22
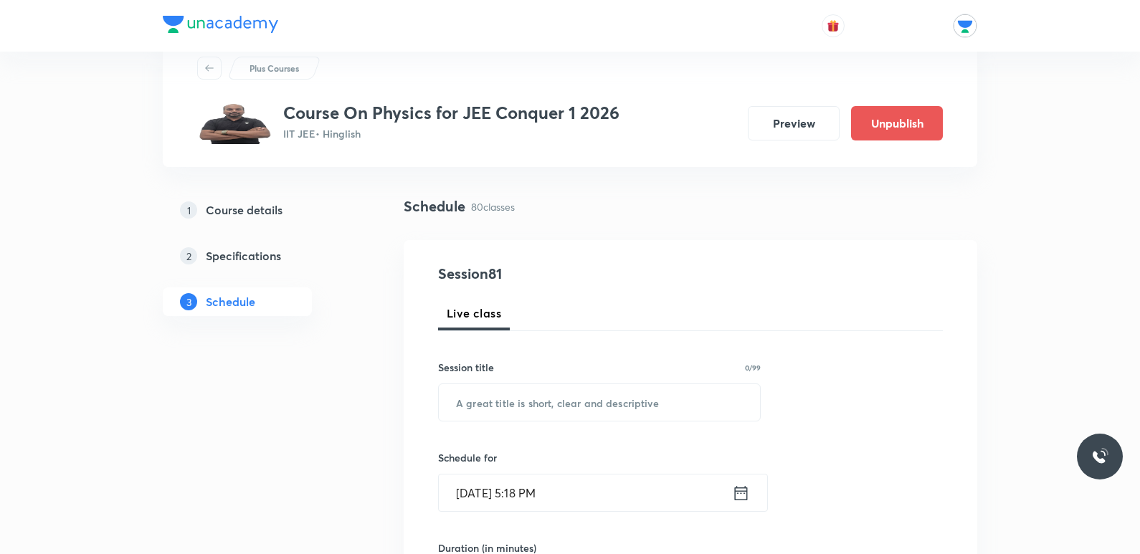
scroll to position [72, 0]
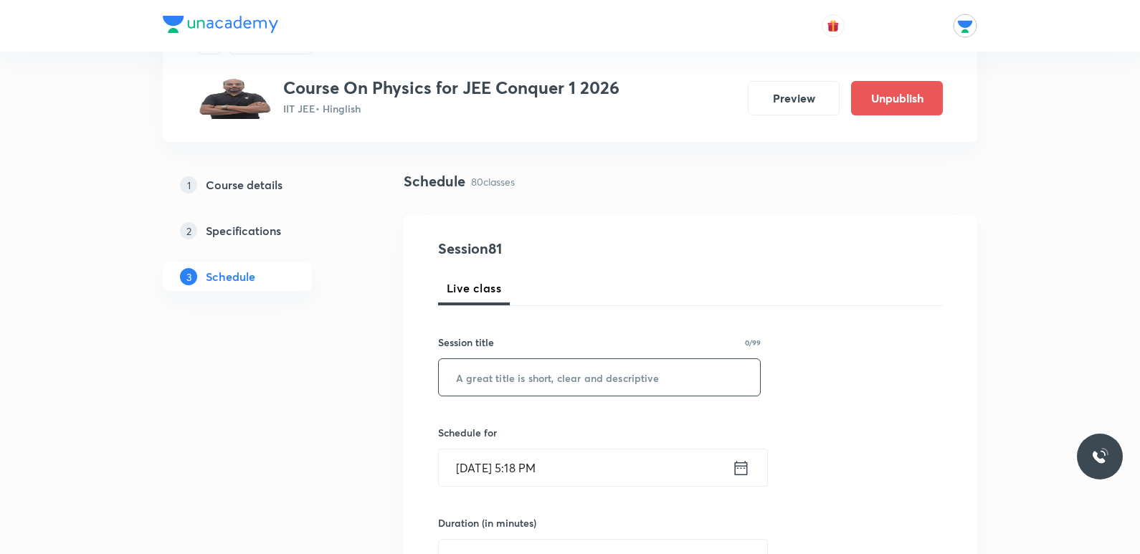
click at [596, 377] on input "text" at bounding box center [599, 377] width 321 height 37
type input "SHM"
click at [740, 469] on icon at bounding box center [741, 468] width 18 height 20
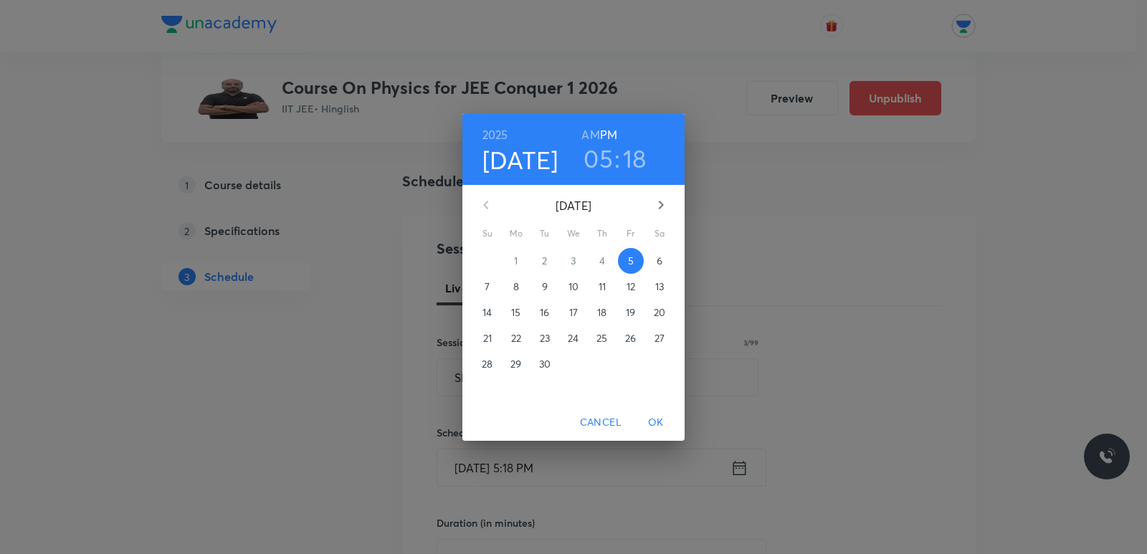
click at [632, 290] on p "12" at bounding box center [630, 287] width 9 height 14
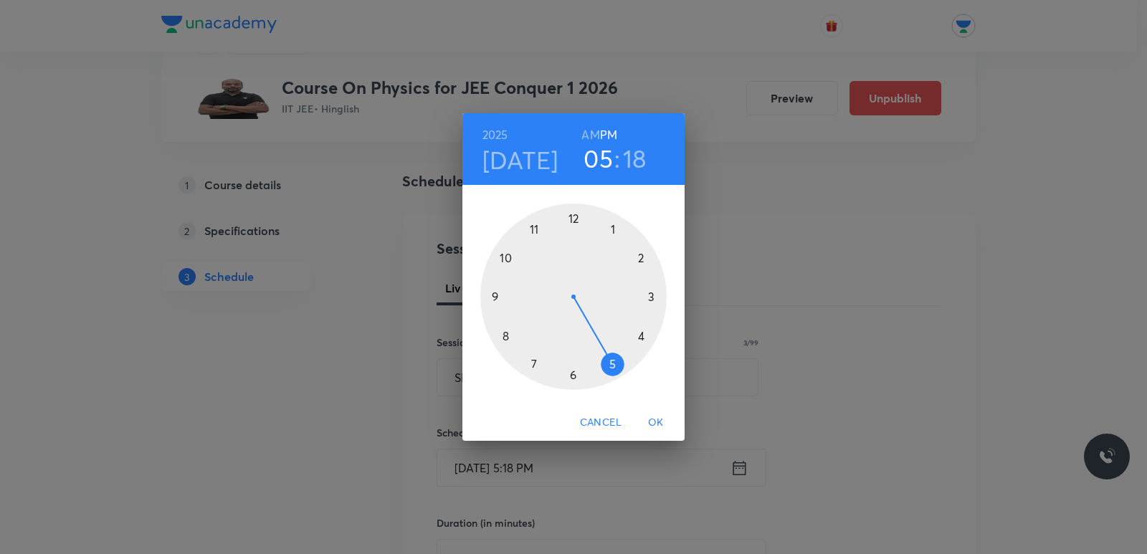
click at [505, 340] on div at bounding box center [573, 297] width 186 height 186
click at [591, 130] on h6 "AM" at bounding box center [590, 135] width 18 height 20
click at [538, 366] on div at bounding box center [573, 297] width 186 height 186
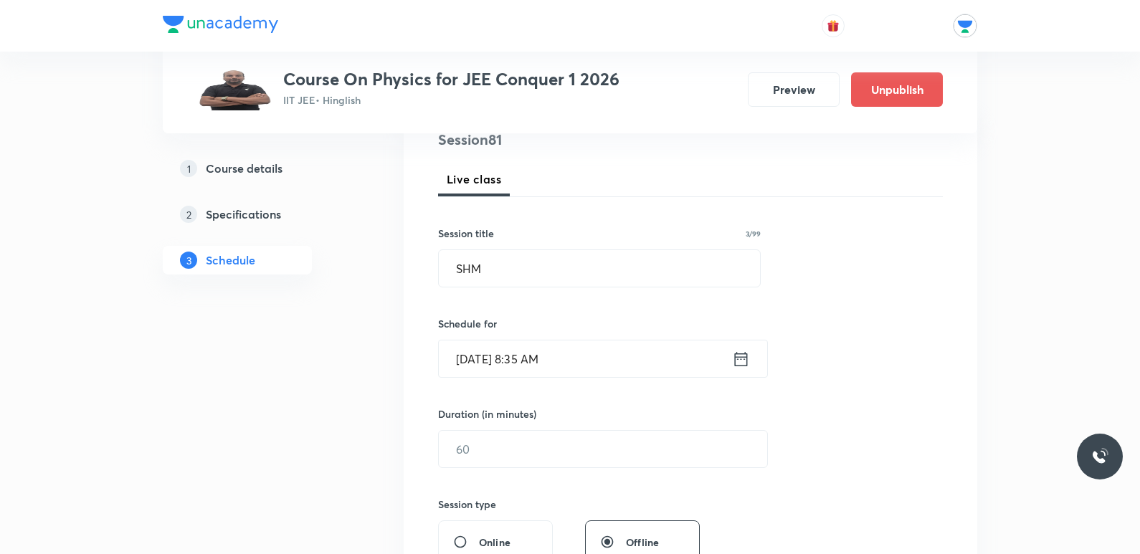
scroll to position [215, 0]
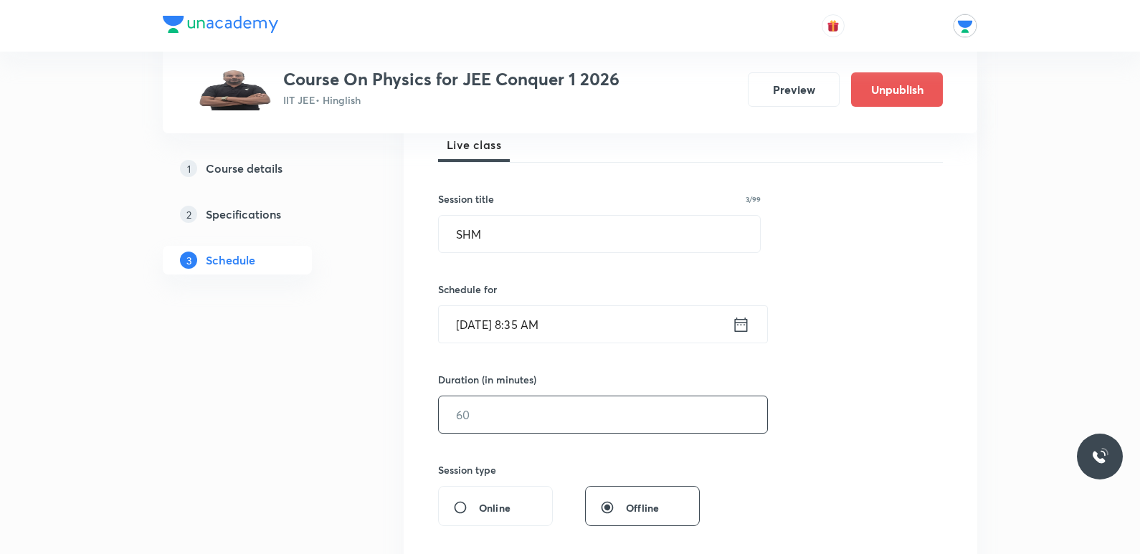
click at [575, 408] on input "text" at bounding box center [603, 414] width 328 height 37
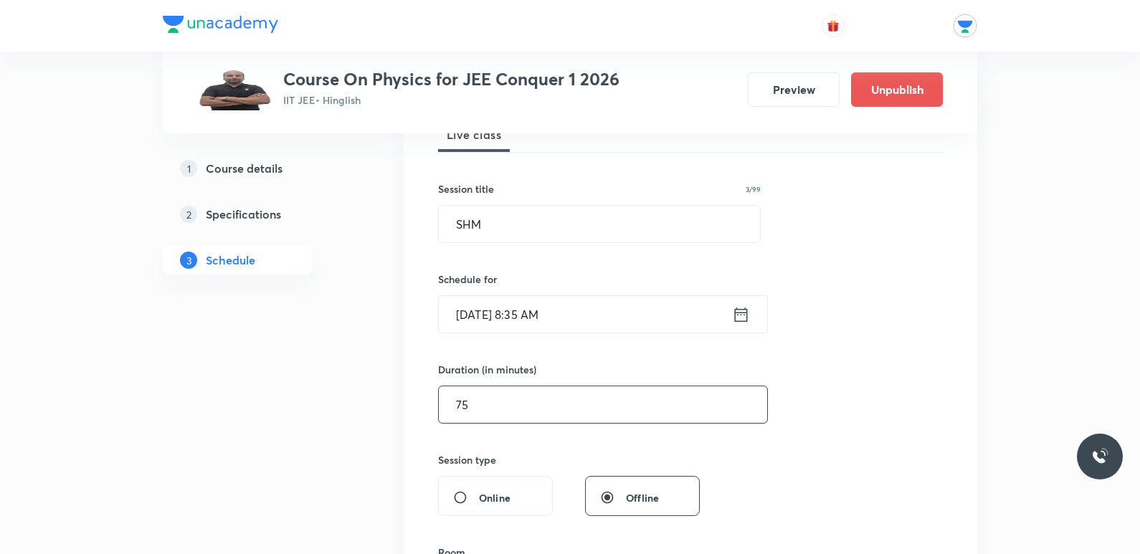
scroll to position [430, 0]
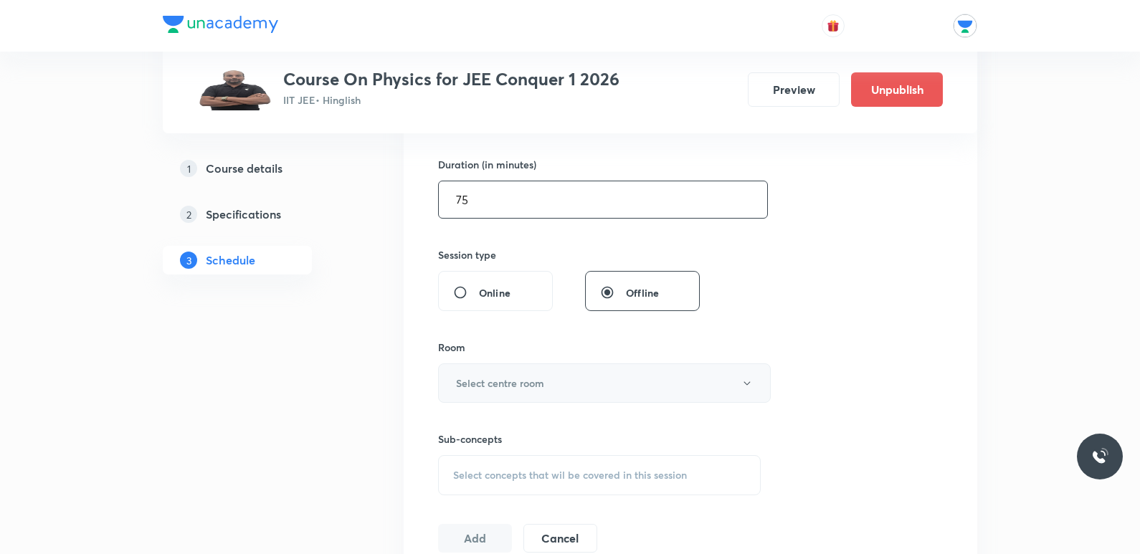
type input "75"
click at [558, 392] on button "Select centre room" at bounding box center [604, 382] width 333 height 39
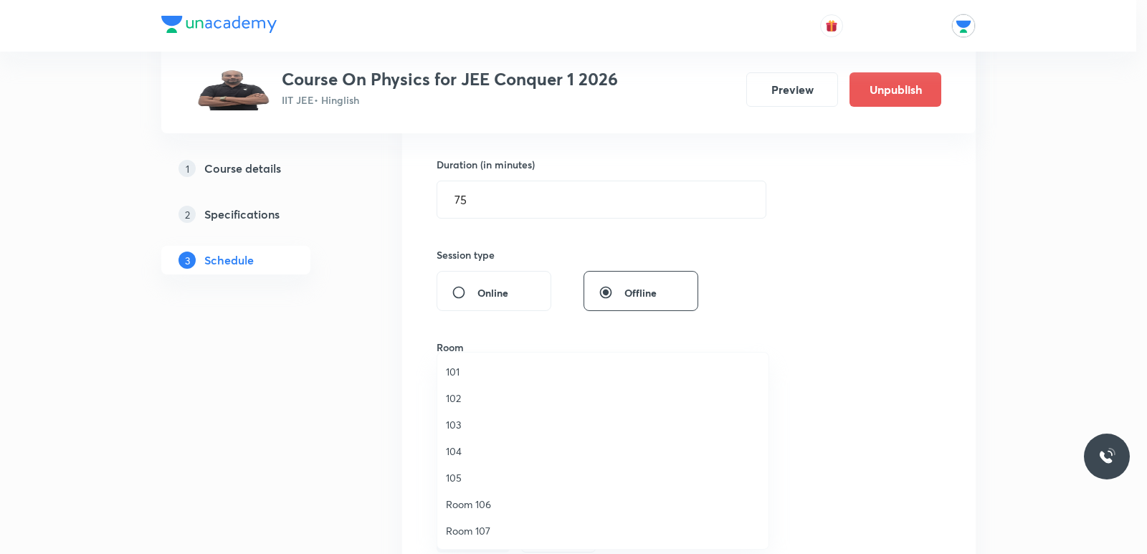
click at [476, 420] on span "103" at bounding box center [603, 424] width 314 height 15
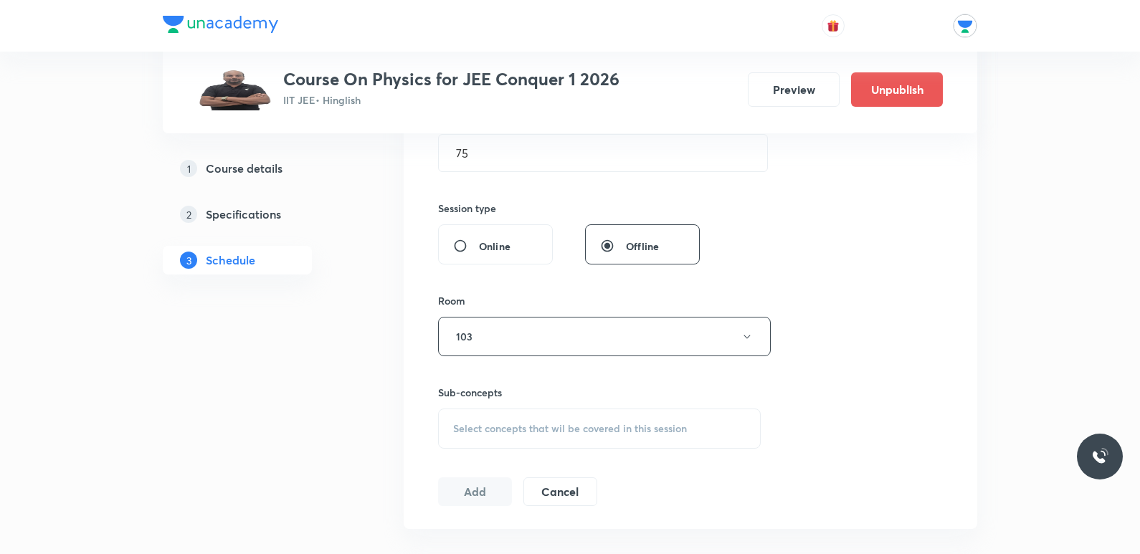
scroll to position [502, 0]
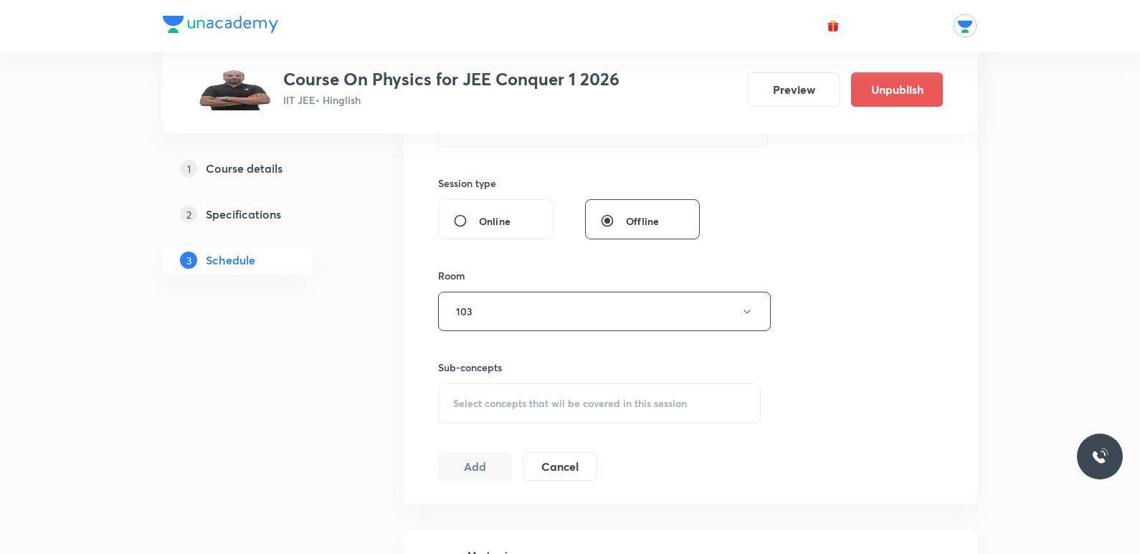
click at [558, 396] on div "Select concepts that wil be covered in this session" at bounding box center [599, 403] width 323 height 40
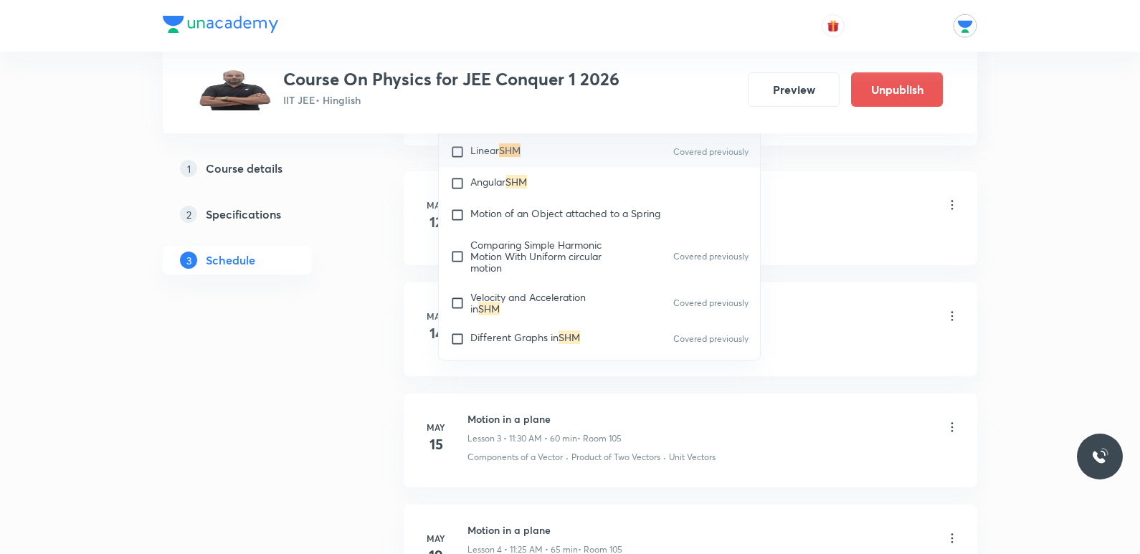
scroll to position [6269, 0]
type input "SHM"
click at [595, 223] on div "Motion of an Object attached to a Spring" at bounding box center [599, 214] width 321 height 32
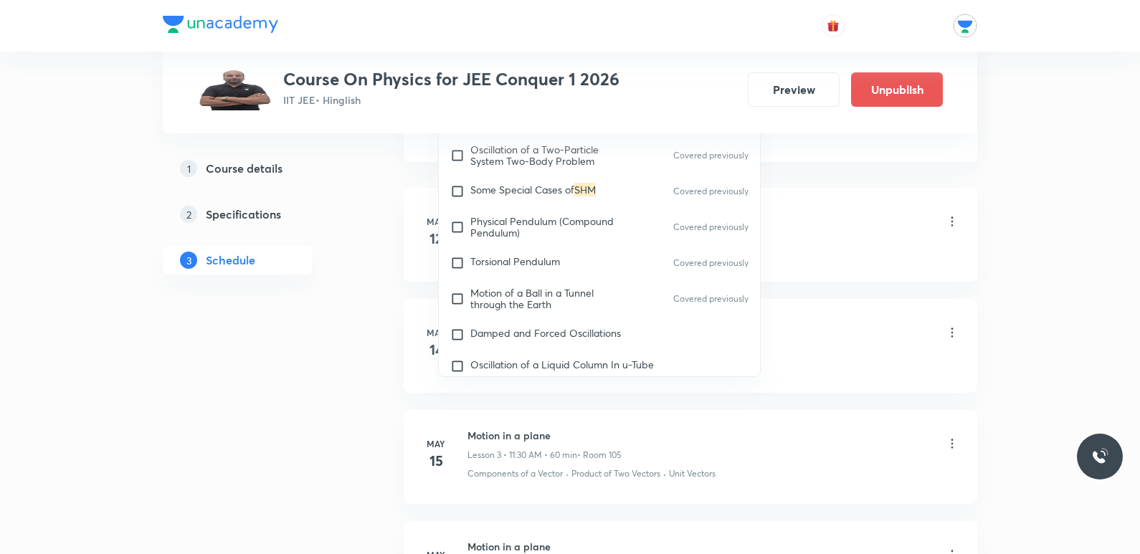
scroll to position [6843, 0]
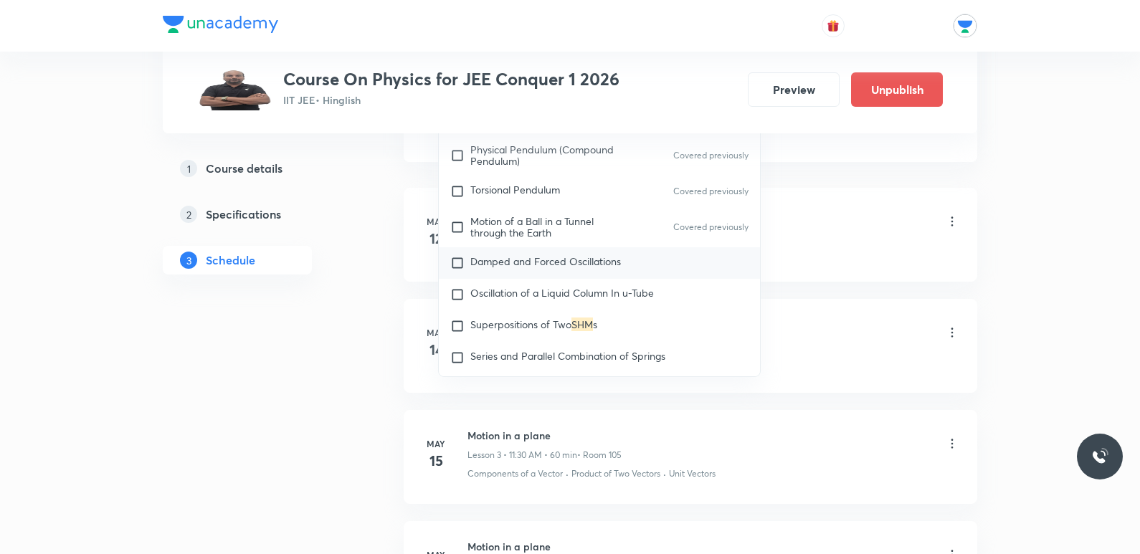
click at [596, 278] on div "Damped and Forced Oscillations" at bounding box center [599, 263] width 321 height 32
checkbox input "true"
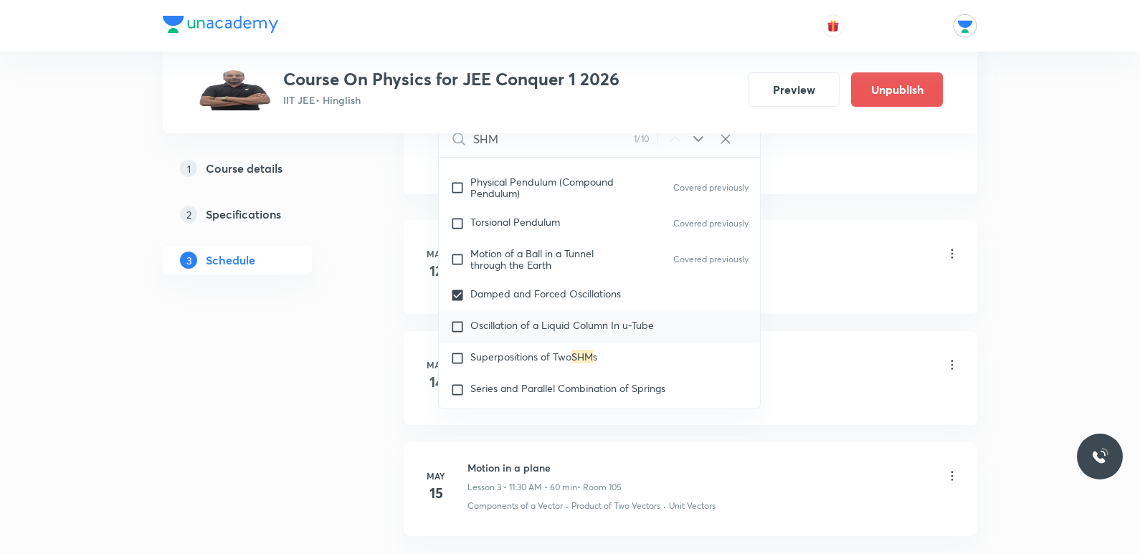
click at [599, 315] on div "Oscillation of a Liquid Column In u-Tube" at bounding box center [599, 327] width 321 height 32
checkbox input "true"
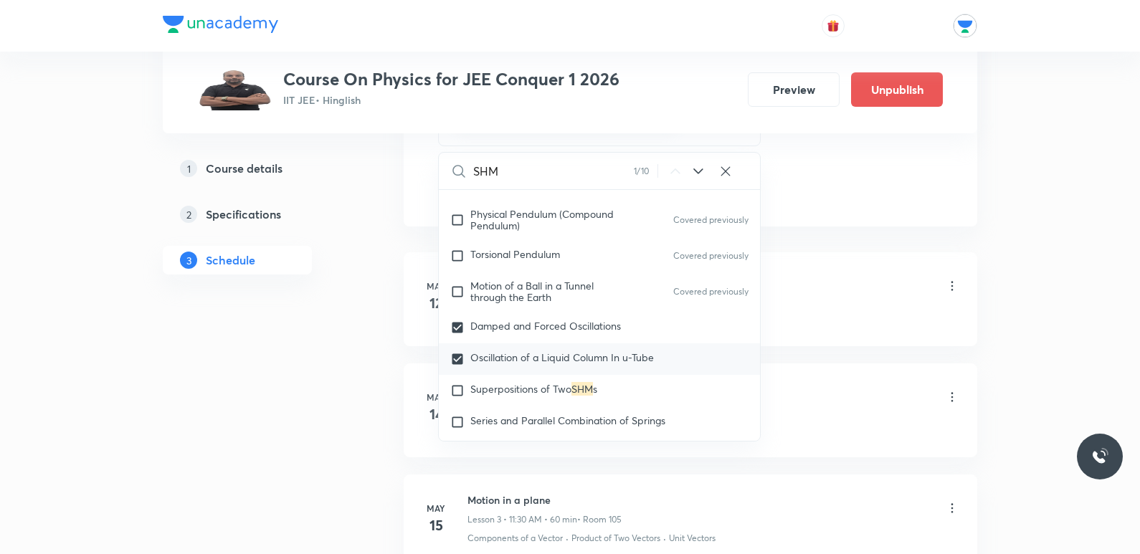
scroll to position [6914, 0]
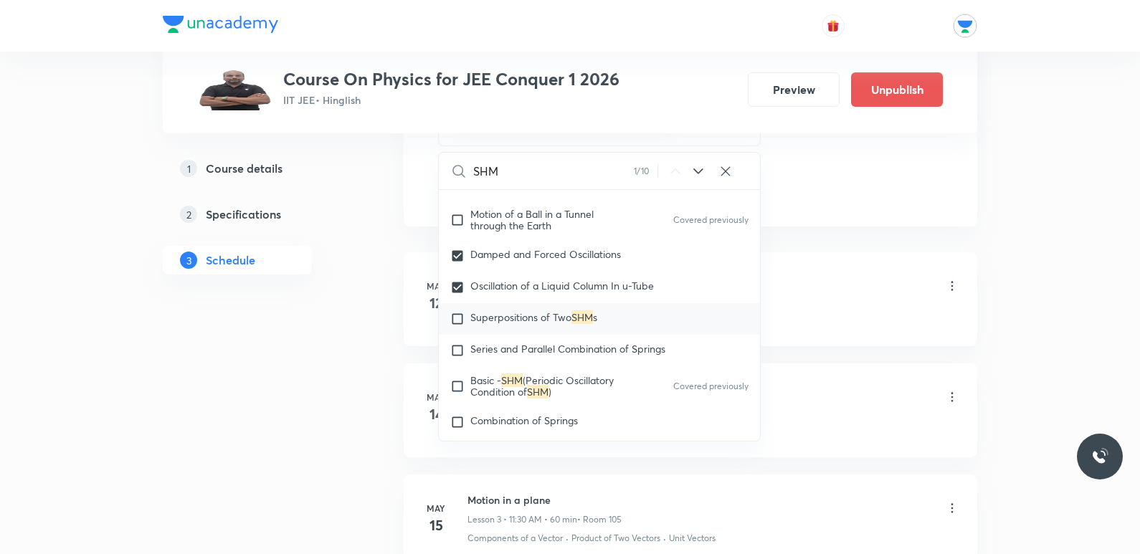
click at [597, 315] on span "s" at bounding box center [595, 317] width 4 height 14
checkbox input "true"
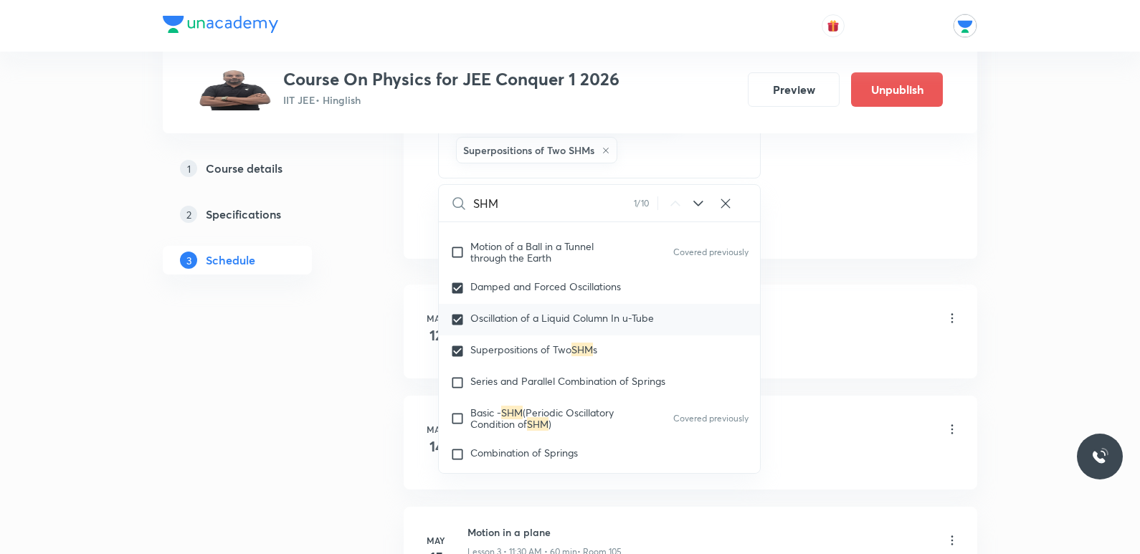
scroll to position [6986, 0]
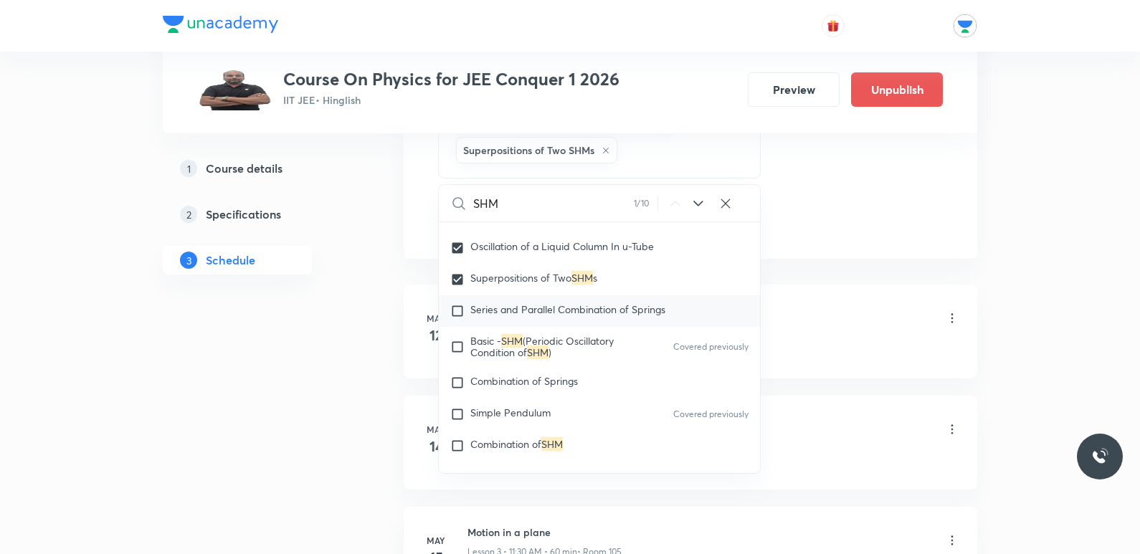
click at [600, 311] on span "Series and Parallel Combination of Springs" at bounding box center [567, 309] width 195 height 14
checkbox input "true"
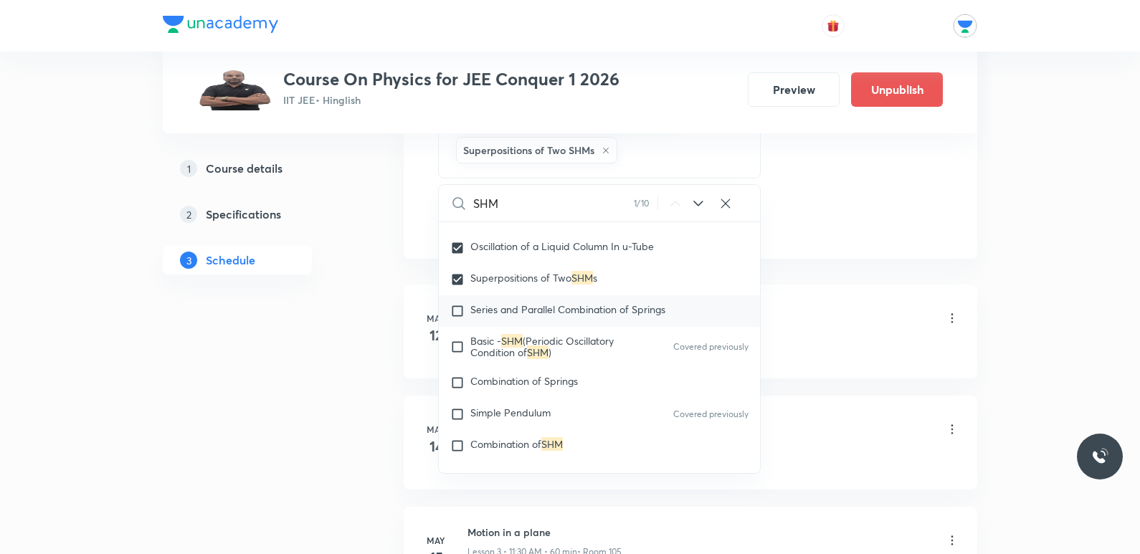
checkbox input "true"
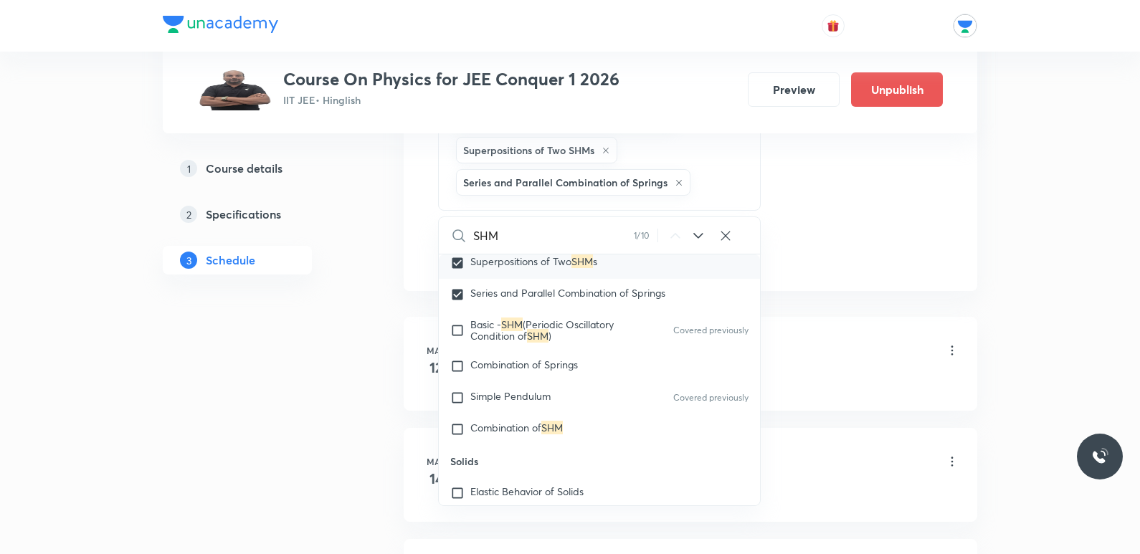
scroll to position [7058, 0]
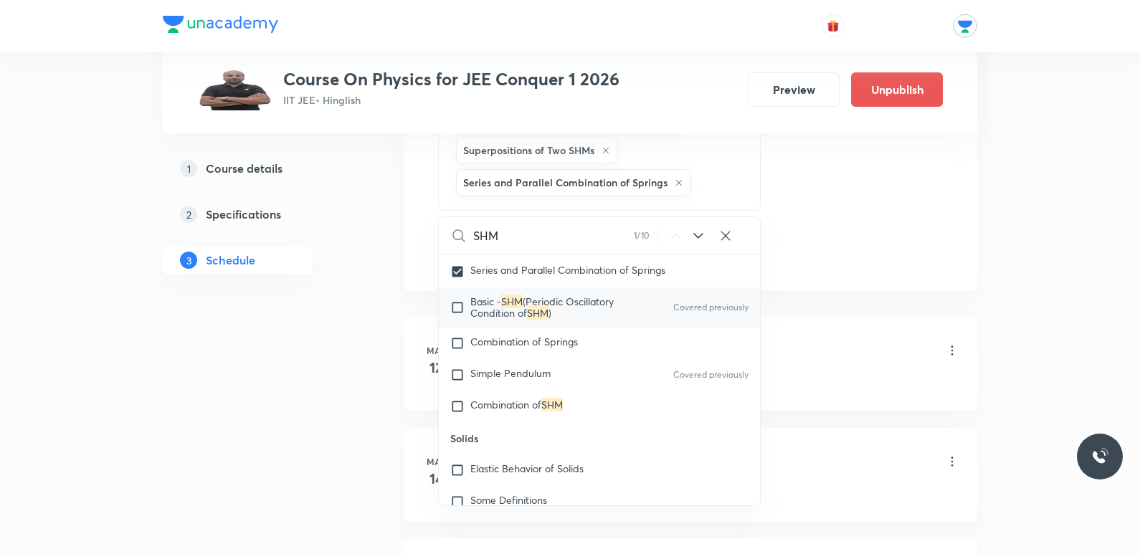
click at [573, 311] on span "(Periodic Oscillatory Condition of" at bounding box center [541, 307] width 143 height 25
checkbox input "true"
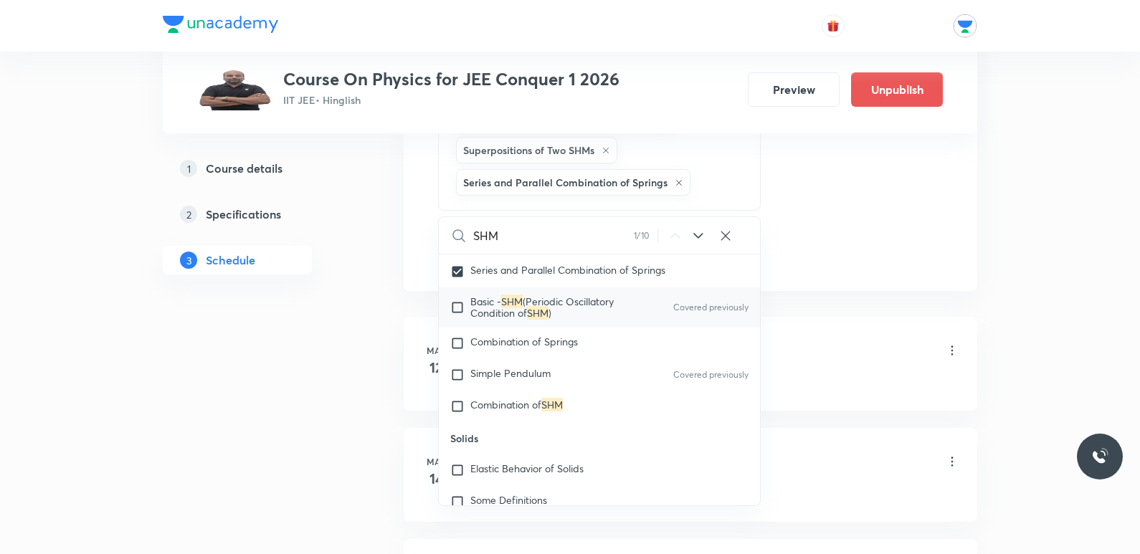
checkbox input "true"
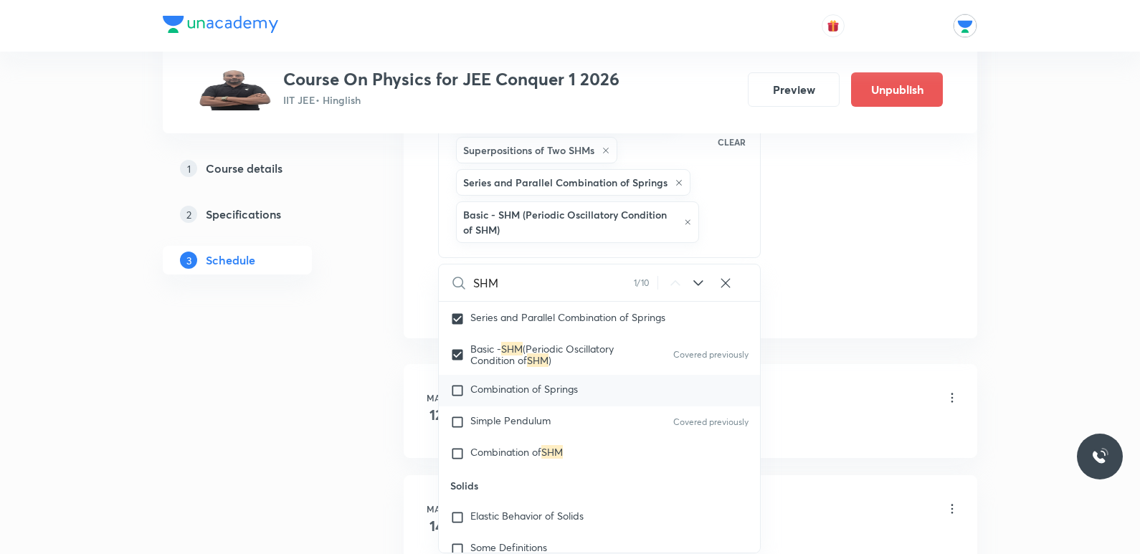
click at [554, 396] on span "Combination of Springs" at bounding box center [524, 389] width 108 height 14
checkbox input "true"
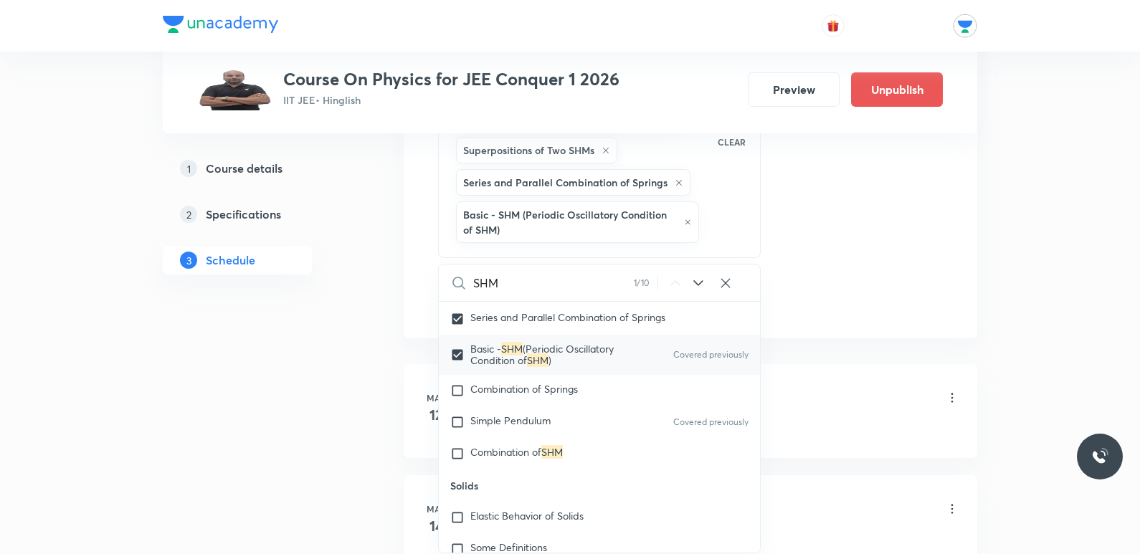
checkbox input "true"
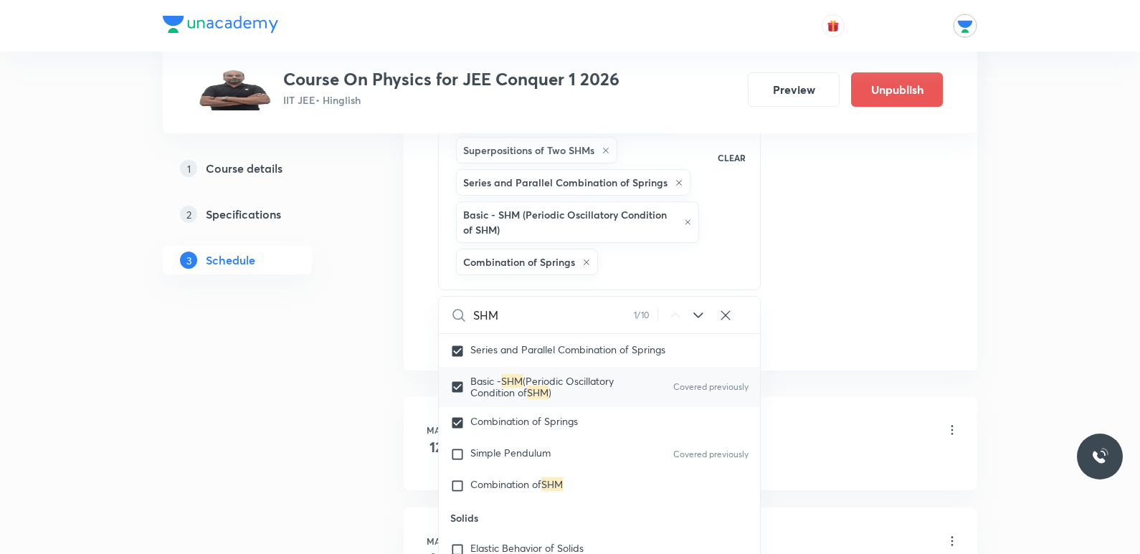
scroll to position [7129, 0]
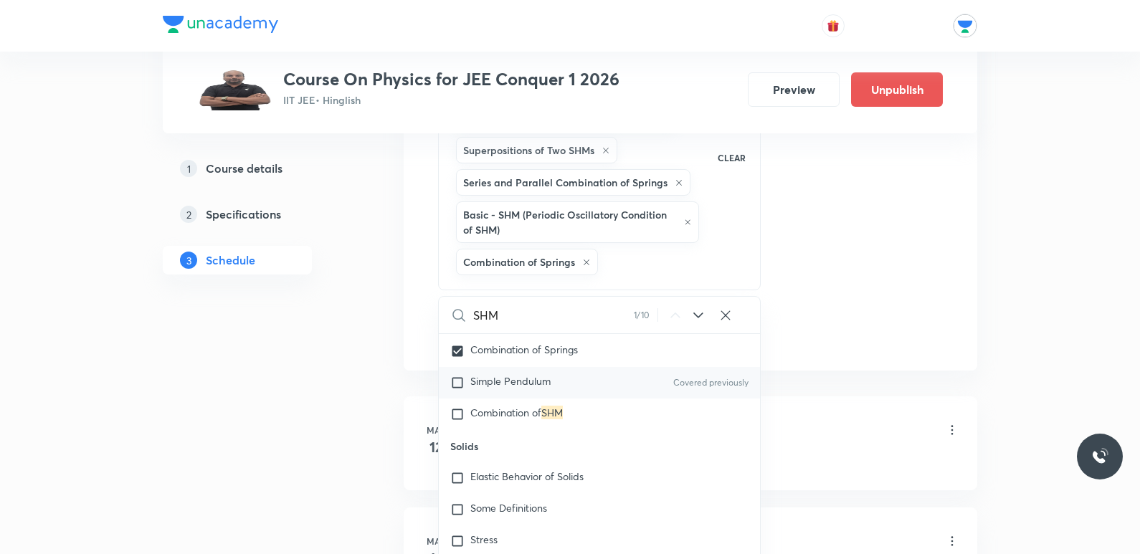
click at [540, 387] on span "Simple Pendulum" at bounding box center [510, 381] width 80 height 14
checkbox input "true"
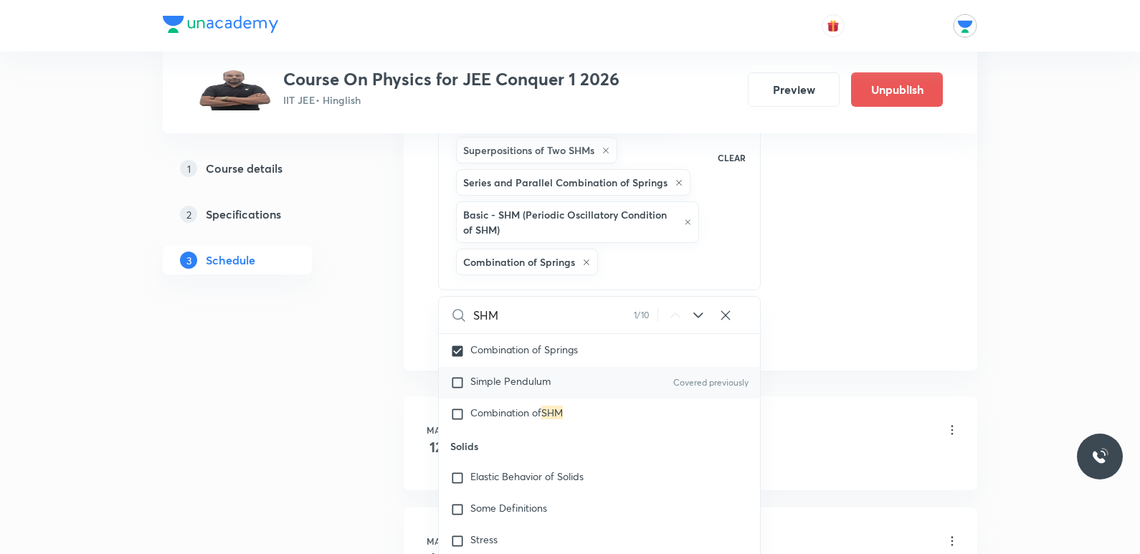
checkbox input "true"
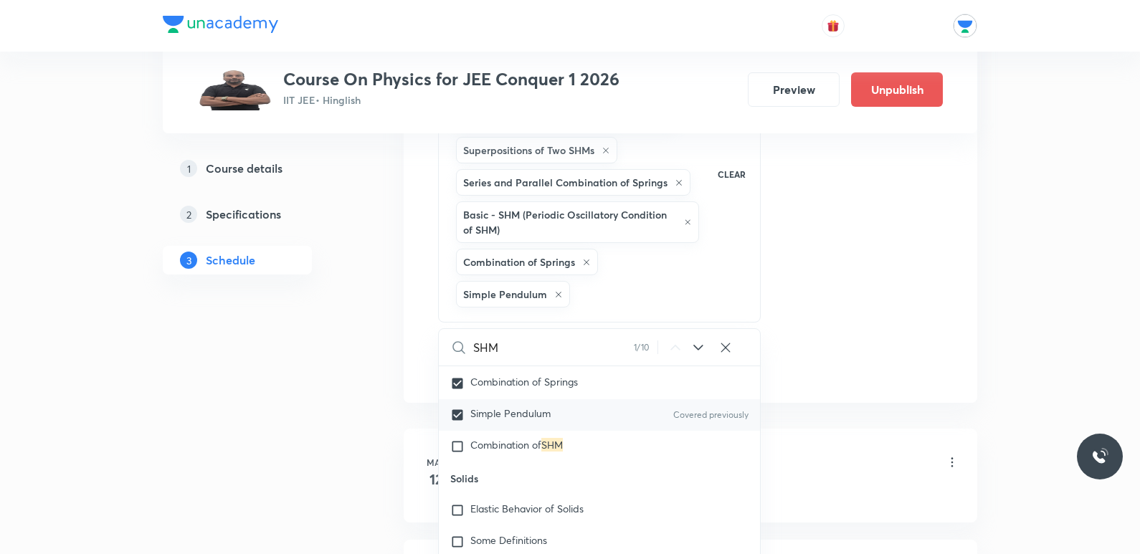
click at [542, 415] on span "Simple Pendulum" at bounding box center [510, 413] width 80 height 14
checkbox input "true"
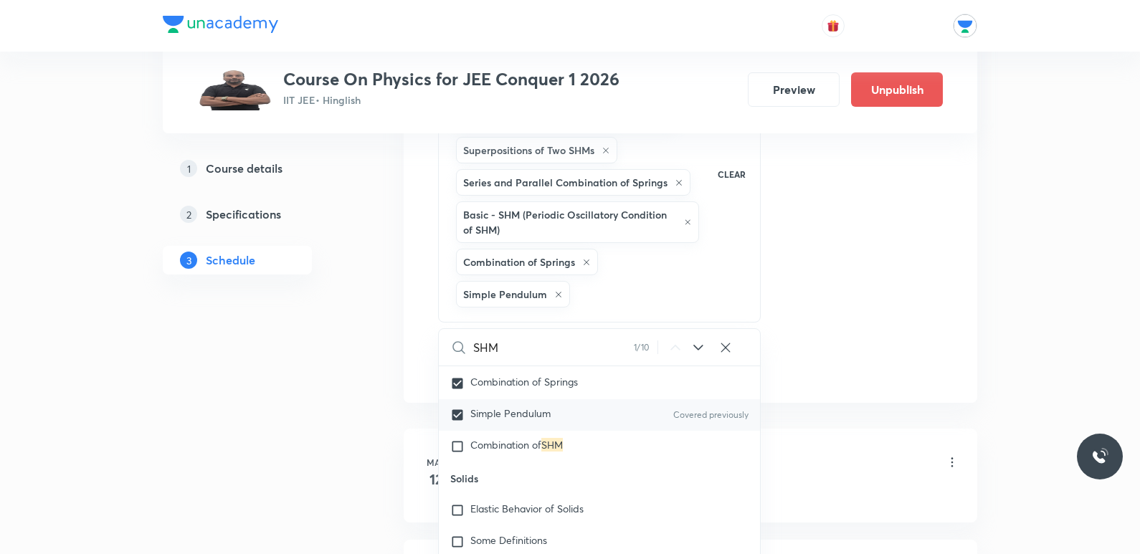
checkbox input "true"
checkbox input "false"
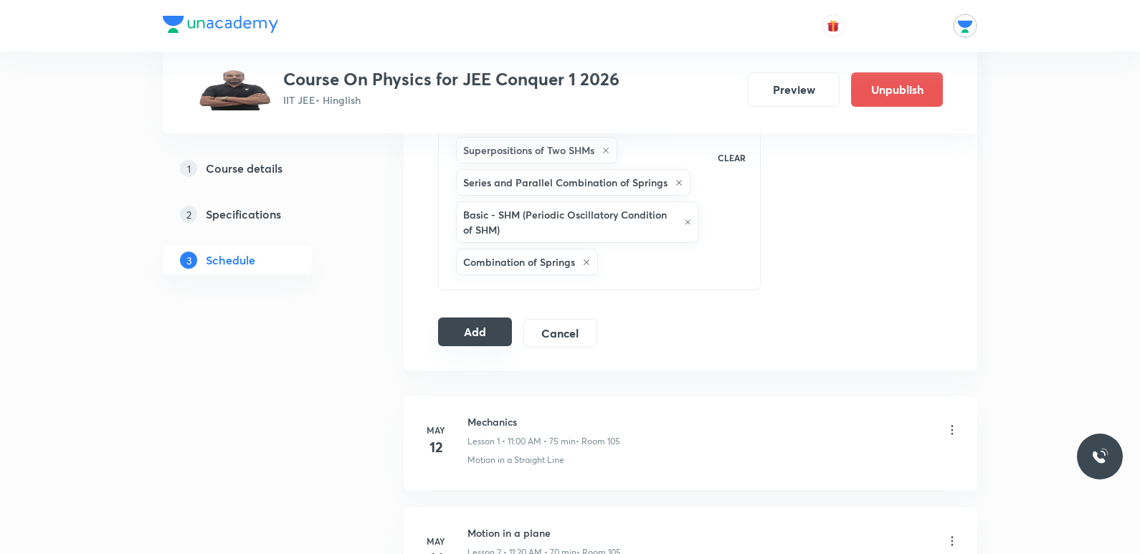
click at [475, 333] on button "Add" at bounding box center [475, 332] width 74 height 29
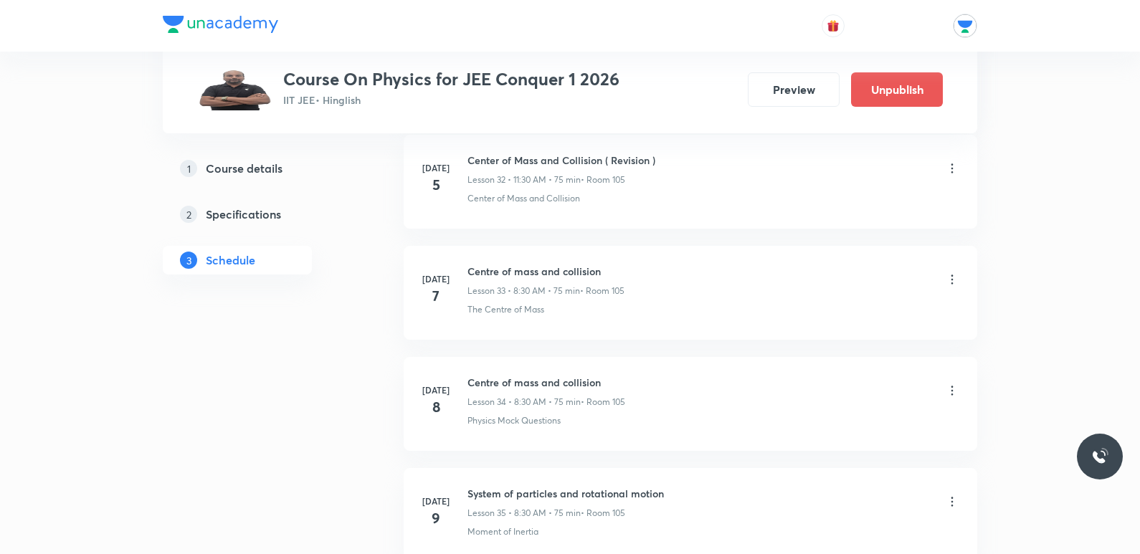
scroll to position [3871, 0]
